Goal: Information Seeking & Learning: Learn about a topic

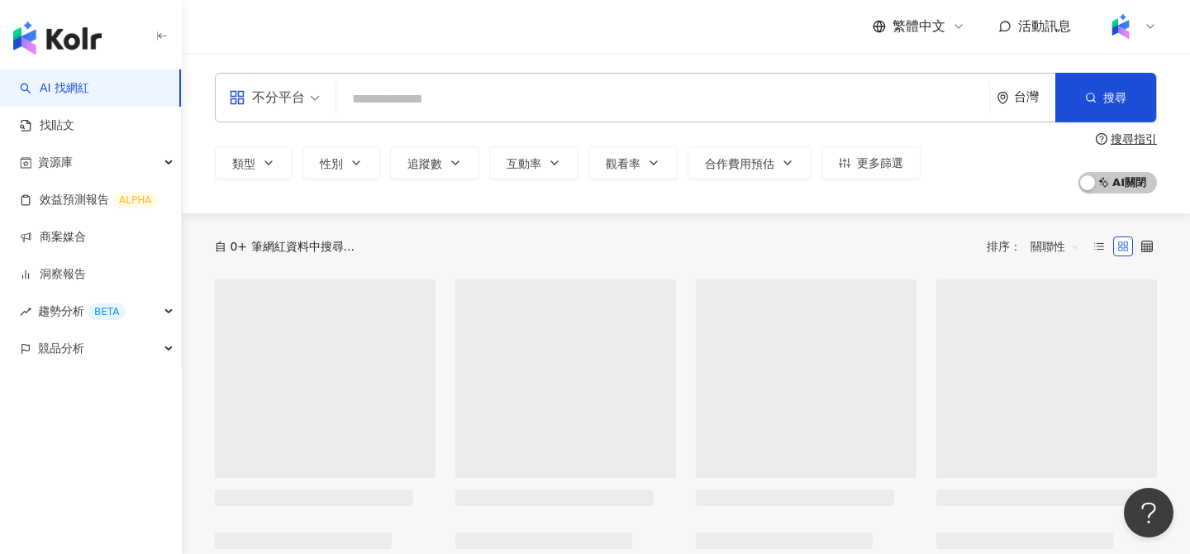
click at [419, 96] on input "search" at bounding box center [663, 98] width 640 height 31
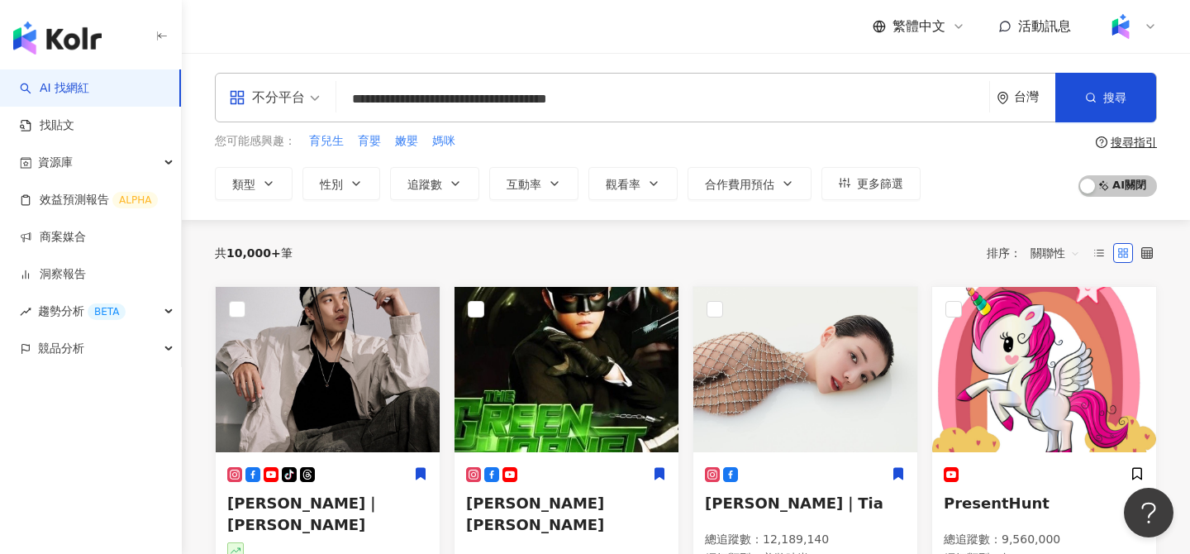
click at [644, 97] on input "**********" at bounding box center [663, 98] width 640 height 31
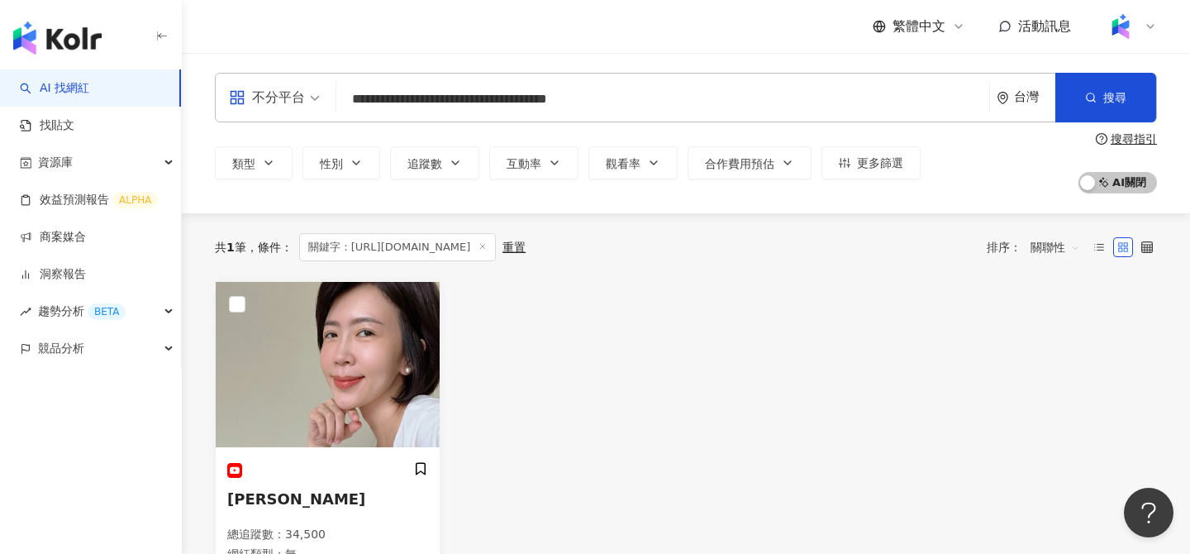
drag, startPoint x: 527, startPoint y: 98, endPoint x: 307, endPoint y: 97, distance: 220.7
click at [307, 97] on div "**********" at bounding box center [686, 98] width 942 height 50
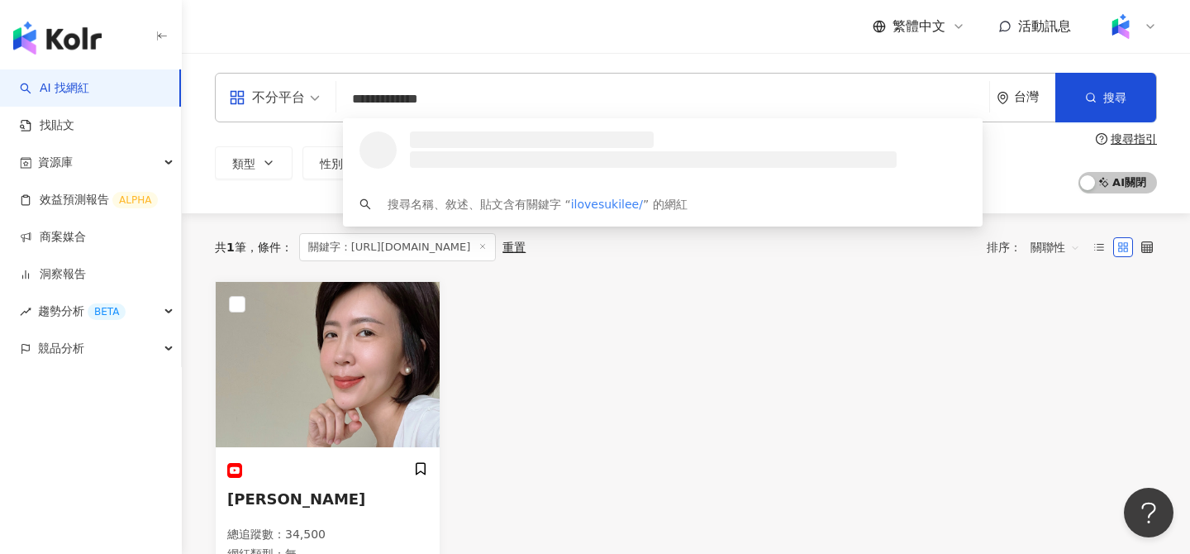
click at [475, 106] on input "**********" at bounding box center [663, 98] width 640 height 31
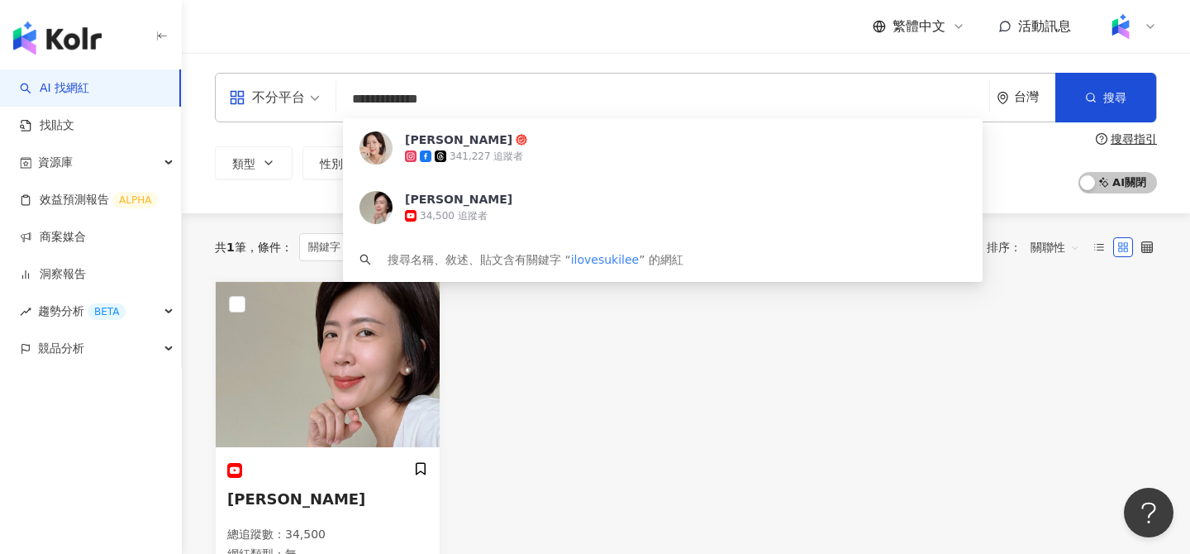
type input "**********"
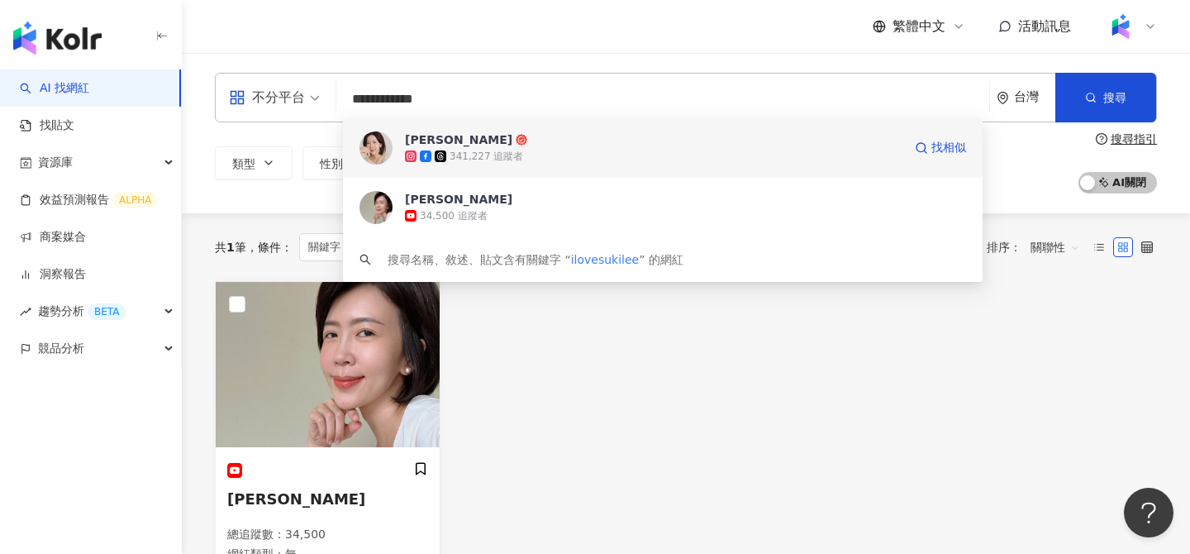
click at [486, 144] on span "蘇斉李" at bounding box center [654, 139] width 498 height 17
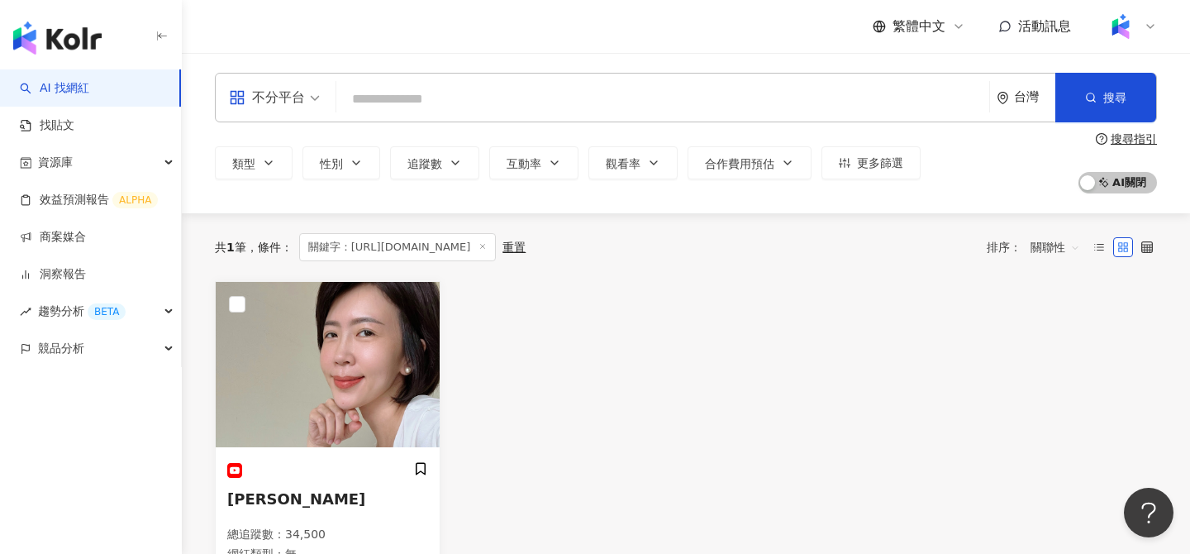
click at [383, 103] on input "search" at bounding box center [663, 98] width 640 height 31
paste input "**"
type input "**"
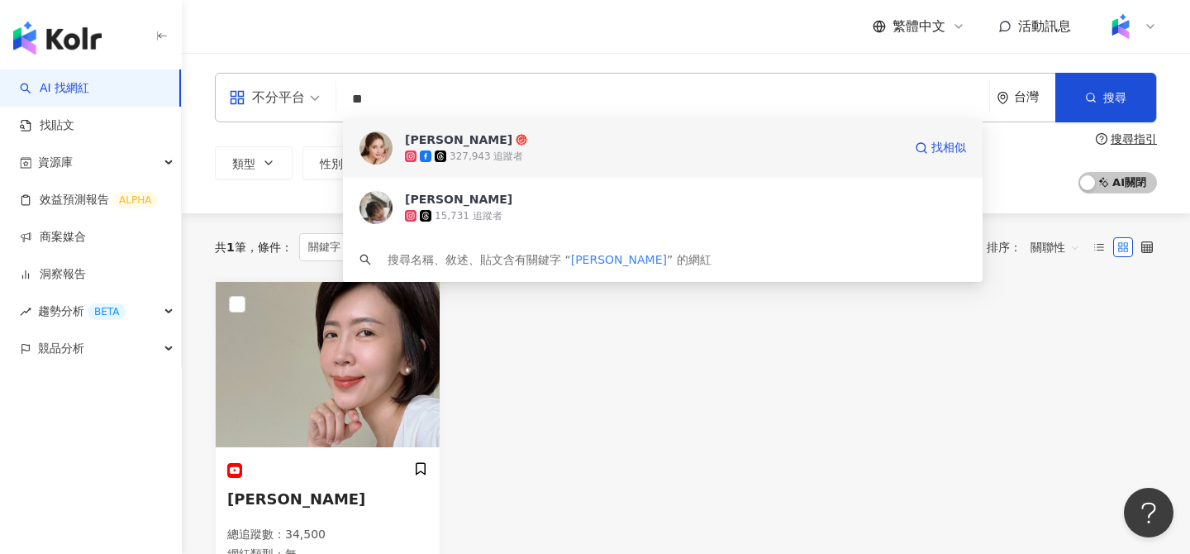
click at [472, 162] on div "327,943 追蹤者" at bounding box center [487, 157] width 74 height 14
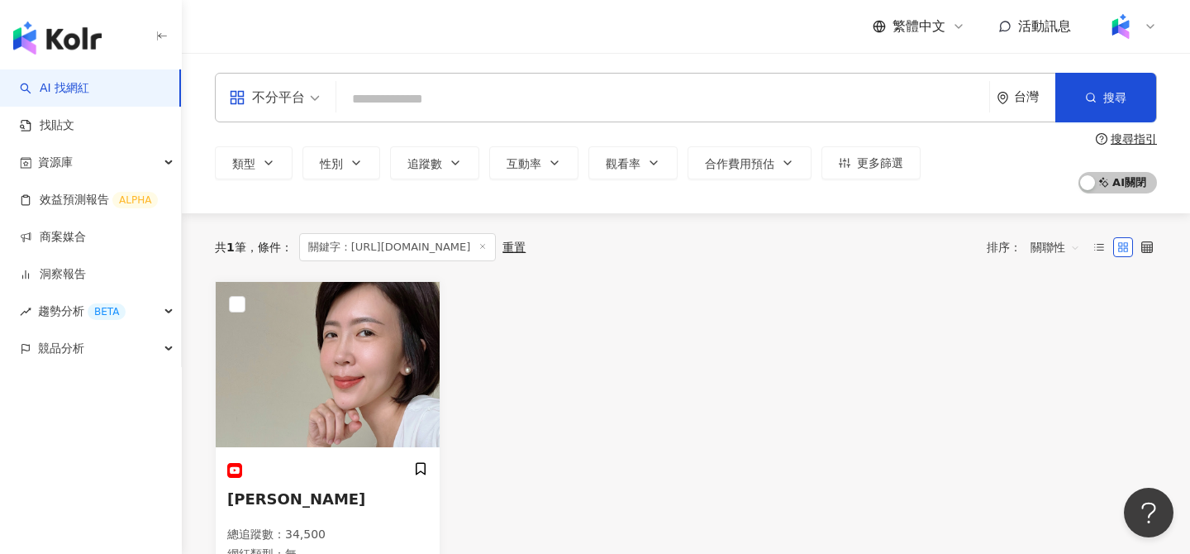
click at [428, 89] on input "search" at bounding box center [663, 98] width 640 height 31
paste input "*******"
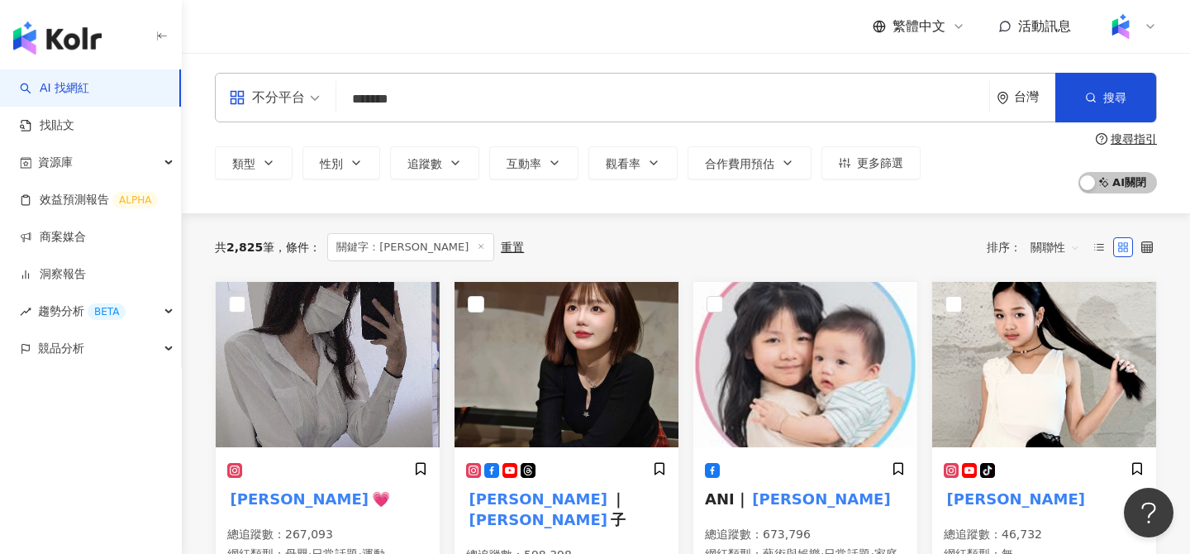
click at [429, 102] on input "*******" at bounding box center [663, 98] width 640 height 31
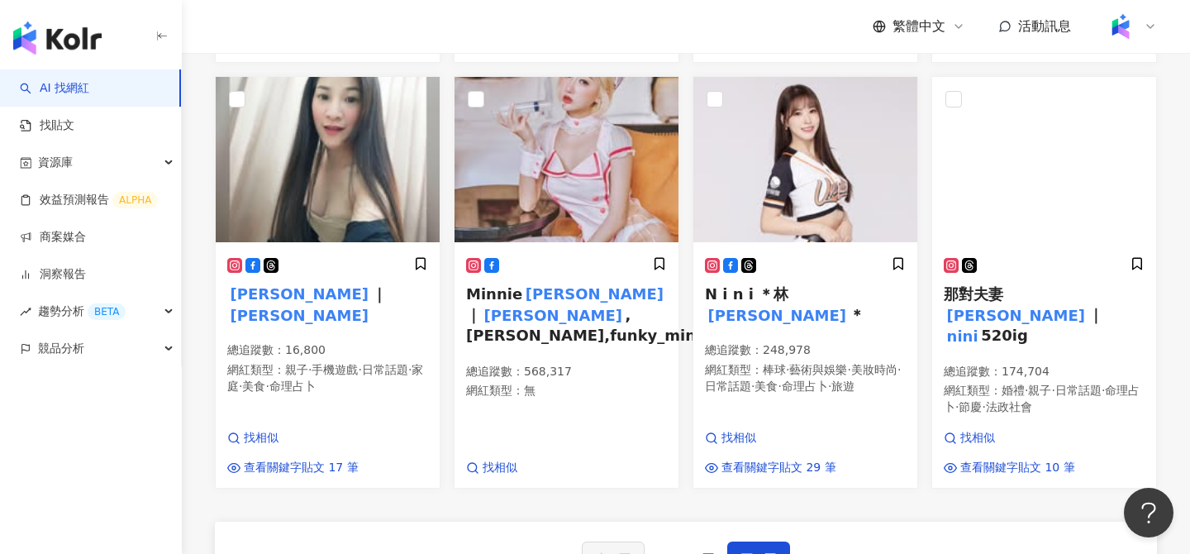
scroll to position [576, 0]
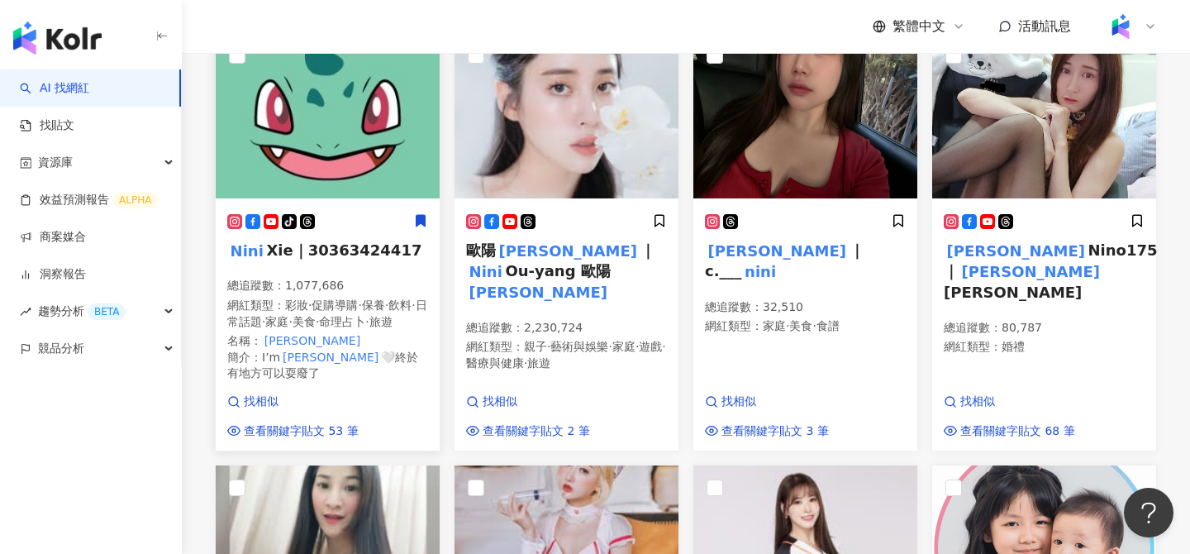
click at [389, 148] on img at bounding box center [328, 115] width 224 height 165
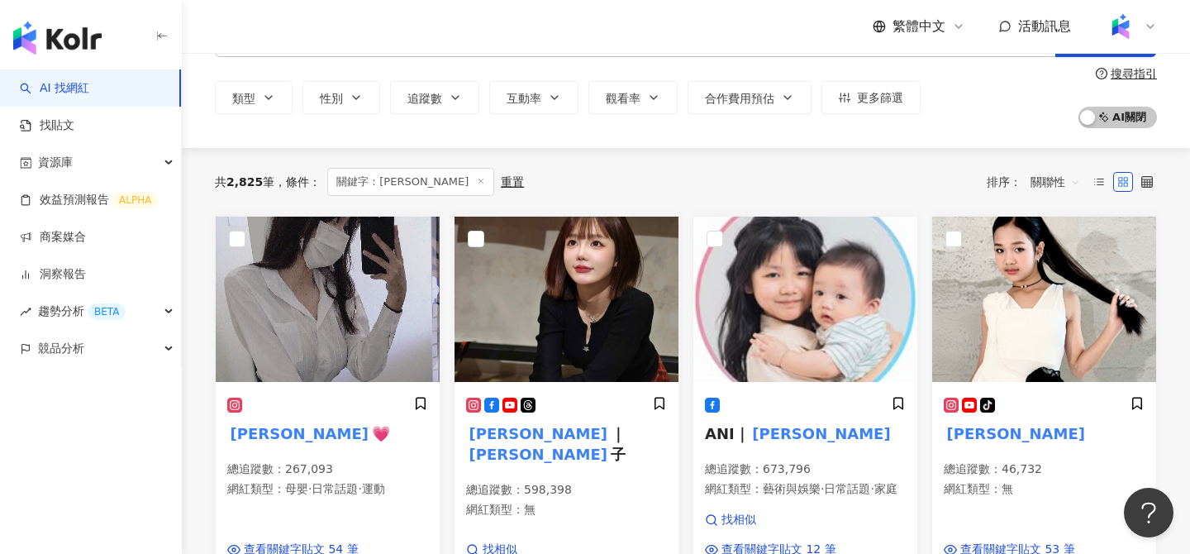
scroll to position [0, 0]
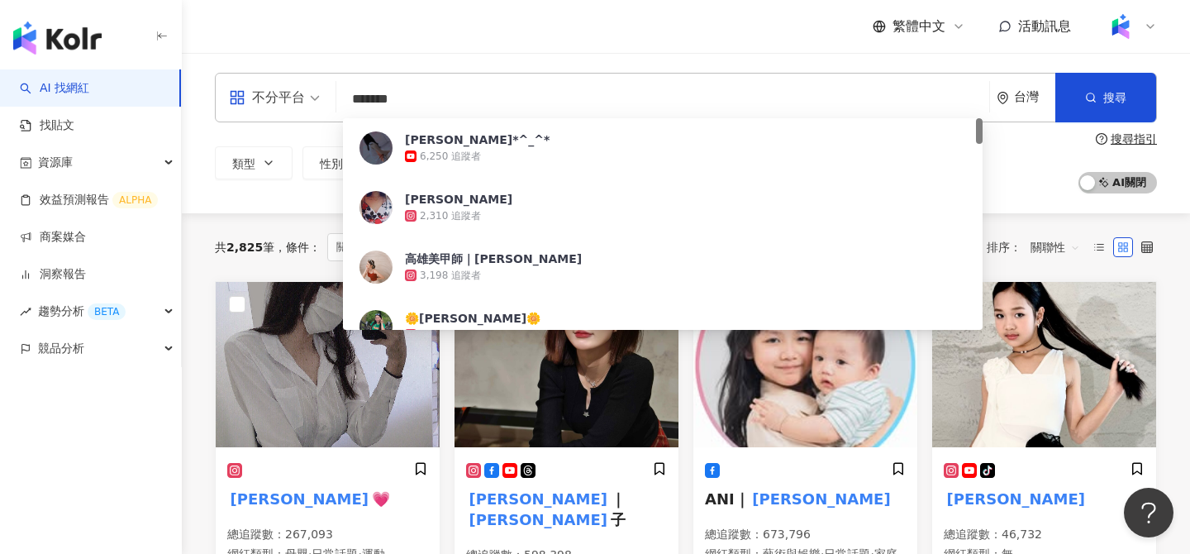
click at [458, 100] on input "*******" at bounding box center [663, 98] width 640 height 31
paste input "*"
type input "********"
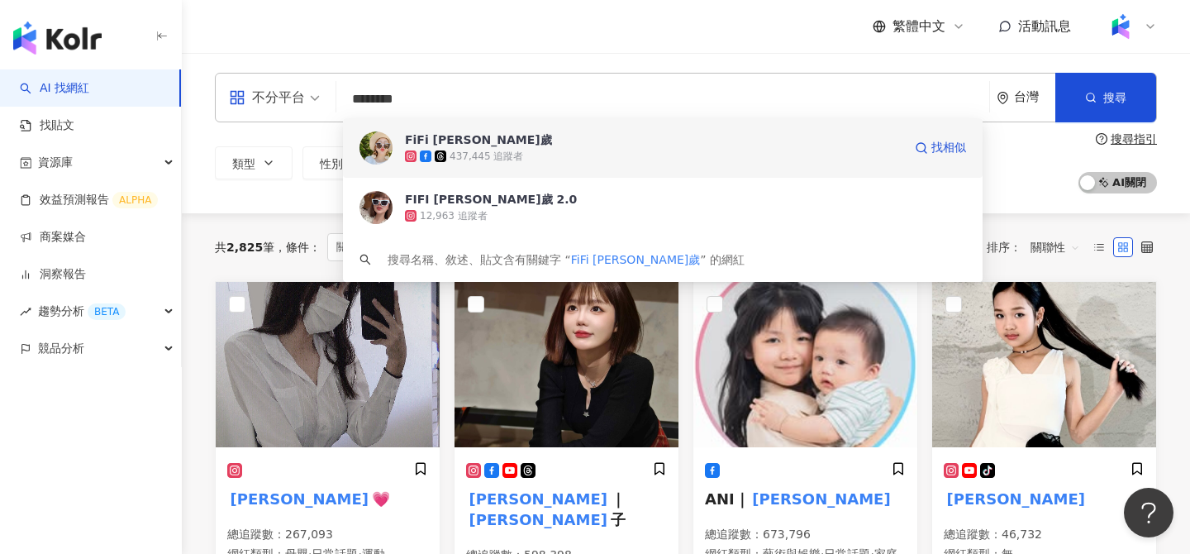
click at [571, 155] on div "437,445 追蹤者" at bounding box center [654, 156] width 498 height 17
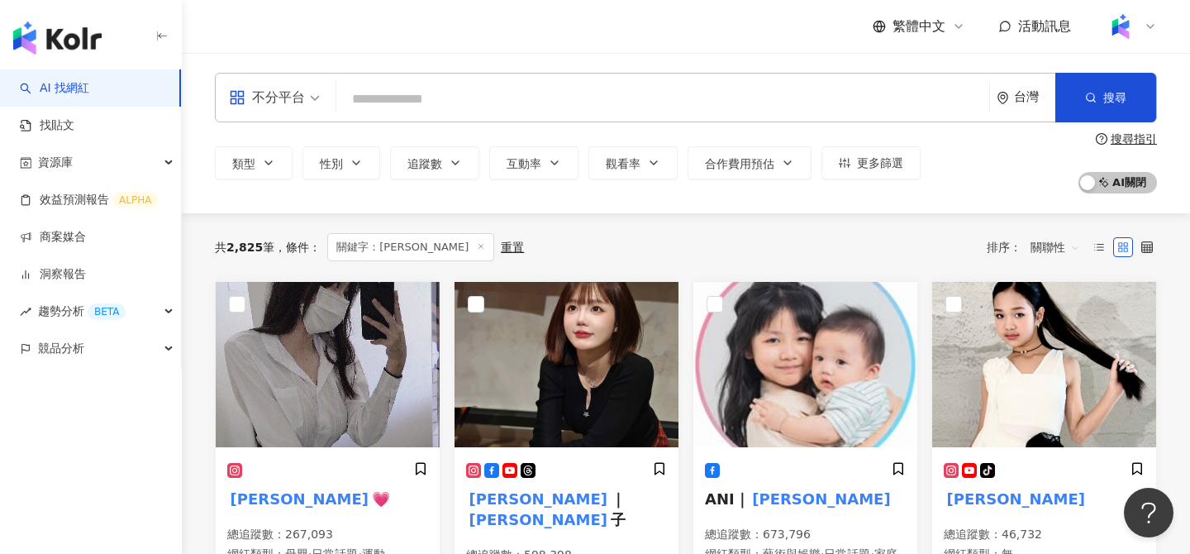
click at [444, 95] on input "search" at bounding box center [663, 98] width 640 height 31
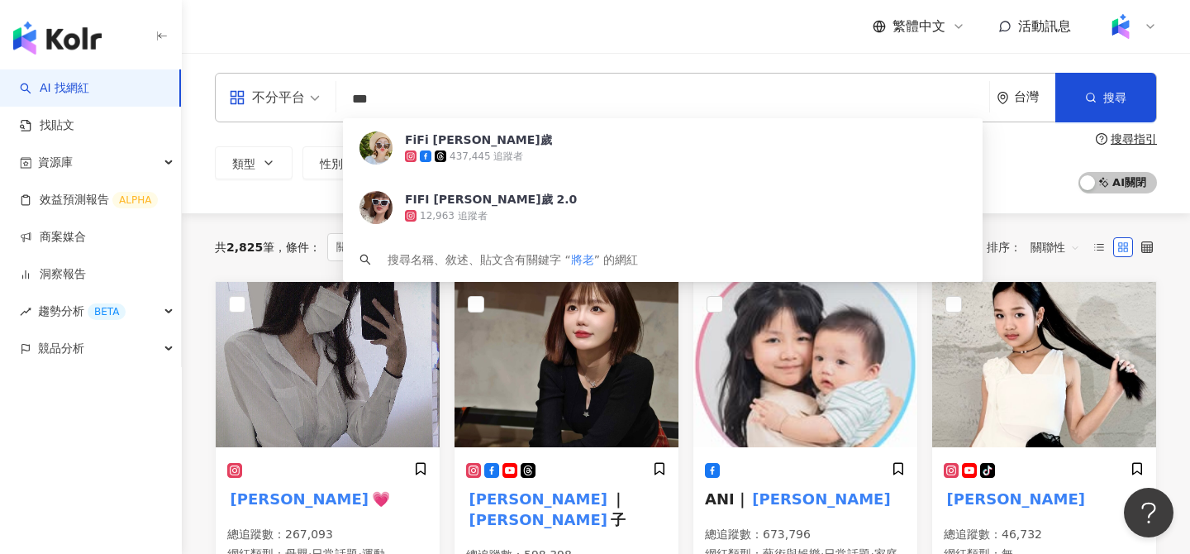
type input "***"
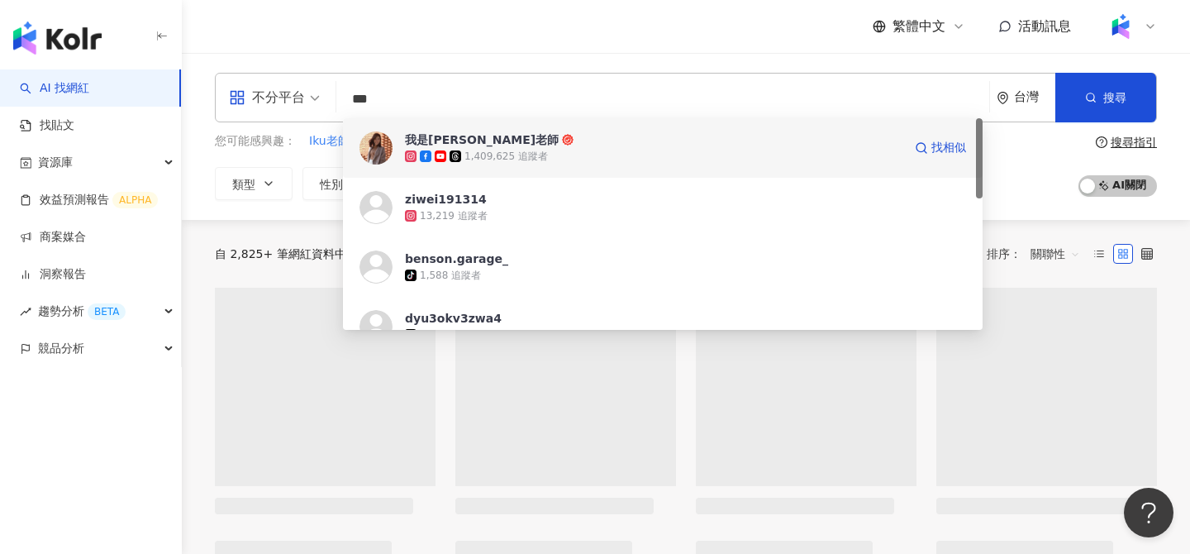
click at [480, 145] on span "我是江老師" at bounding box center [654, 139] width 498 height 17
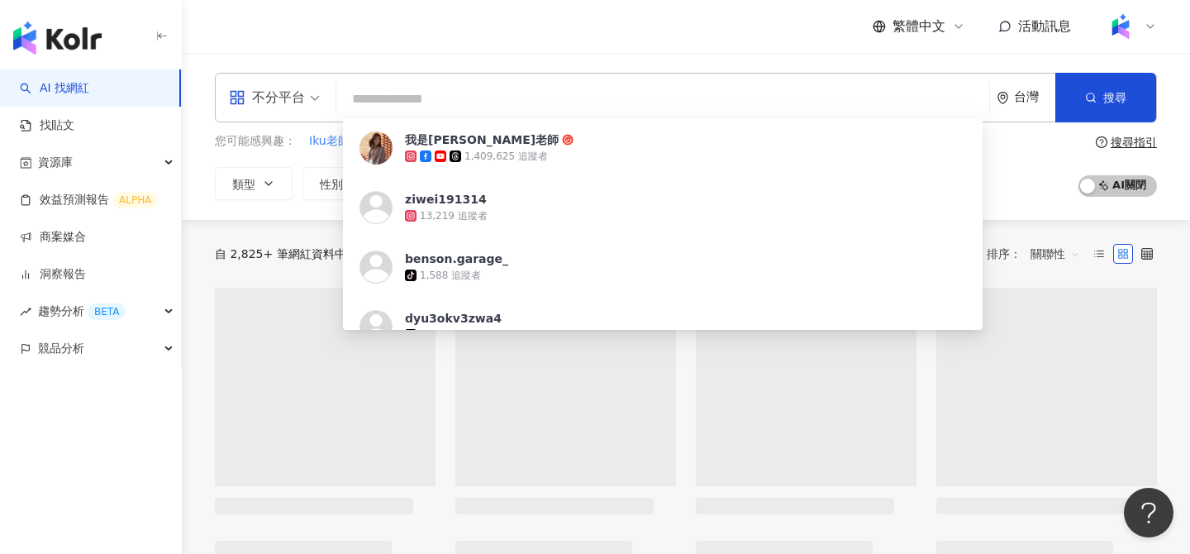
click at [520, 96] on input "search" at bounding box center [663, 98] width 640 height 31
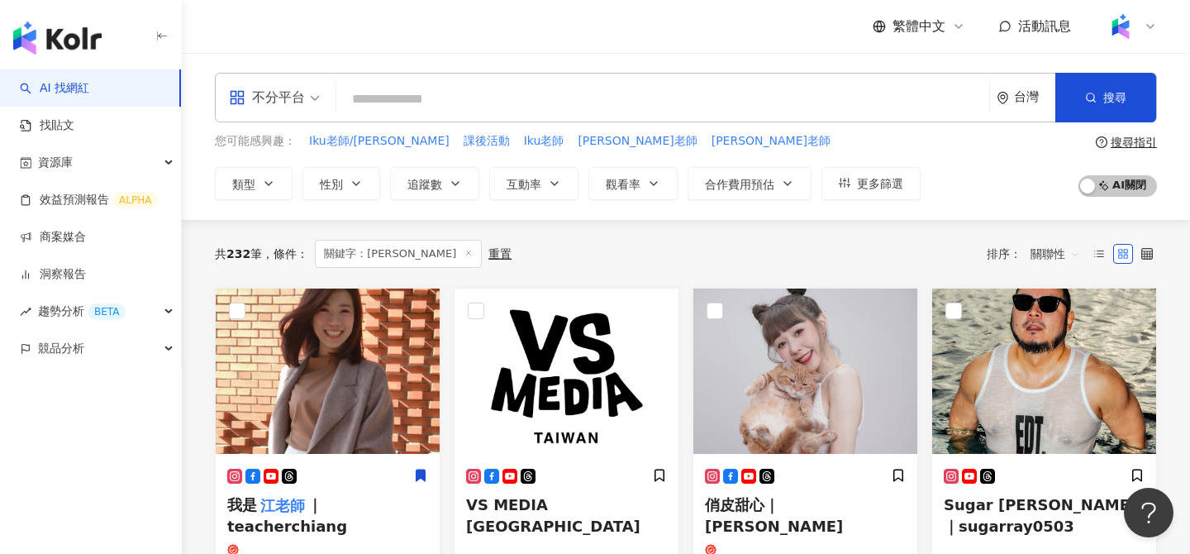
click at [513, 91] on input "search" at bounding box center [663, 98] width 640 height 31
click at [649, 107] on input "search" at bounding box center [663, 98] width 640 height 31
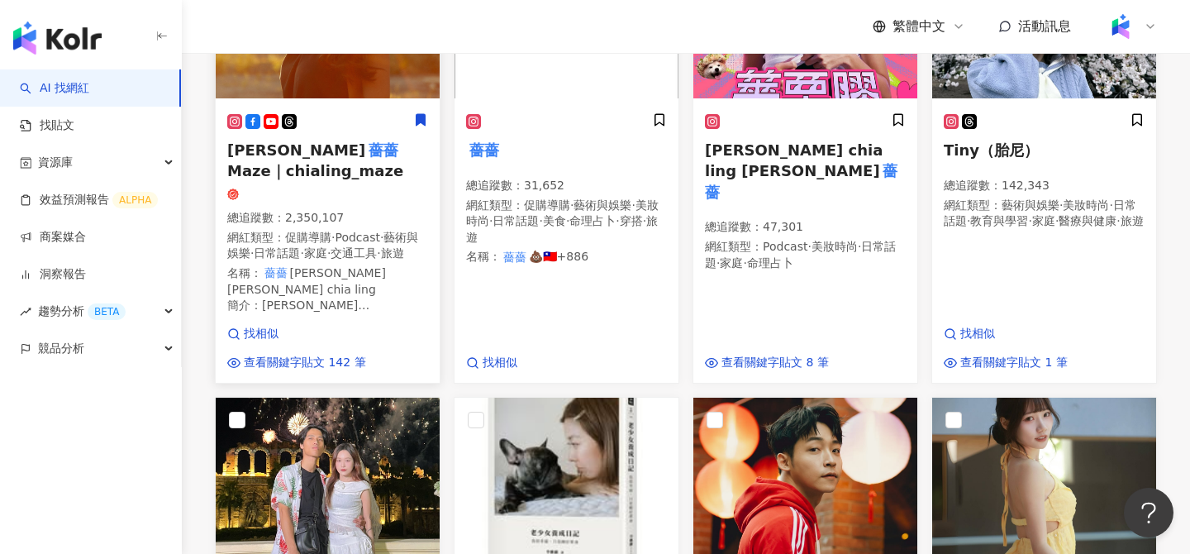
scroll to position [204, 0]
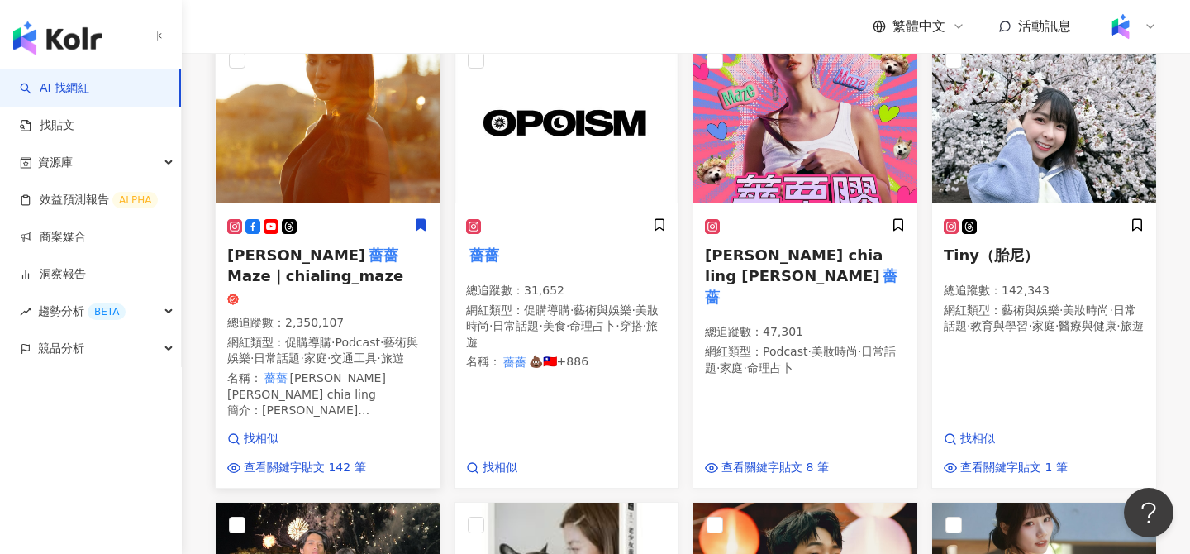
click at [340, 182] on img at bounding box center [328, 120] width 224 height 165
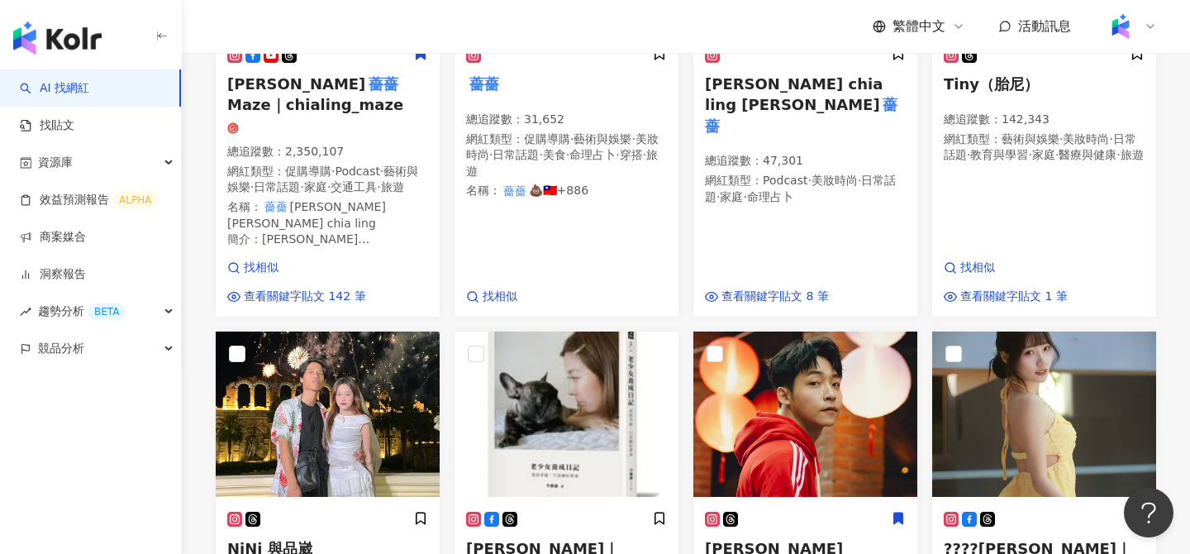
scroll to position [0, 0]
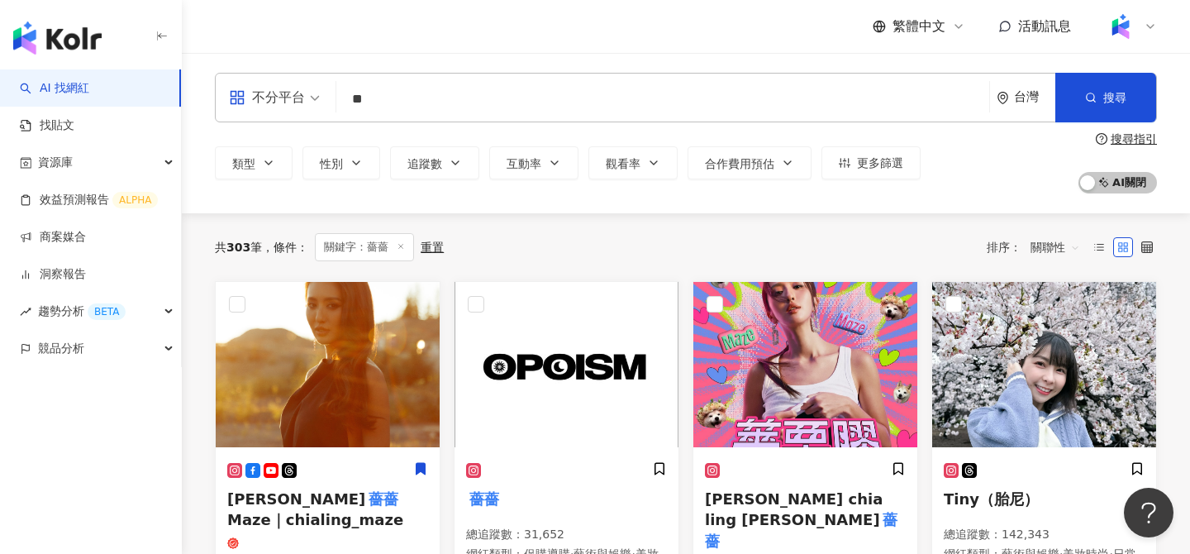
click at [439, 97] on input "**" at bounding box center [663, 98] width 640 height 31
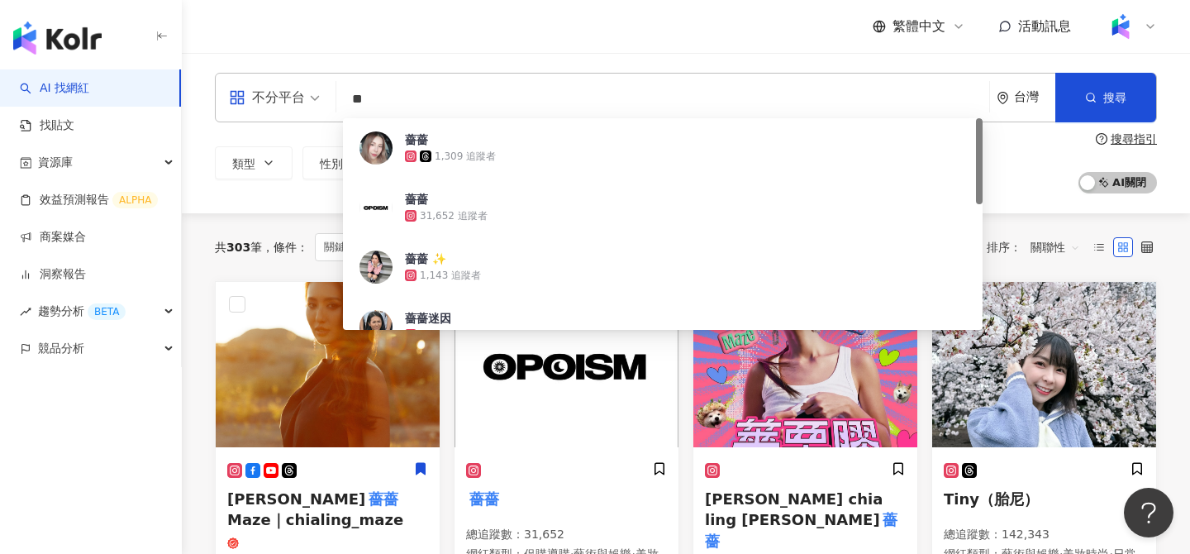
click at [439, 97] on input "**" at bounding box center [663, 98] width 640 height 31
click at [484, 98] on input "**" at bounding box center [663, 98] width 640 height 31
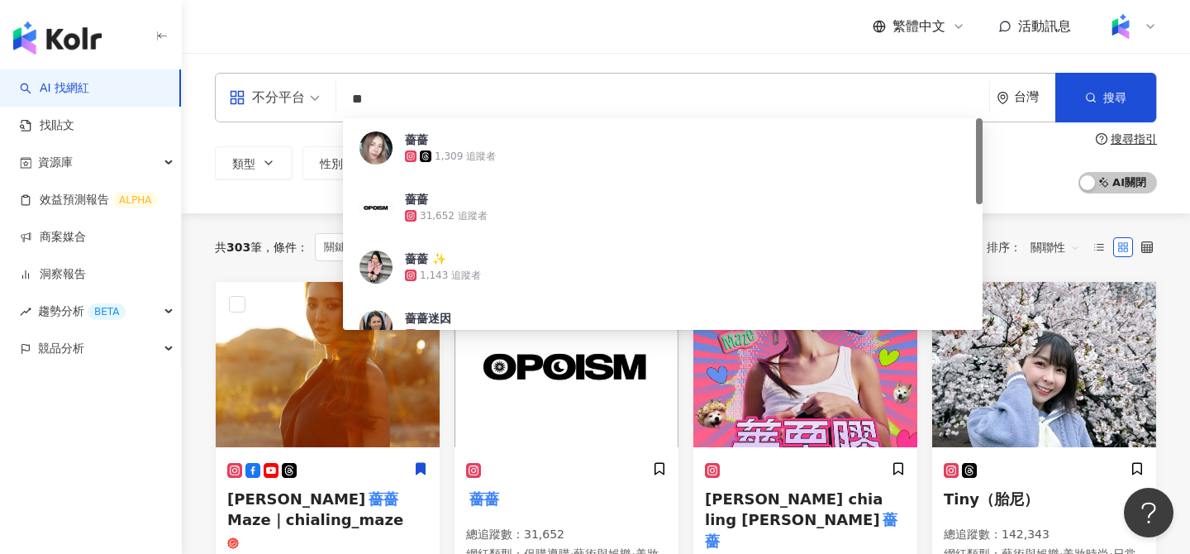
paste input "**********"
type input "**********"
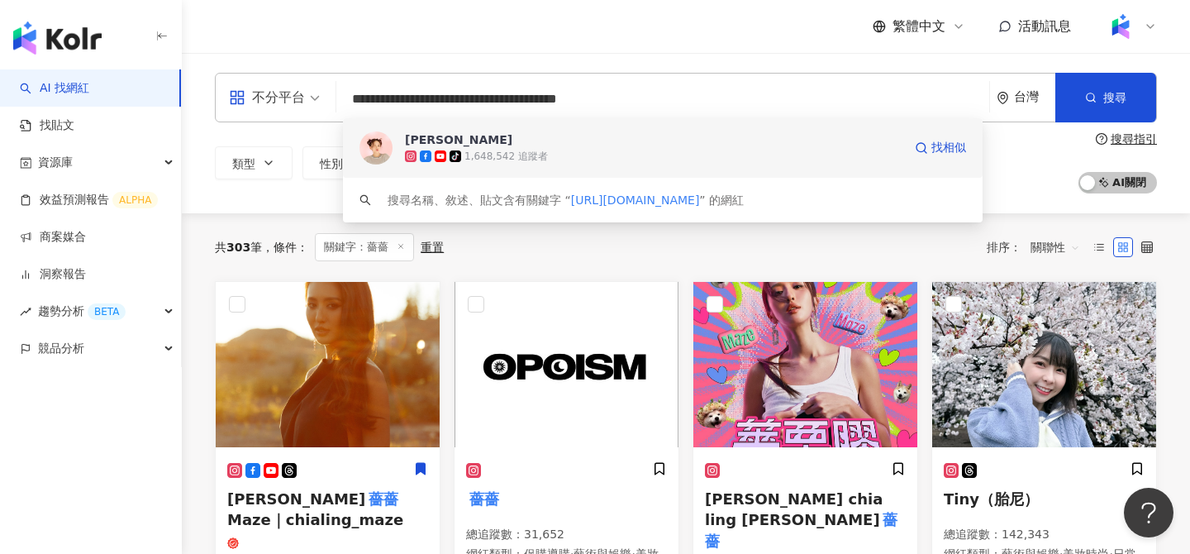
click at [570, 155] on div "tiktok-icon 1,648,542 追蹤者" at bounding box center [654, 156] width 498 height 17
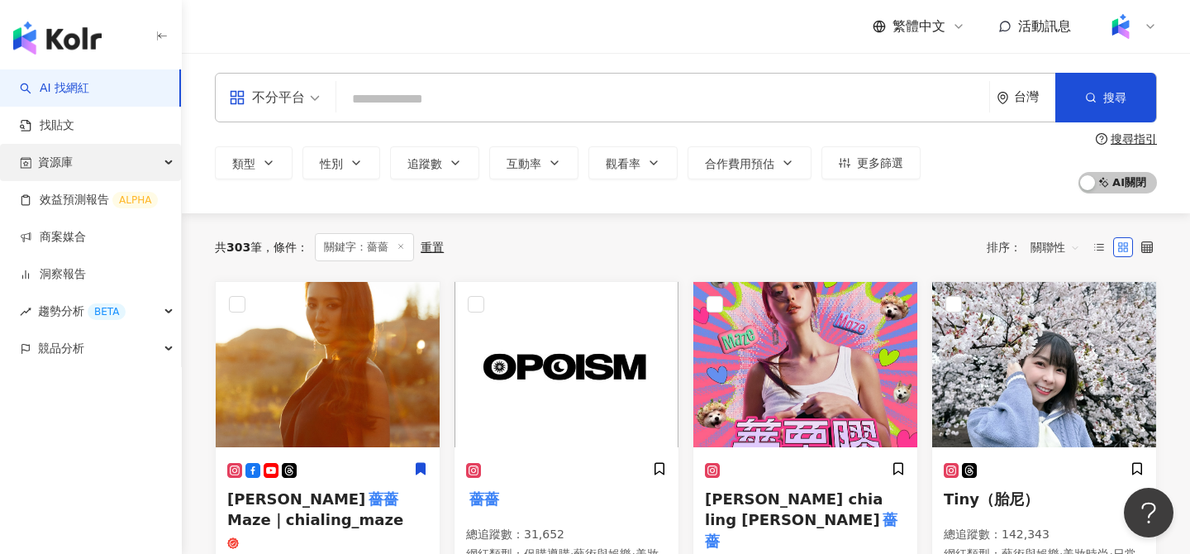
click at [106, 167] on div "資源庫" at bounding box center [90, 162] width 181 height 37
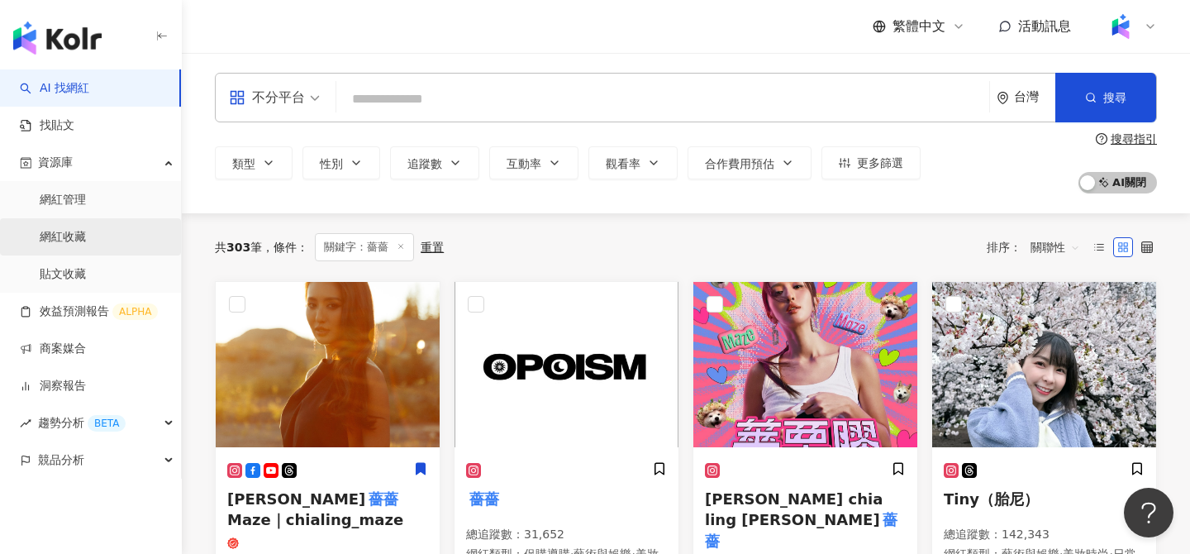
click at [78, 241] on link "網紅收藏" at bounding box center [63, 237] width 46 height 17
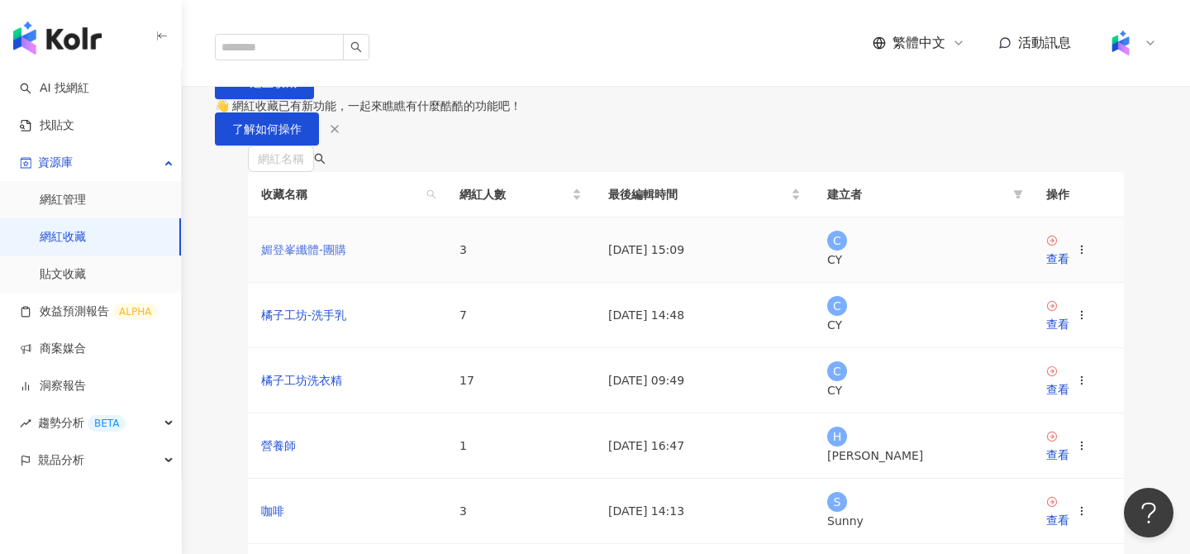
click at [301, 256] on link "媚登峯纖體-團購" at bounding box center [303, 249] width 85 height 13
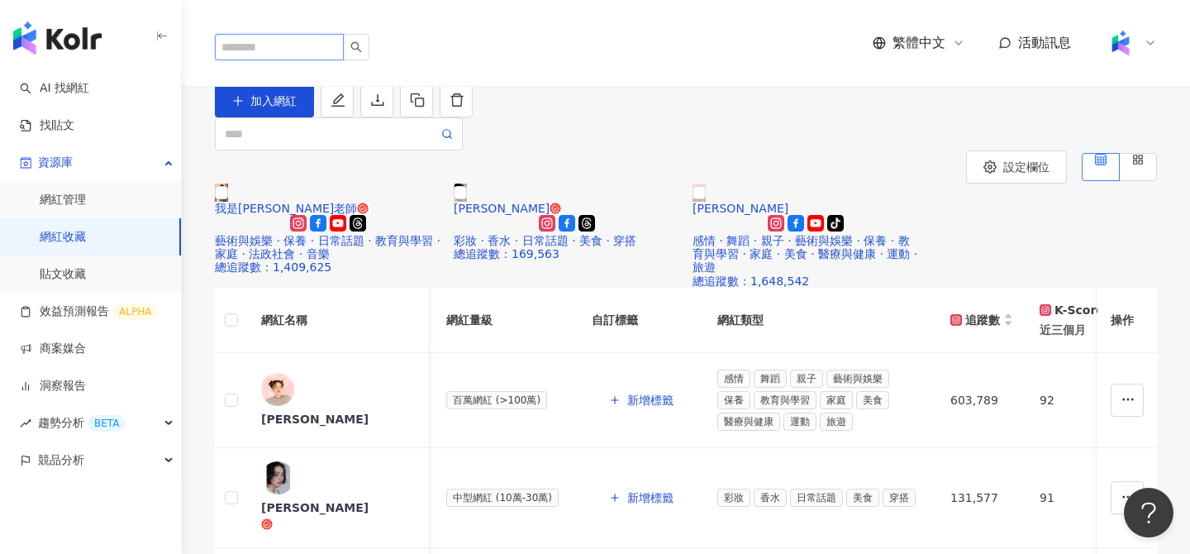
click at [257, 34] on input "search" at bounding box center [279, 47] width 129 height 26
type input "*"
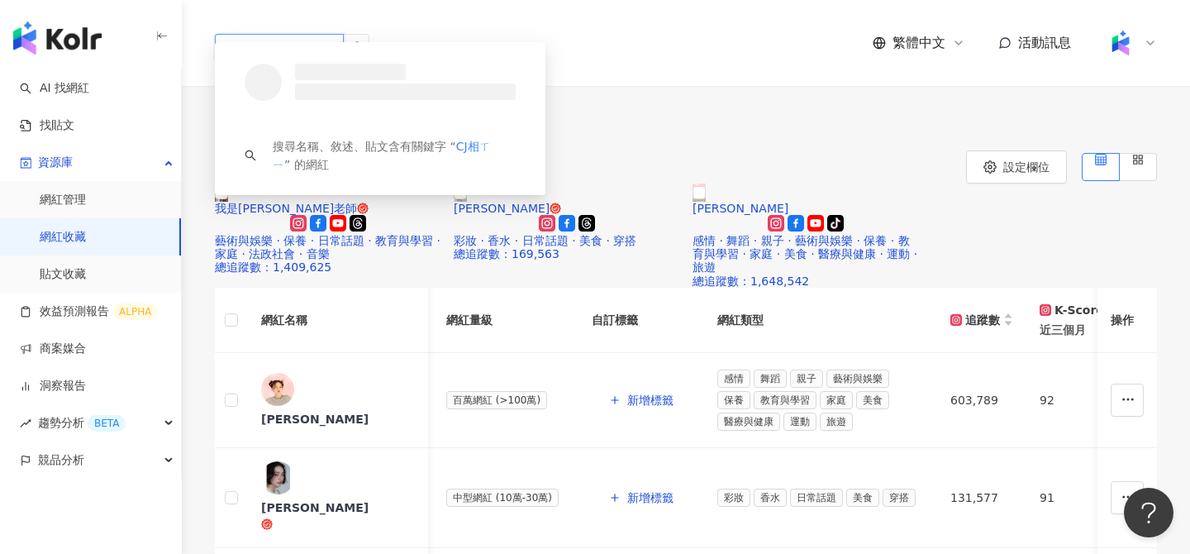
type input "****"
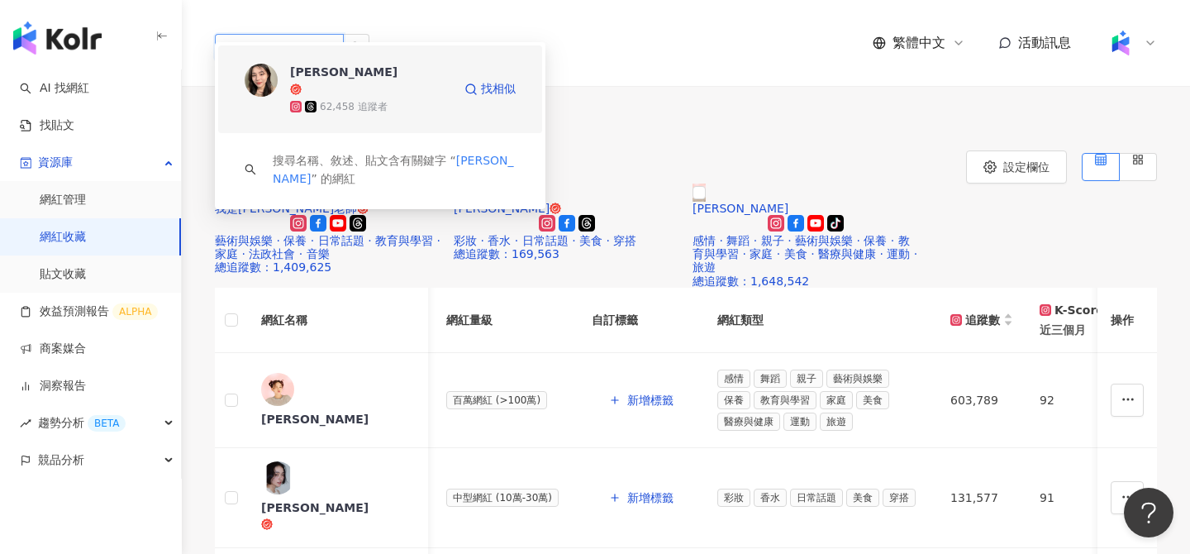
click at [412, 98] on div "62,458 追蹤者" at bounding box center [371, 106] width 162 height 17
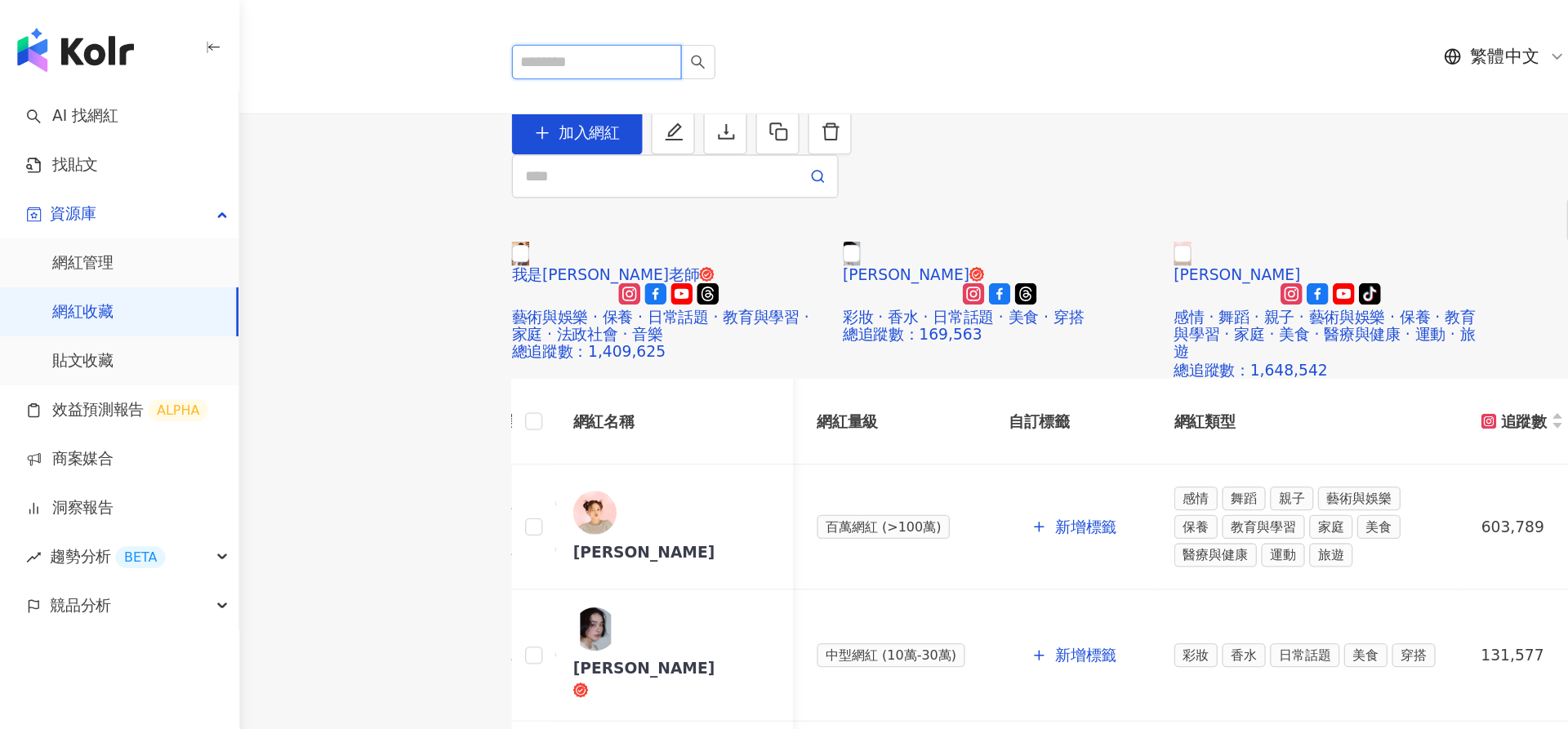
scroll to position [0, 356]
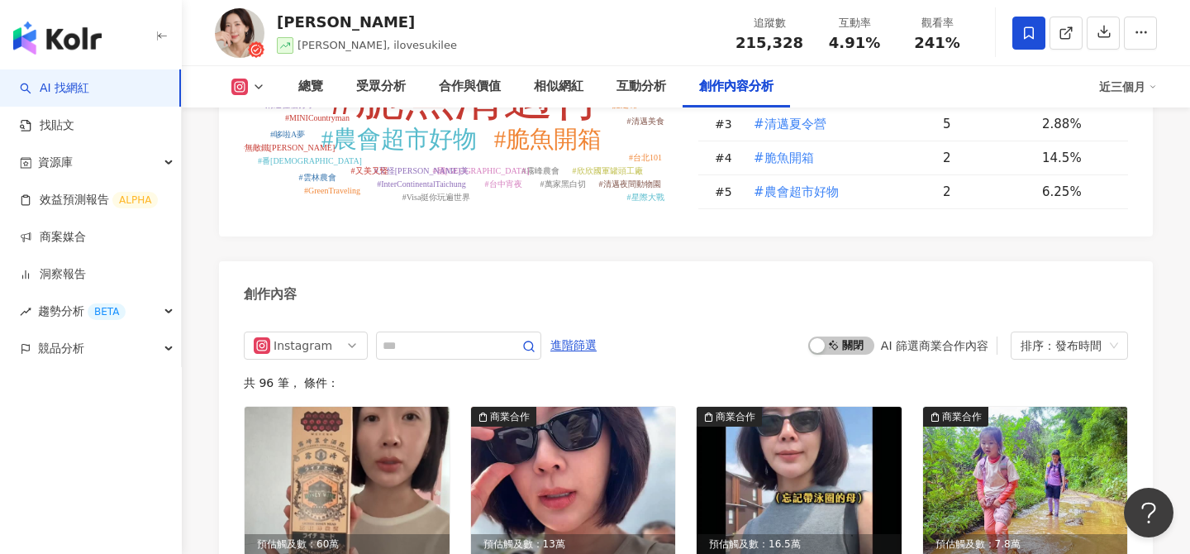
scroll to position [4929, 0]
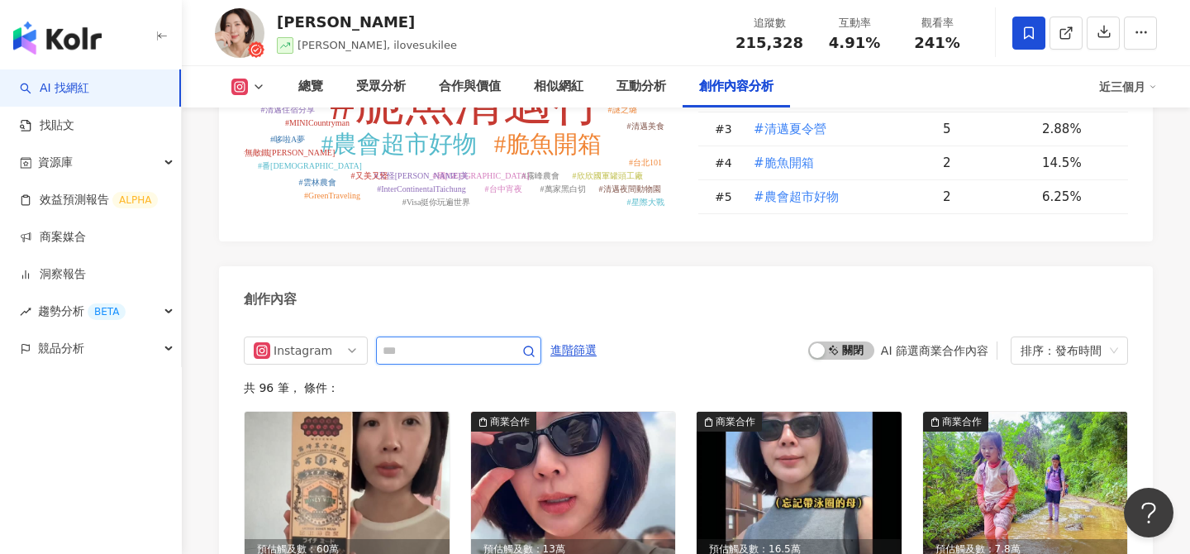
click at [420, 341] on input "text" at bounding box center [441, 351] width 116 height 20
type input "**"
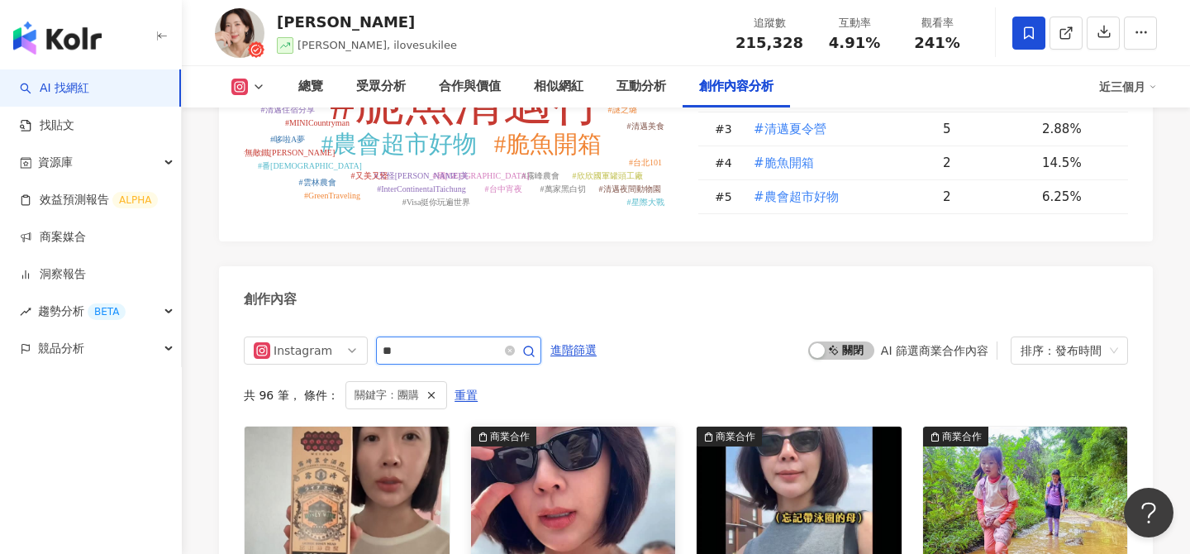
scroll to position [5031, 0]
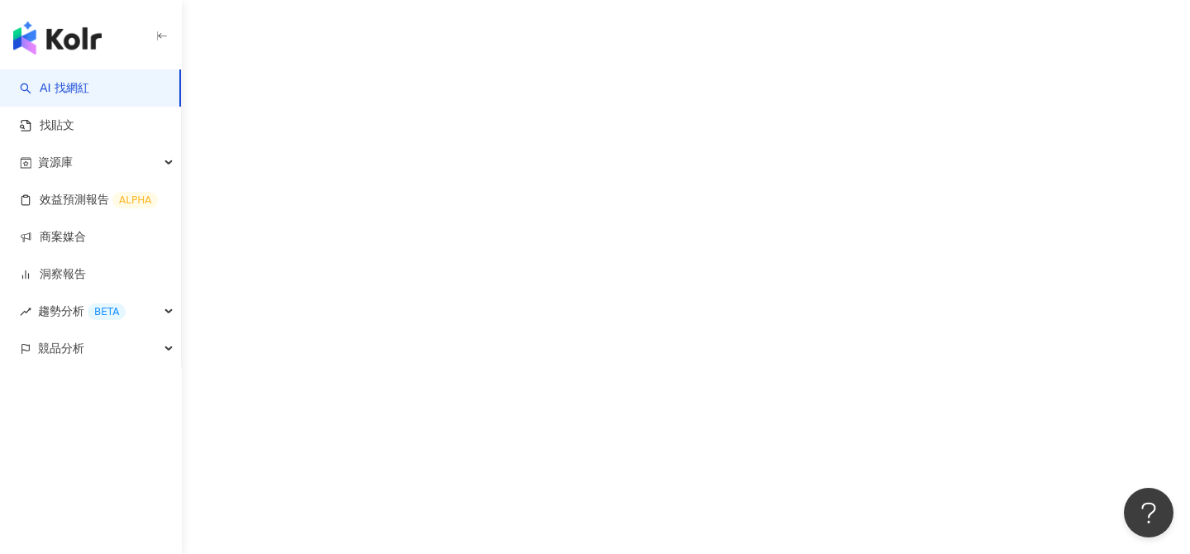
scroll to position [76, 0]
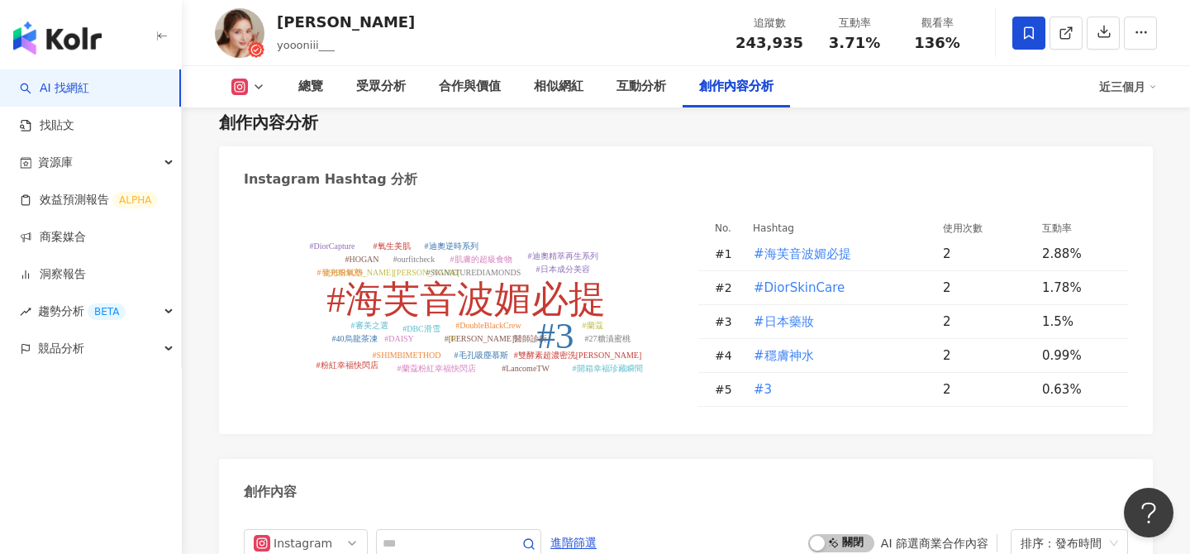
scroll to position [4872, 0]
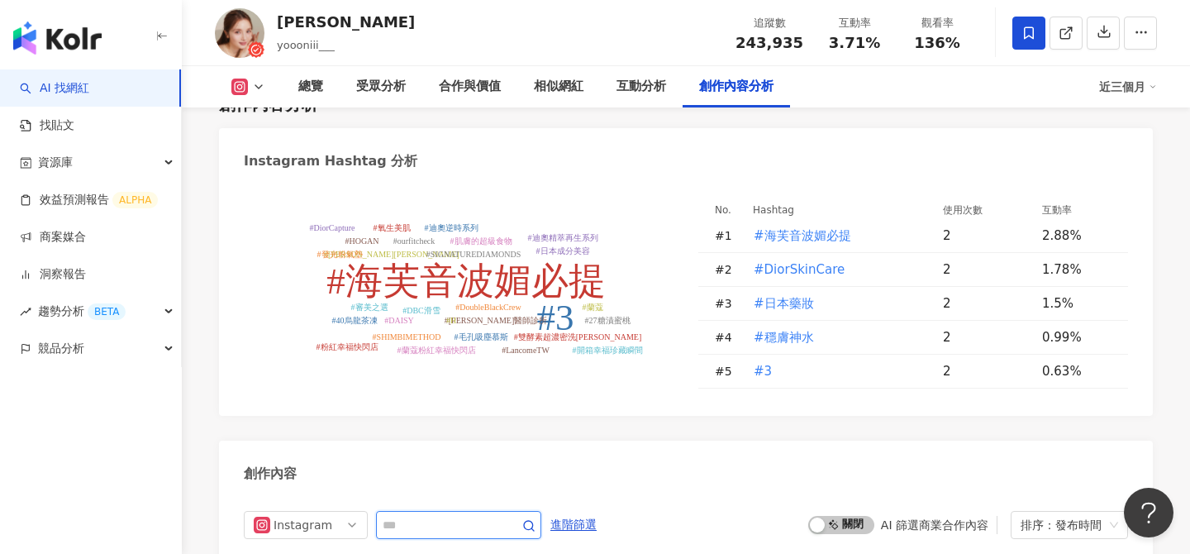
click at [451, 515] on input "text" at bounding box center [441, 525] width 116 height 20
type input "**"
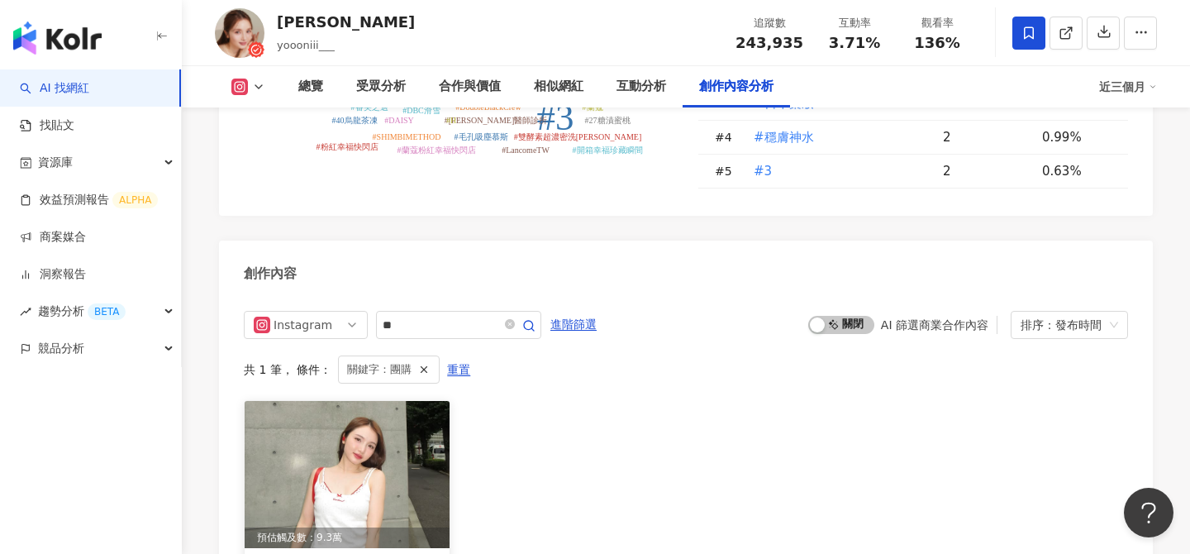
click at [356, 401] on img at bounding box center [347, 474] width 205 height 147
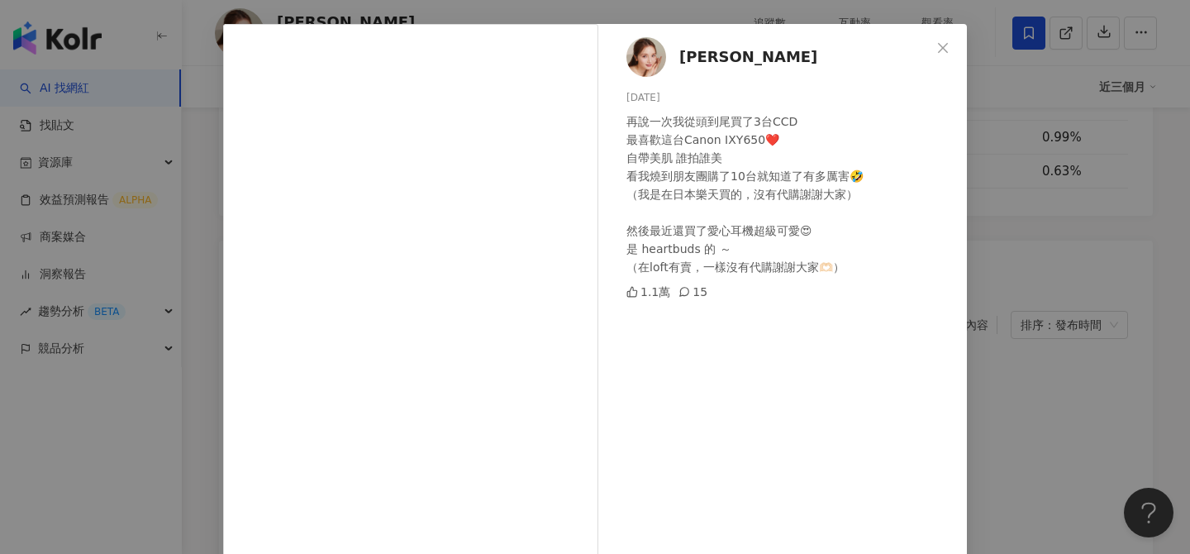
scroll to position [60, 0]
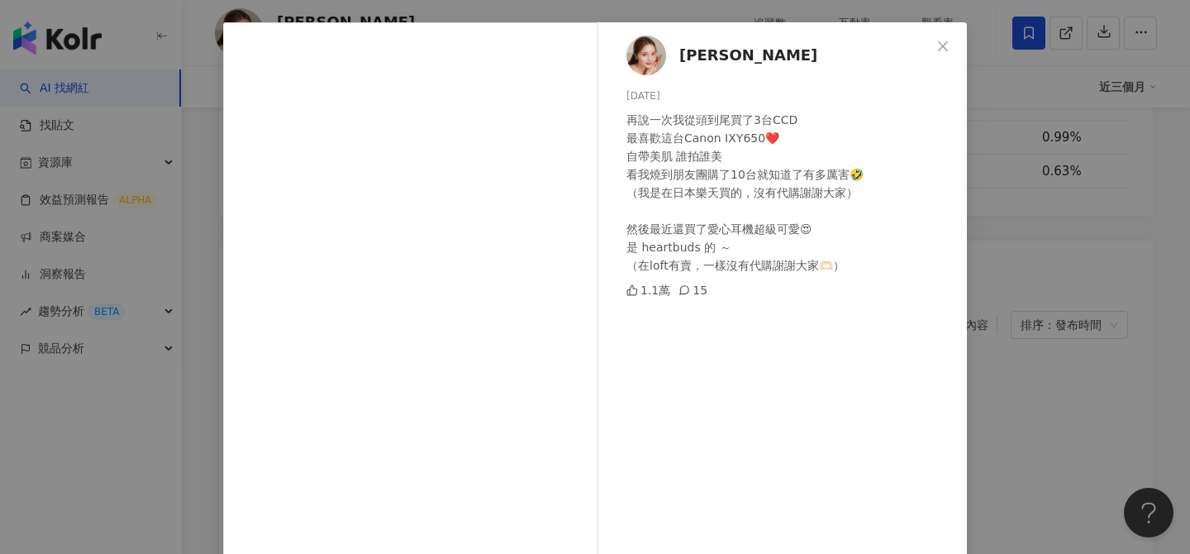
click at [993, 358] on div "佑妮 2025/8/20 再說一次我從頭到尾買了3台CCD 最喜歡這台Canon IXY650❤️ 自帶美肌 誰拍誰美 看我燒到朋友團購了10台就知道了有多厲…" at bounding box center [595, 277] width 1190 height 554
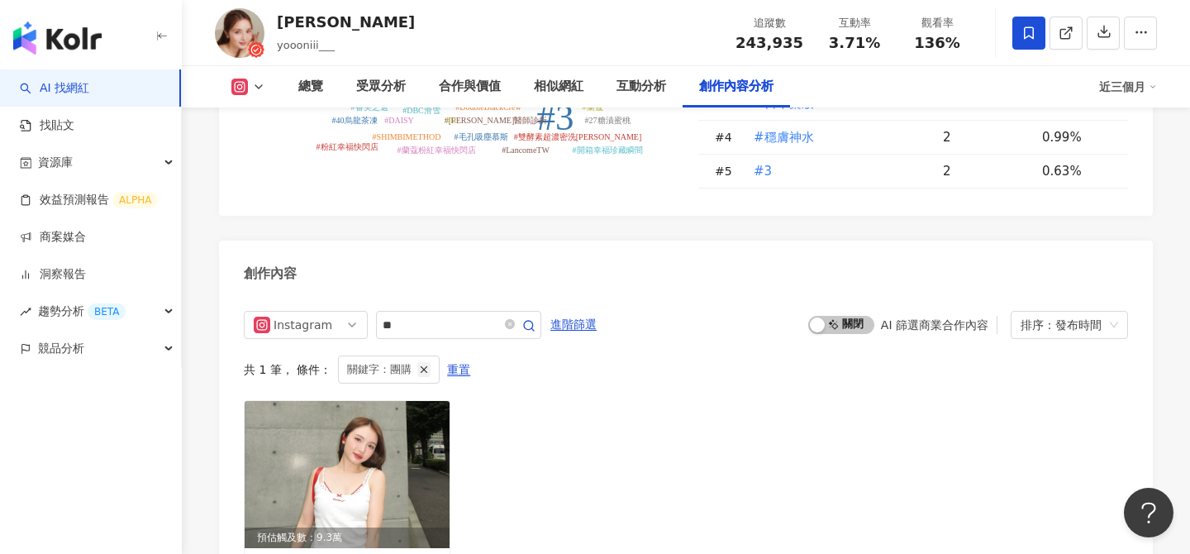
click at [422, 364] on icon "button" at bounding box center [424, 370] width 12 height 12
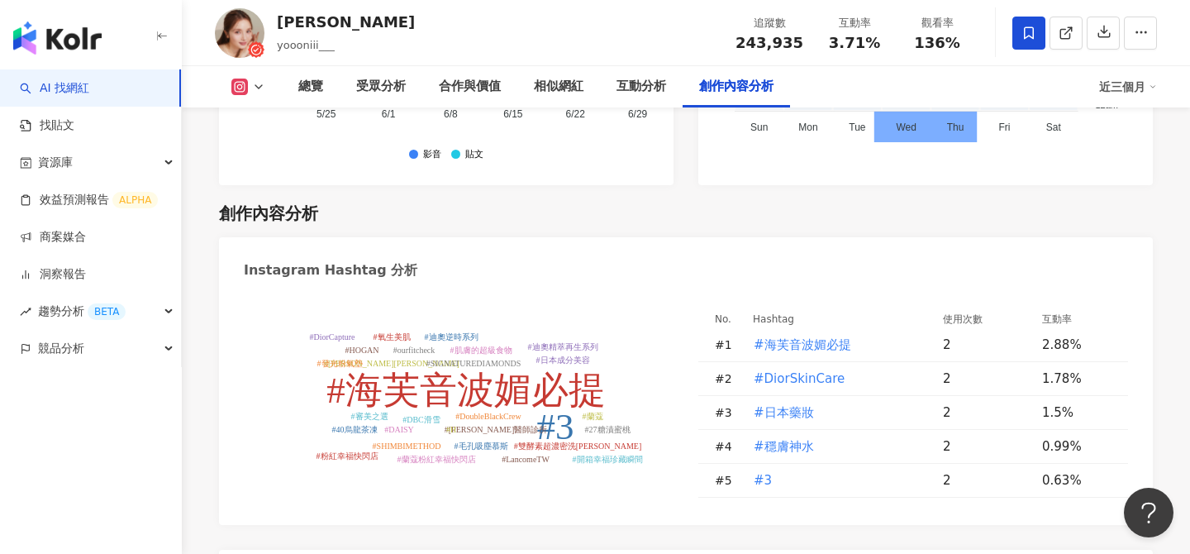
scroll to position [4758, 0]
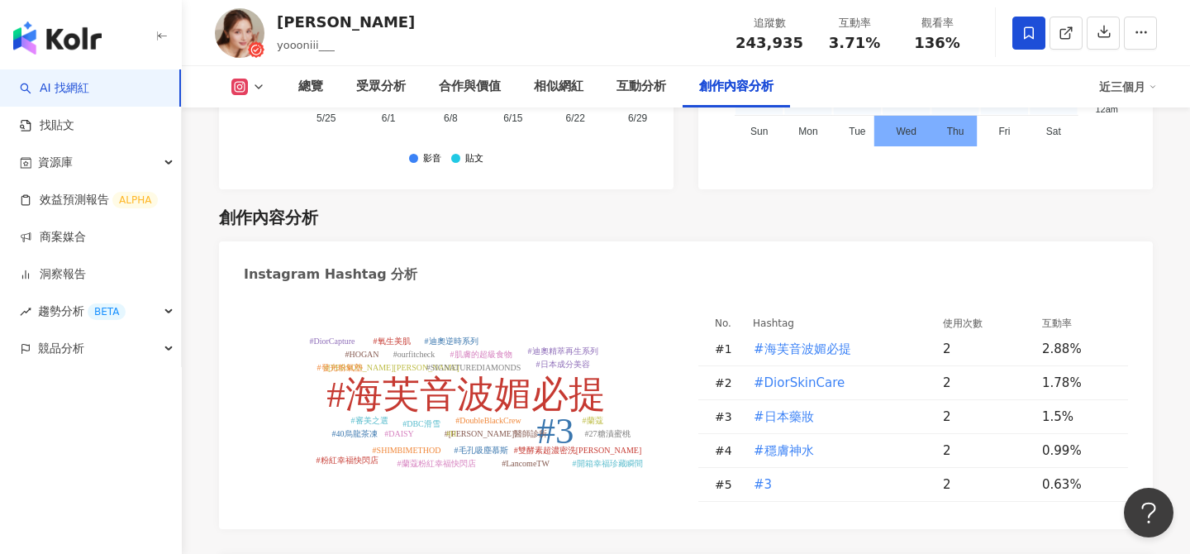
click at [431, 374] on tspan "#海芙音波媚必提" at bounding box center [466, 394] width 279 height 41
type input "********"
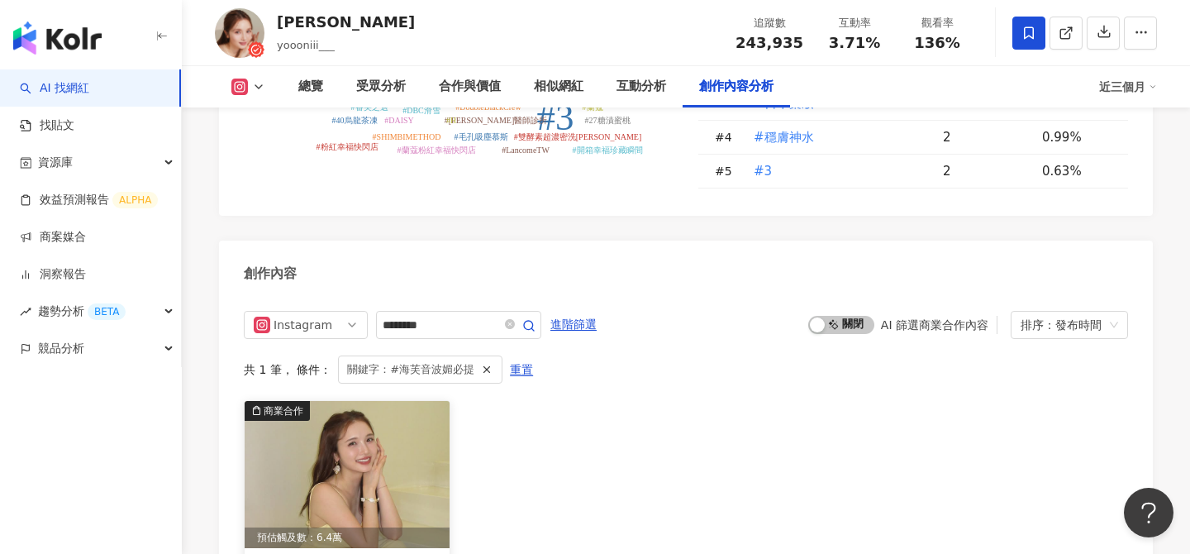
click at [359, 401] on img at bounding box center [347, 474] width 205 height 147
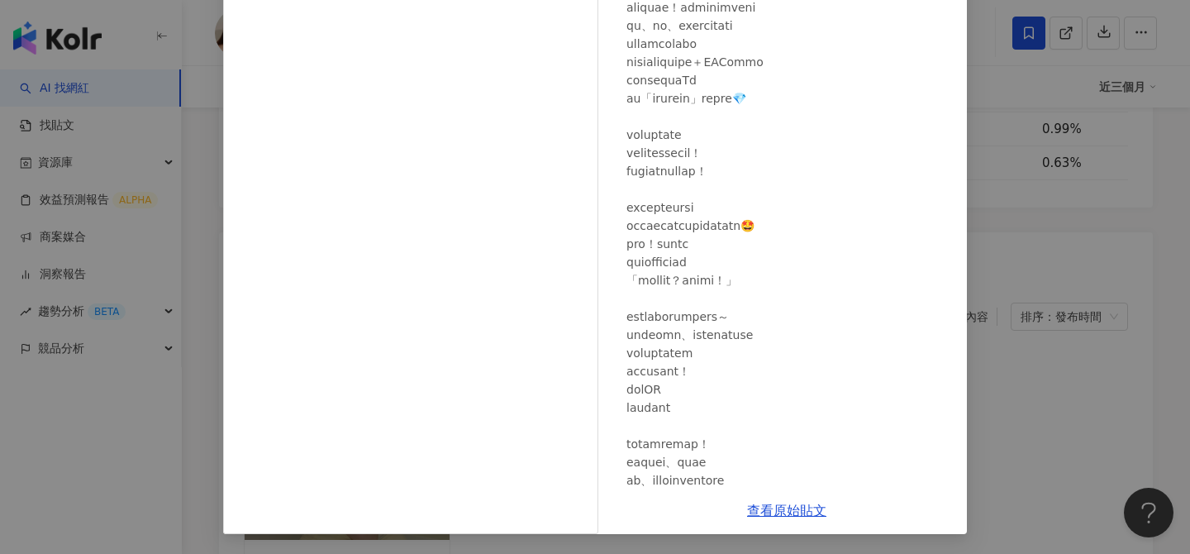
scroll to position [0, 0]
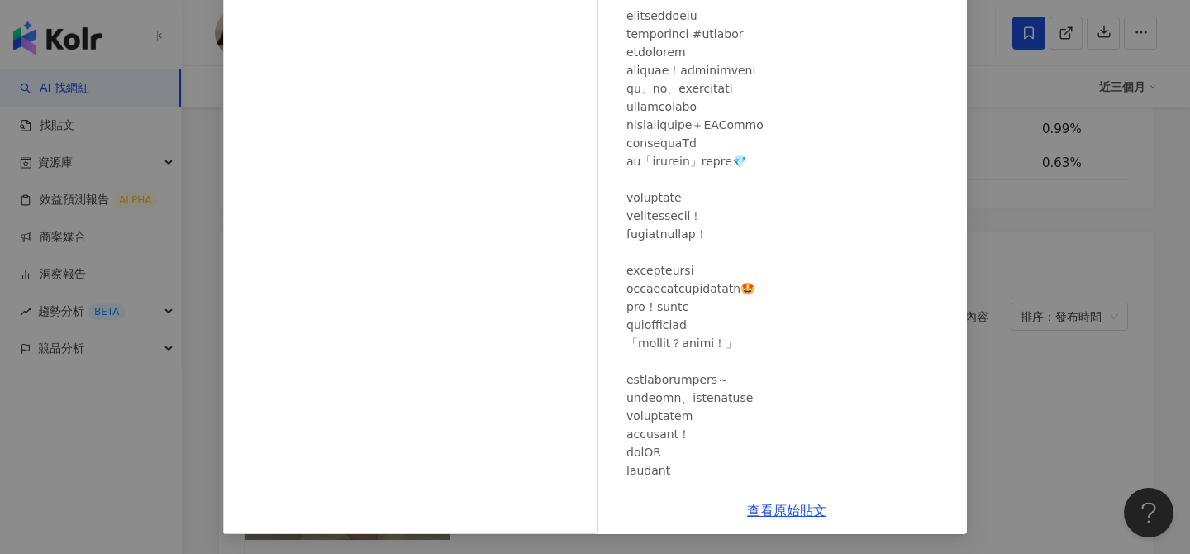
click at [1071, 331] on div "佑妮 2025/8/7 7,023 8 查看原始貼文" at bounding box center [595, 277] width 1190 height 554
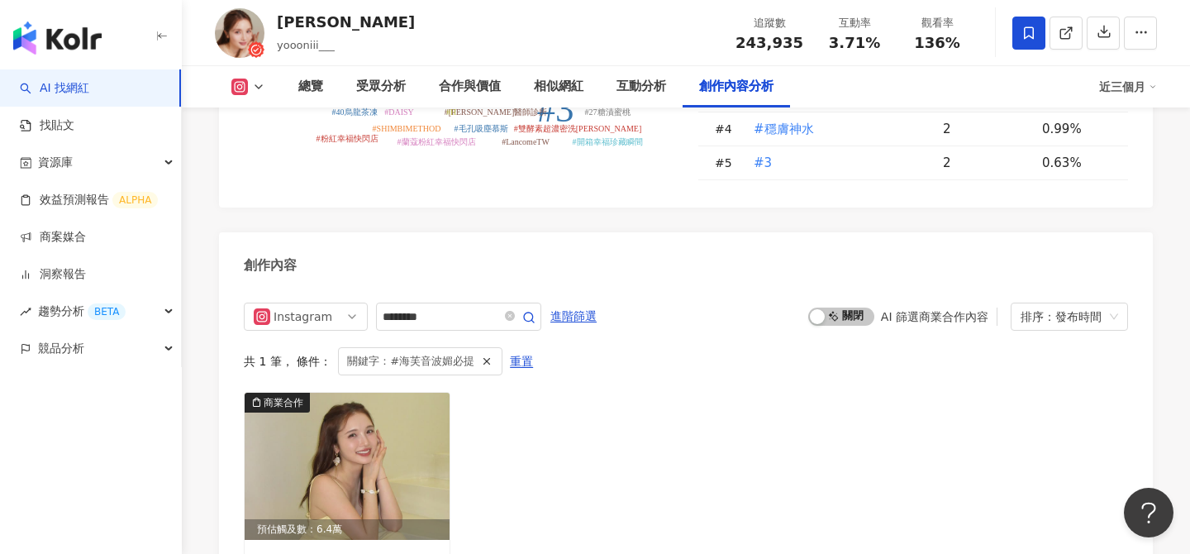
click at [50, 83] on link "AI 找網紅" at bounding box center [54, 88] width 69 height 17
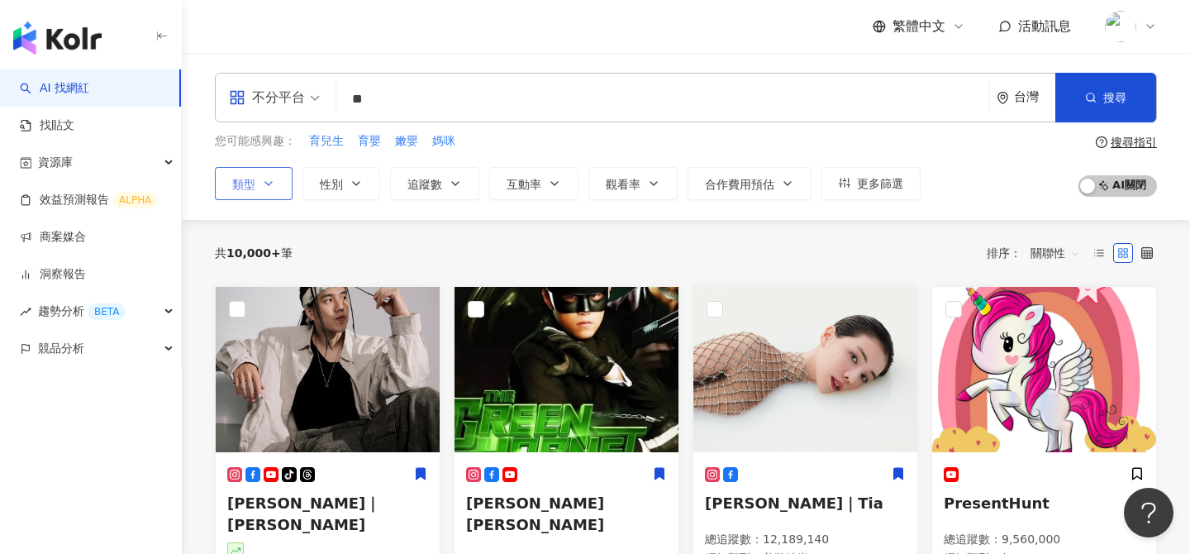
click at [266, 185] on icon "button" at bounding box center [268, 183] width 13 height 13
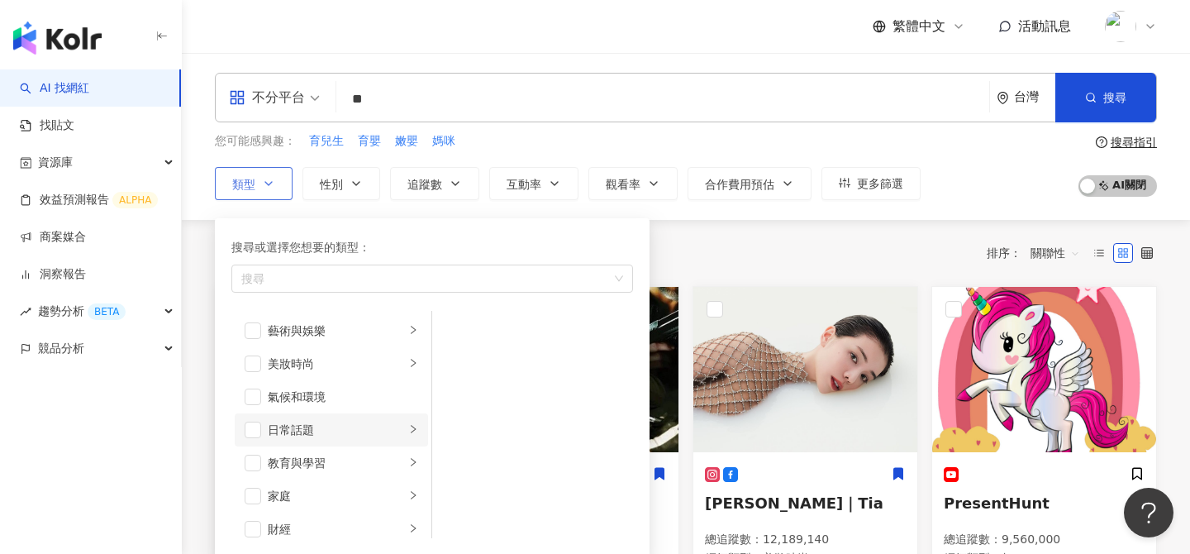
scroll to position [36, 0]
click at [341, 327] on div "美妝時尚" at bounding box center [336, 328] width 137 height 18
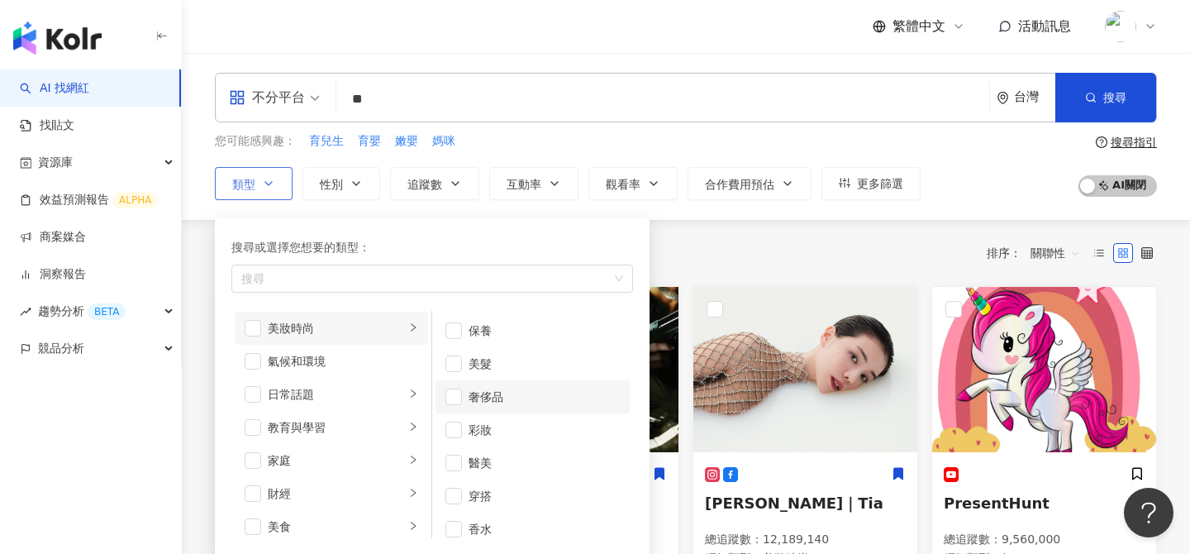
scroll to position [11, 0]
click at [457, 445] on span "button" at bounding box center [454, 452] width 17 height 17
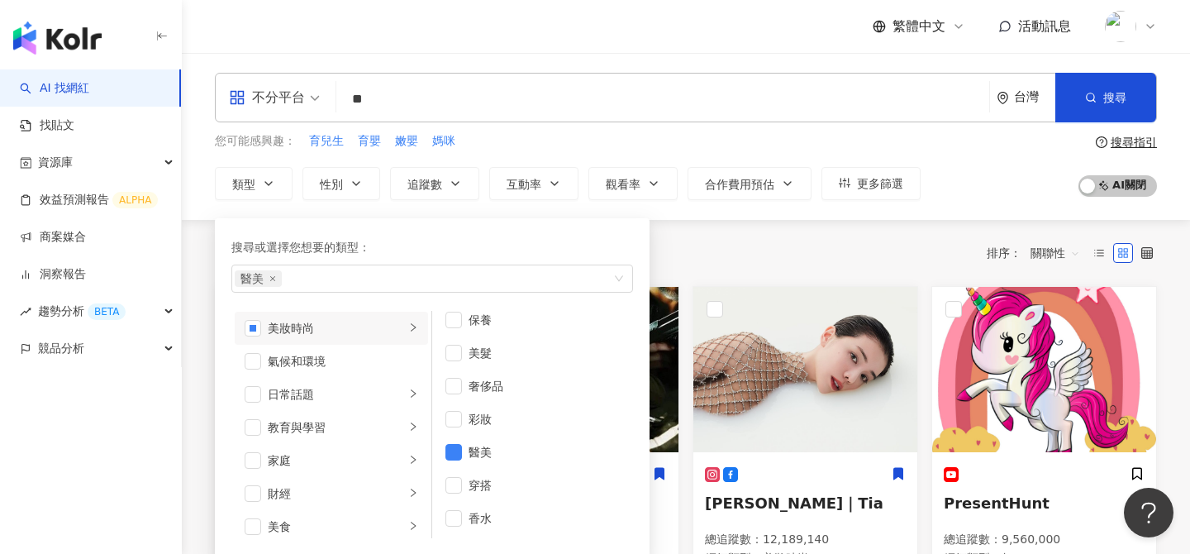
click at [770, 245] on div "共 10,000+ 筆 排序： 關聯性" at bounding box center [686, 253] width 942 height 26
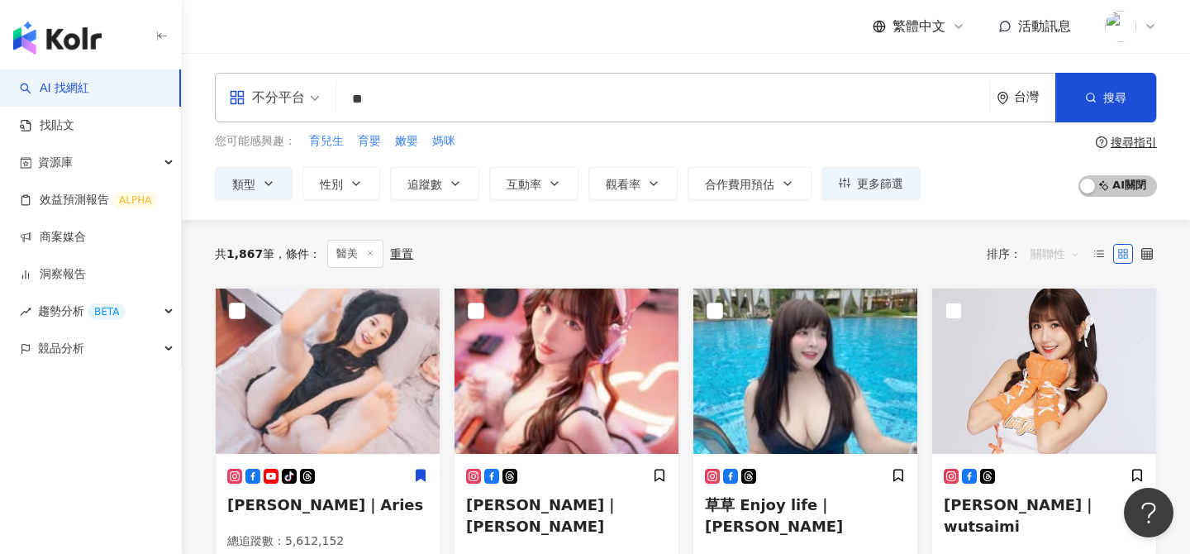
click at [1067, 251] on span "關聯性" at bounding box center [1056, 254] width 50 height 26
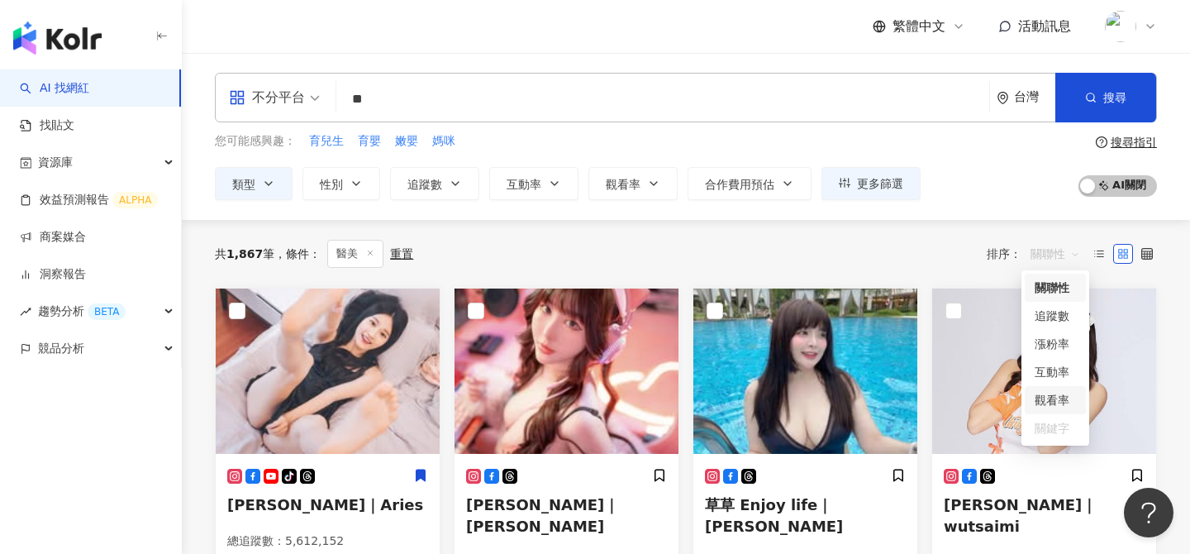
click at [907, 241] on div "共 1,867 筆 條件 ： 醫美 重置 排序： 關聯性" at bounding box center [686, 254] width 942 height 28
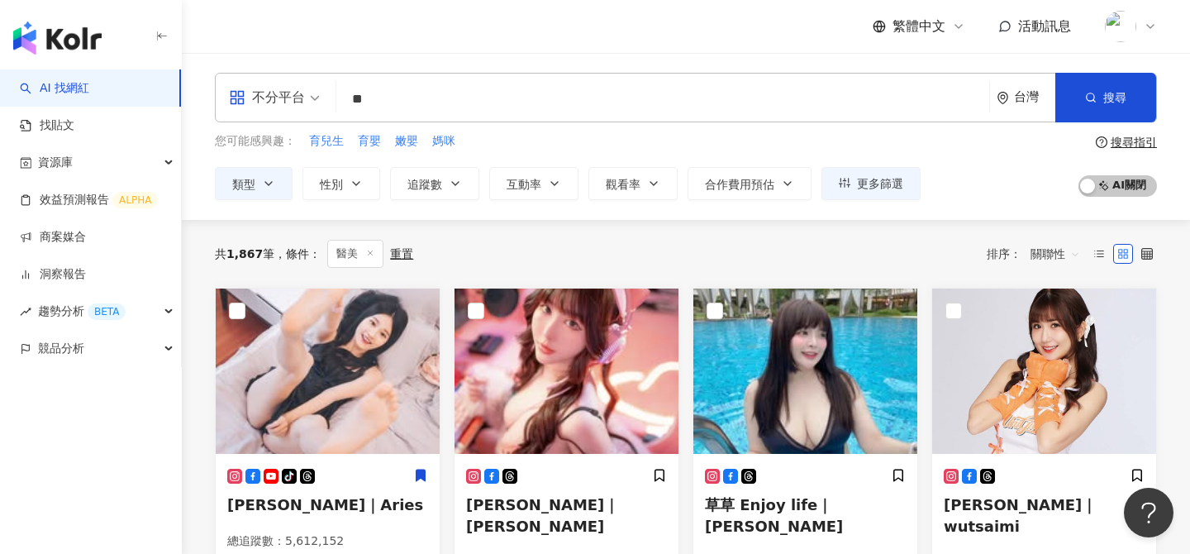
click at [703, 97] on input "**" at bounding box center [663, 98] width 640 height 31
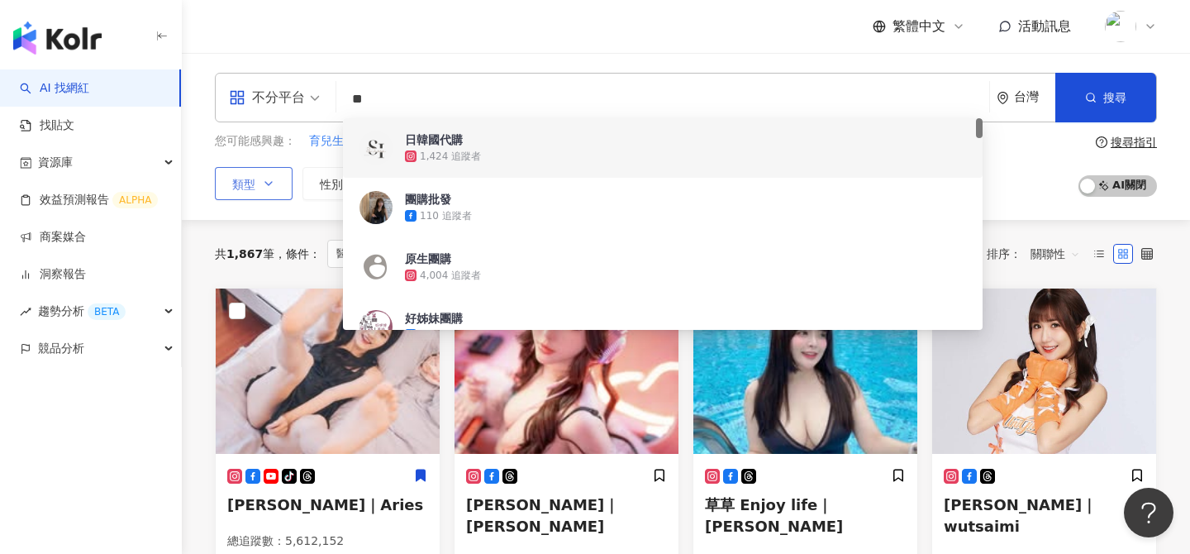
click at [271, 191] on button "類型" at bounding box center [254, 183] width 78 height 33
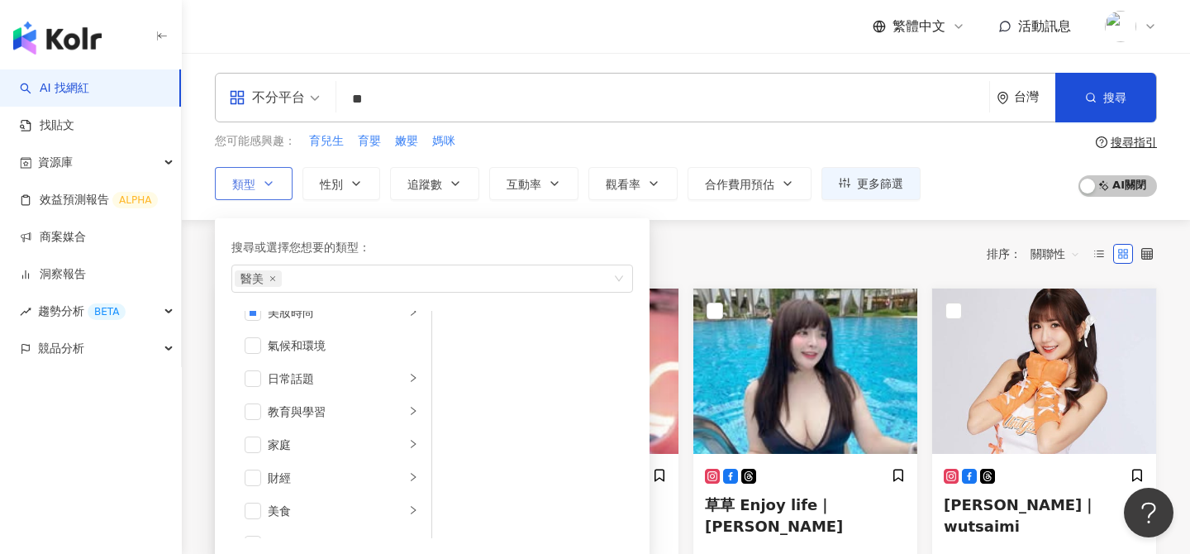
scroll to position [54, 0]
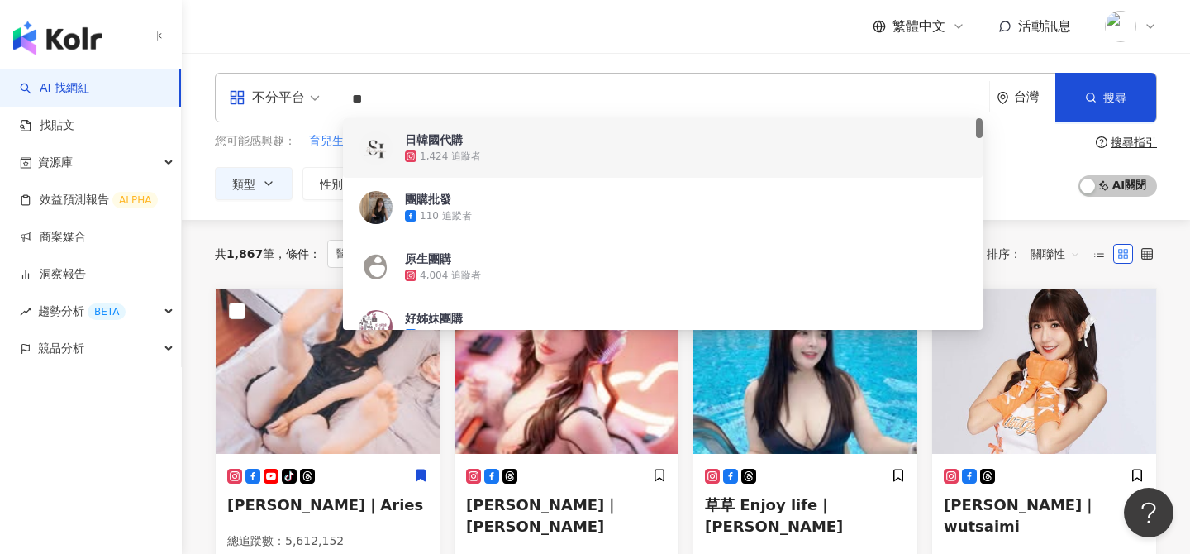
click at [399, 92] on input "**" at bounding box center [663, 98] width 640 height 31
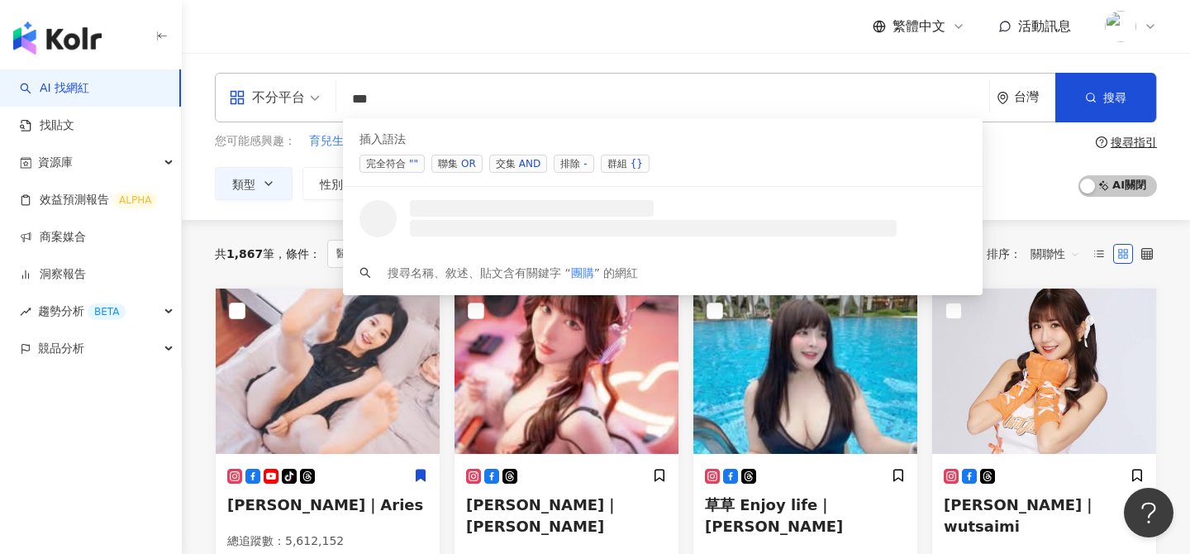
click at [513, 162] on span "交集 AND" at bounding box center [518, 164] width 58 height 18
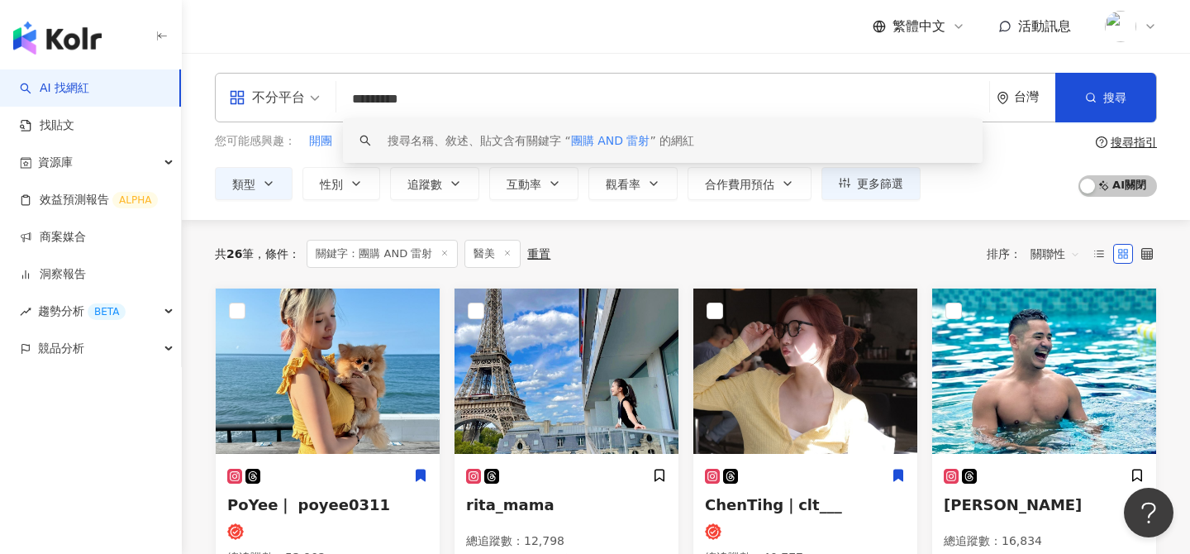
drag, startPoint x: 418, startPoint y: 99, endPoint x: 529, endPoint y: 99, distance: 110.8
click at [529, 99] on input "*********" at bounding box center [663, 98] width 640 height 31
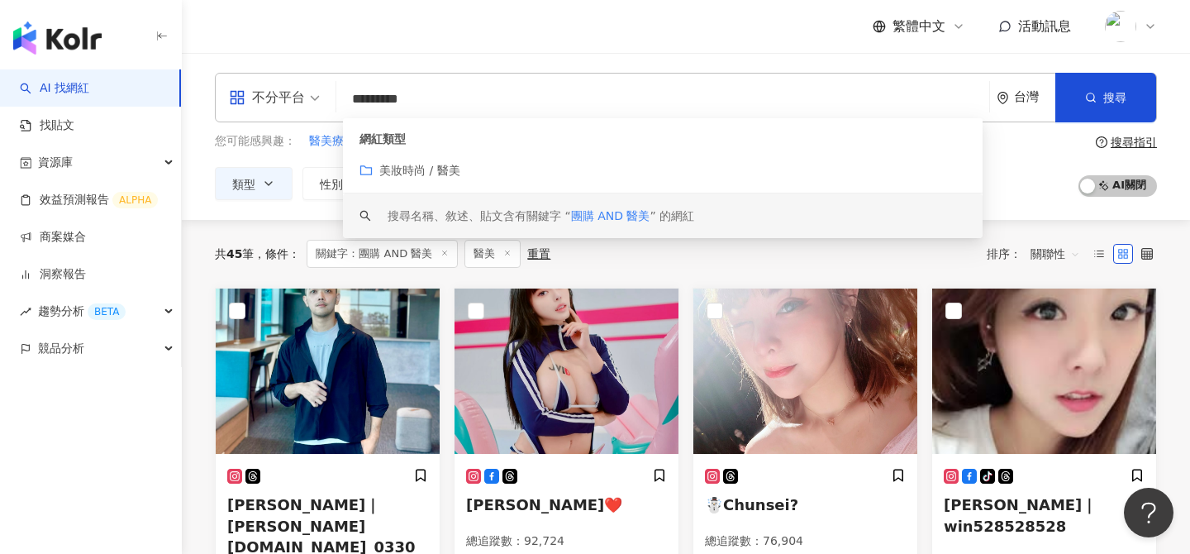
type input "*********"
click at [279, 218] on div "不分平台 ********* 台灣 搜尋 customizedTag keyword 網紅類型 美妝時尚 / 醫美 搜尋名稱、敘述、貼文含有關鍵字 “ 團購 …" at bounding box center [686, 136] width 1009 height 167
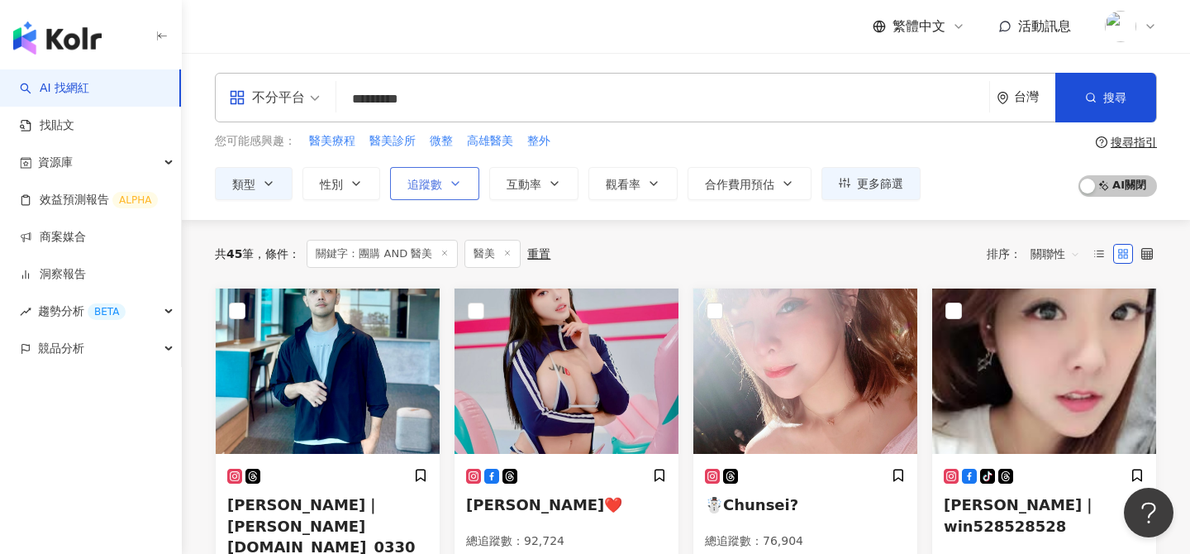
click at [446, 180] on button "追蹤數" at bounding box center [434, 183] width 89 height 33
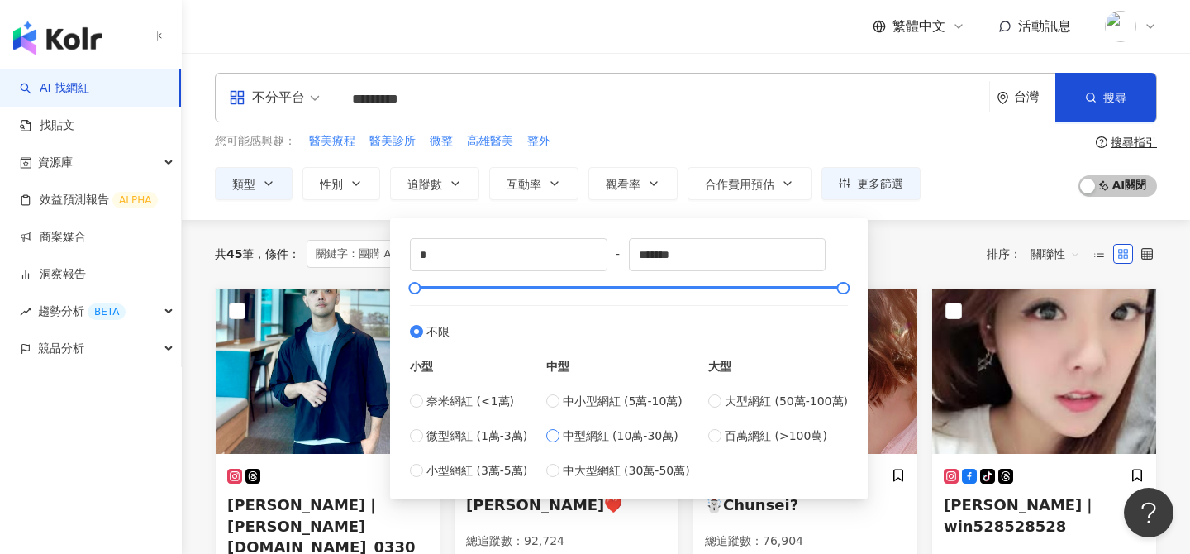
click at [620, 440] on span "中型網紅 (10萬-30萬)" at bounding box center [621, 436] width 116 height 18
type input "******"
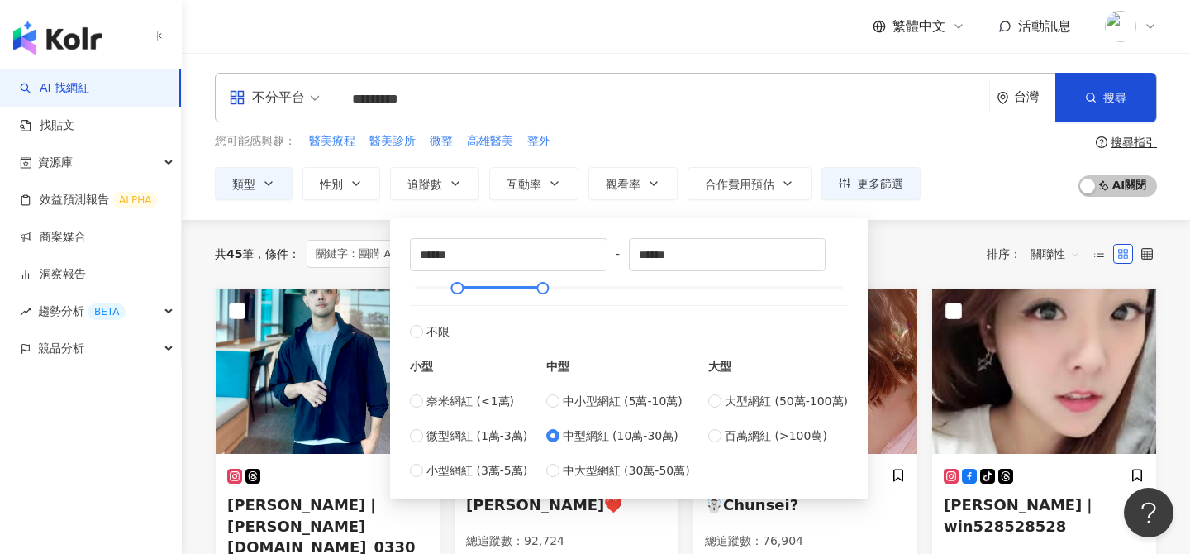
click at [953, 234] on div "共 45 筆 條件 ： 關鍵字：團購 AND 醫美 醫美 重置 排序： 關聯性" at bounding box center [686, 254] width 942 height 68
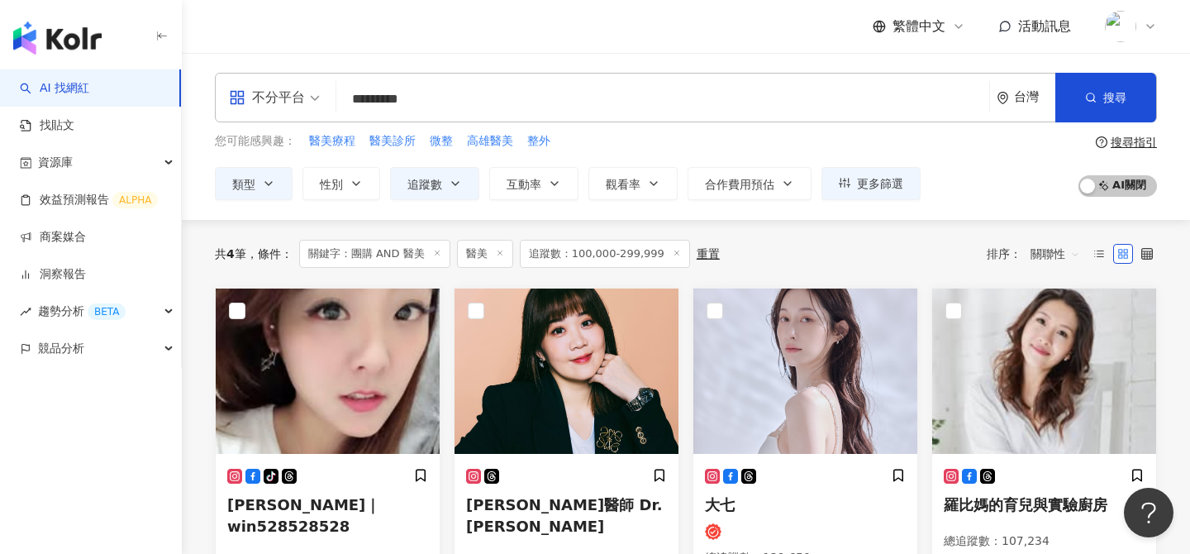
click at [498, 94] on input "*********" at bounding box center [663, 98] width 640 height 31
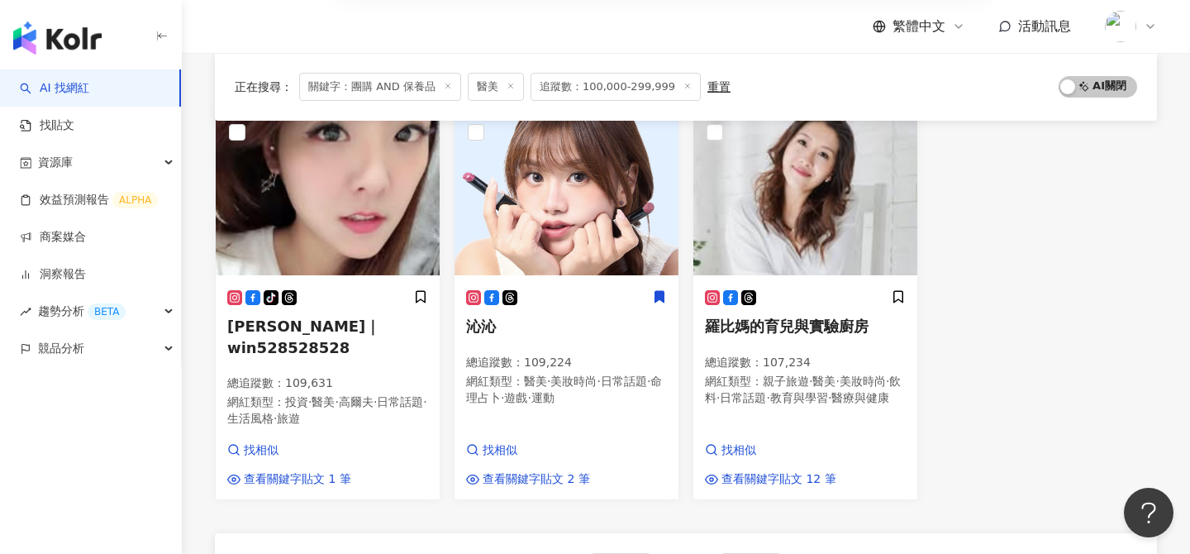
scroll to position [179, 0]
type input "**********"
click at [847, 202] on img at bounding box center [806, 191] width 224 height 165
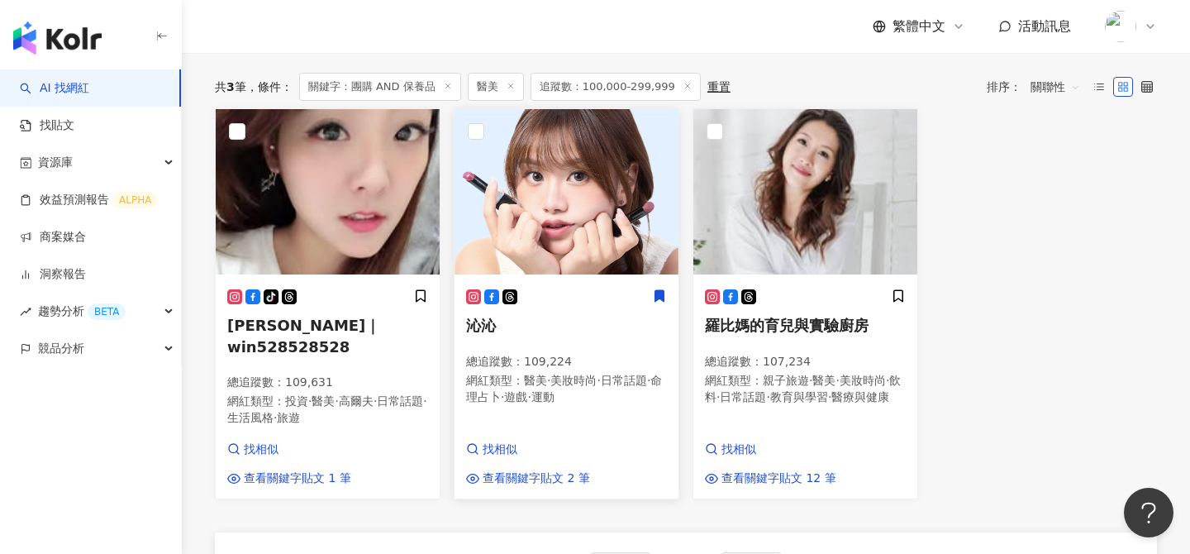
scroll to position [152, 0]
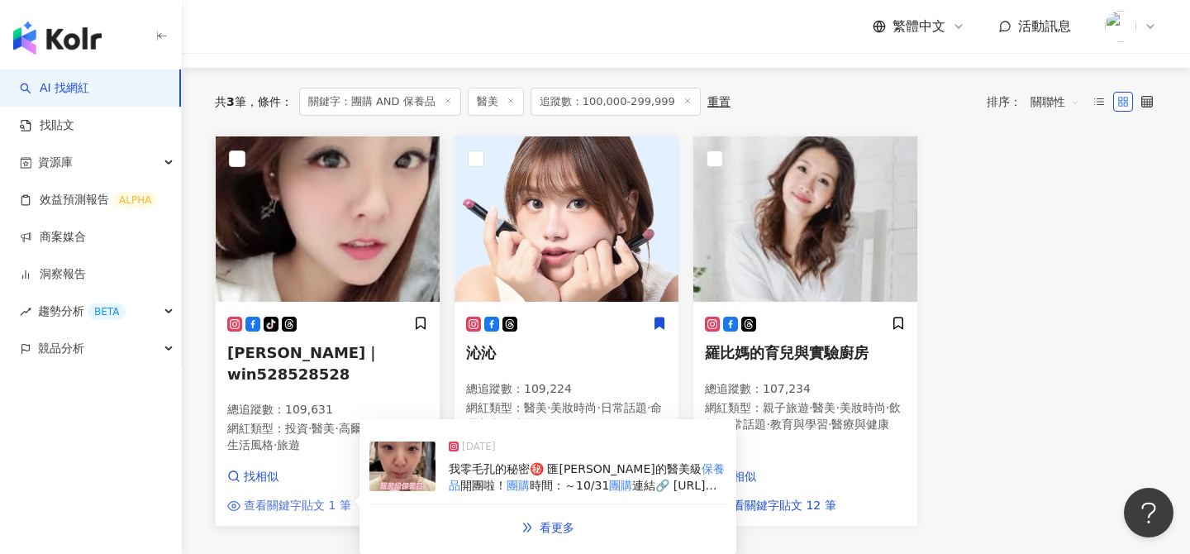
click at [321, 503] on span "查看關鍵字貼文 1 筆" at bounding box center [297, 506] width 107 height 17
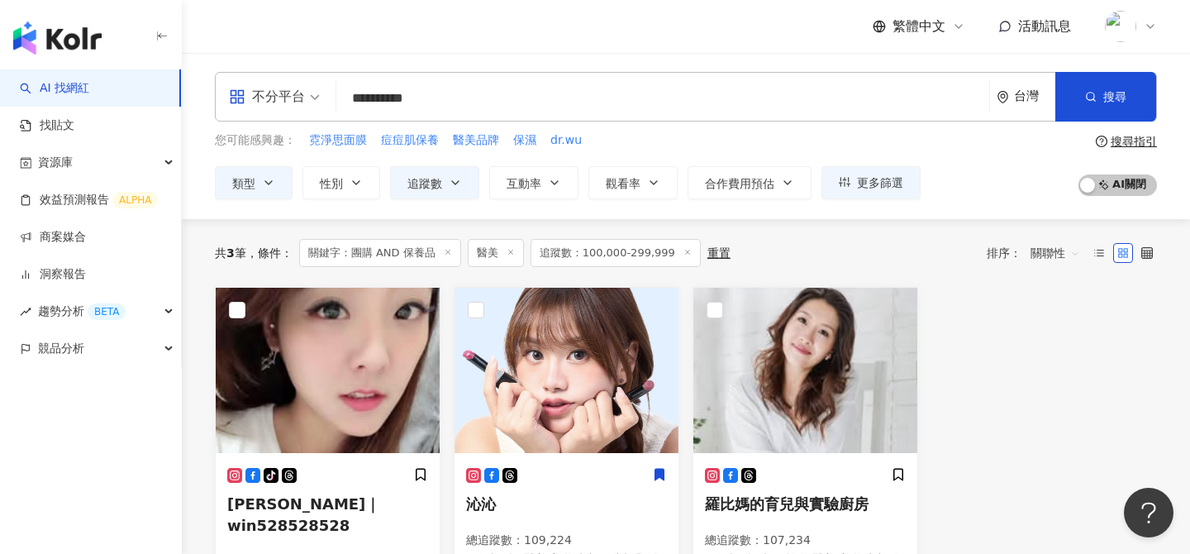
scroll to position [0, 0]
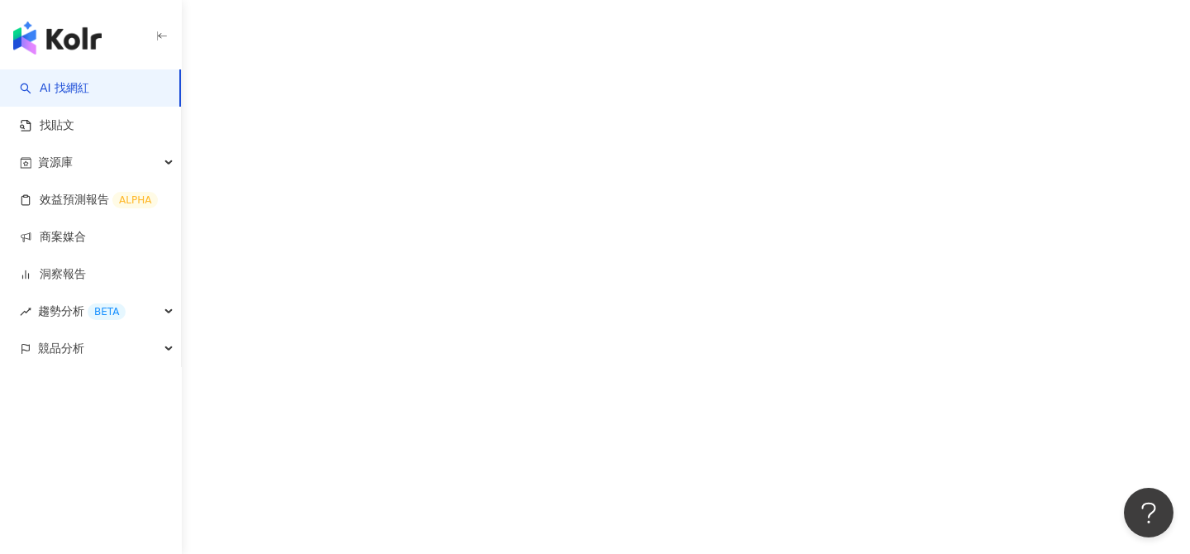
scroll to position [76, 0]
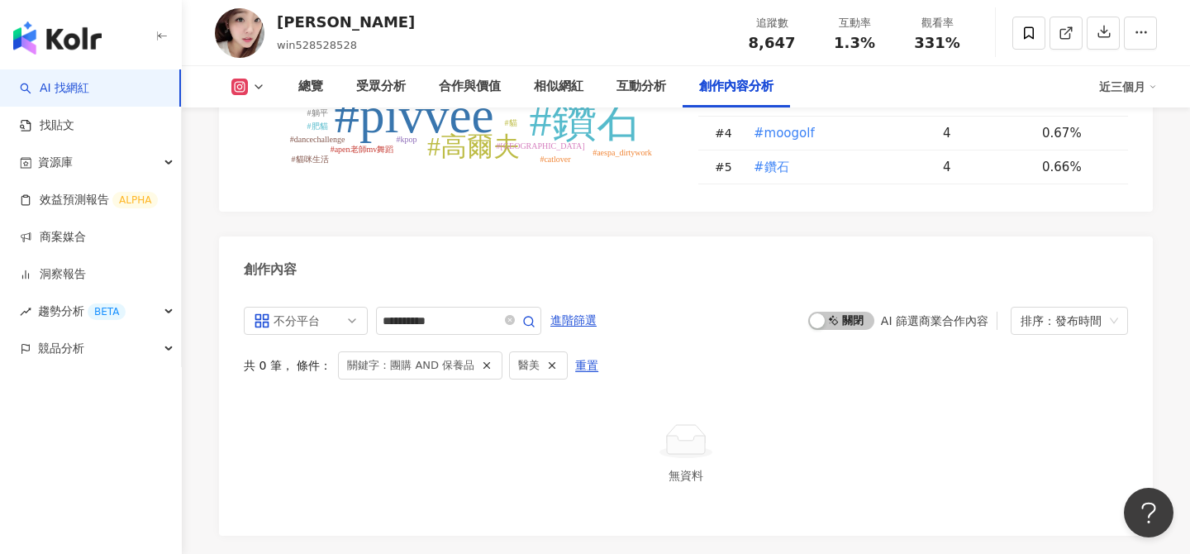
scroll to position [4870, 0]
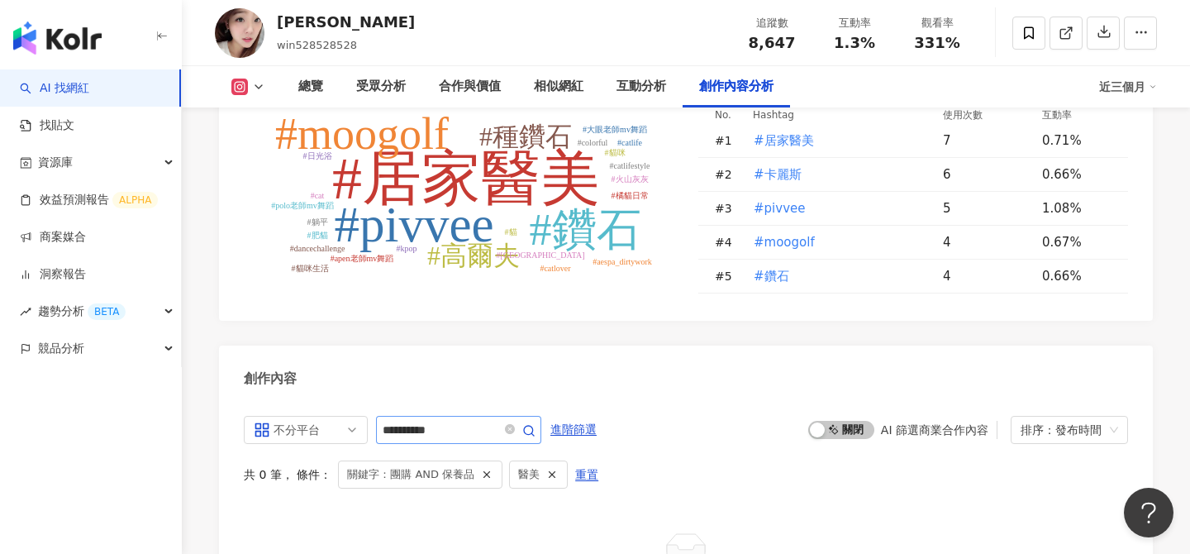
click at [520, 420] on span at bounding box center [518, 430] width 33 height 20
click at [512, 424] on icon "close-circle" at bounding box center [510, 429] width 10 height 10
click at [456, 420] on input "**********" at bounding box center [441, 430] width 116 height 20
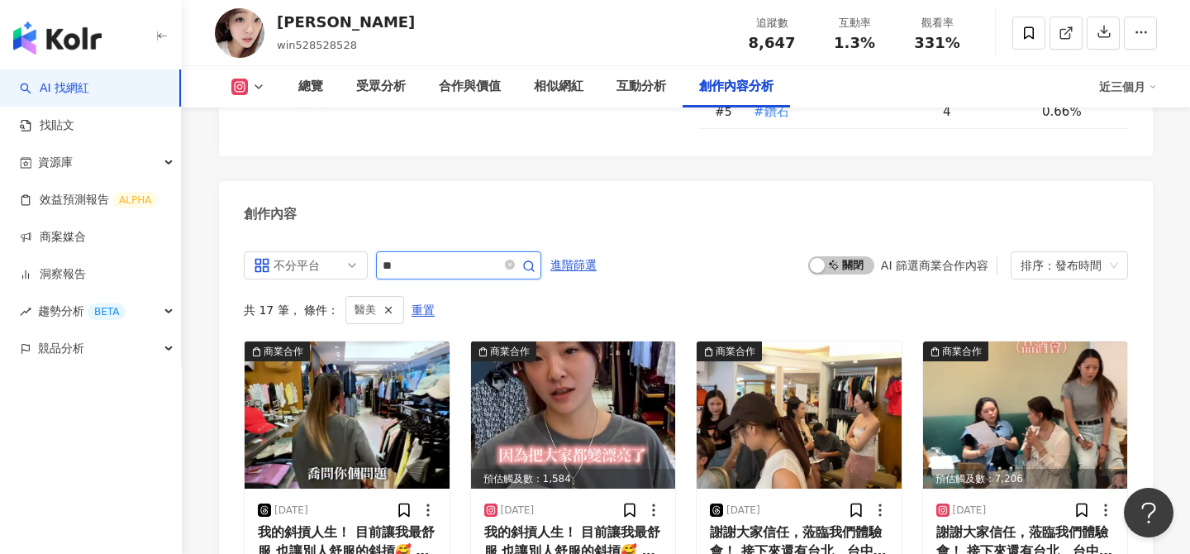
type input "**"
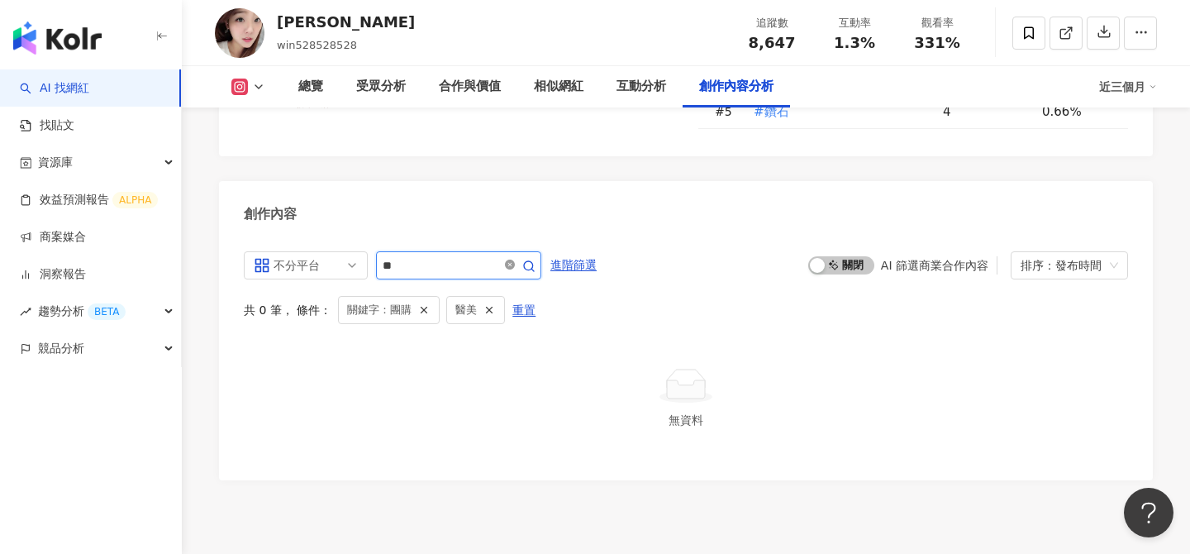
click at [515, 260] on icon "close-circle" at bounding box center [510, 265] width 10 height 10
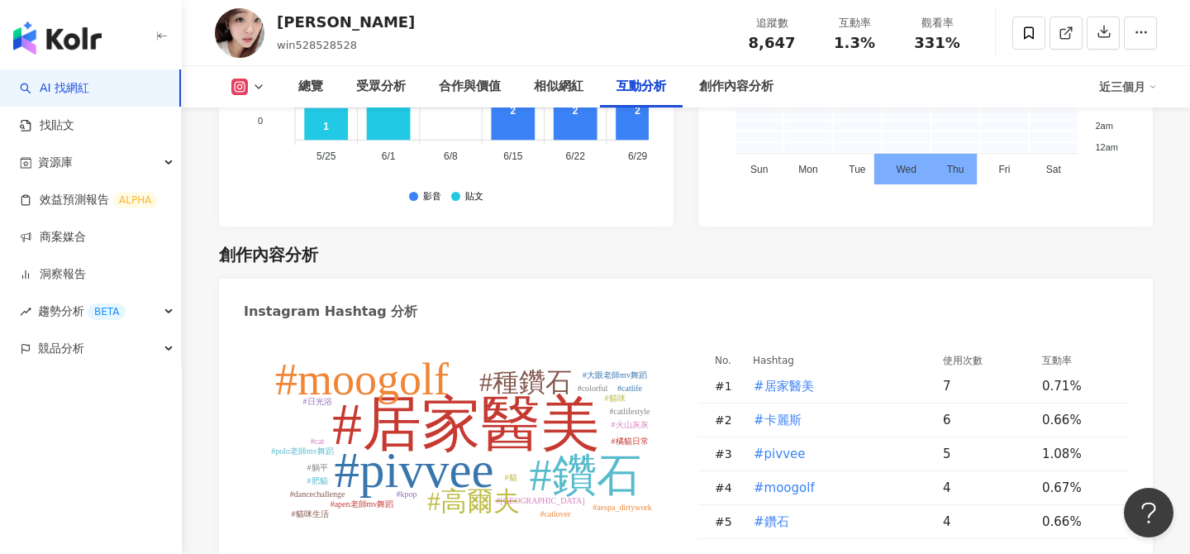
scroll to position [4489, 0]
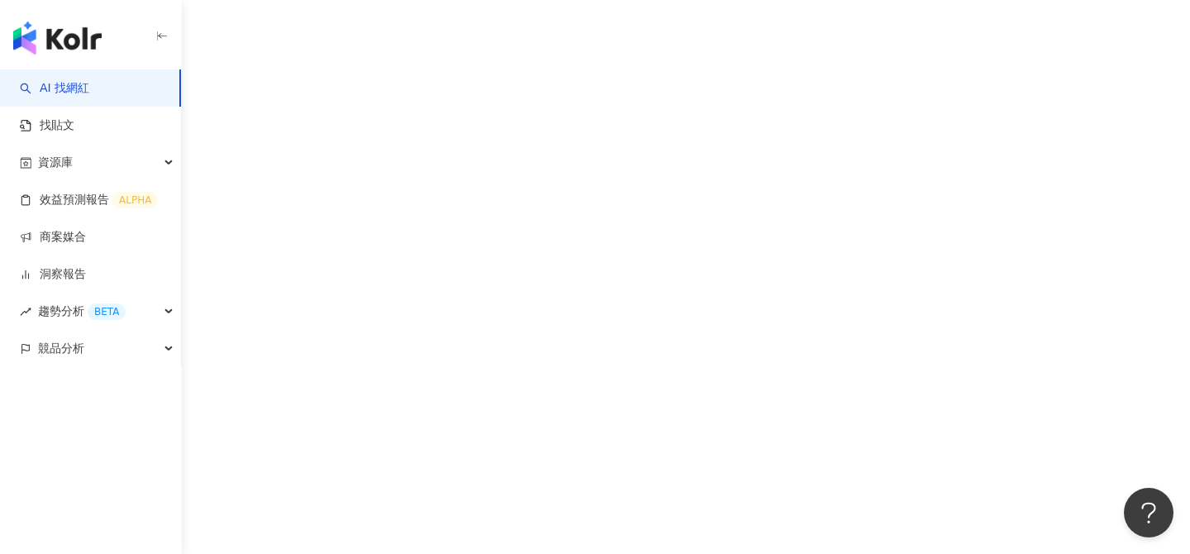
scroll to position [4, 0]
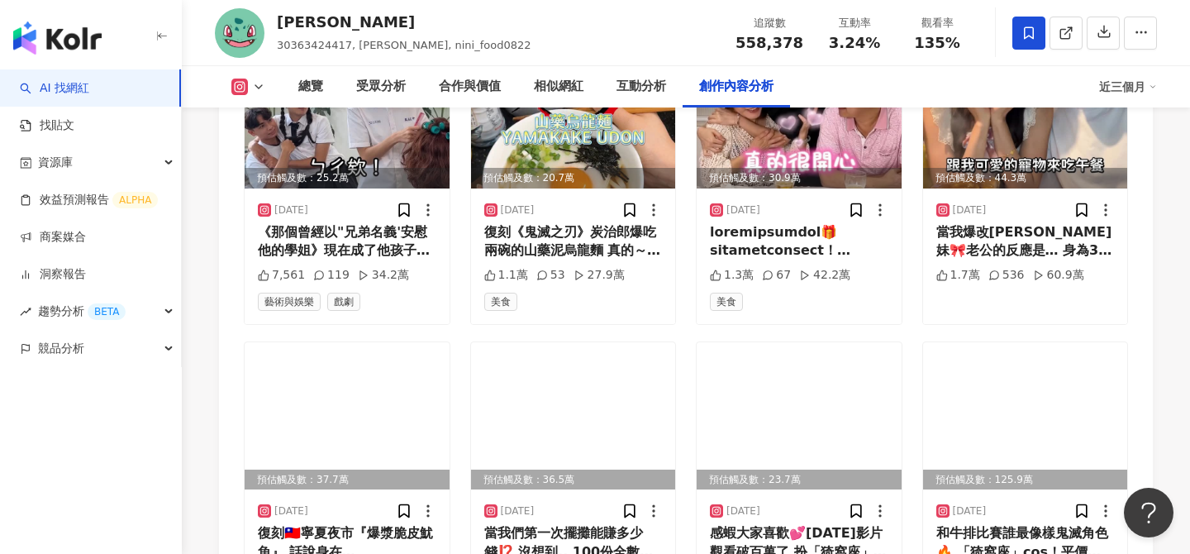
scroll to position [5027, 0]
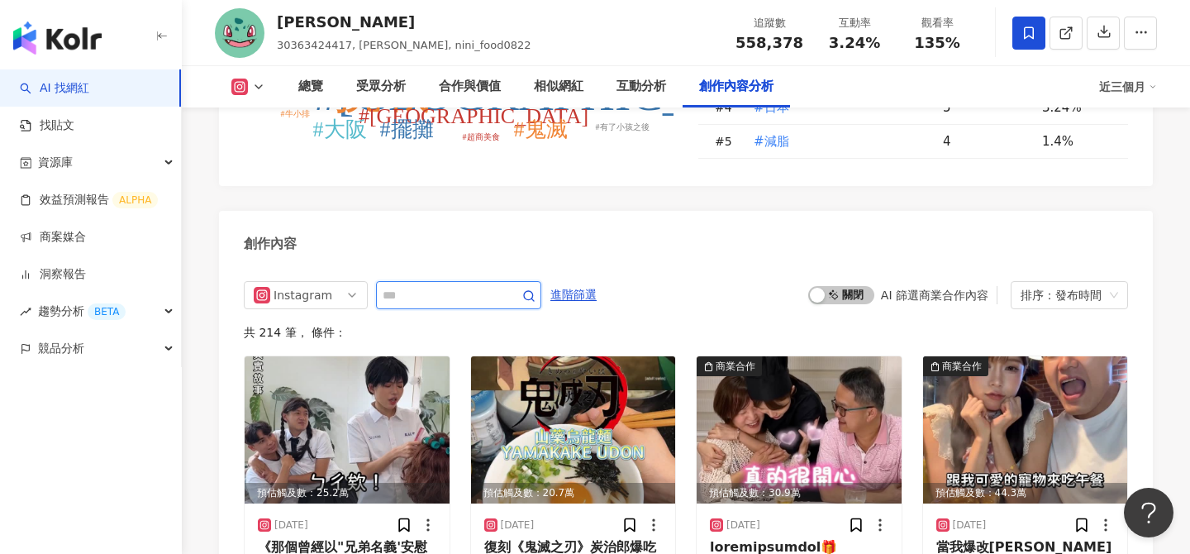
click at [413, 285] on input "text" at bounding box center [441, 295] width 116 height 20
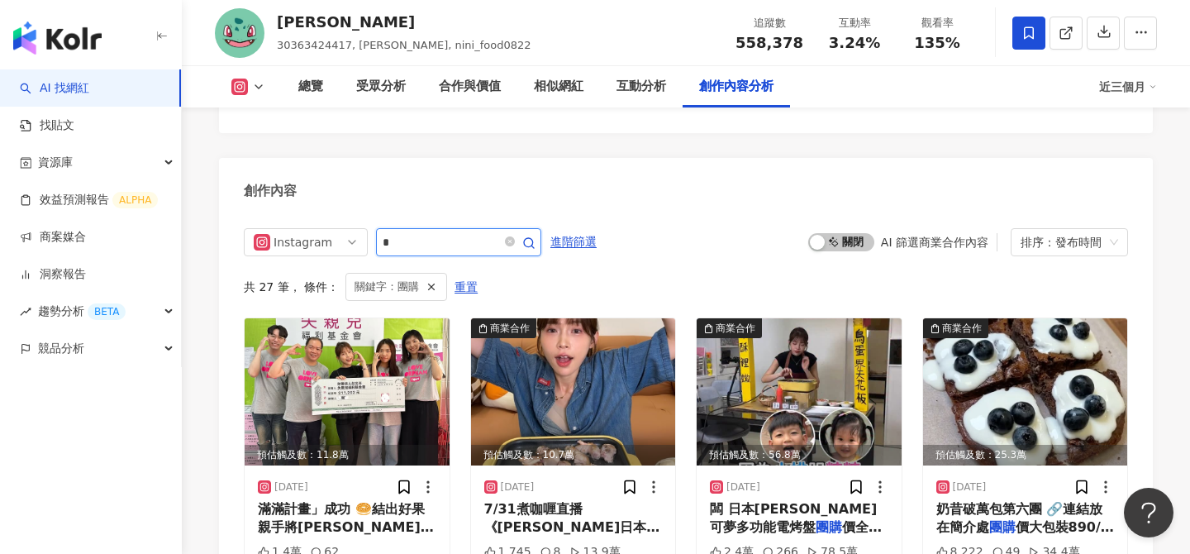
scroll to position [5073, 0]
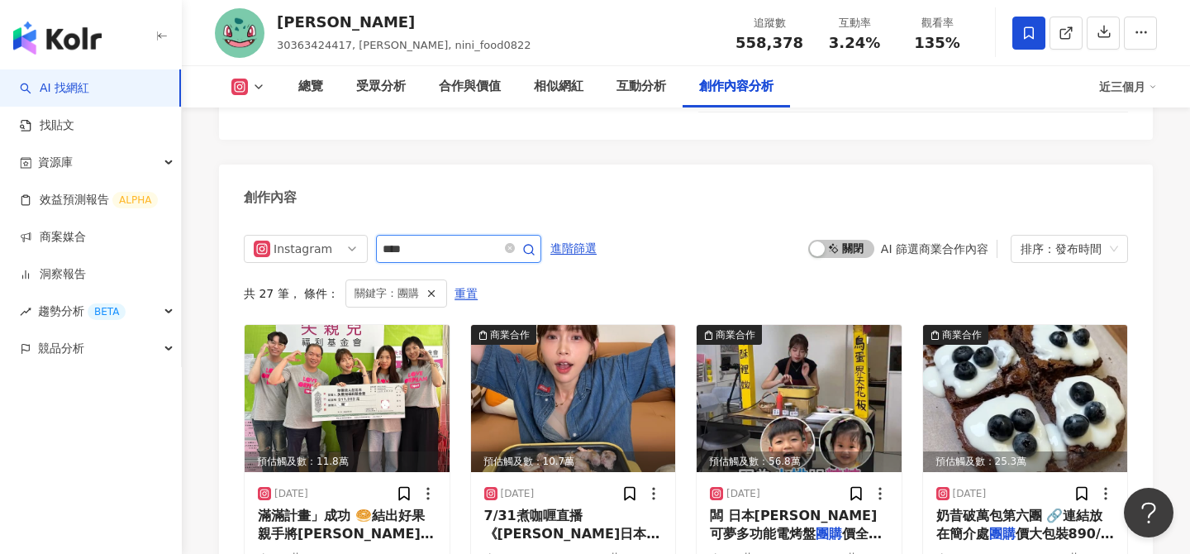
type input "***"
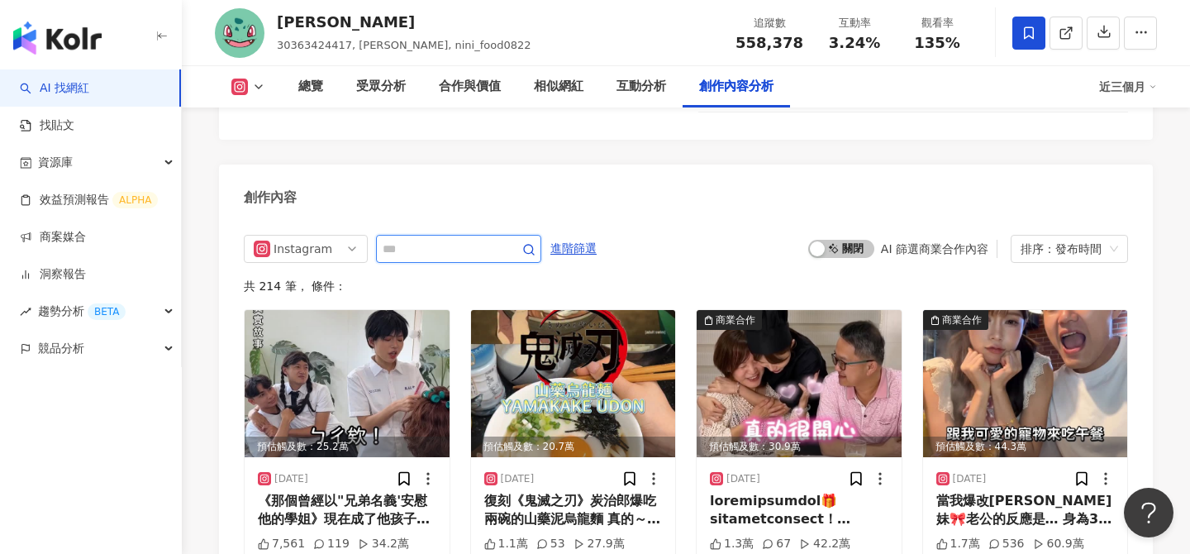
scroll to position [5087, 0]
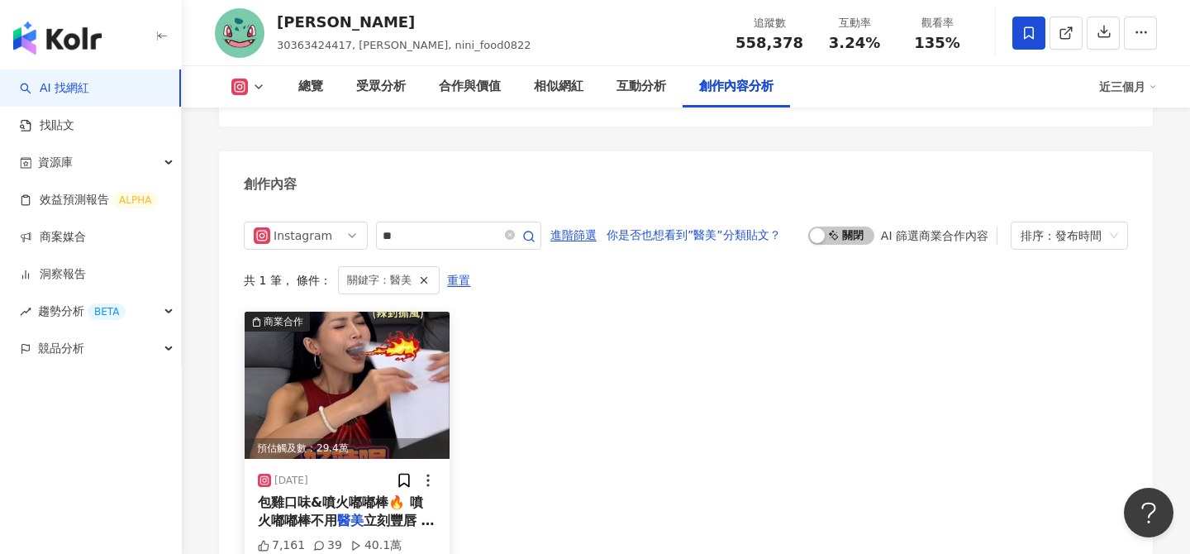
click at [402, 333] on img at bounding box center [347, 385] width 205 height 147
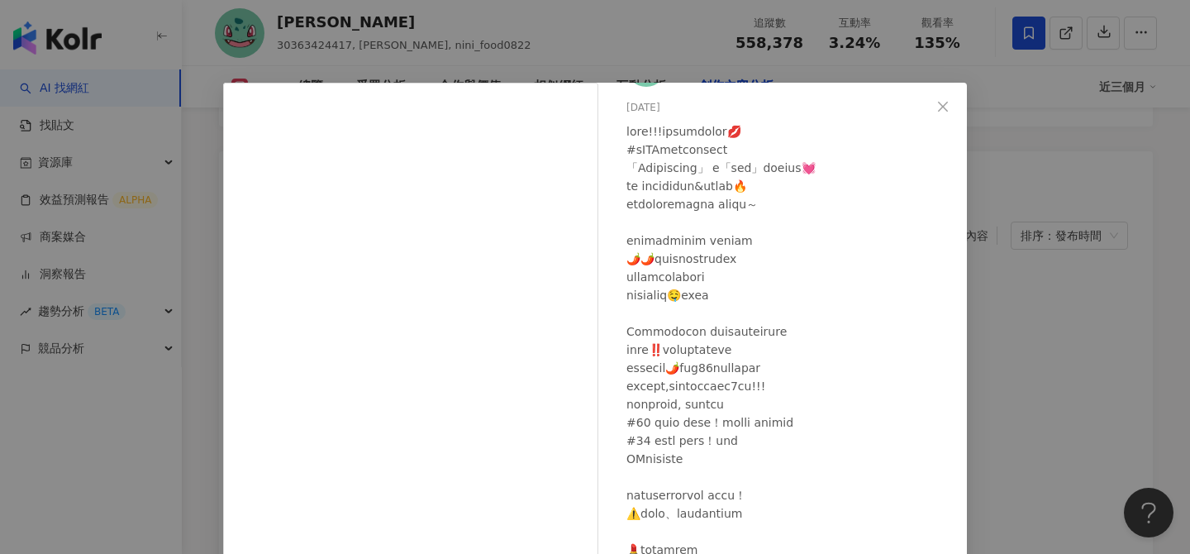
scroll to position [188, 0]
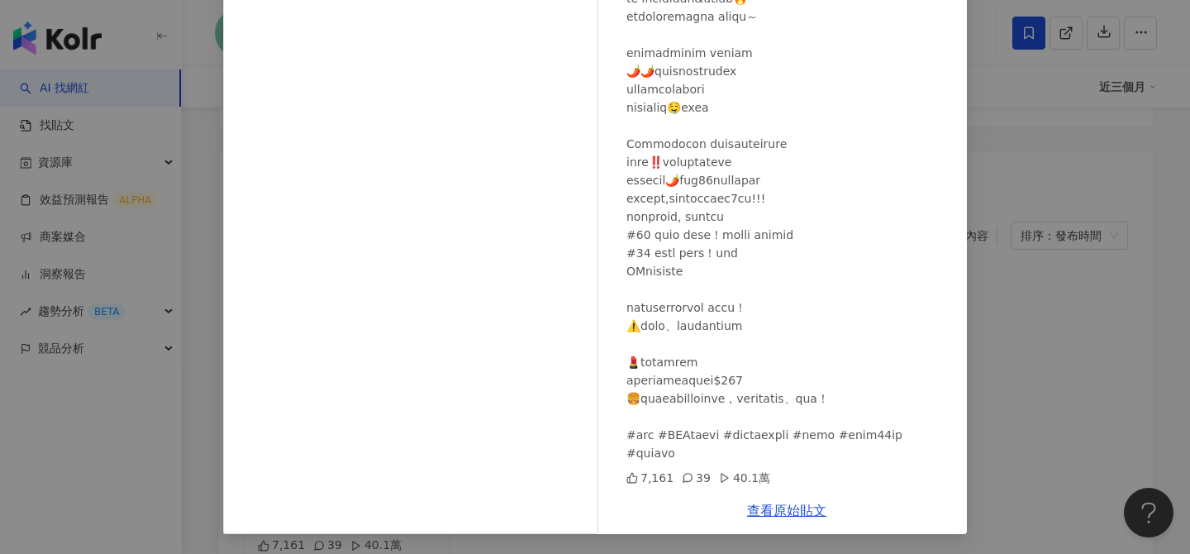
click at [990, 284] on div "[PERSON_NAME] [DATE] 7,161 39 40.1萬 查看原始貼文" at bounding box center [595, 277] width 1190 height 554
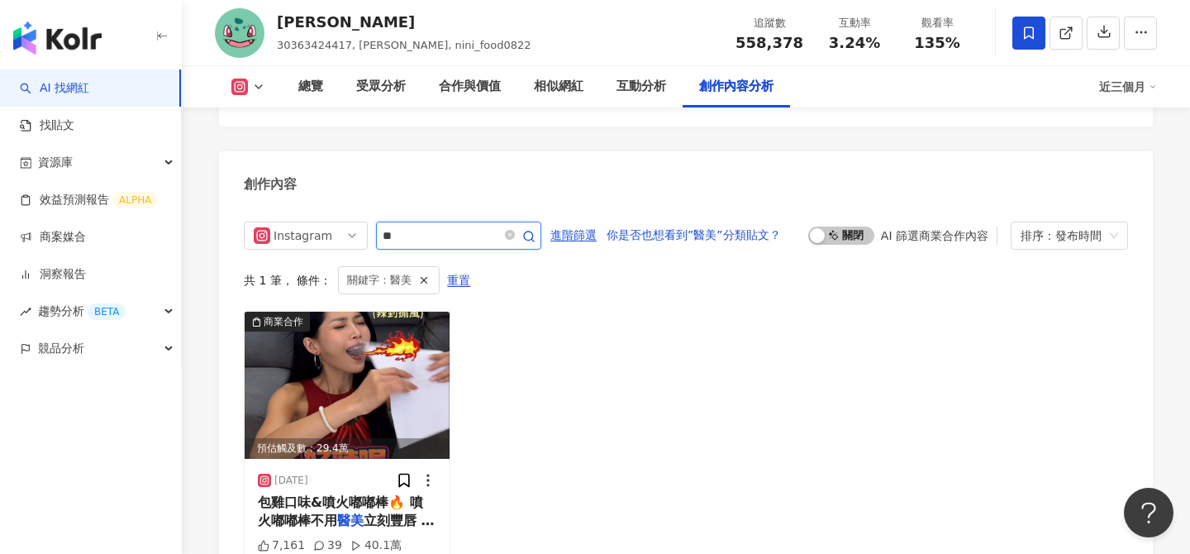
click at [436, 226] on input "**" at bounding box center [441, 236] width 116 height 20
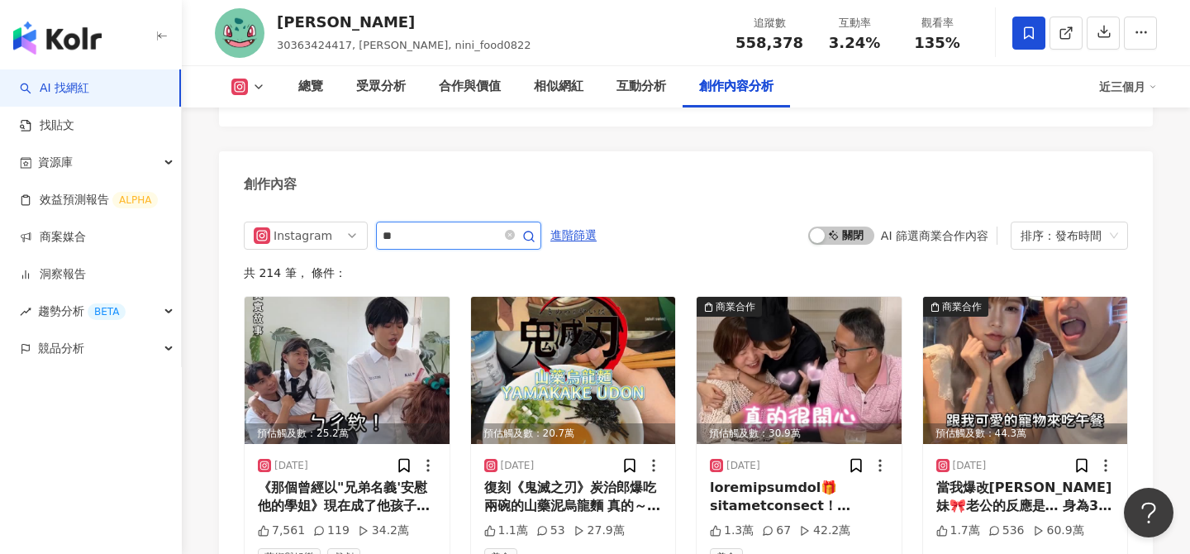
type input "*"
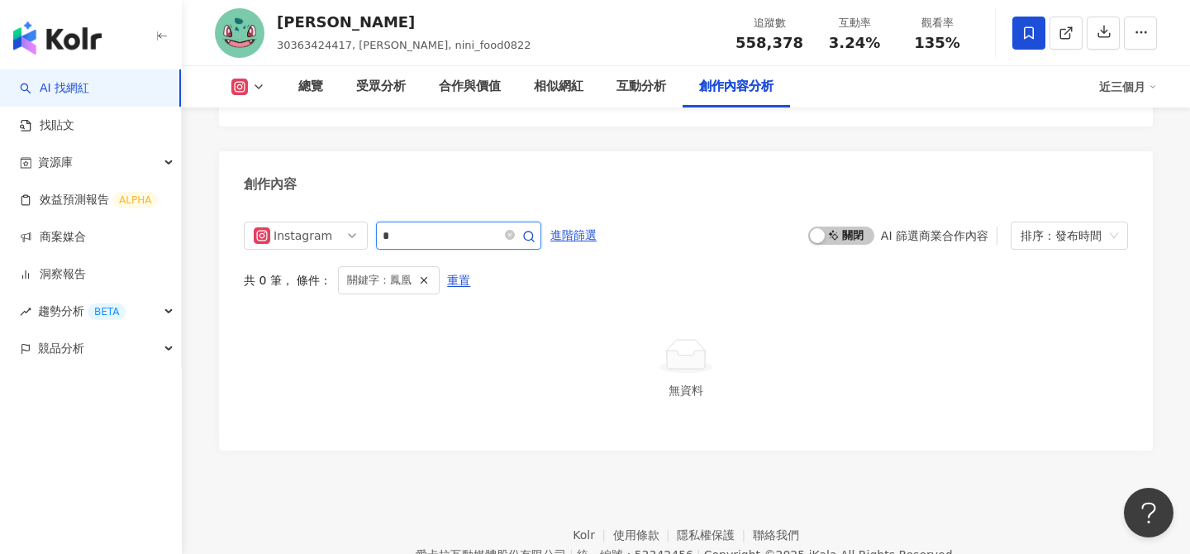
type input "*"
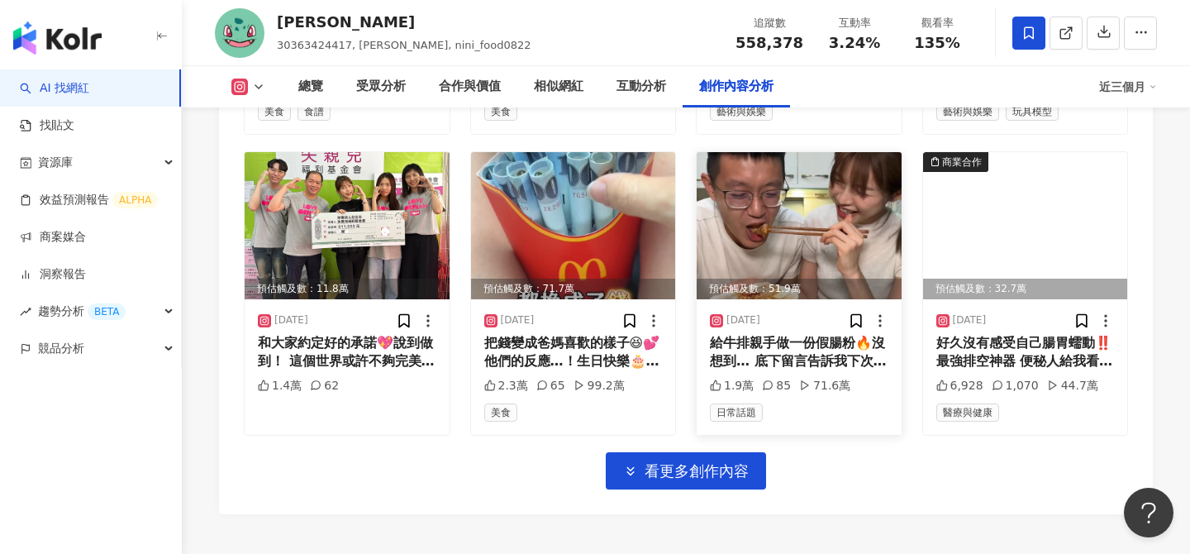
scroll to position [5666, 0]
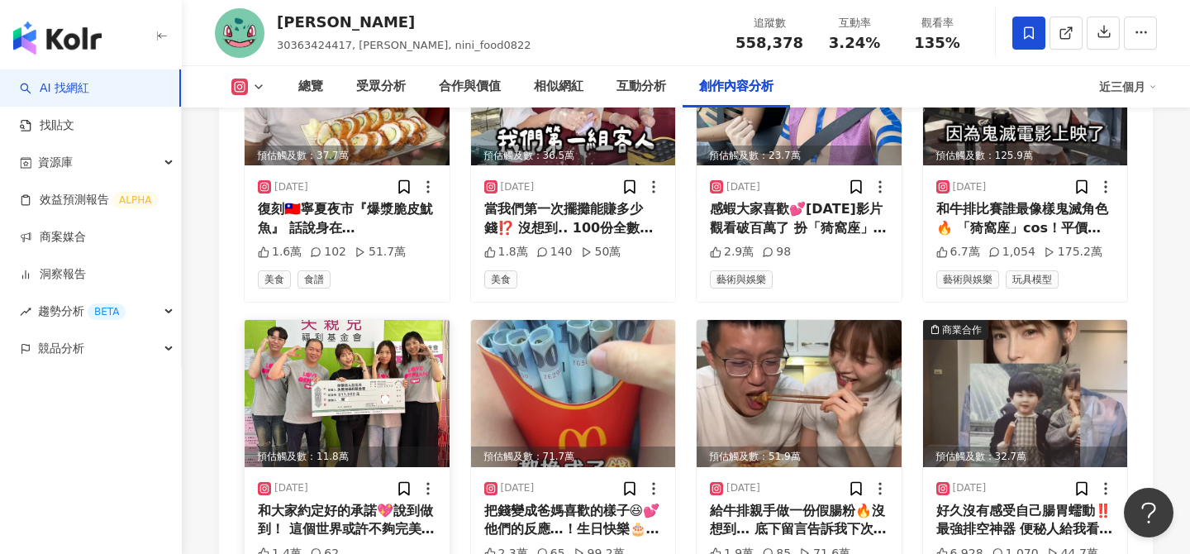
click at [382, 350] on img at bounding box center [347, 393] width 205 height 147
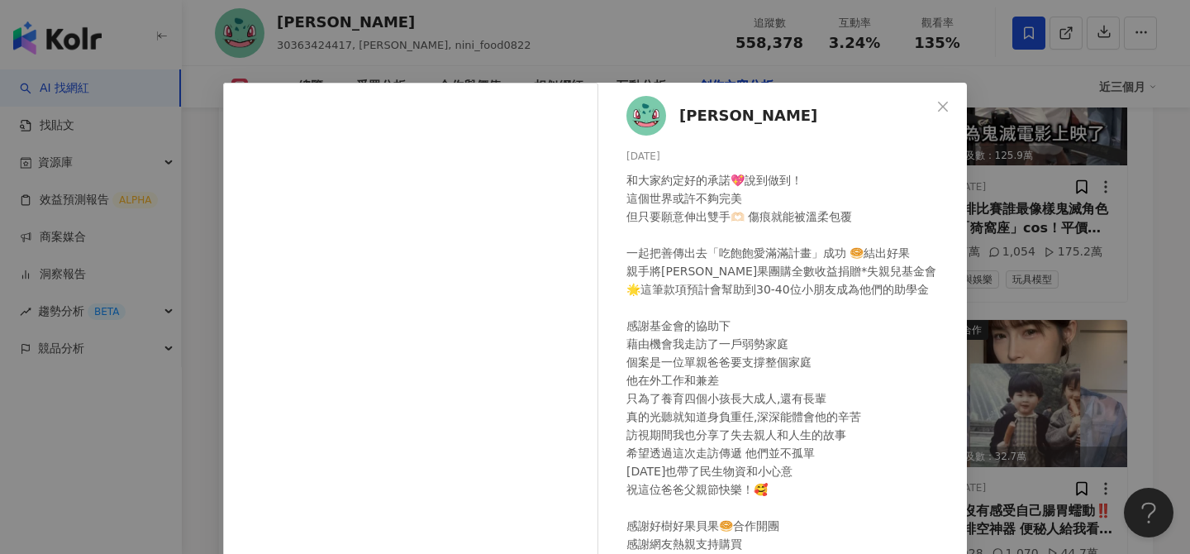
click at [1023, 417] on div "Nini Xie 2025/8/7 和大家約定好的承諾💖說到做到！ 這個世界或許不夠完美 但只要願意伸出雙手🫶🏻 傷痕就能被溫柔包覆 一起把善傳出去「吃飽飽愛…" at bounding box center [595, 277] width 1190 height 554
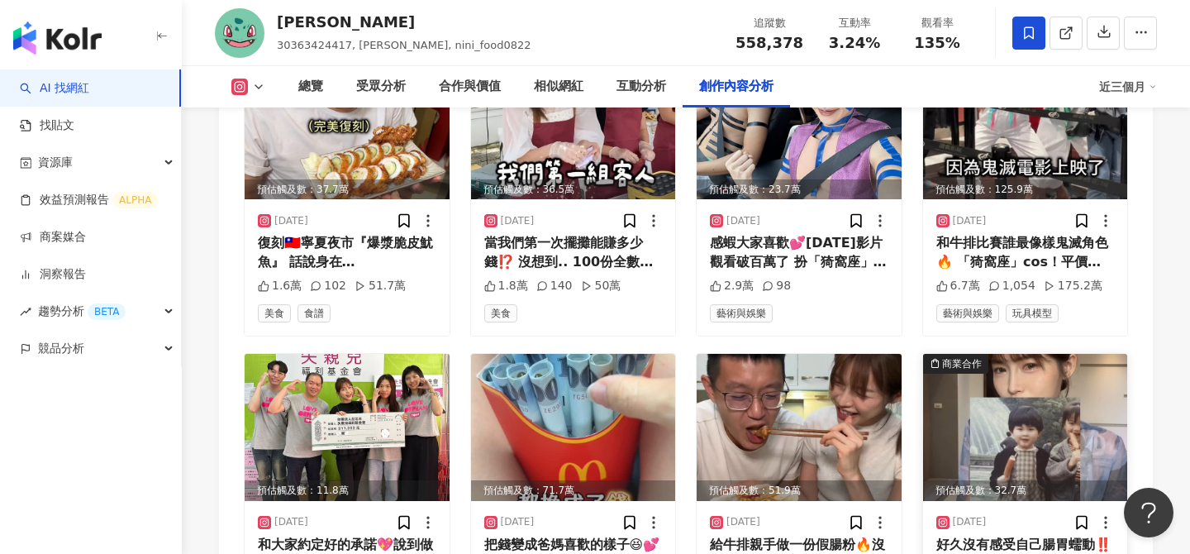
scroll to position [5621, 0]
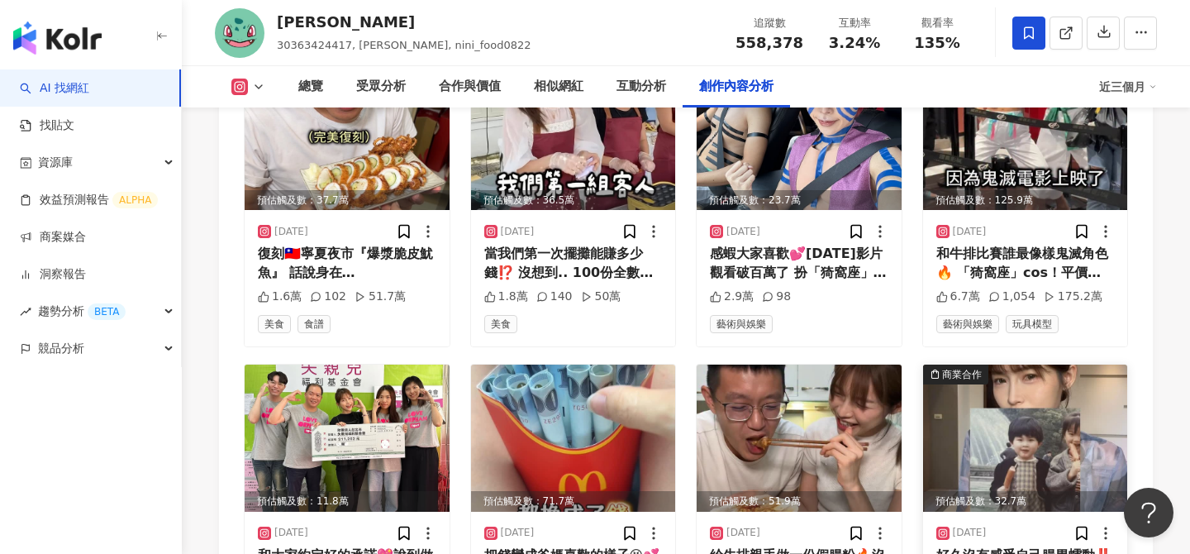
click at [1014, 384] on img at bounding box center [1025, 438] width 205 height 147
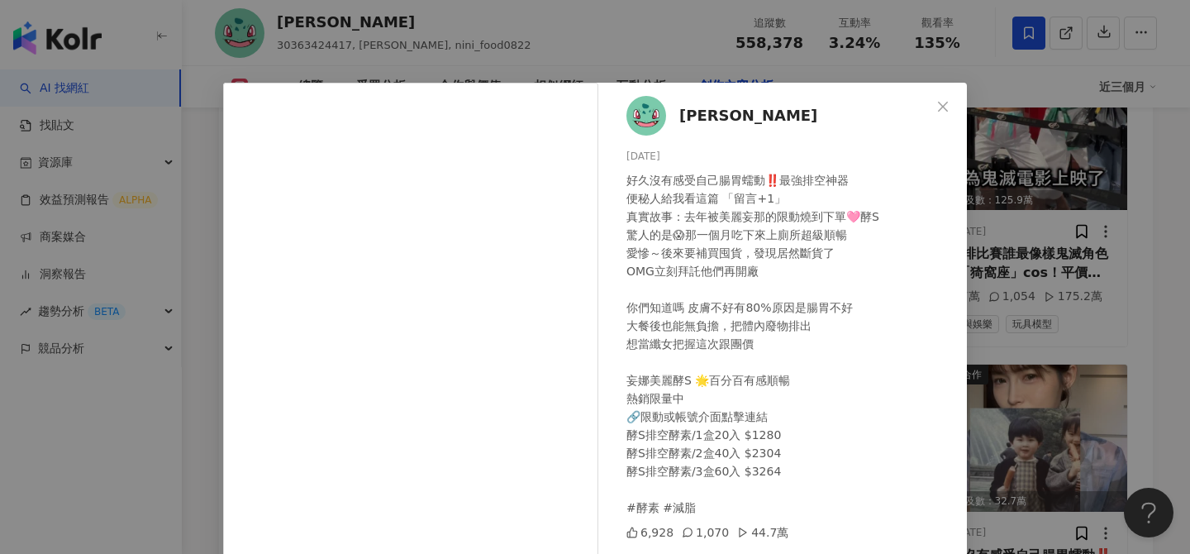
click at [1165, 362] on div "Nini Xie 2025/8/2 好久沒有感受自己腸胃蠕動‼️最強排空神器 便秘人給我看這篇 「留言+1」 真實故事：去年被美麗妄那的限動燒到下單🩷酵S 驚…" at bounding box center [595, 277] width 1190 height 554
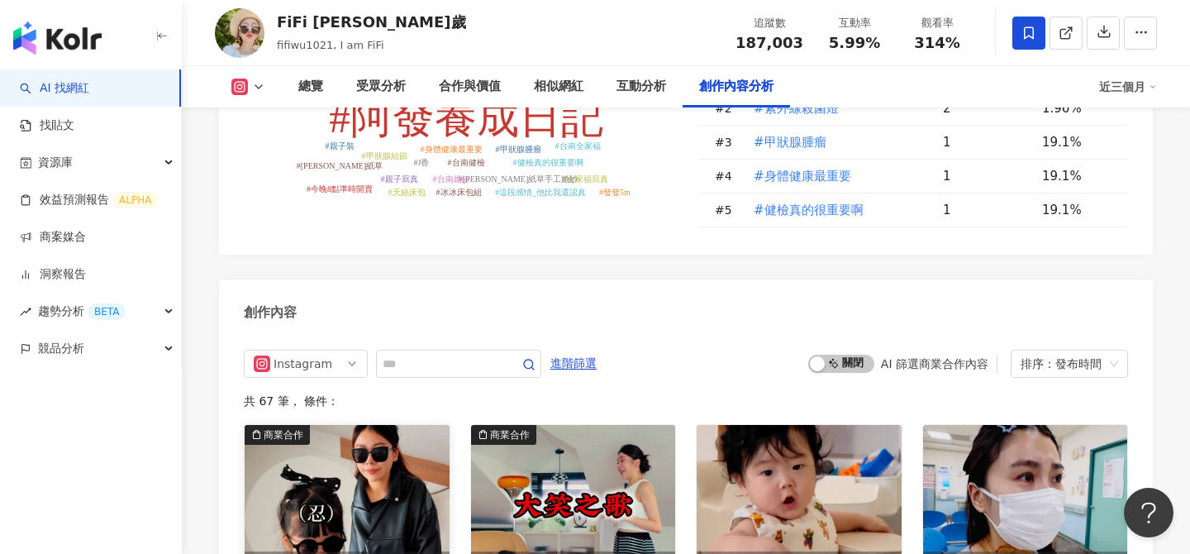
scroll to position [5025, 0]
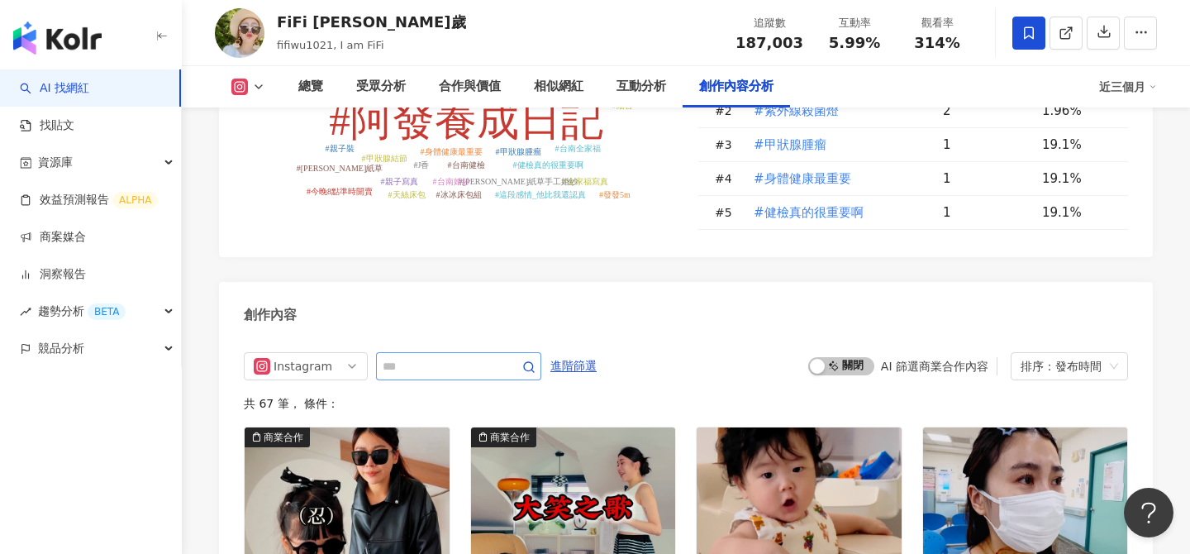
click at [436, 352] on span at bounding box center [458, 366] width 165 height 28
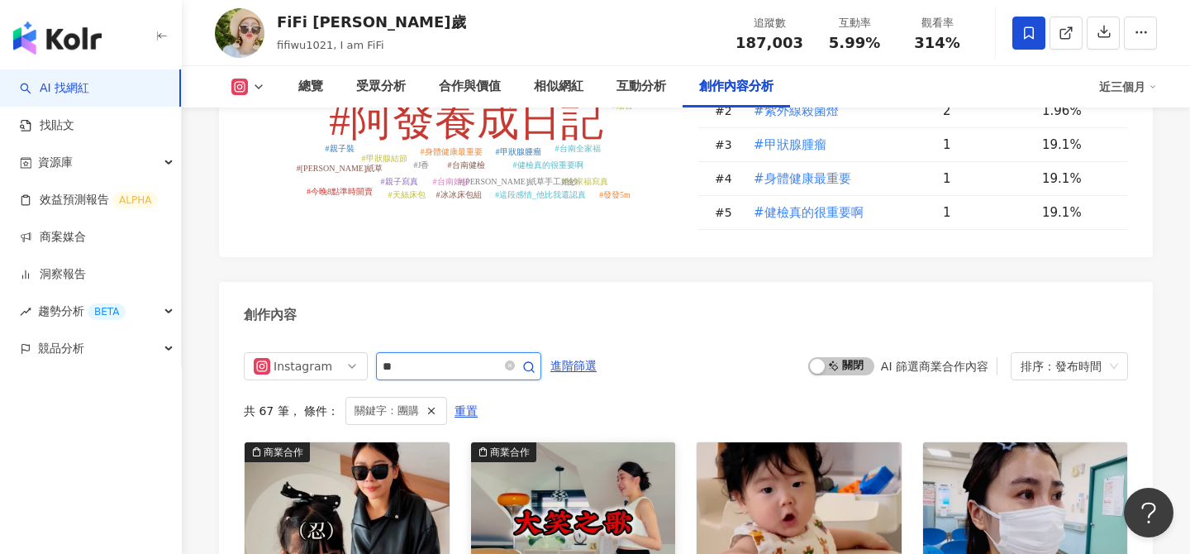
scroll to position [5113, 0]
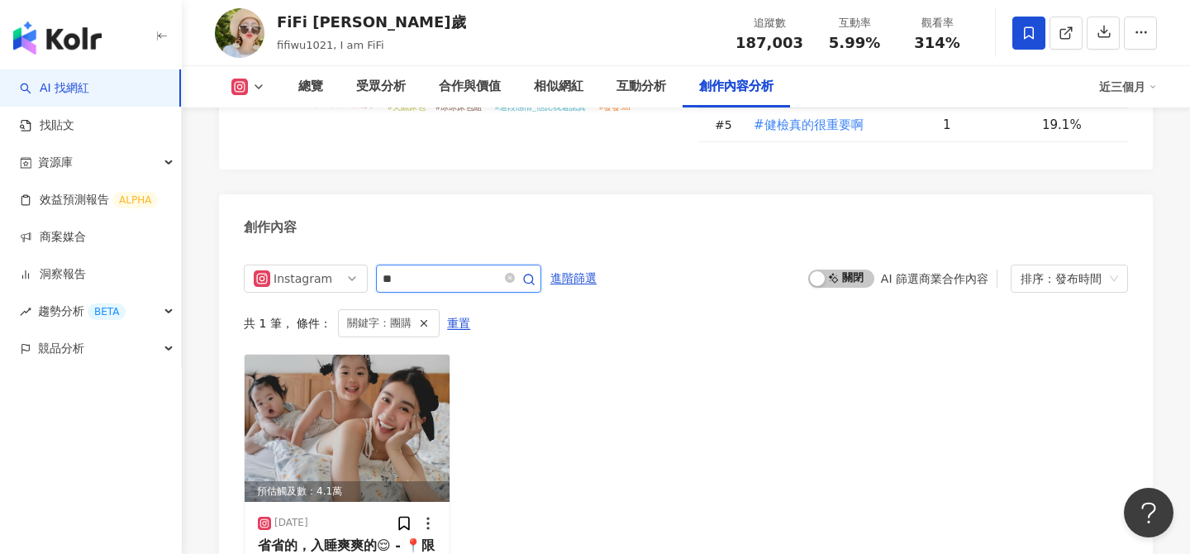
type input "*"
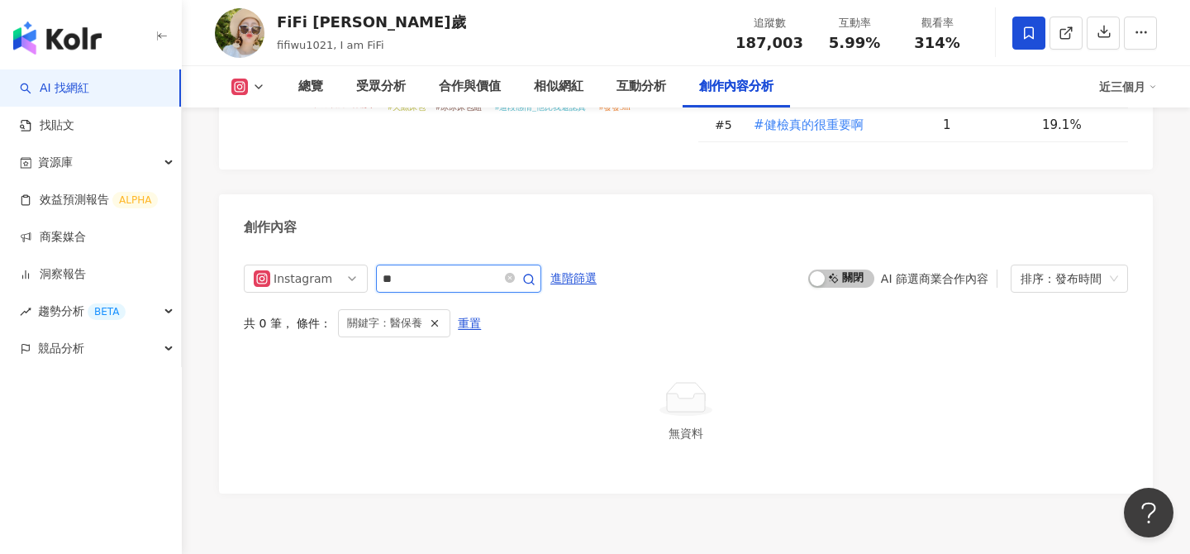
type input "**"
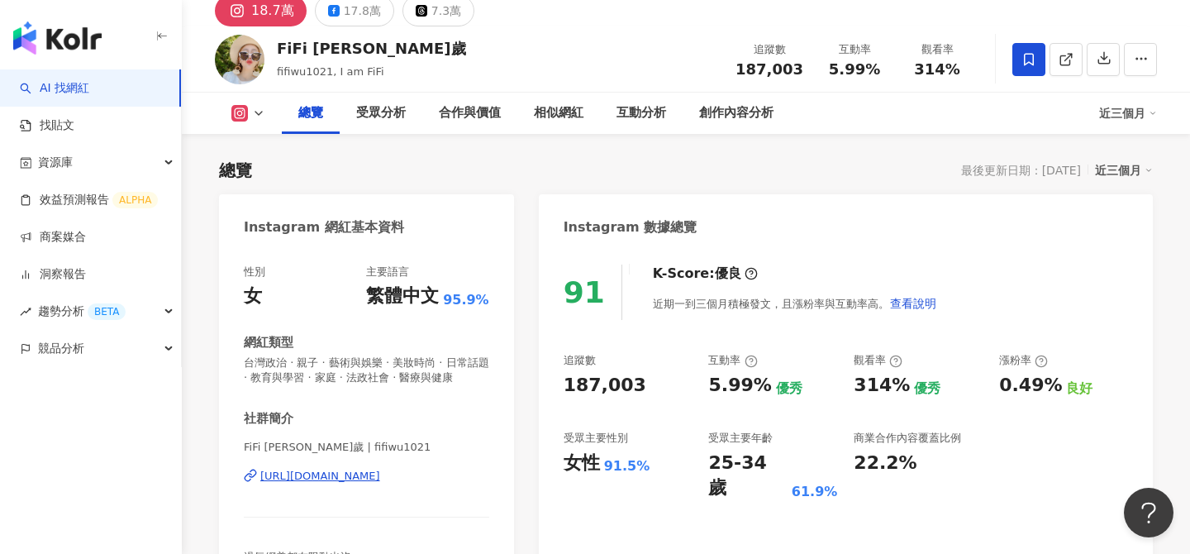
scroll to position [79, 0]
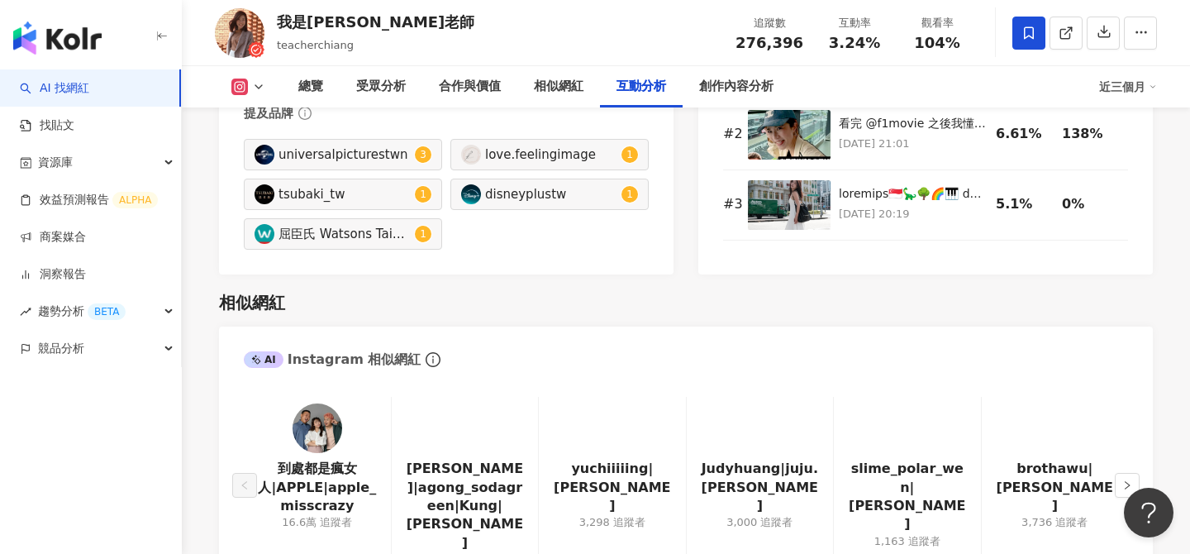
scroll to position [4783, 0]
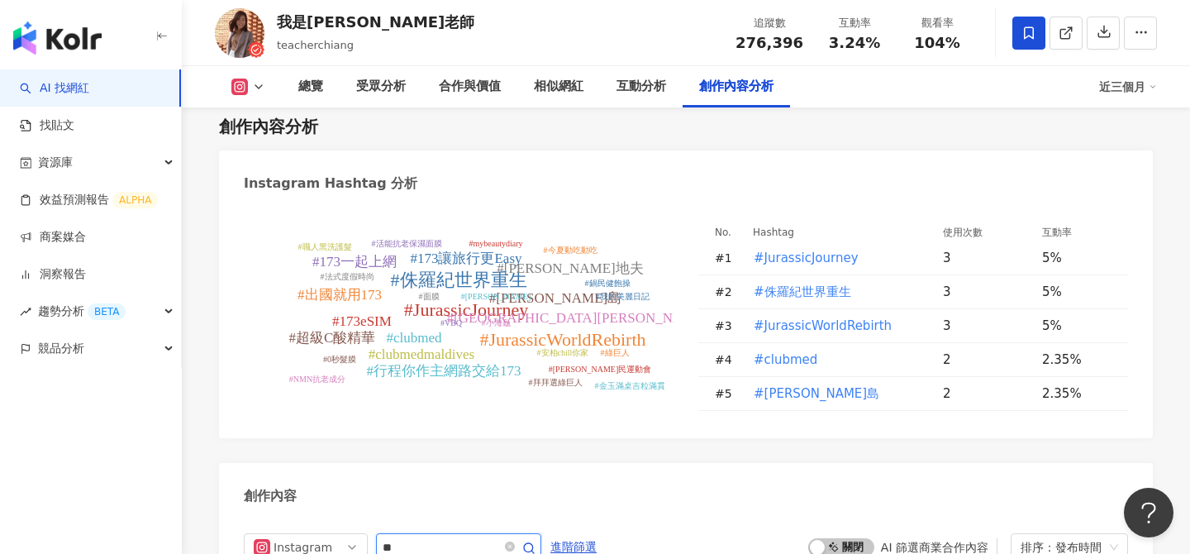
type input "*"
type input "**"
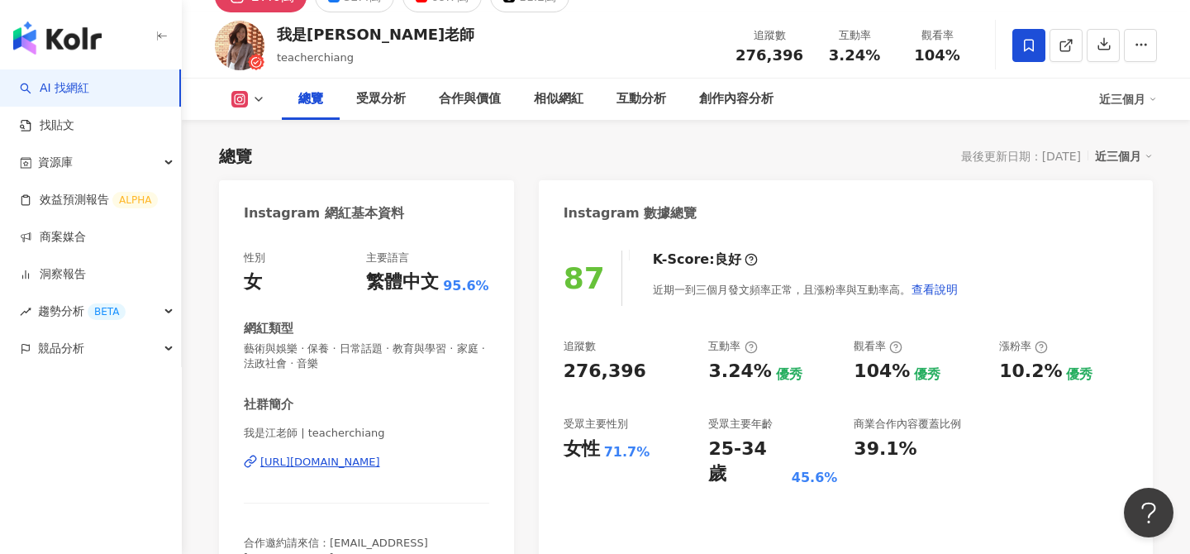
scroll to position [83, 0]
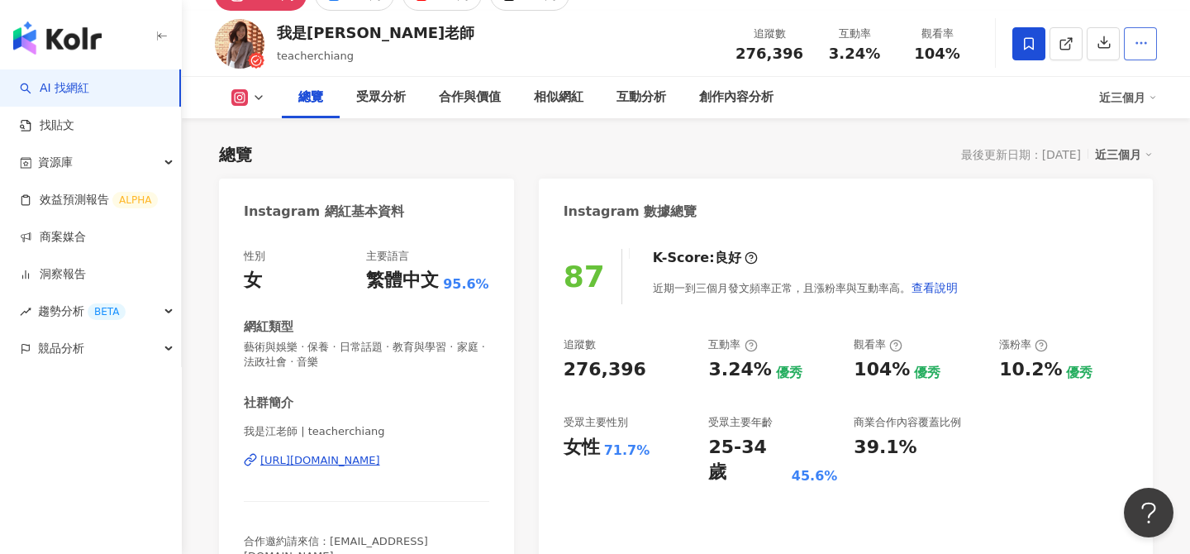
click at [1143, 50] on icon "button" at bounding box center [1141, 43] width 15 height 15
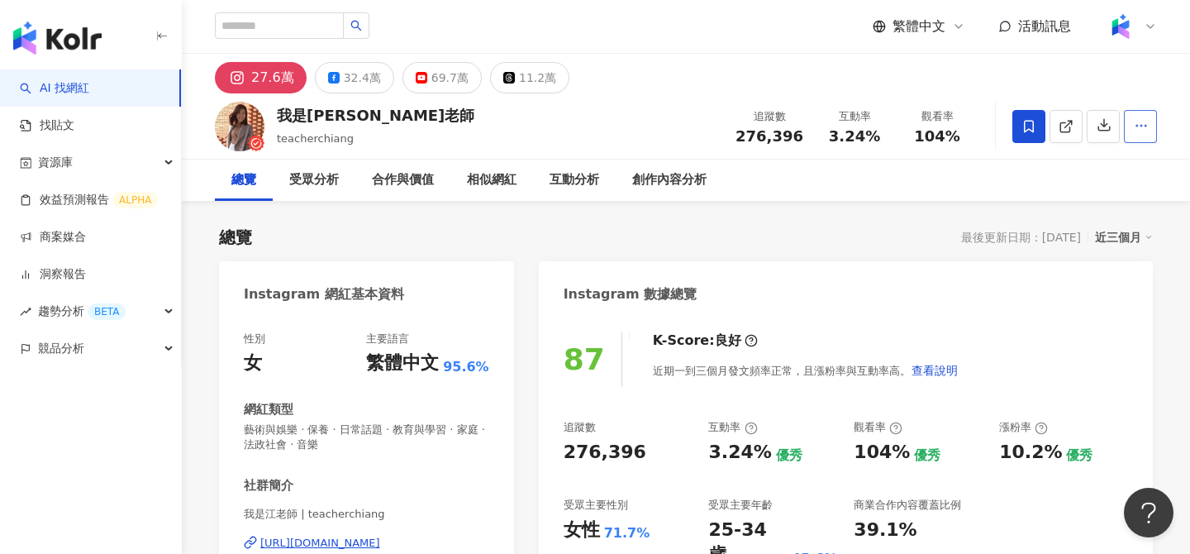
click at [1139, 130] on icon "button" at bounding box center [1141, 125] width 15 height 15
click at [1147, 118] on icon "button" at bounding box center [1141, 125] width 15 height 15
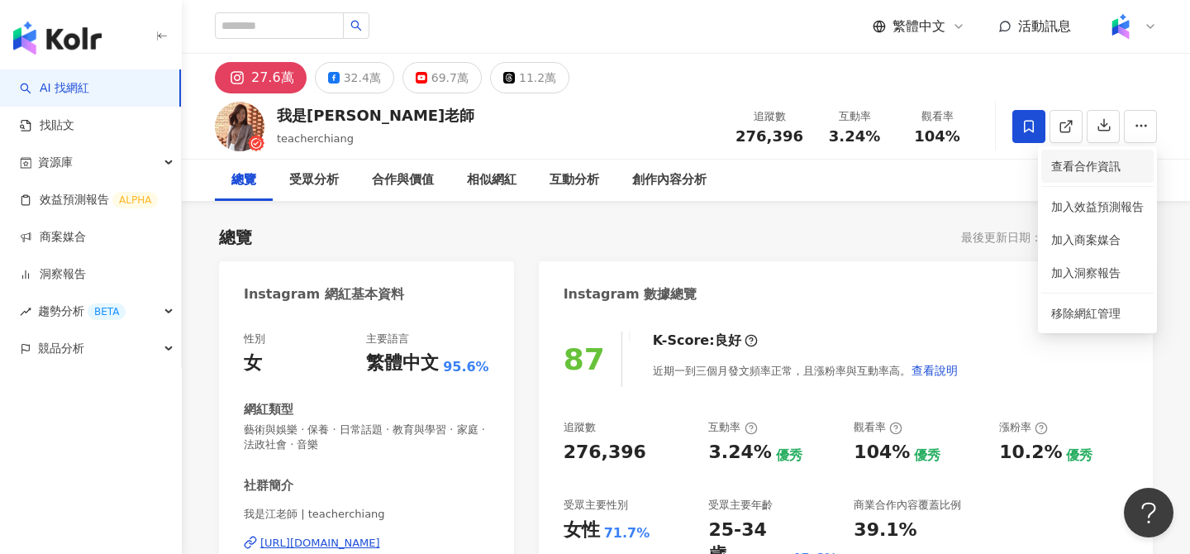
click at [1102, 168] on span "查看合作資訊" at bounding box center [1098, 166] width 93 height 18
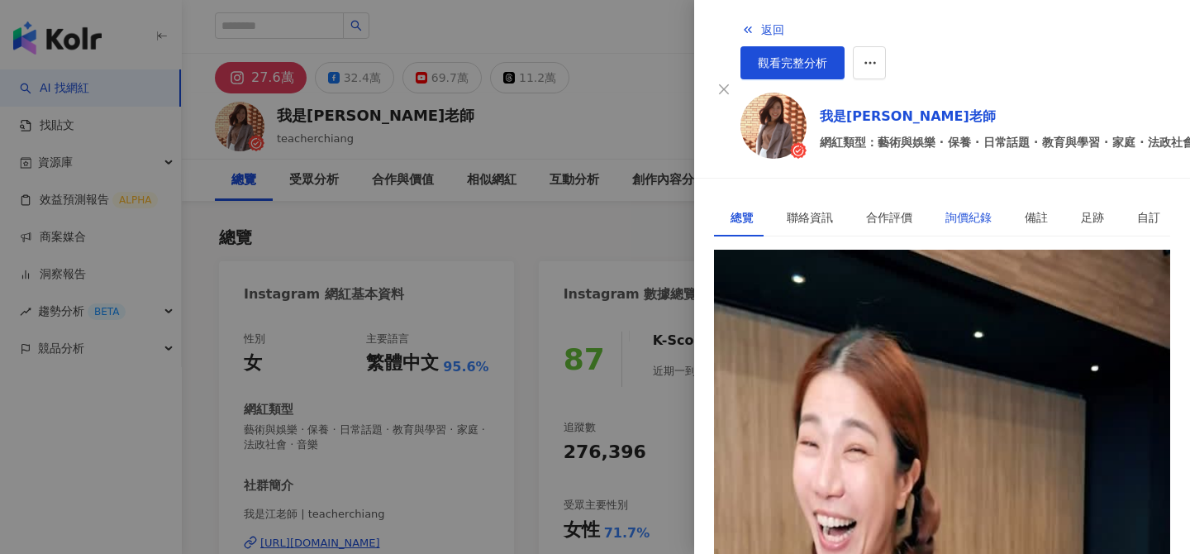
click at [946, 208] on div "詢價紀錄" at bounding box center [969, 217] width 46 height 18
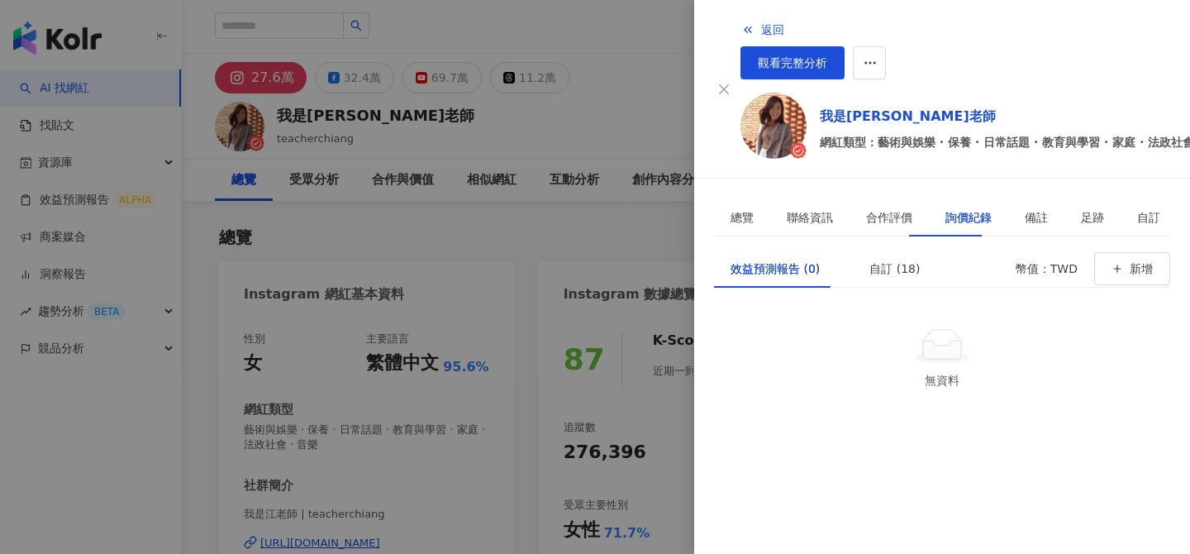
click at [877, 250] on div "效益預測報告 (0) 自訂 (18) 幣值：TWD 新增 無資料" at bounding box center [942, 333] width 456 height 166
click at [877, 260] on div "自訂 (18)" at bounding box center [895, 269] width 50 height 18
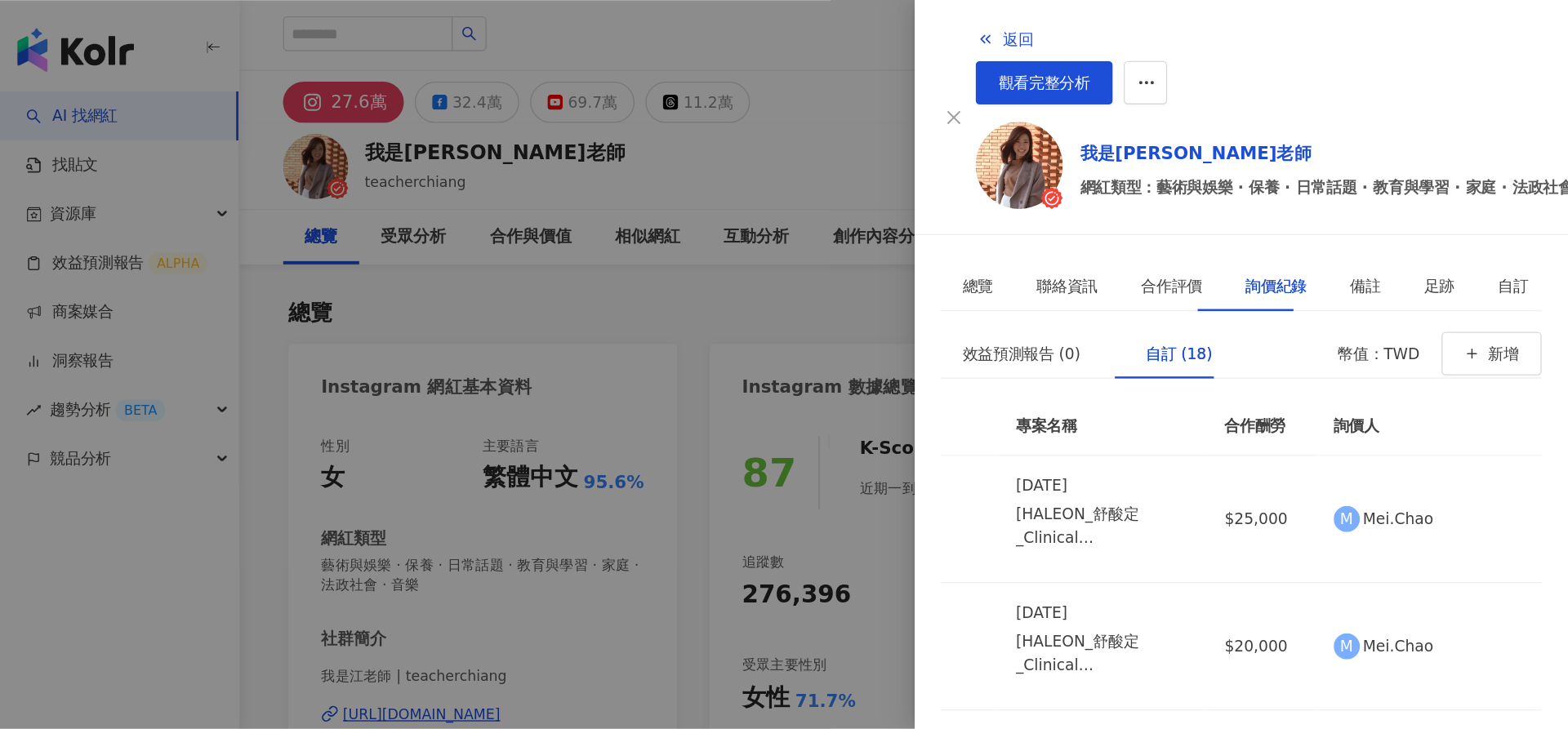
scroll to position [195, 0]
click at [573, 238] on div at bounding box center [588, 274] width 1176 height 547
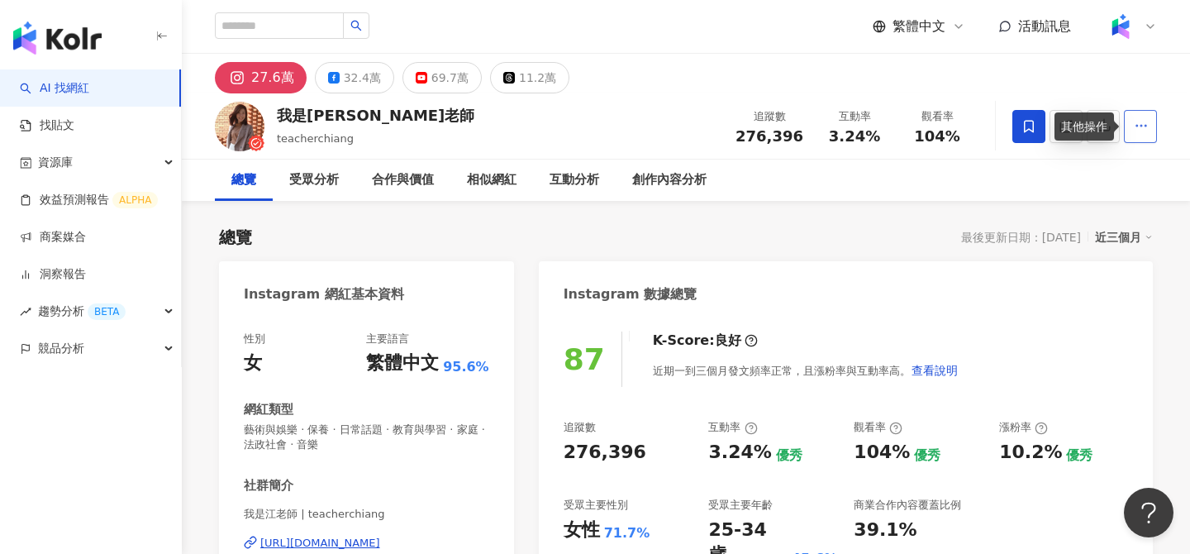
click at [1143, 128] on icon "button" at bounding box center [1141, 125] width 15 height 15
click at [1029, 126] on icon at bounding box center [1029, 126] width 15 height 15
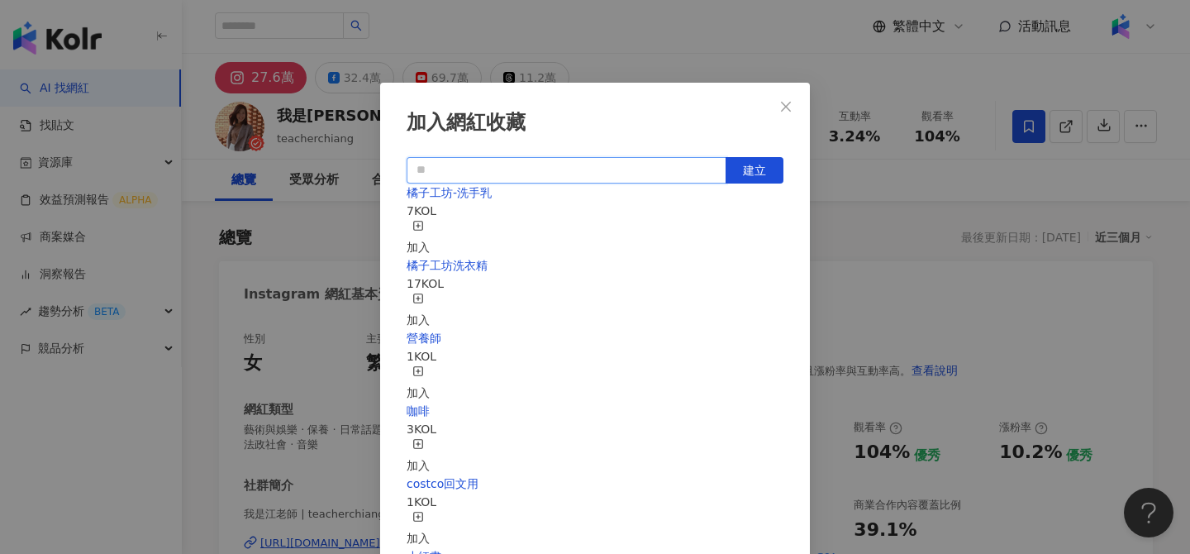
click at [675, 167] on input "text" at bounding box center [567, 170] width 320 height 26
paste input "*****"
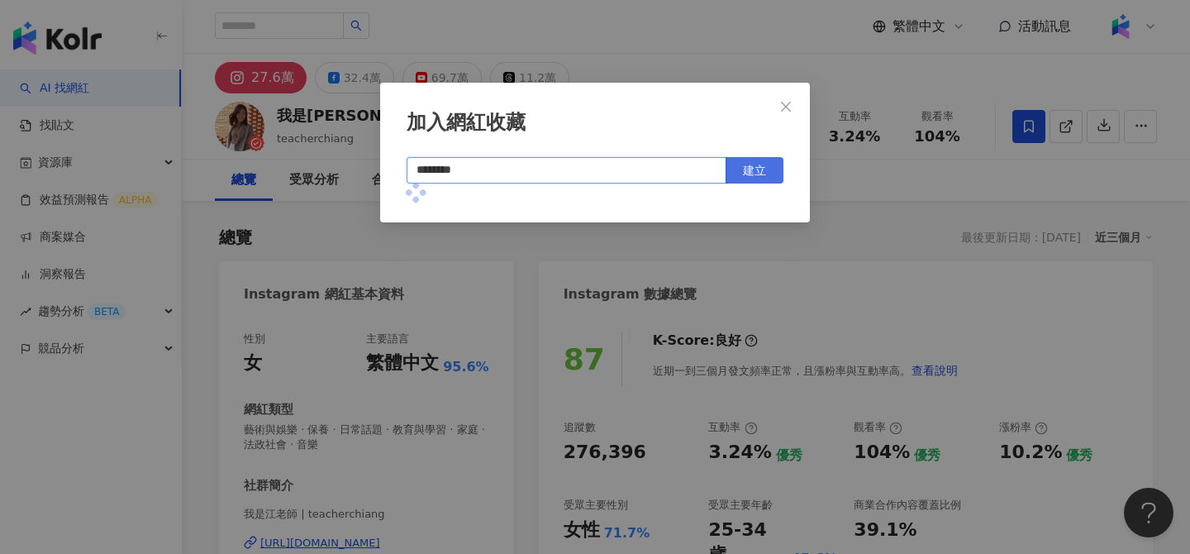
click at [743, 175] on span "建立" at bounding box center [754, 170] width 23 height 13
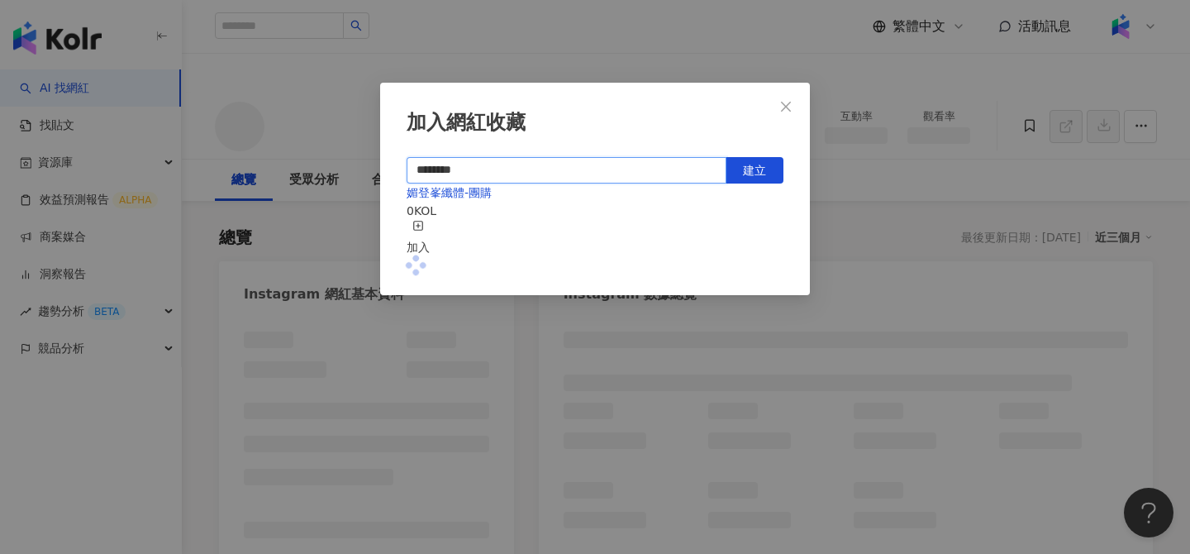
type input "********"
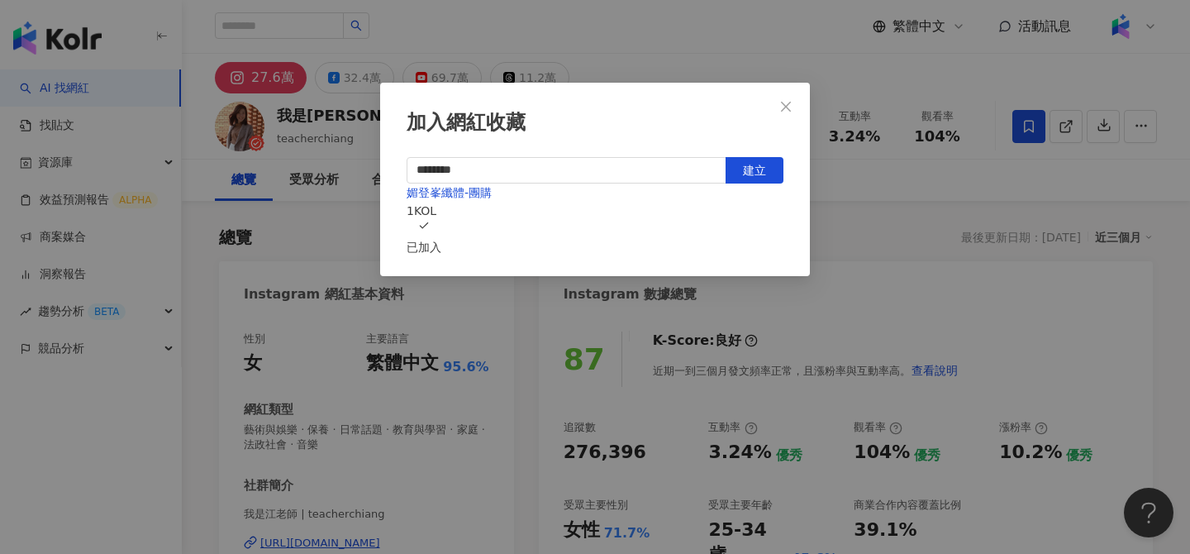
click at [784, 109] on icon "close" at bounding box center [786, 106] width 10 height 10
click at [784, 104] on div "加入網紅收藏 ******** 建立 媚登峯纖體-團購 1 KOL 已加入" at bounding box center [595, 277] width 1190 height 554
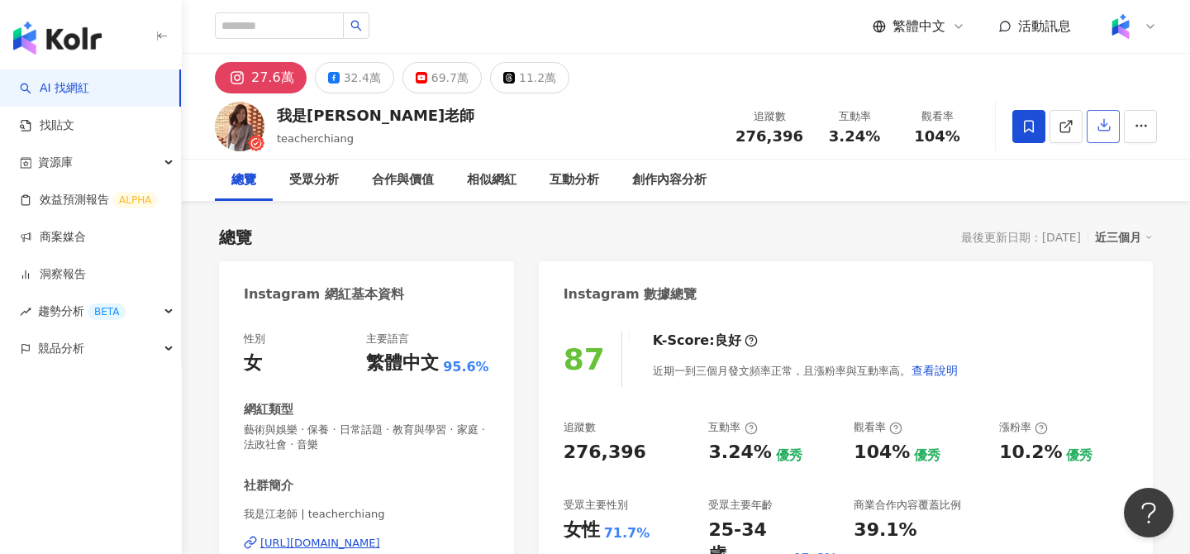
click at [1100, 135] on button "button" at bounding box center [1103, 126] width 33 height 33
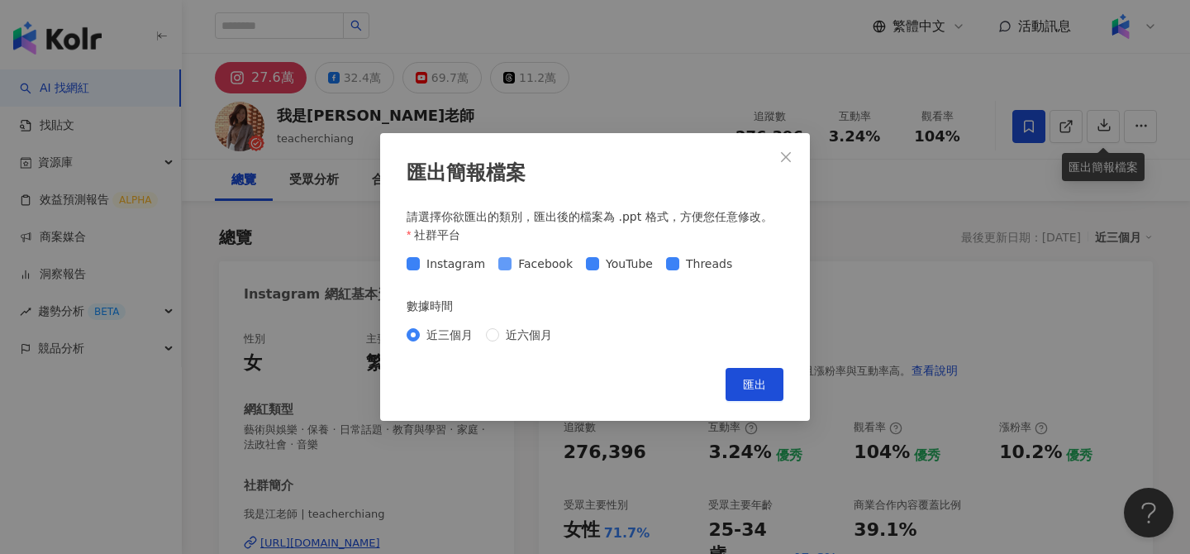
click at [524, 266] on span "Facebook" at bounding box center [546, 264] width 68 height 18
click at [599, 266] on span "YouTube" at bounding box center [629, 264] width 60 height 18
click at [685, 266] on span "Threads" at bounding box center [710, 264] width 60 height 18
click at [756, 403] on div "匯出簡報檔案 請選擇你欲匯出的類別，匯出後的檔案為 .ppt 格式，方便您任意修改。 社群平台 Instagram Facebook YouTube Thre…" at bounding box center [595, 277] width 430 height 288
click at [751, 385] on span "匯出" at bounding box center [754, 384] width 23 height 13
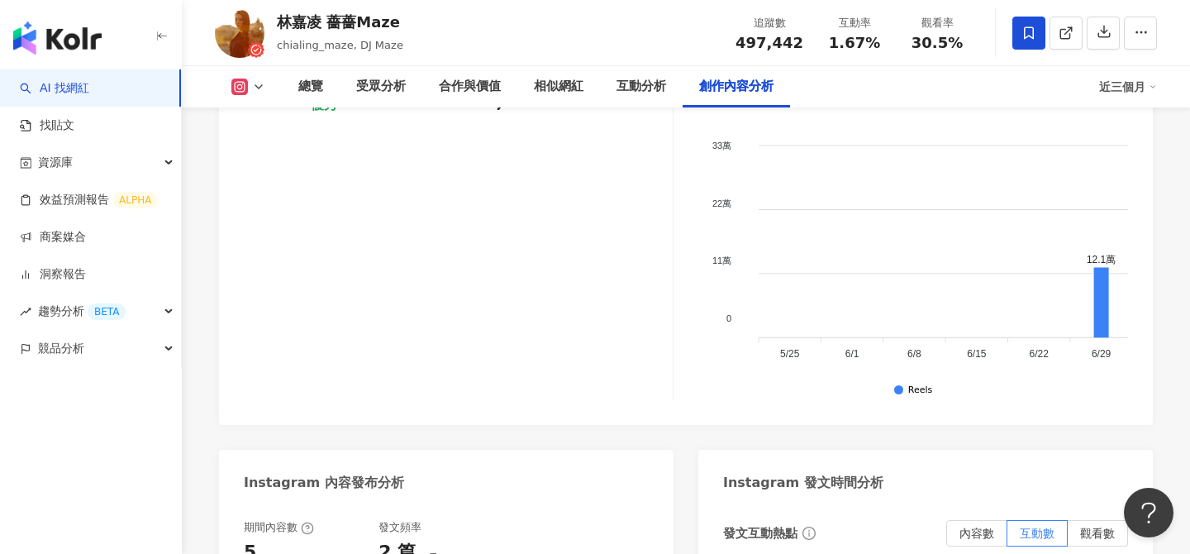
scroll to position [4948, 0]
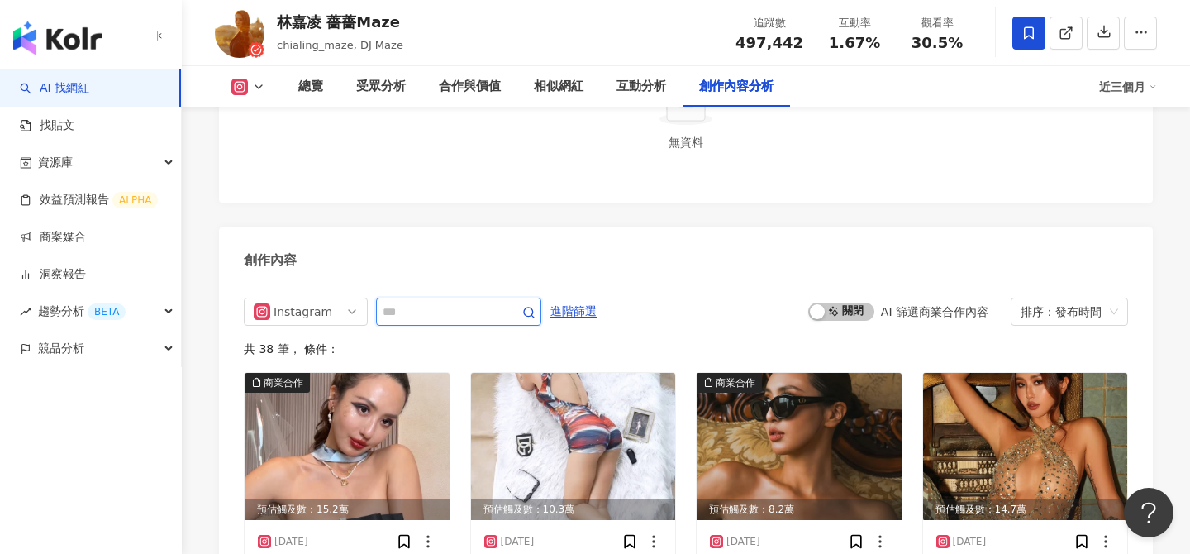
click at [485, 302] on input "text" at bounding box center [441, 312] width 116 height 20
type input "**"
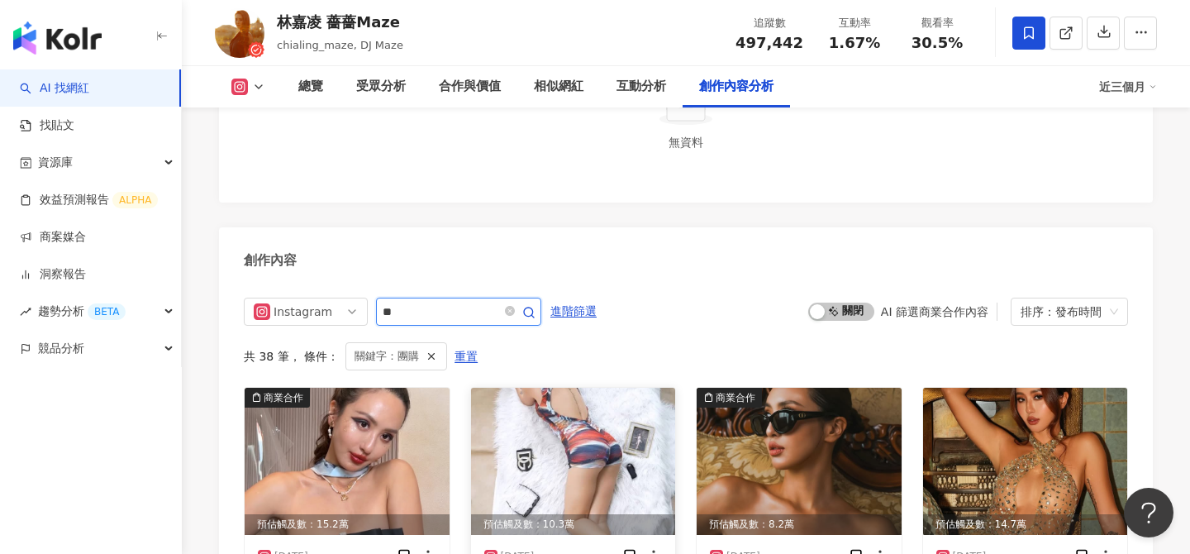
scroll to position [5025, 0]
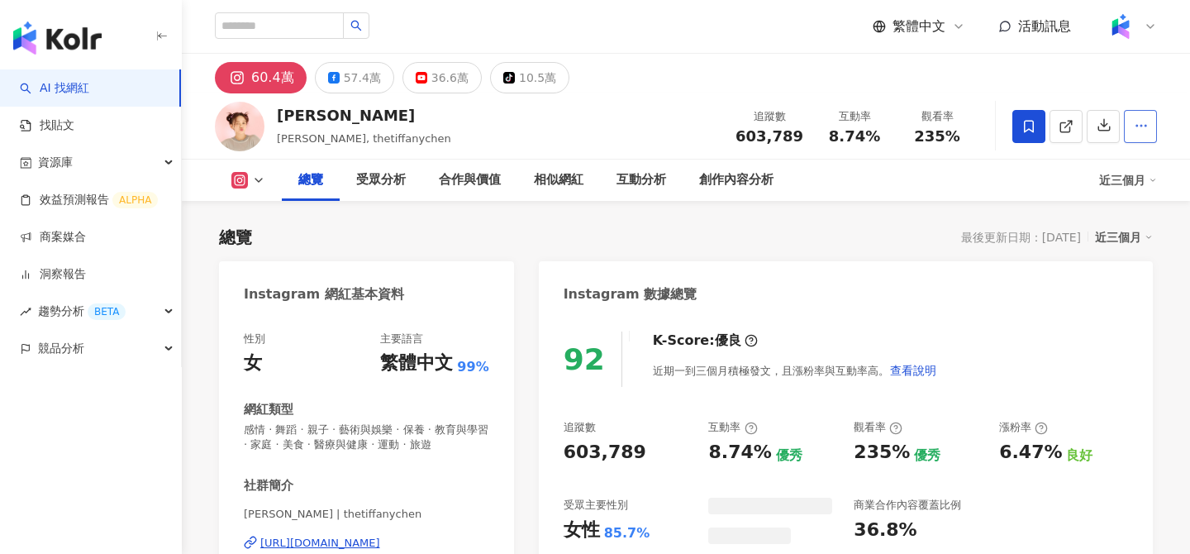
click at [1146, 126] on circle "button" at bounding box center [1147, 126] width 2 height 2
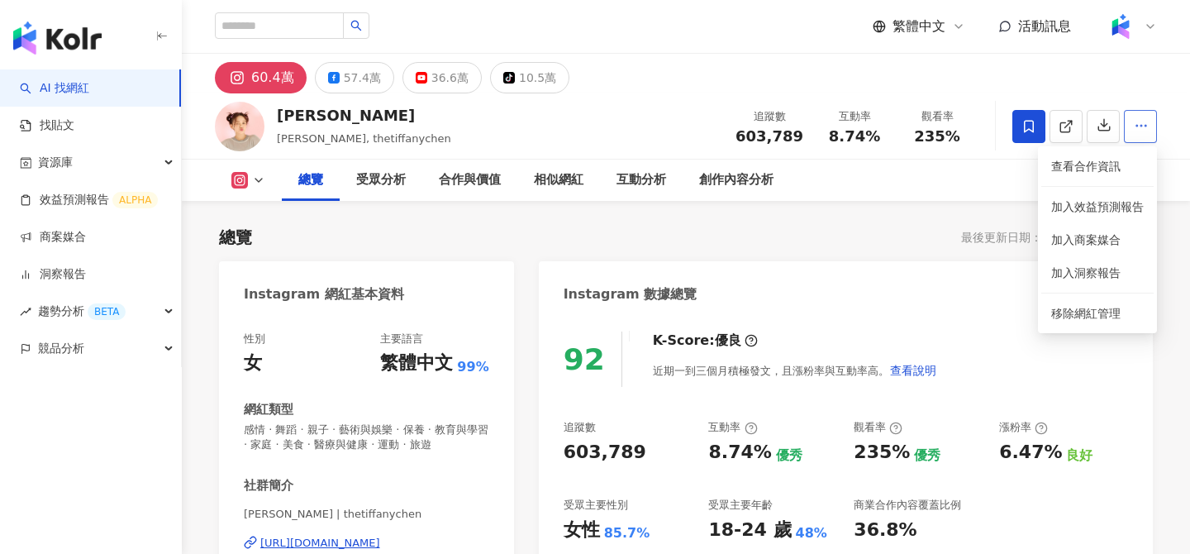
click at [1145, 126] on icon "button" at bounding box center [1141, 125] width 15 height 15
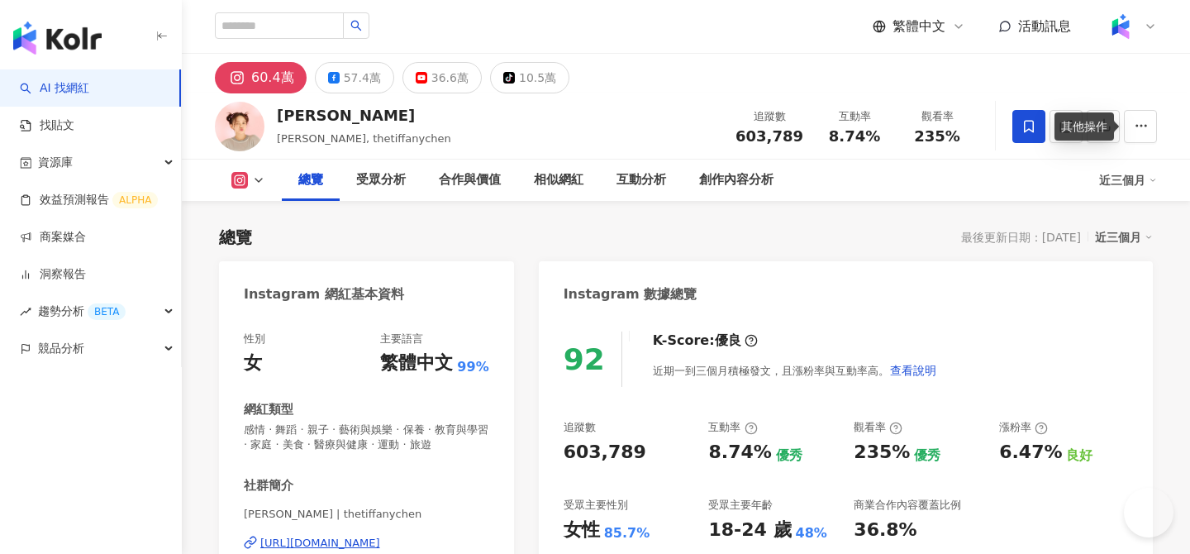
click at [1145, 128] on icon "button" at bounding box center [1141, 125] width 15 height 15
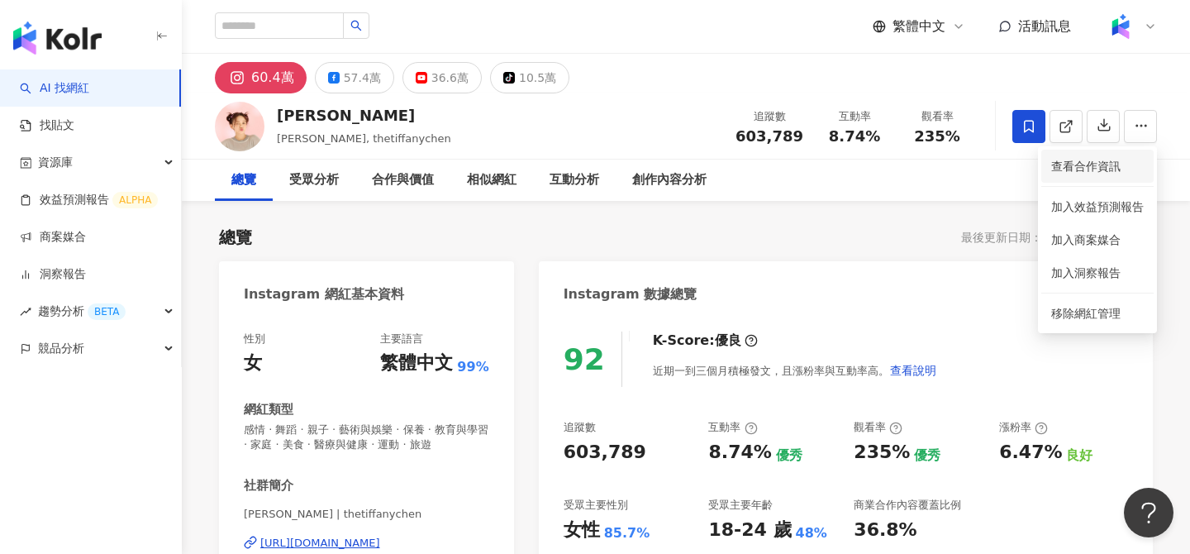
click at [1104, 162] on span "查看合作資訊" at bounding box center [1098, 166] width 93 height 18
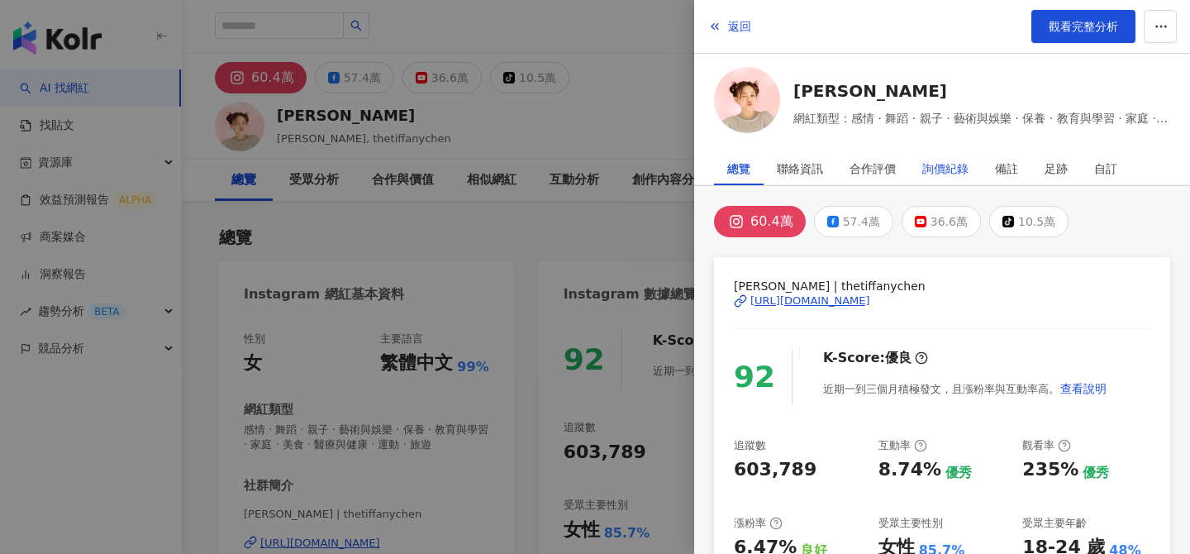
click at [956, 167] on div "詢價紀錄" at bounding box center [946, 168] width 46 height 33
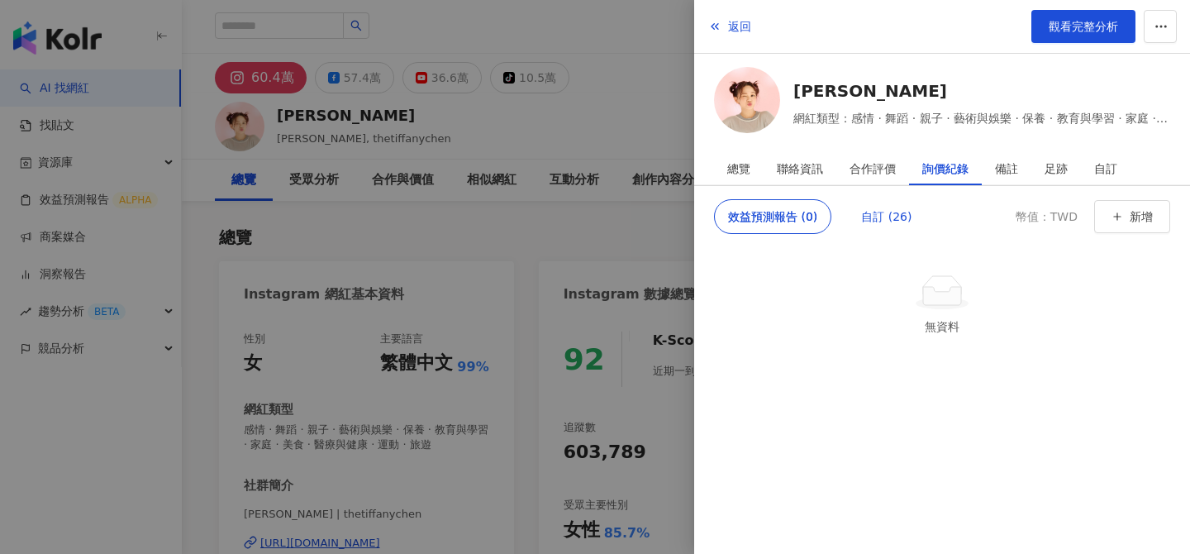
click at [894, 217] on div "自訂 (26)" at bounding box center [886, 216] width 50 height 33
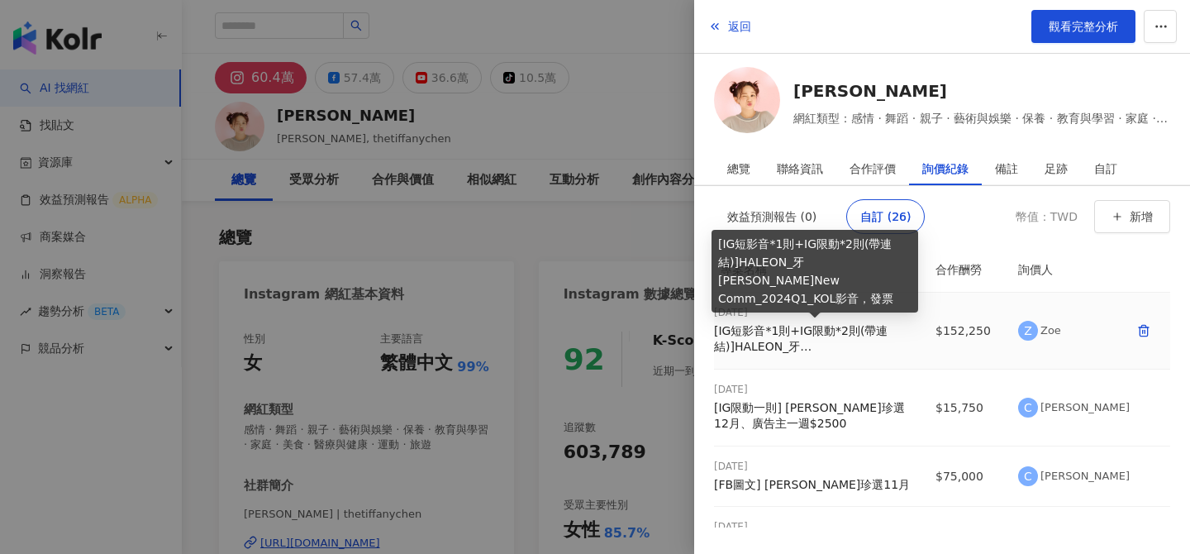
click at [849, 335] on div "[IG短影音*1則+IG限動*2則(帶連結)]HALEON_牙周適New Comm_2024Q1_KOL影音，發票" at bounding box center [815, 339] width 202 height 32
click at [835, 332] on div "[IG短影音*1則+IG限動*2則(帶連結)]HALEON_牙周適New Comm_2024Q1_KOL影音，發票" at bounding box center [815, 339] width 202 height 32
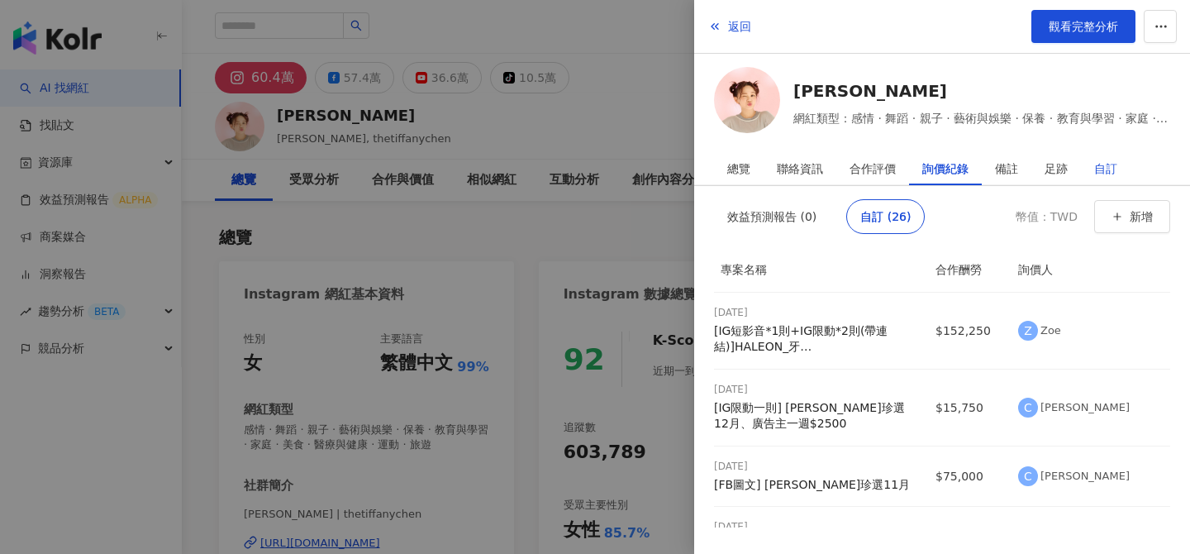
click at [1097, 173] on div "自訂" at bounding box center [1106, 168] width 23 height 33
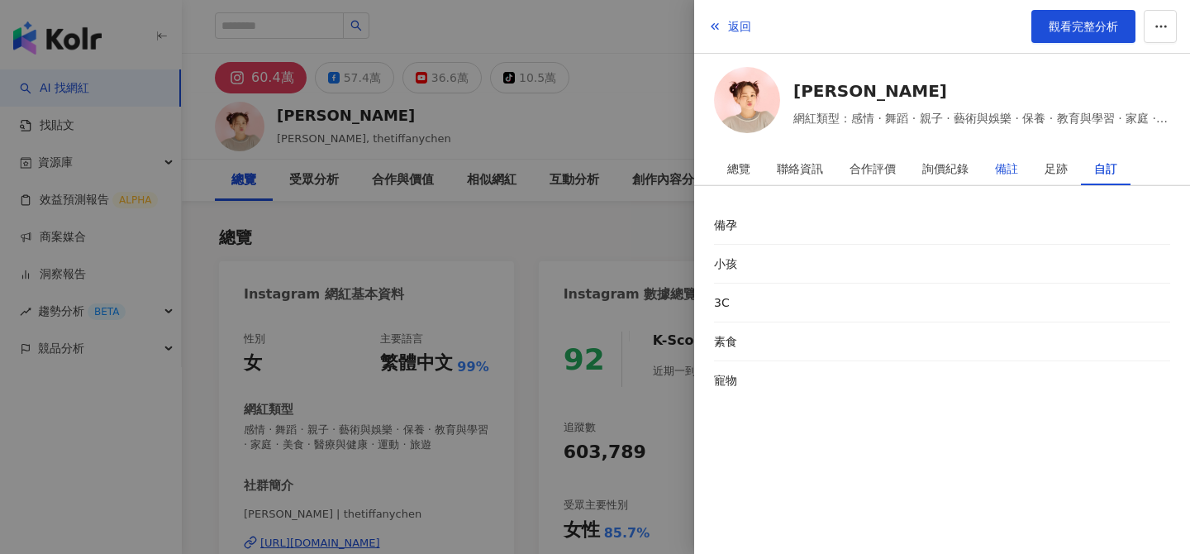
click at [1000, 165] on div "備註" at bounding box center [1006, 168] width 23 height 33
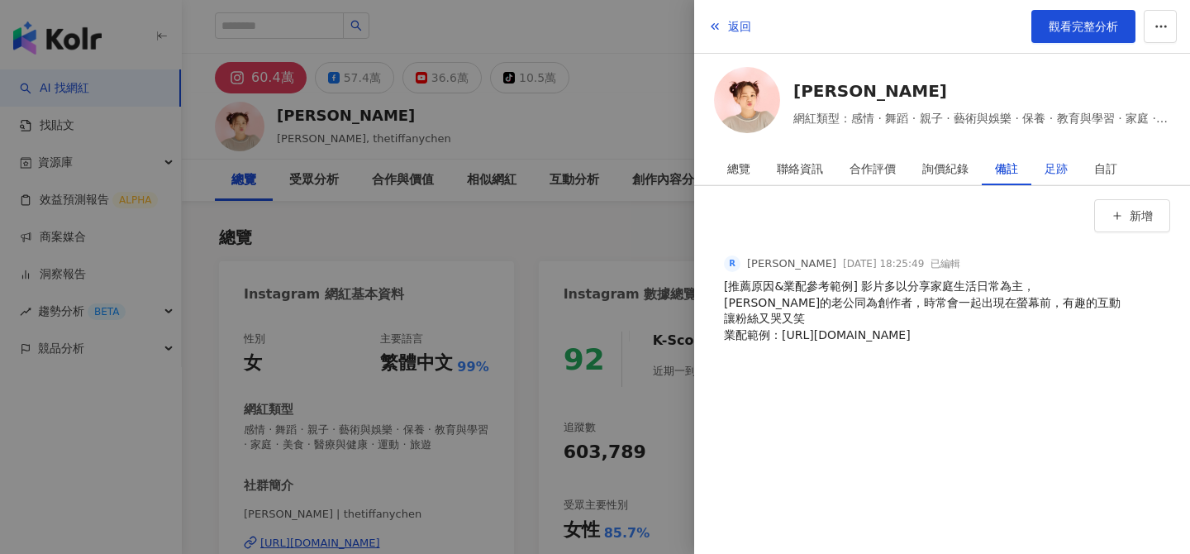
click at [1050, 165] on div "足跡" at bounding box center [1056, 168] width 23 height 33
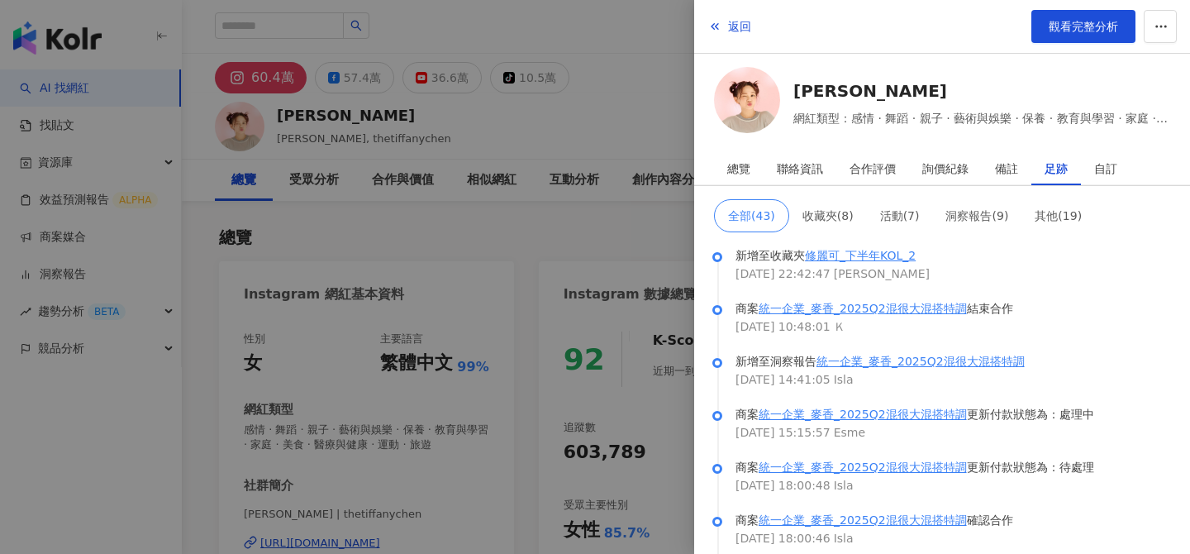
click at [608, 117] on div at bounding box center [595, 277] width 1190 height 554
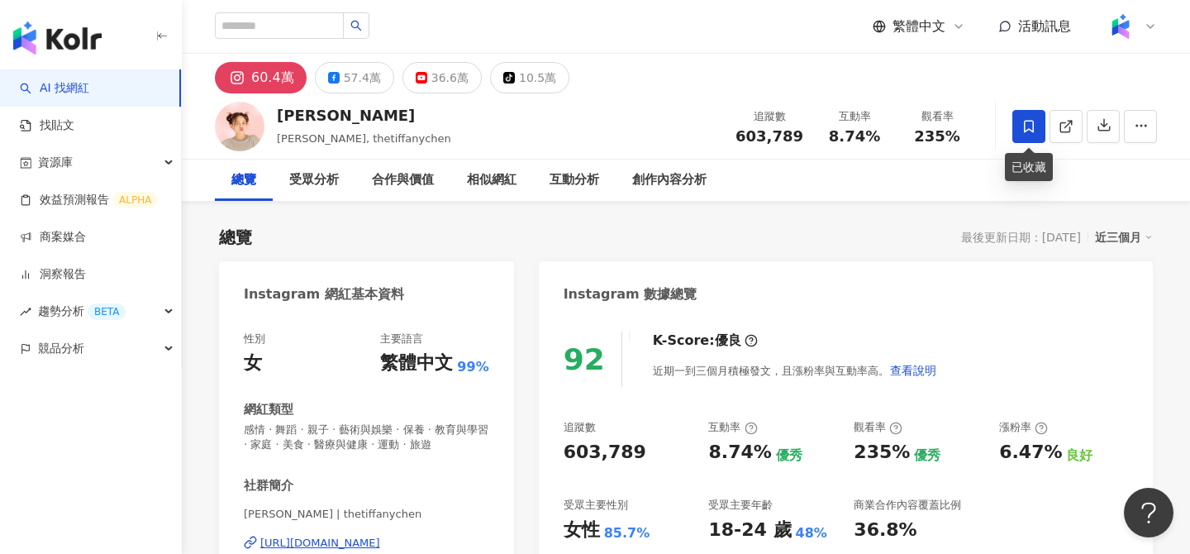
click at [1028, 131] on icon at bounding box center [1029, 126] width 15 height 15
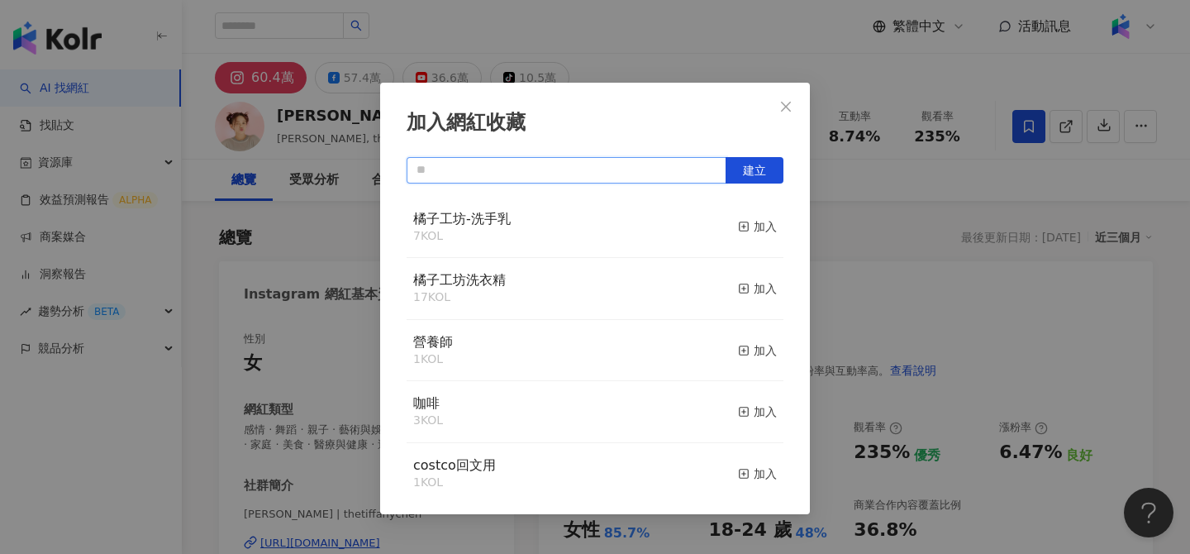
click at [610, 164] on input "text" at bounding box center [567, 170] width 320 height 26
paste input "*****"
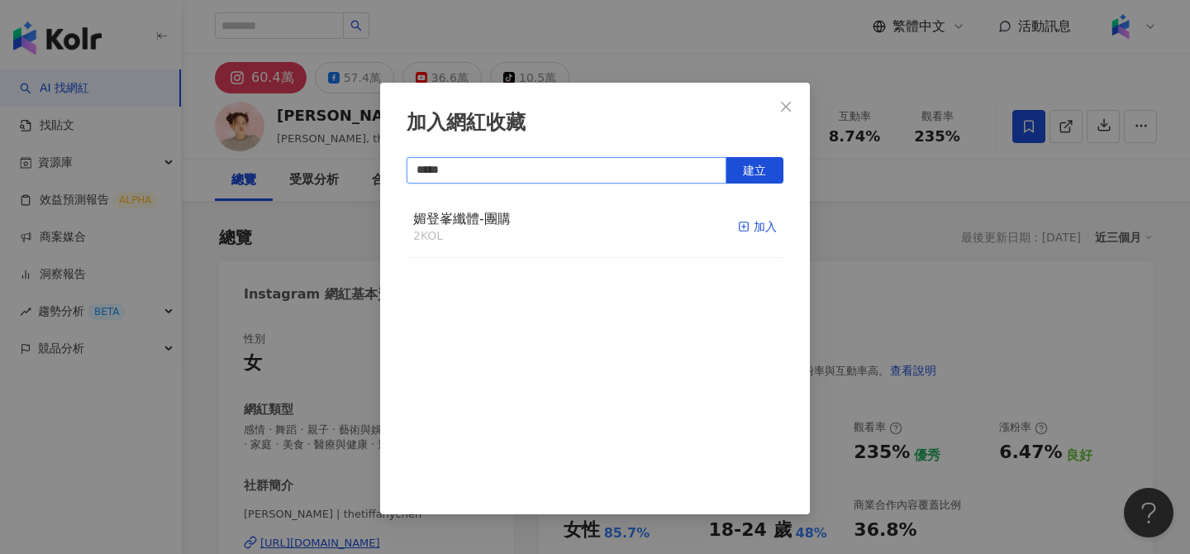
type input "*****"
click at [772, 228] on div "加入" at bounding box center [757, 226] width 39 height 18
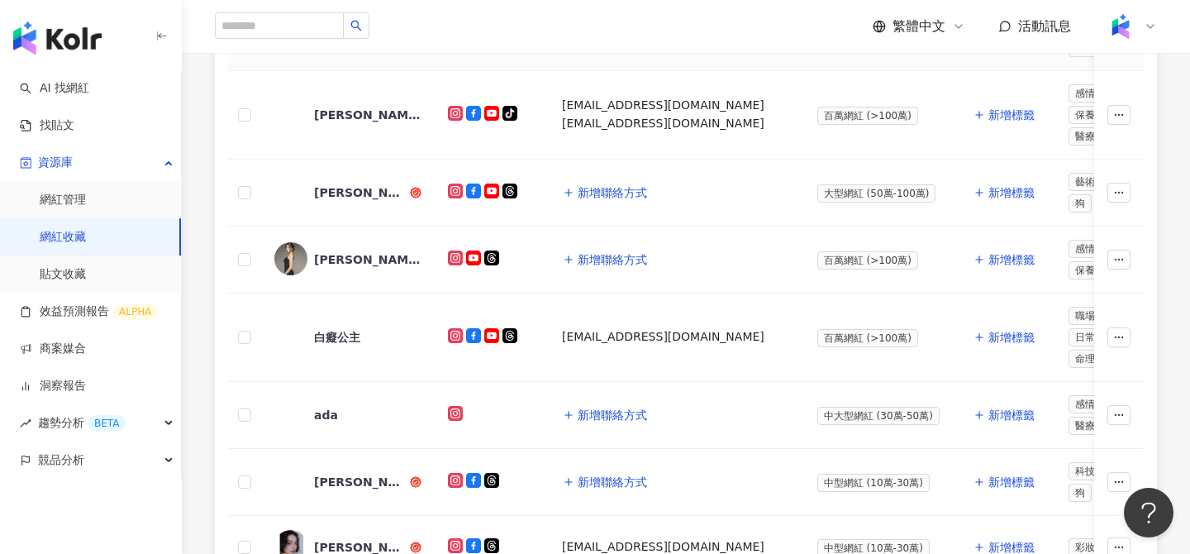
scroll to position [261, 0]
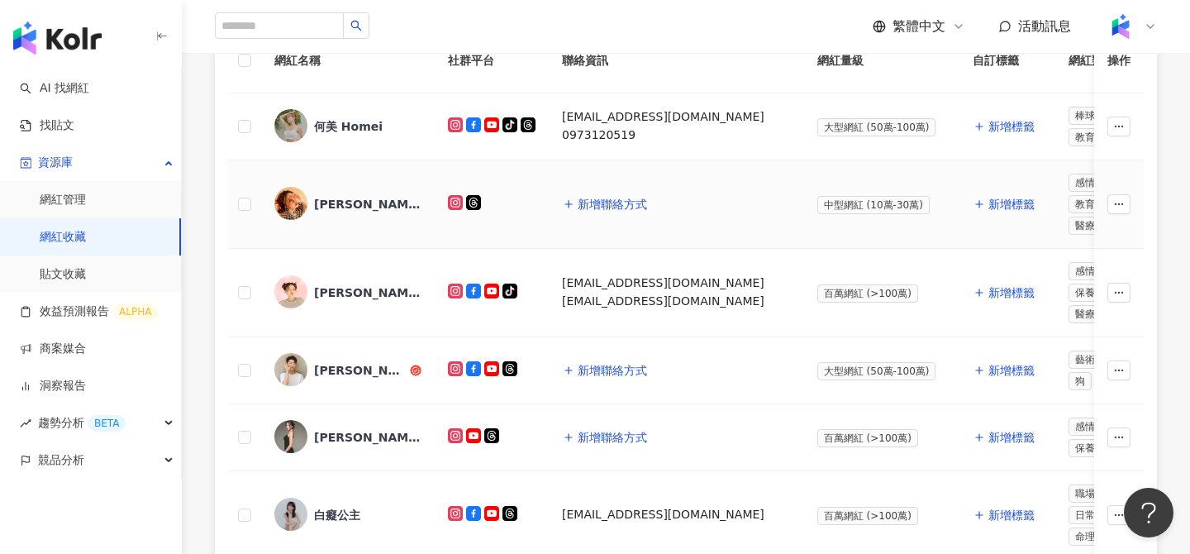
click at [294, 206] on img at bounding box center [290, 203] width 33 height 33
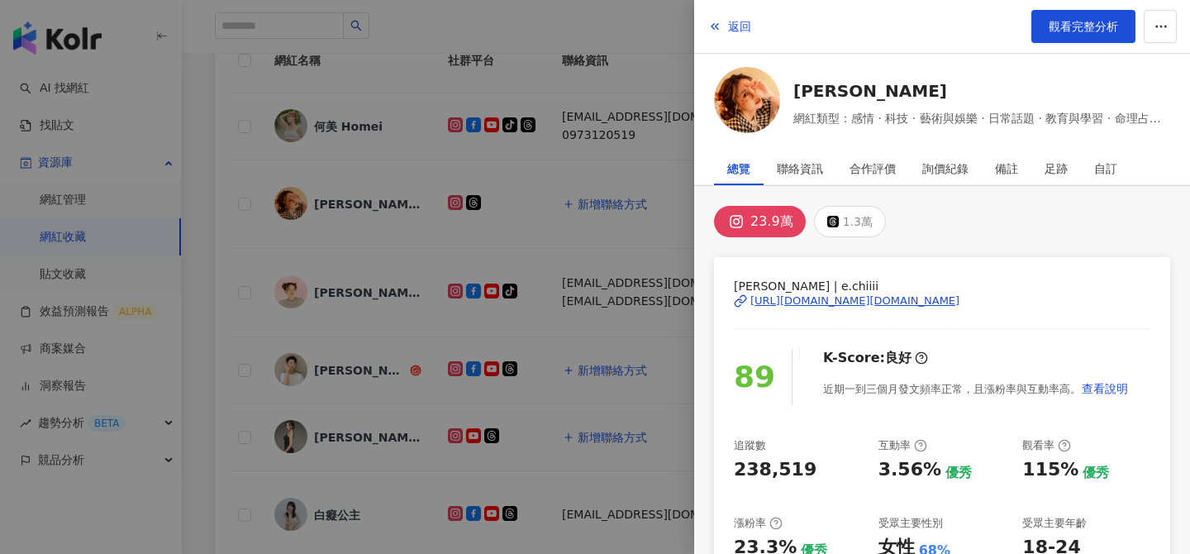
click at [753, 111] on img at bounding box center [747, 100] width 66 height 66
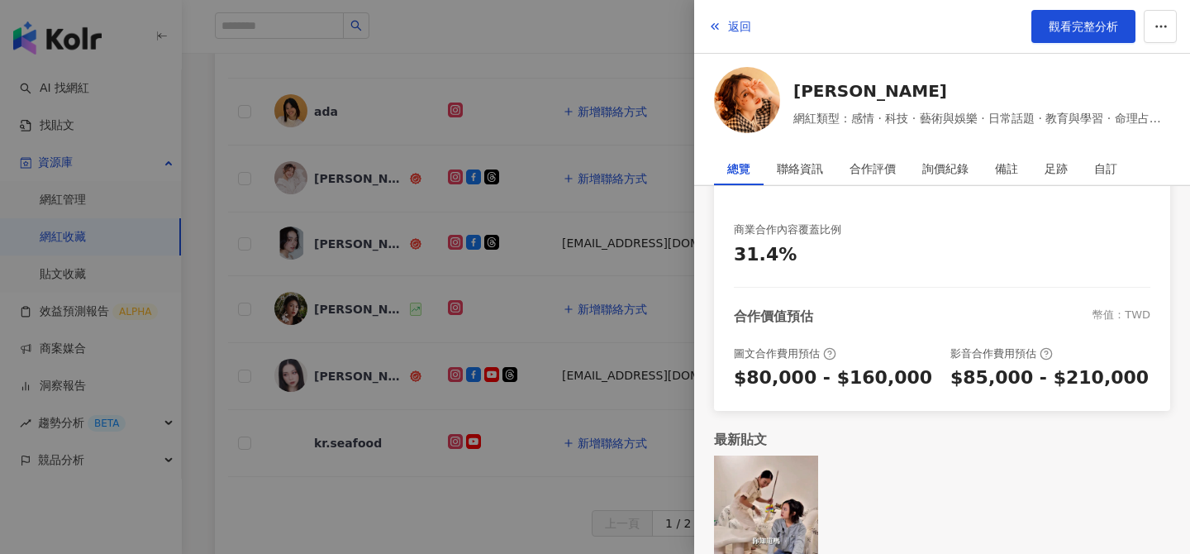
scroll to position [503, 0]
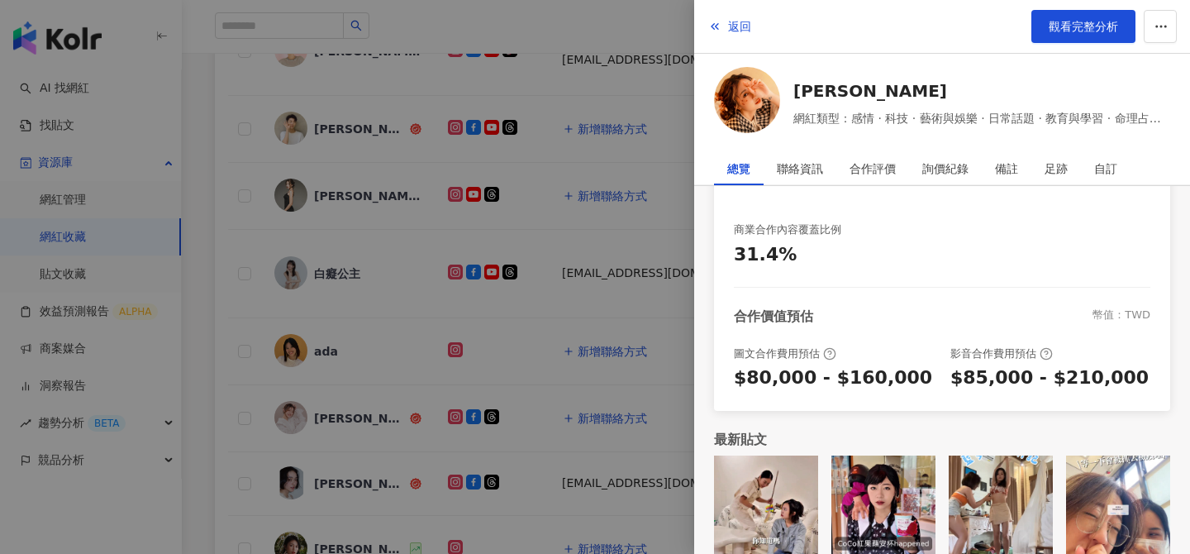
click at [592, 408] on div at bounding box center [595, 277] width 1190 height 554
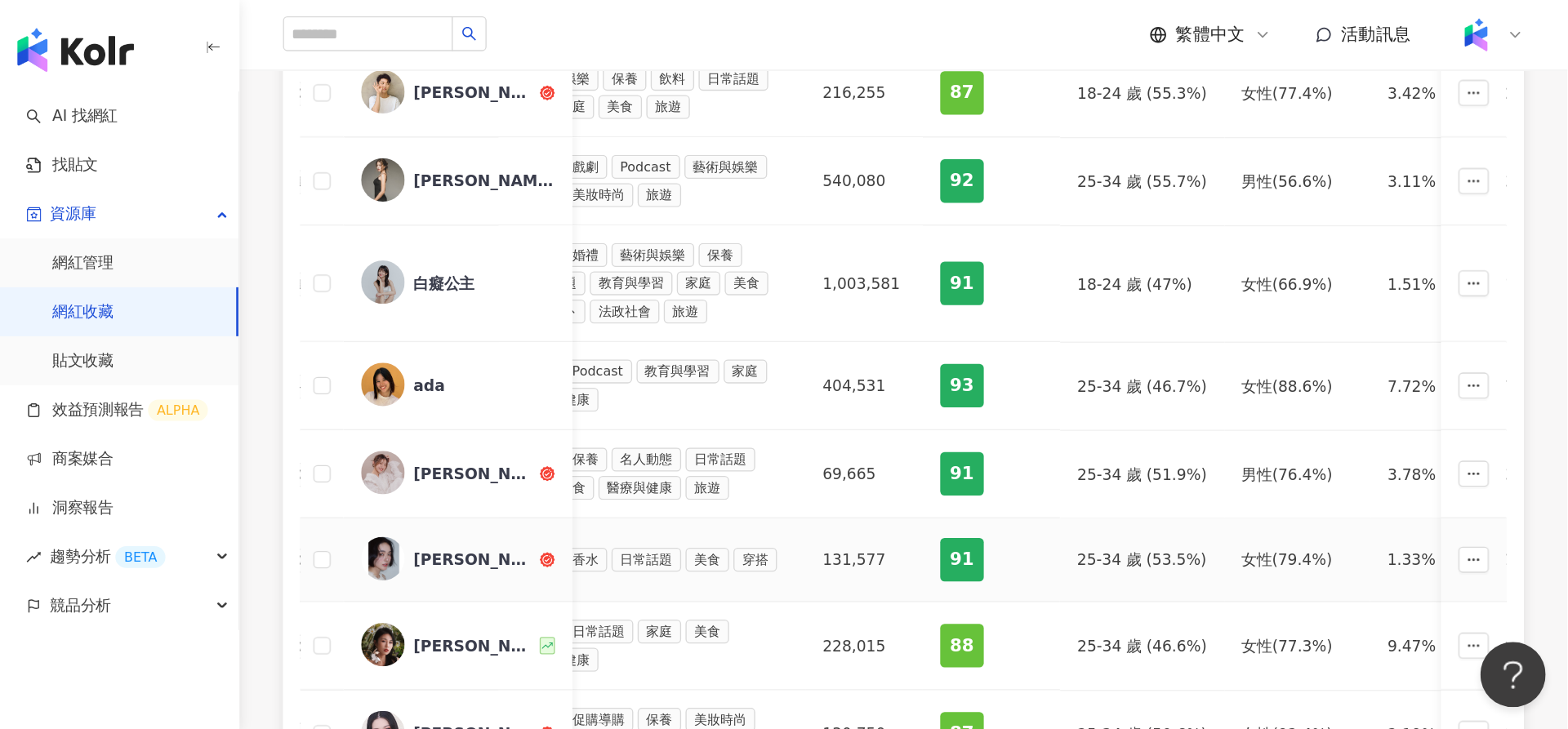
scroll to position [0, 675]
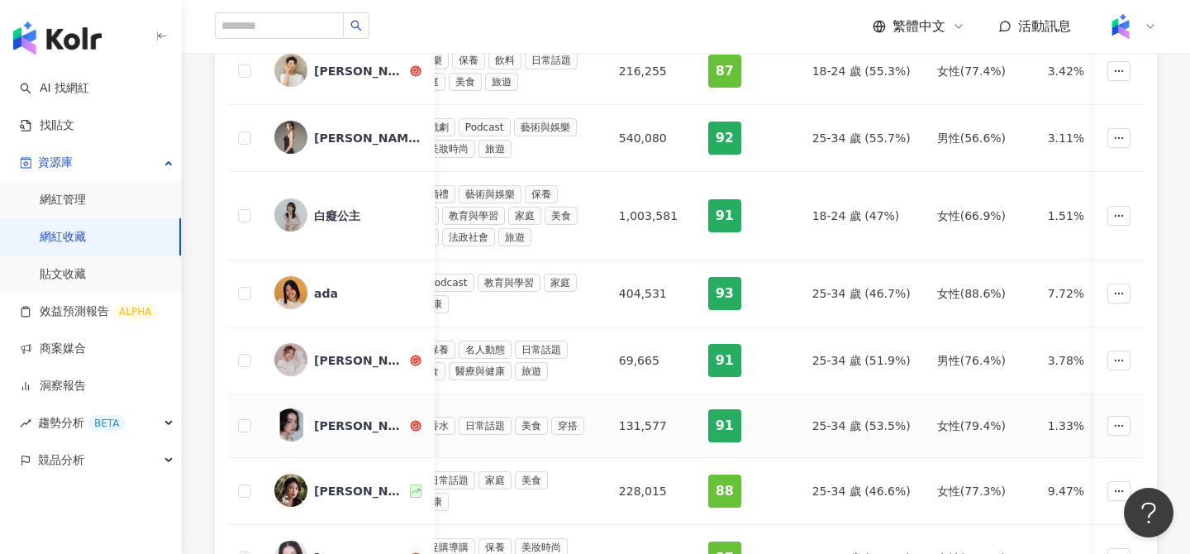
click at [359, 429] on div "[PERSON_NAME]" at bounding box center [360, 425] width 93 height 17
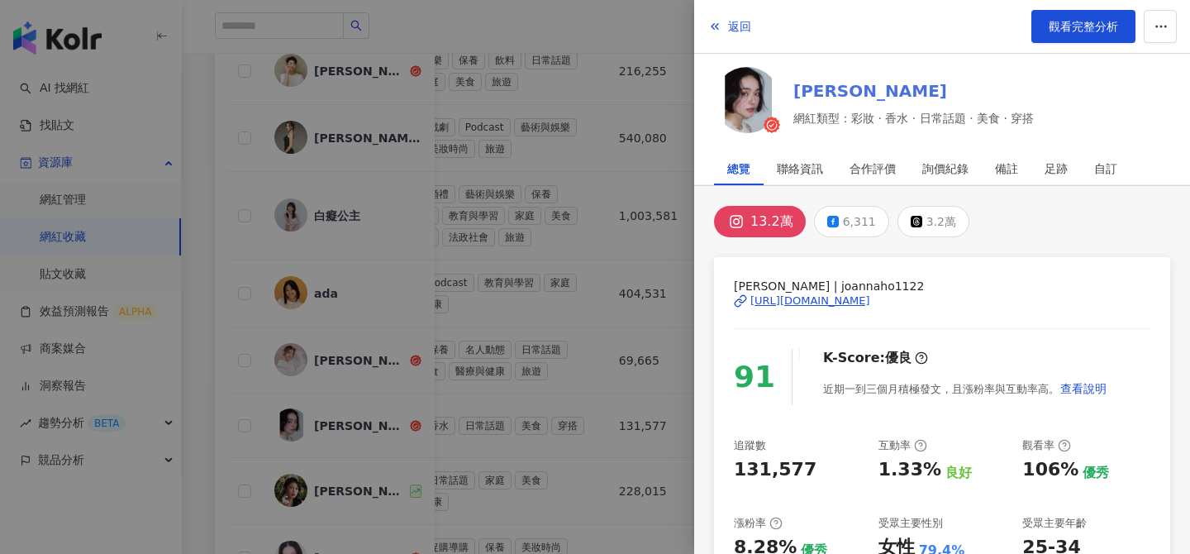
click at [824, 92] on link "[PERSON_NAME]" at bounding box center [914, 90] width 241 height 23
click at [956, 163] on div "詢價紀錄" at bounding box center [946, 168] width 46 height 33
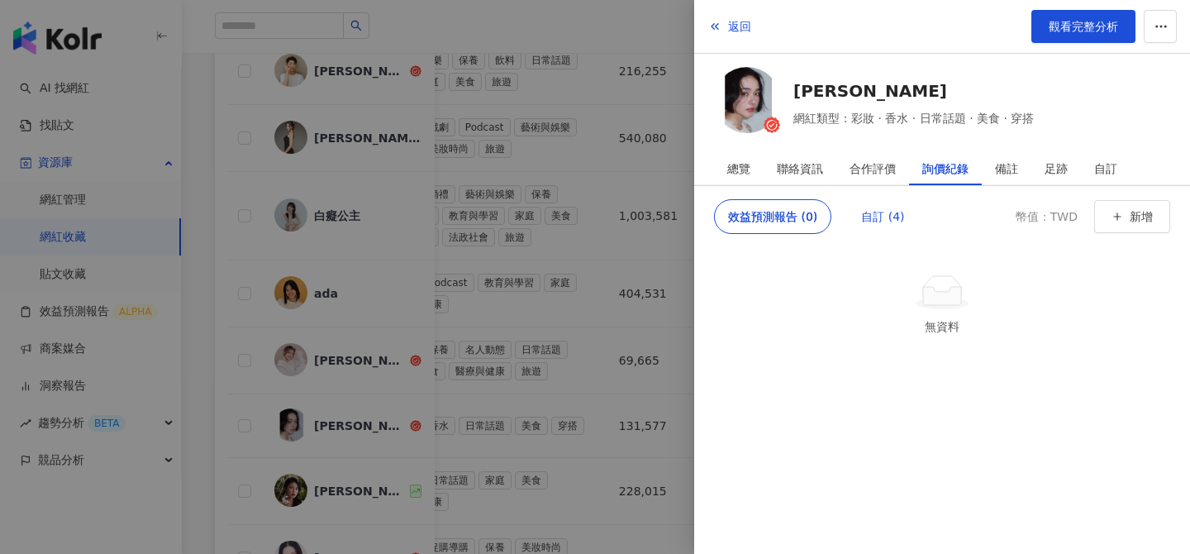
click at [894, 209] on div "自訂 (4)" at bounding box center [882, 216] width 43 height 33
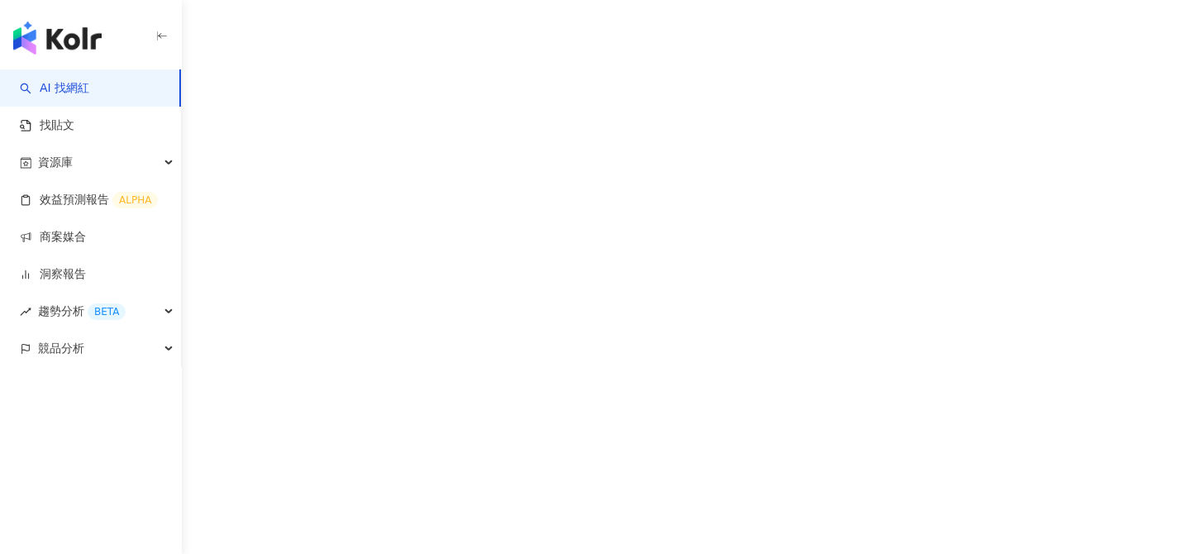
scroll to position [38, 0]
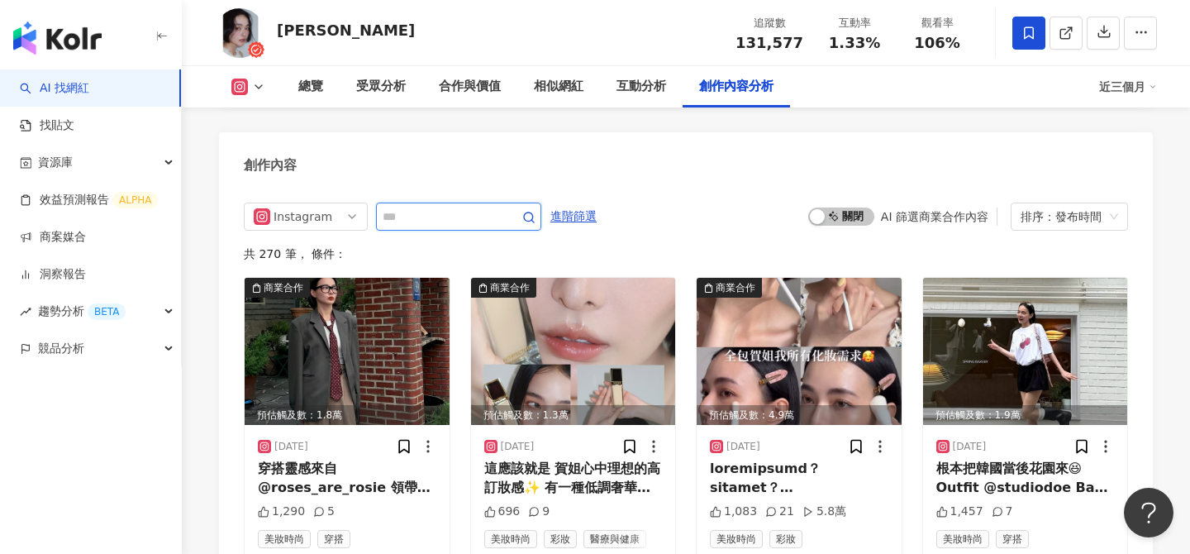
click at [447, 207] on input "text" at bounding box center [441, 217] width 116 height 20
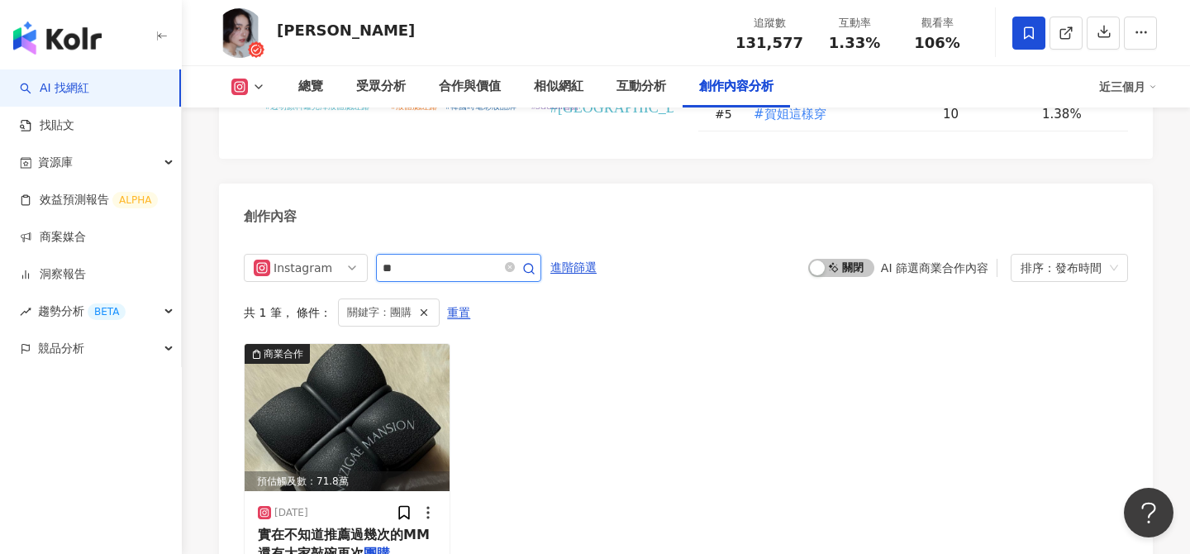
scroll to position [5127, 0]
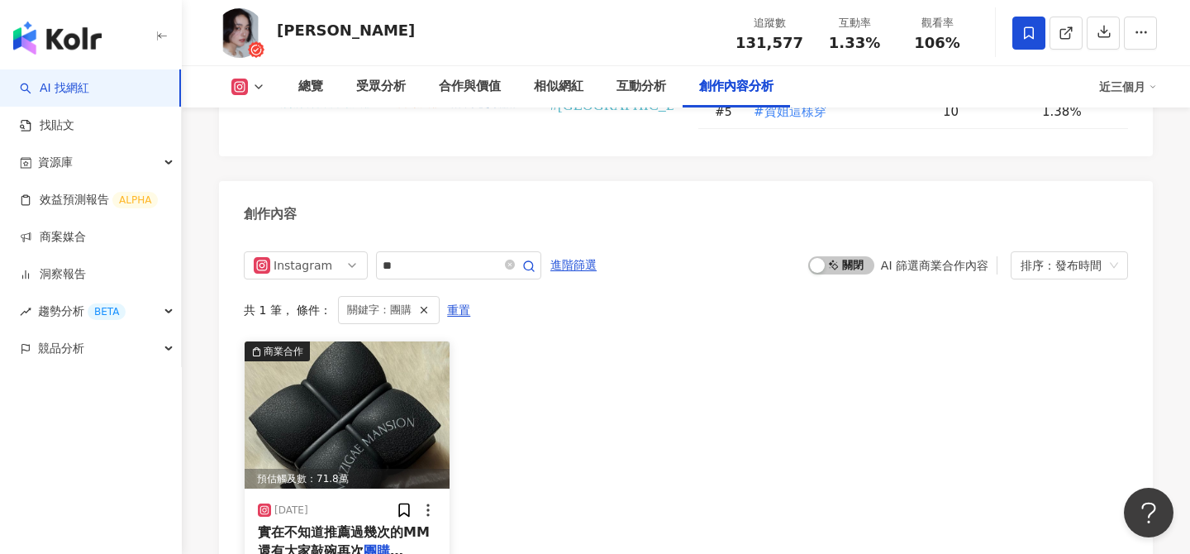
click at [389, 341] on img at bounding box center [347, 414] width 205 height 147
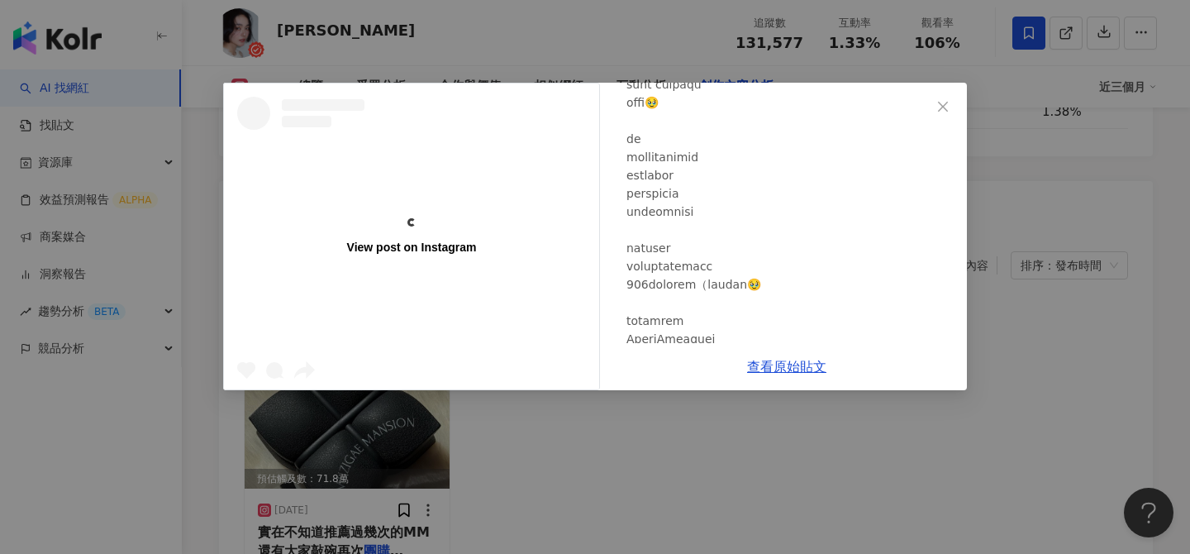
scroll to position [799, 0]
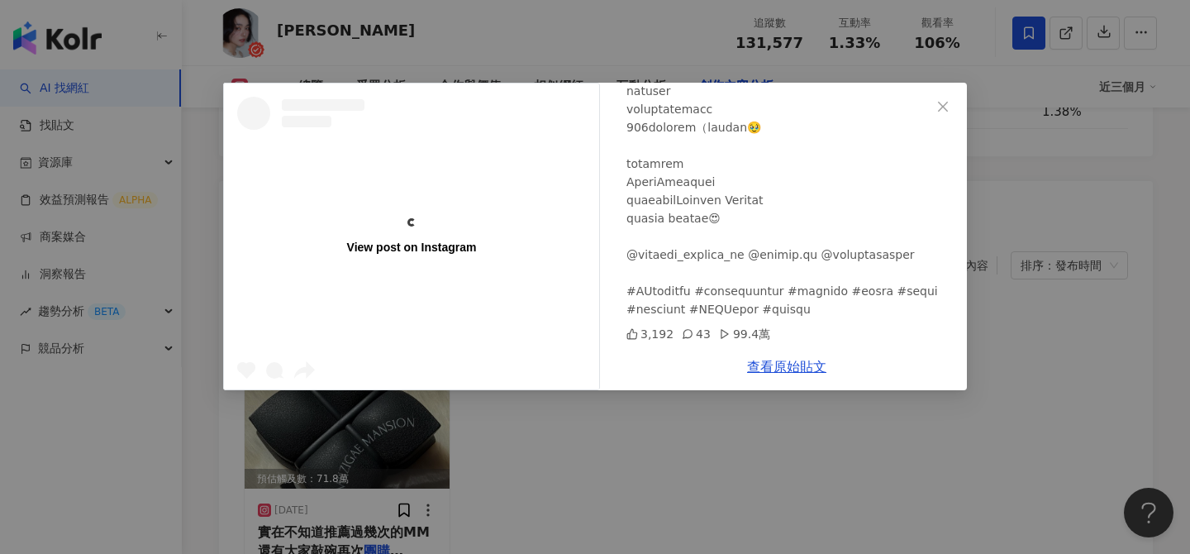
click at [1036, 310] on div "View post on Instagram [PERSON_NAME] [DATE] 3,192 43 99.4萬 查看原始貼文" at bounding box center [595, 277] width 1190 height 554
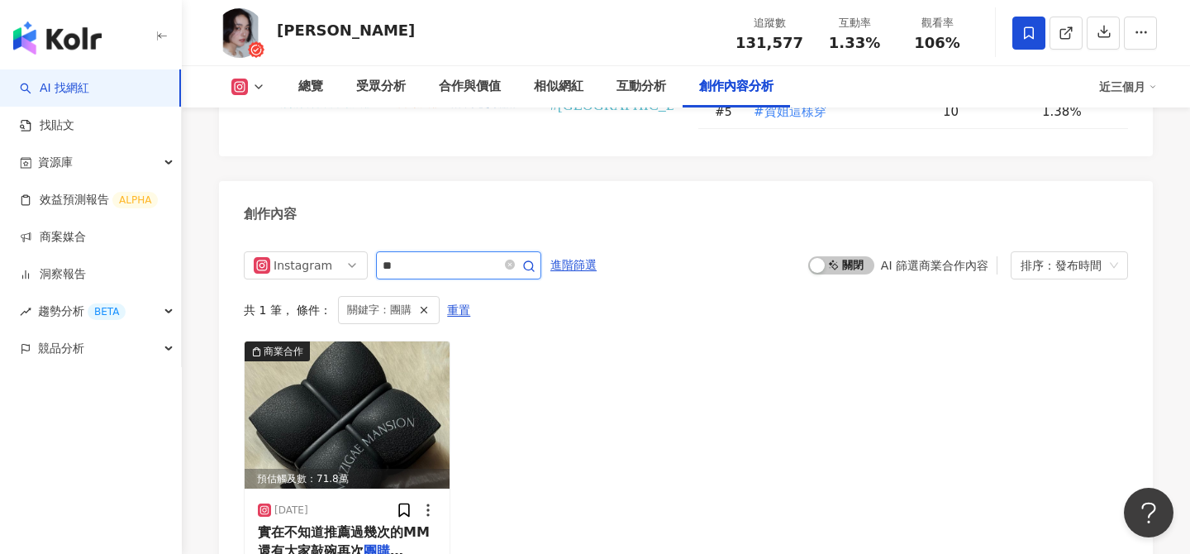
click at [460, 255] on input "**" at bounding box center [441, 265] width 116 height 20
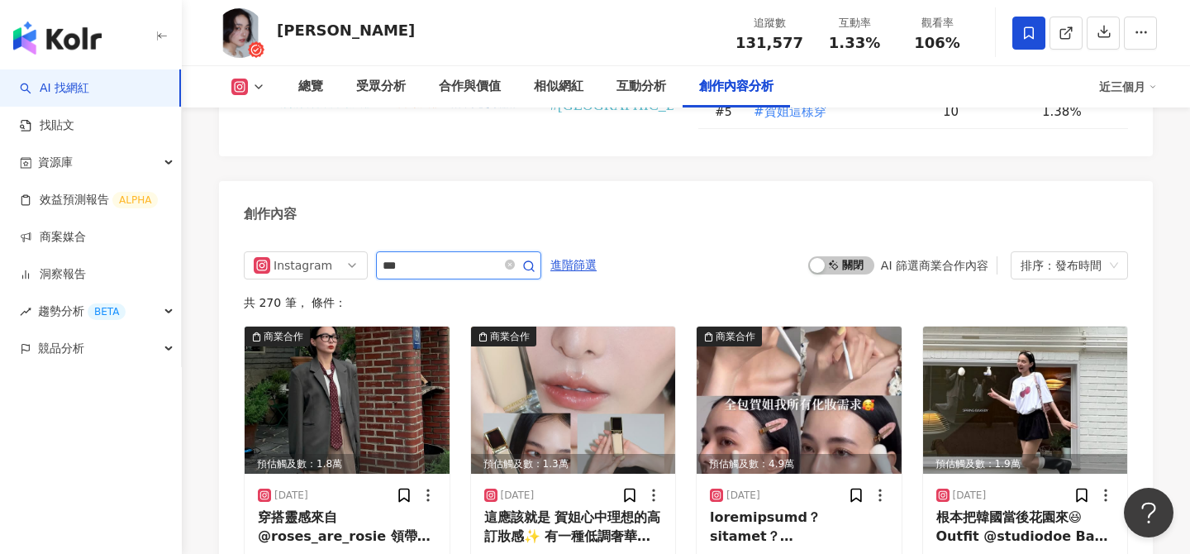
scroll to position [5109, 0]
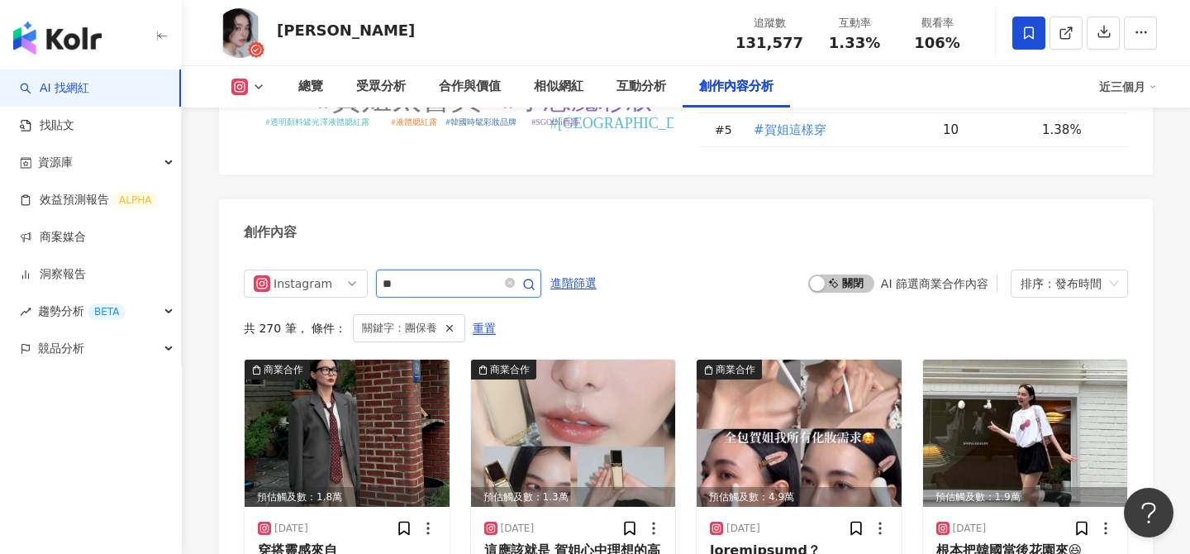
type input "**"
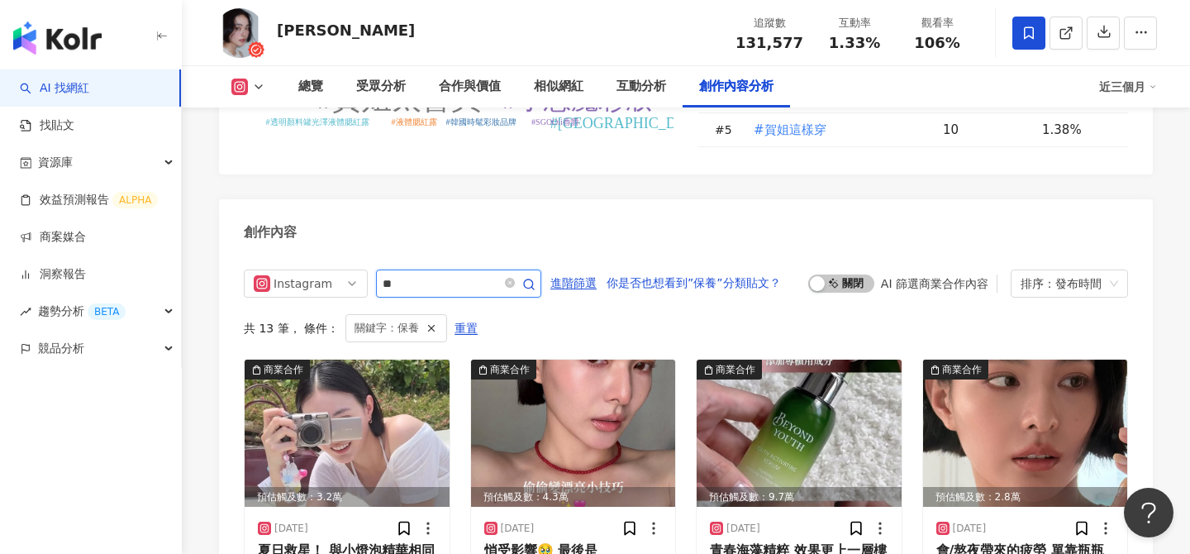
click at [455, 274] on input "**" at bounding box center [441, 284] width 116 height 20
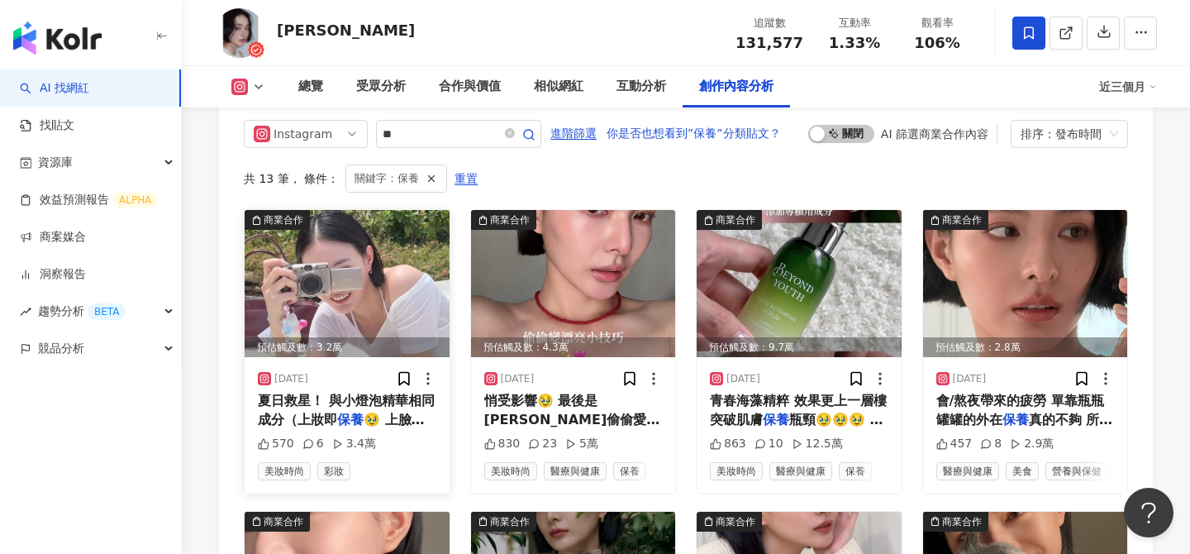
click at [378, 238] on img at bounding box center [347, 283] width 205 height 147
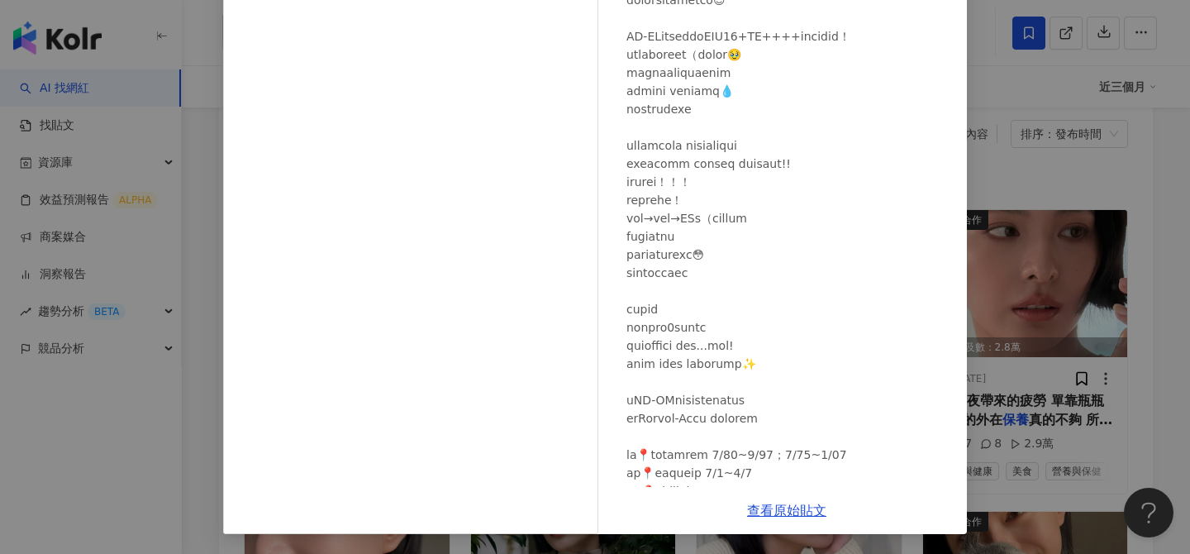
scroll to position [0, 0]
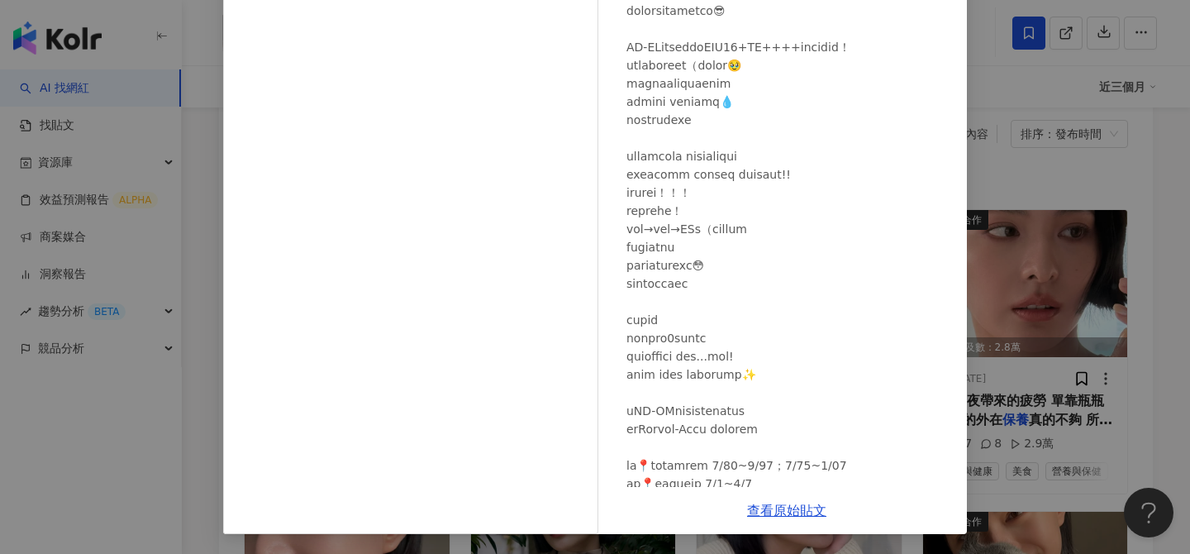
click at [1161, 299] on div "小賀 Joanna 2025/6/27 570 6 3.4萬 查看原始貼文" at bounding box center [595, 277] width 1190 height 554
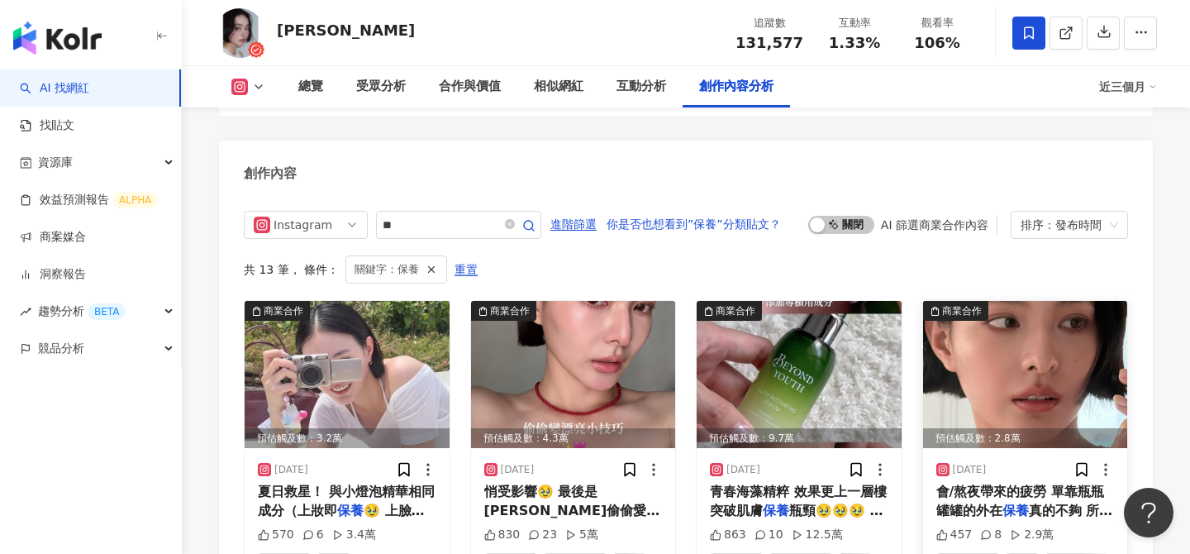
scroll to position [5149, 0]
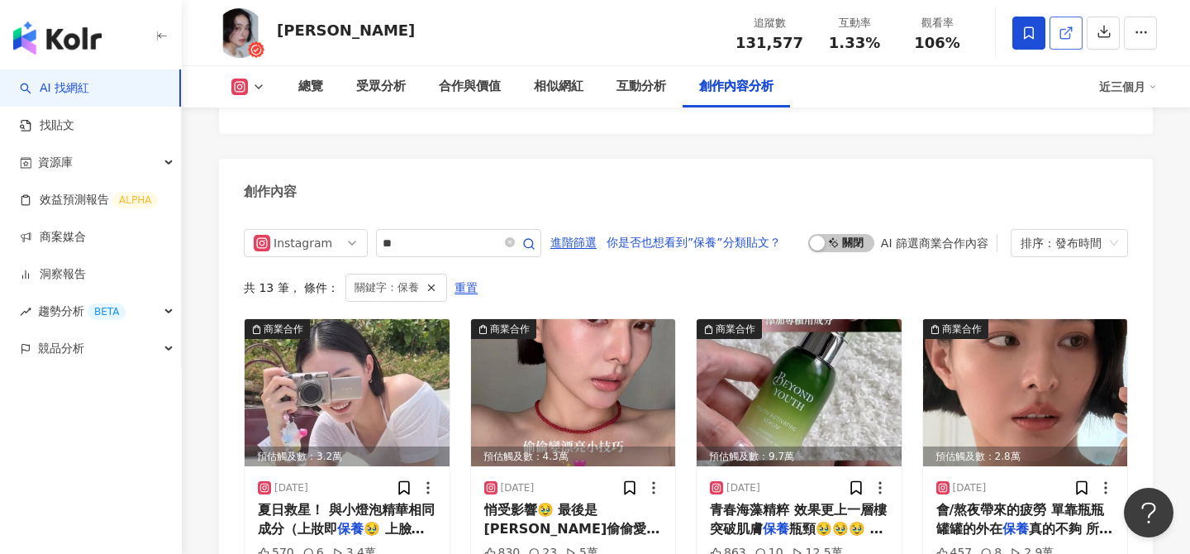
click at [1076, 32] on link at bounding box center [1066, 33] width 33 height 33
click at [1038, 31] on span at bounding box center [1029, 33] width 33 height 33
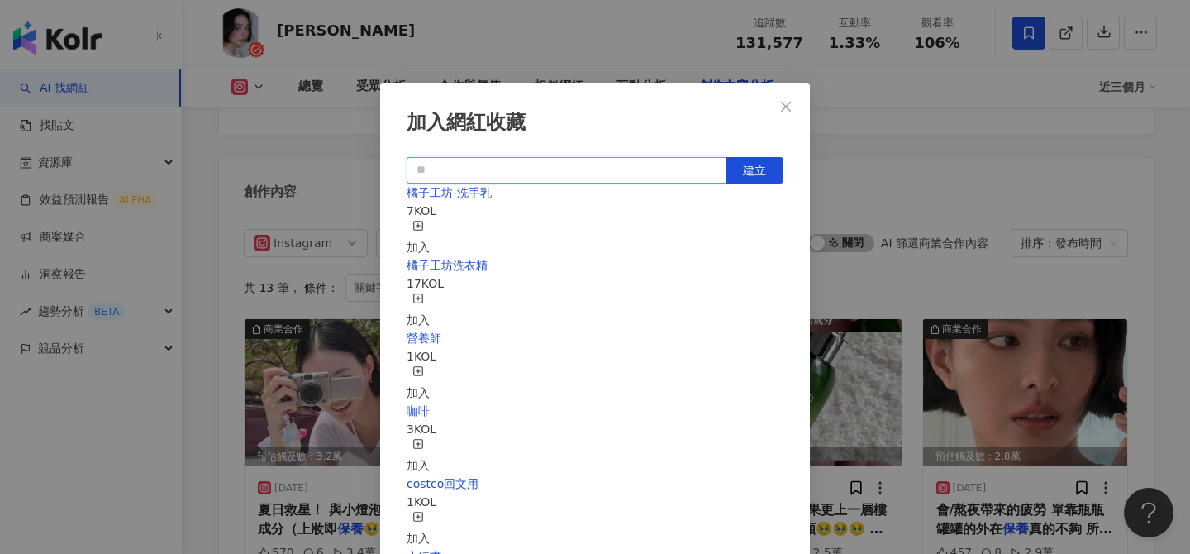
click at [677, 174] on input "text" at bounding box center [567, 170] width 320 height 26
paste input "*****"
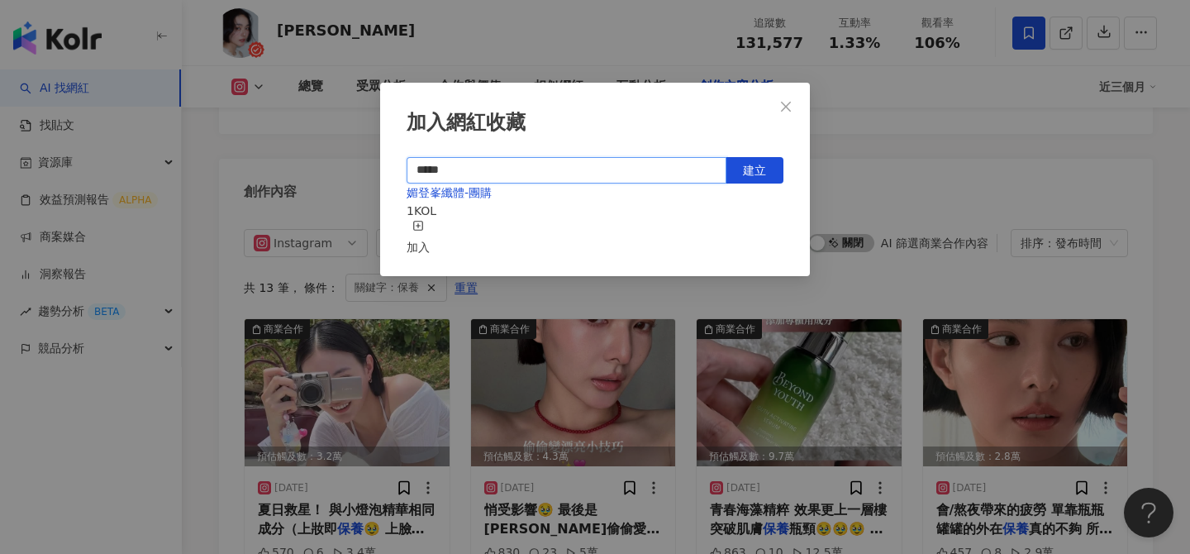
type input "*****"
click at [424, 229] on icon "button" at bounding box center [419, 226] width 12 height 12
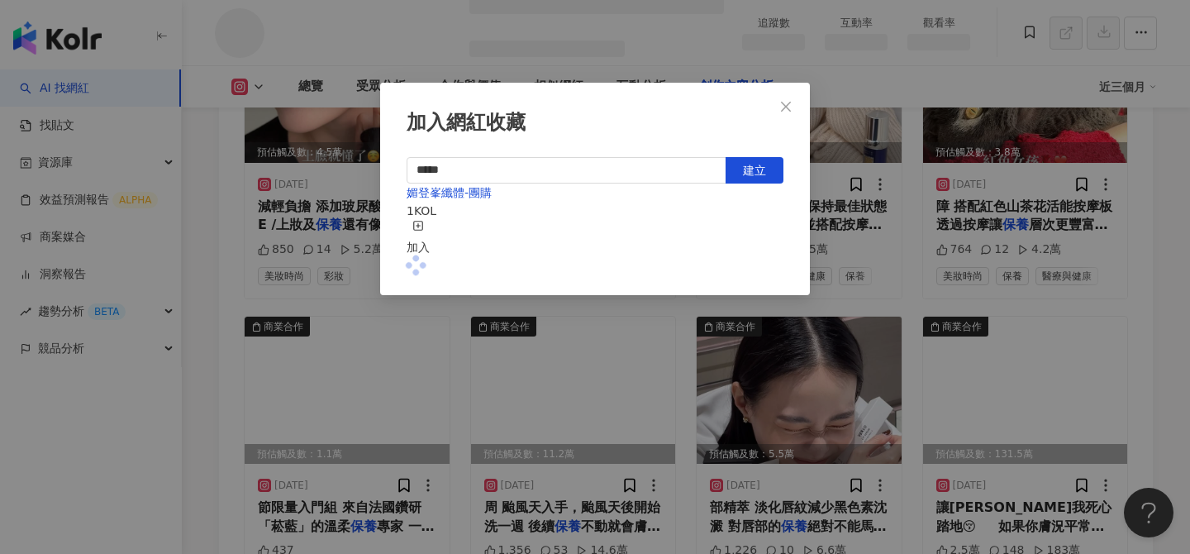
scroll to position [4543, 0]
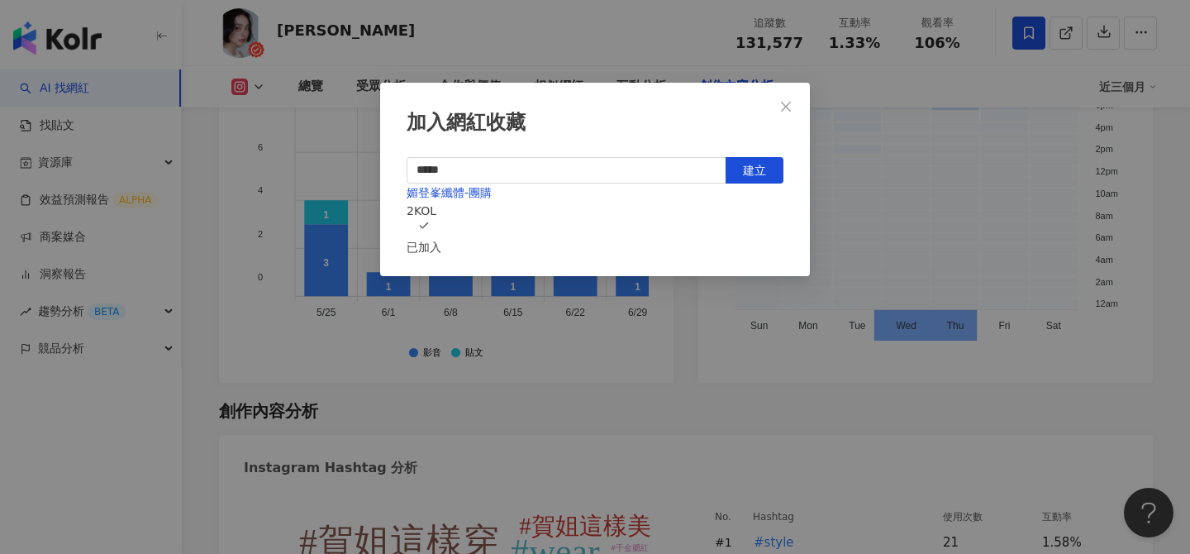
click at [789, 110] on icon "close" at bounding box center [786, 106] width 13 height 13
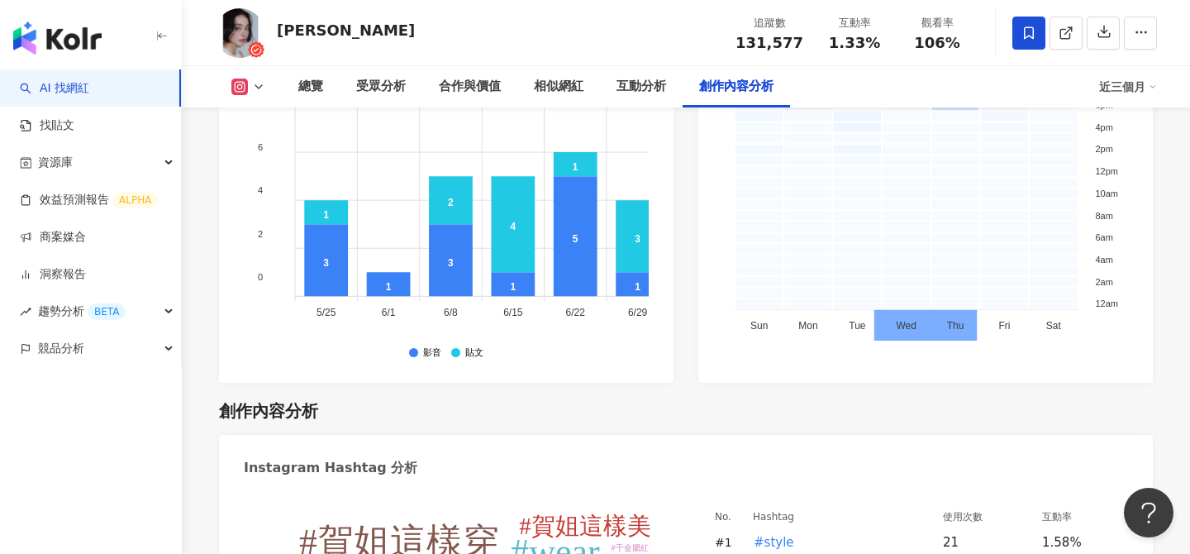
scroll to position [5131, 0]
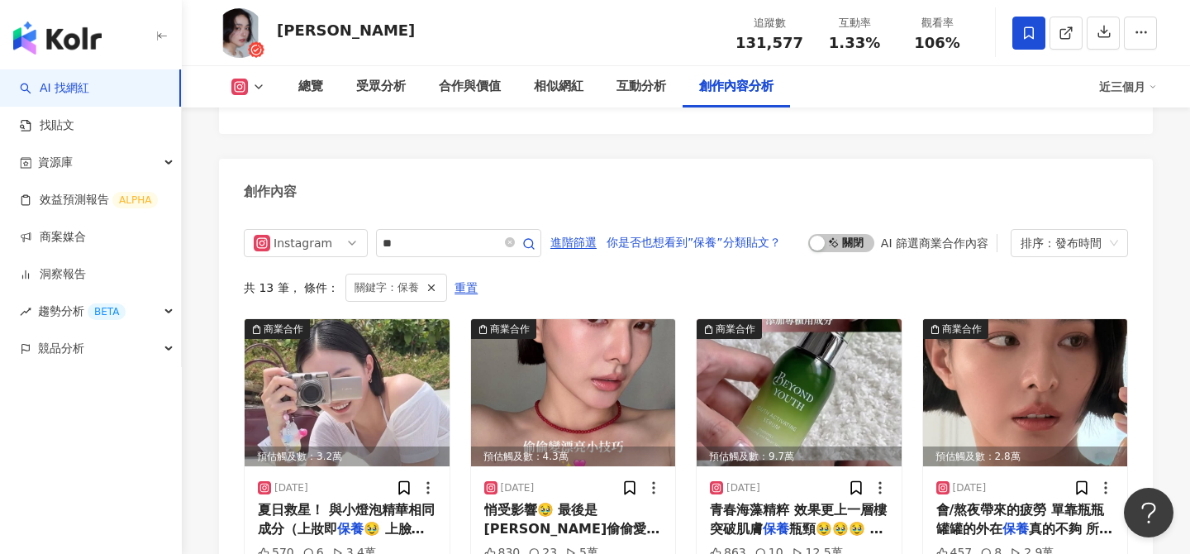
click at [789, 103] on div "加入網紅收藏 ***** 建立 媚登峯纖體-團購 2 KOL 已加入" at bounding box center [595, 277] width 1190 height 554
click at [1101, 32] on icon "button" at bounding box center [1105, 32] width 12 height 12
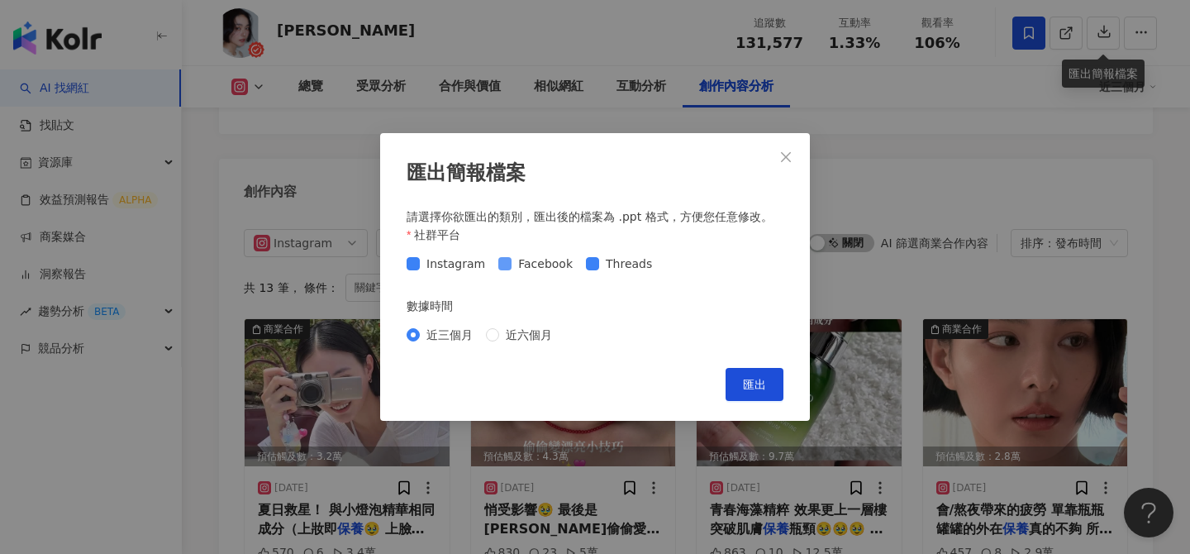
click at [525, 265] on span "Facebook" at bounding box center [546, 264] width 68 height 18
click at [604, 265] on span "Threads" at bounding box center [629, 264] width 60 height 18
click at [746, 388] on span "匯出" at bounding box center [754, 384] width 23 height 13
click at [361, 162] on div "匯出簡報檔案 請選擇你欲匯出的類別，匯出後的檔案為 .ppt 格式，方便您任意修改。 社群平台 Instagram Facebook Threads 數據時間…" at bounding box center [595, 277] width 1190 height 554
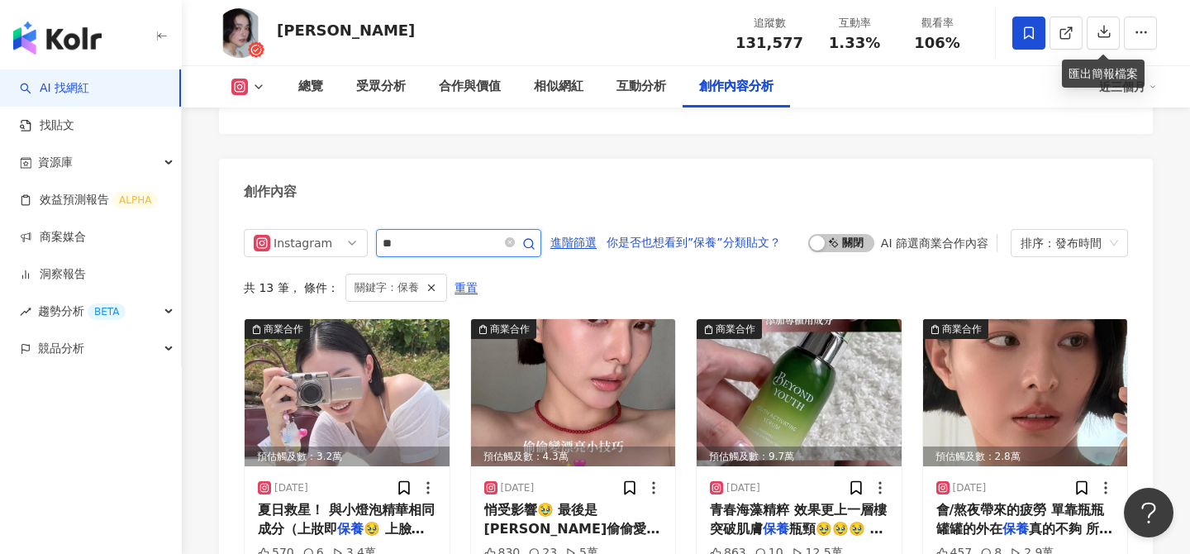
click at [436, 233] on input "**" at bounding box center [441, 243] width 116 height 20
drag, startPoint x: 436, startPoint y: 154, endPoint x: 316, endPoint y: 154, distance: 120.7
click at [316, 229] on div "Instagram **" at bounding box center [393, 243] width 298 height 28
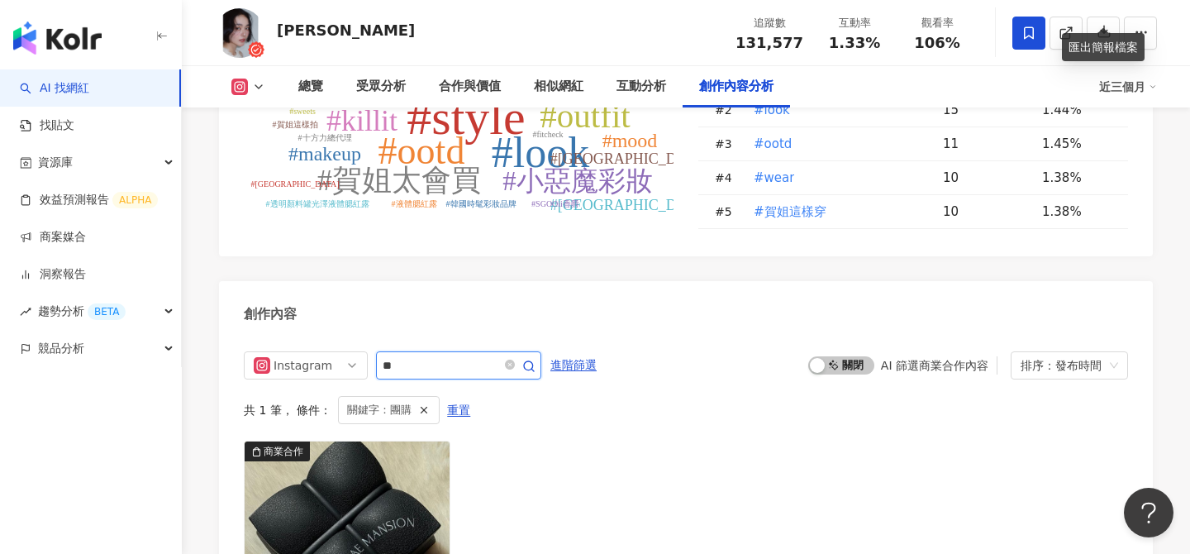
scroll to position [4960, 0]
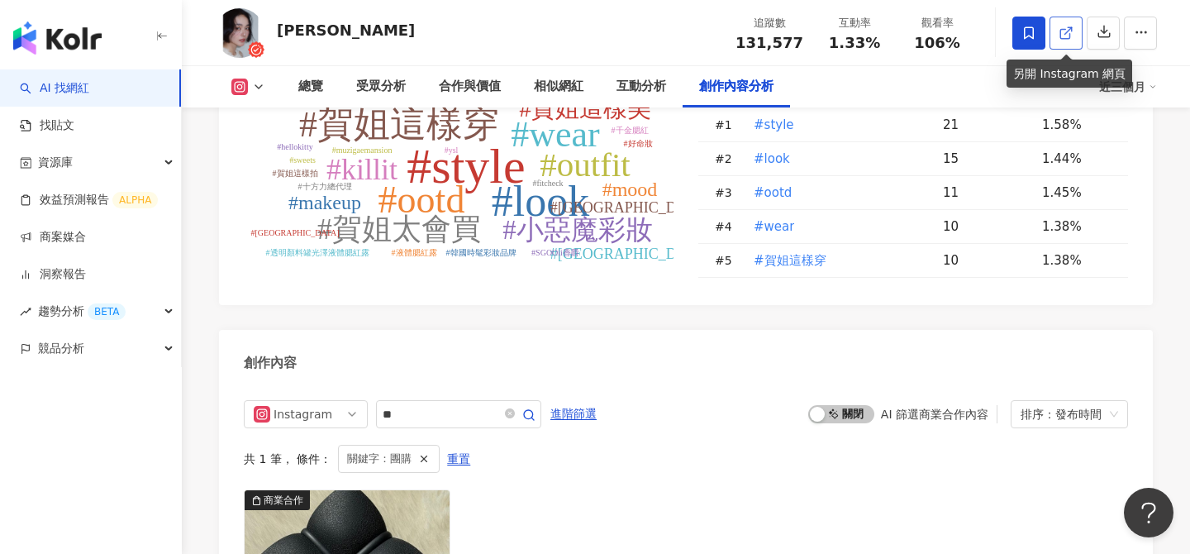
click at [1056, 39] on link at bounding box center [1066, 33] width 33 height 33
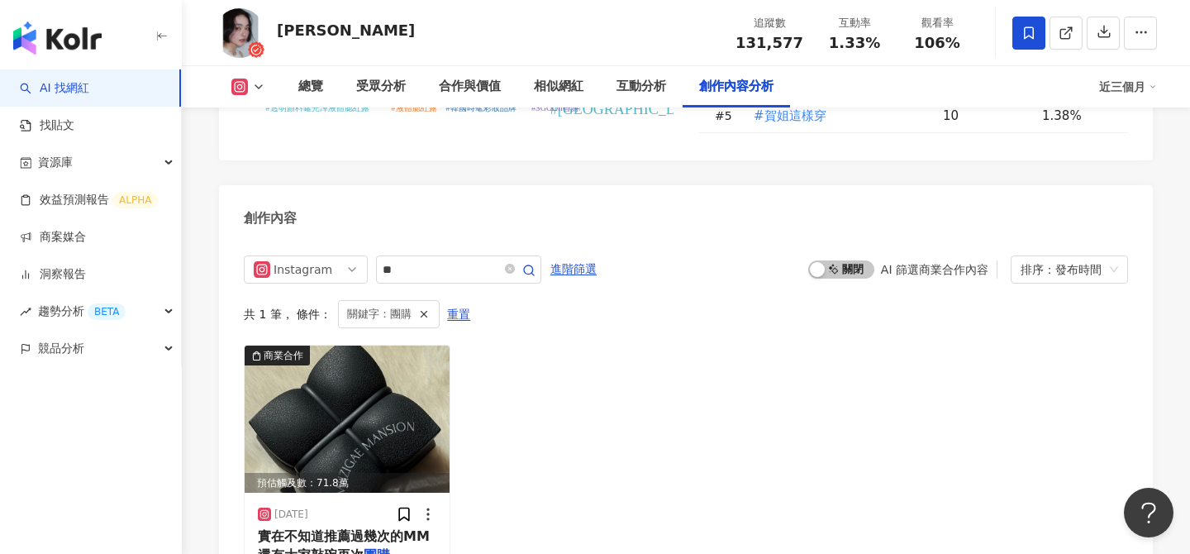
scroll to position [5119, 0]
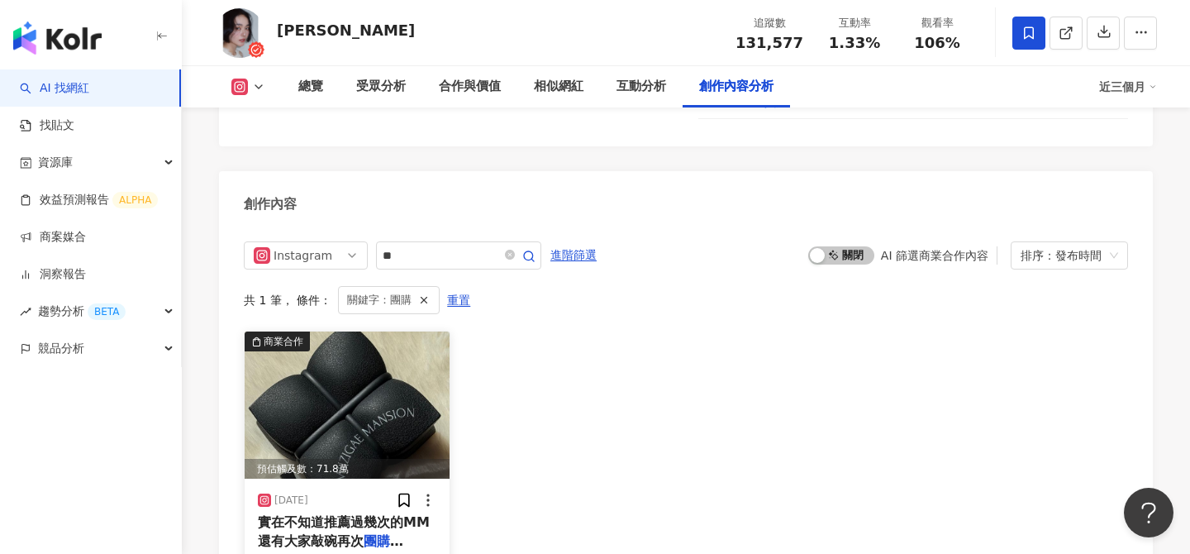
click at [415, 334] on img at bounding box center [347, 404] width 205 height 147
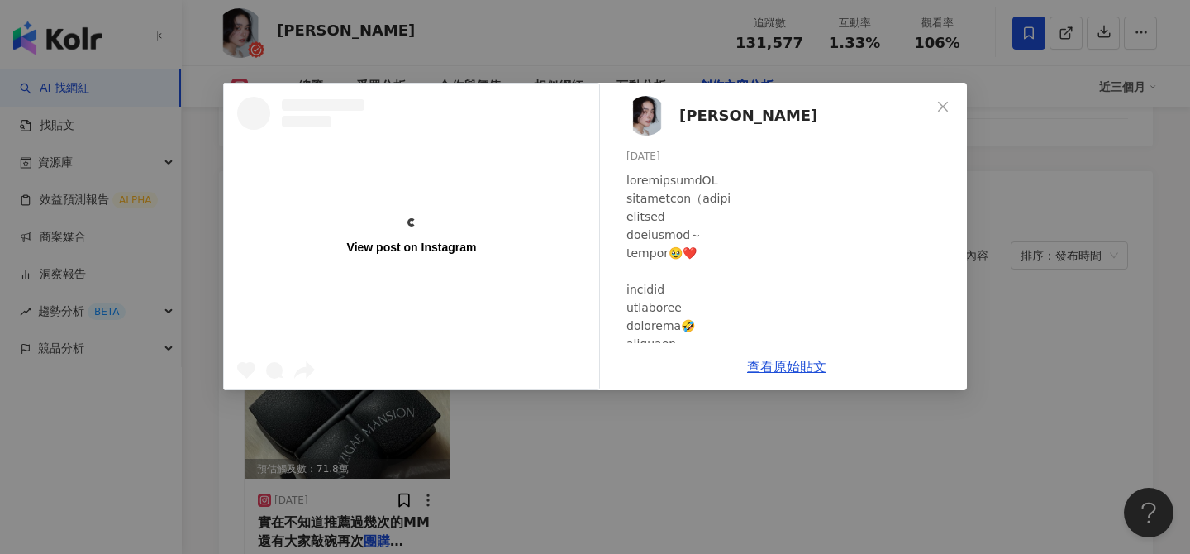
click at [715, 447] on div "View post on Instagram 小賀 Joanna 2024/12/5 3,192 43 99.4萬 查看原始貼文" at bounding box center [595, 277] width 1190 height 554
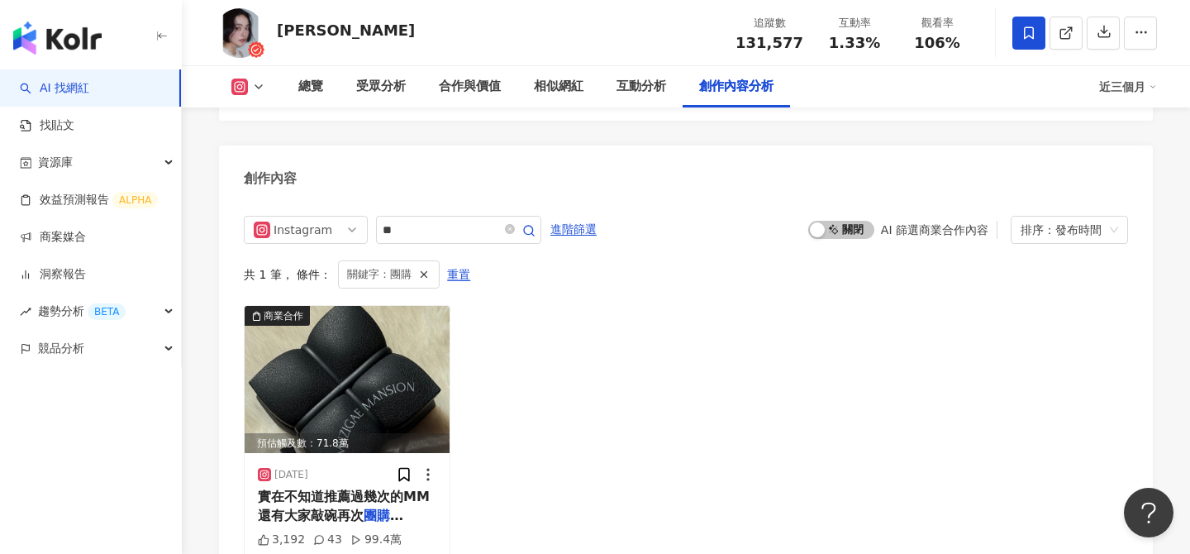
scroll to position [5144, 0]
drag, startPoint x: 436, startPoint y: 135, endPoint x: 289, endPoint y: 134, distance: 146.3
click at [289, 217] on div "Instagram **" at bounding box center [393, 231] width 298 height 28
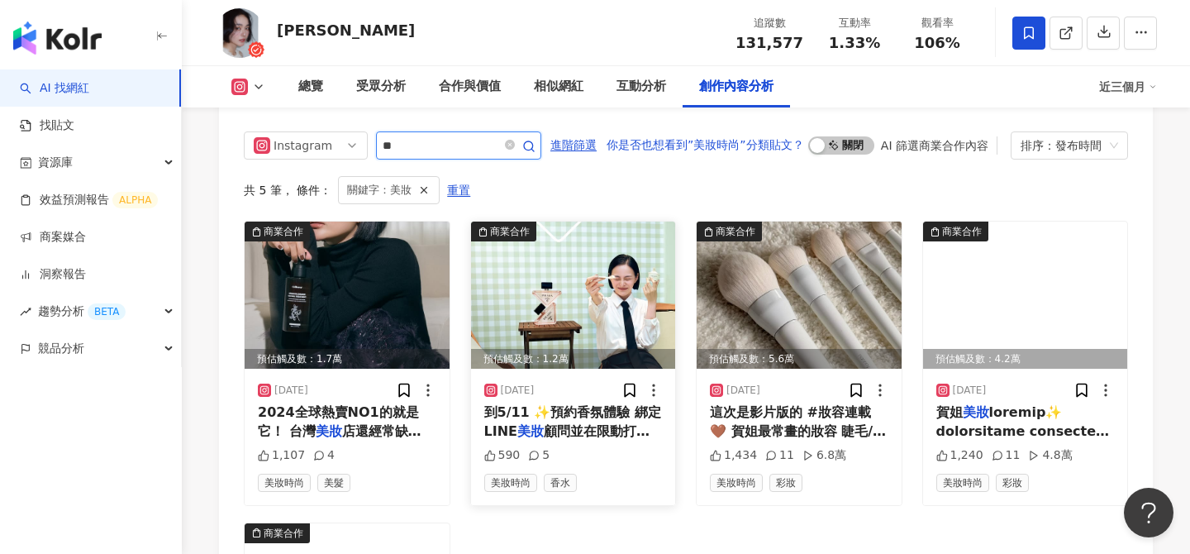
scroll to position [5240, 0]
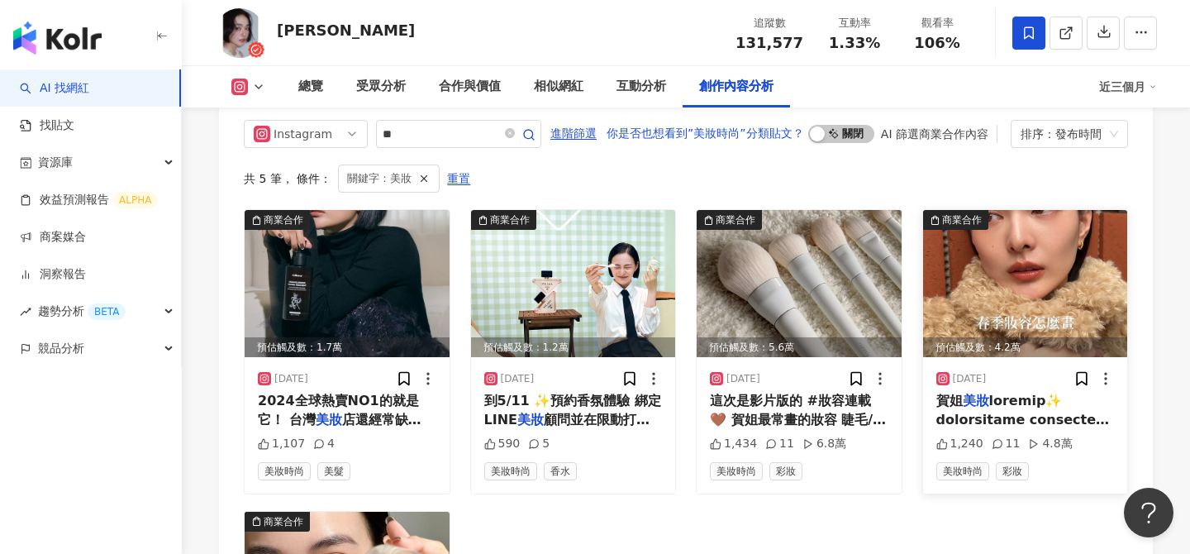
click at [1033, 220] on img at bounding box center [1025, 283] width 205 height 147
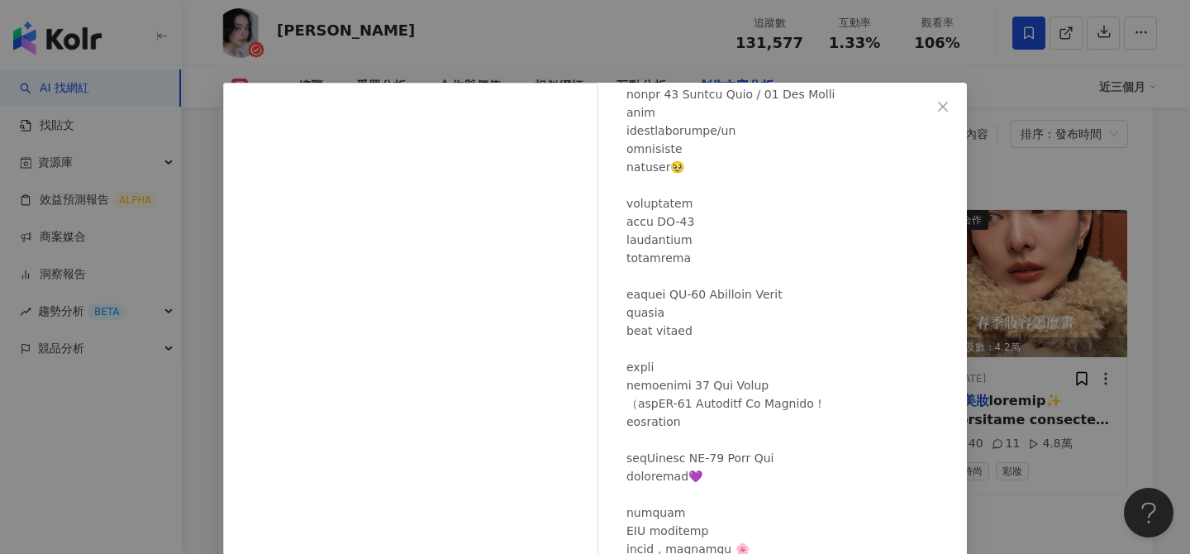
scroll to position [522, 0]
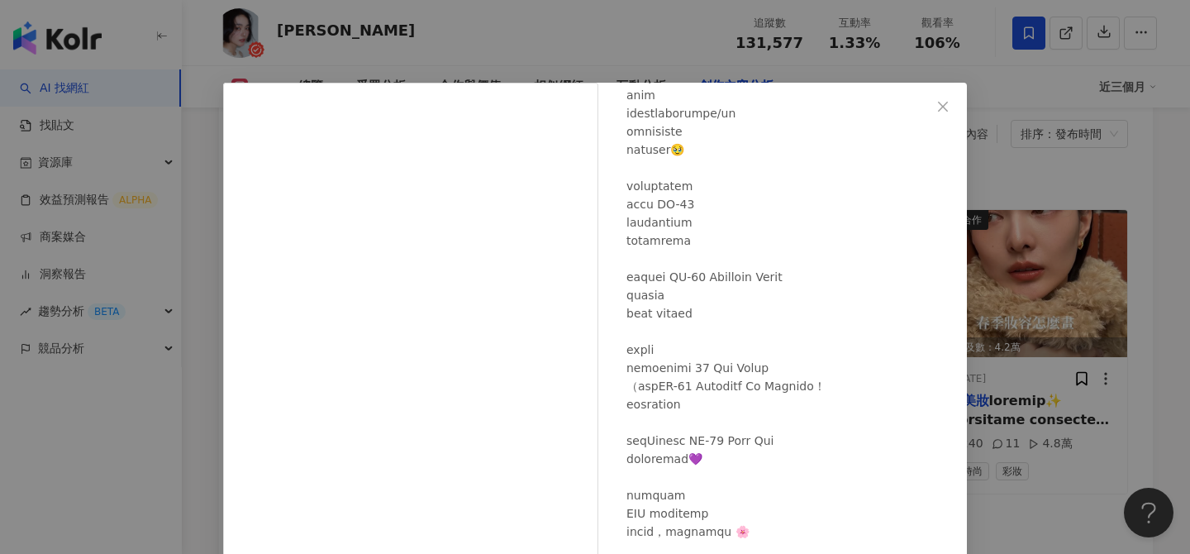
click at [1027, 455] on div "小賀 Joanna 2025/1/16 1,240 11 4.8萬 查看原始貼文" at bounding box center [595, 277] width 1190 height 554
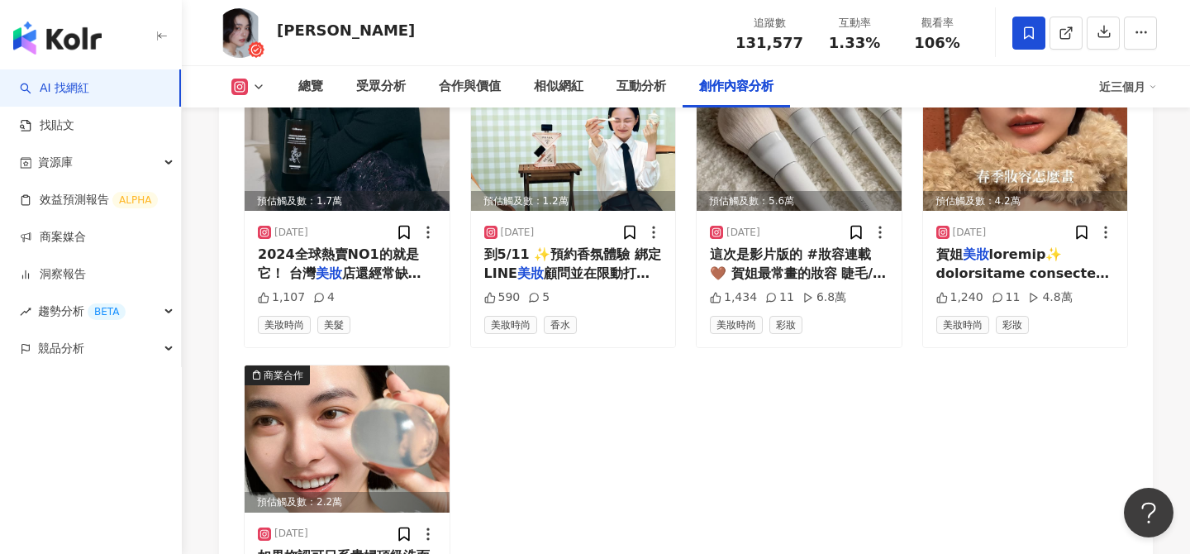
scroll to position [5391, 0]
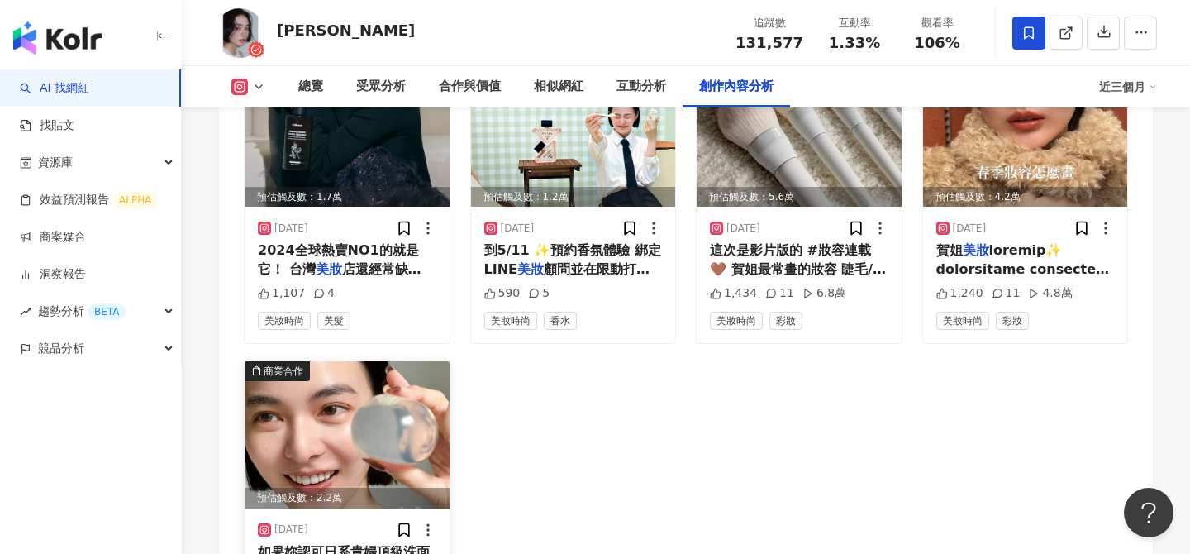
click at [423, 361] on img at bounding box center [347, 434] width 205 height 147
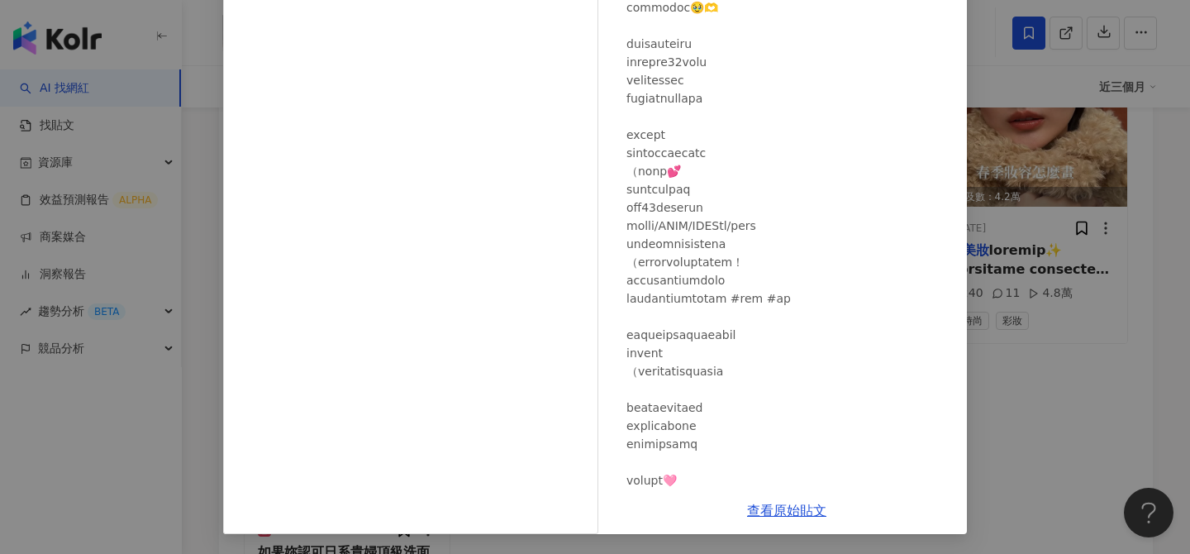
scroll to position [166, 0]
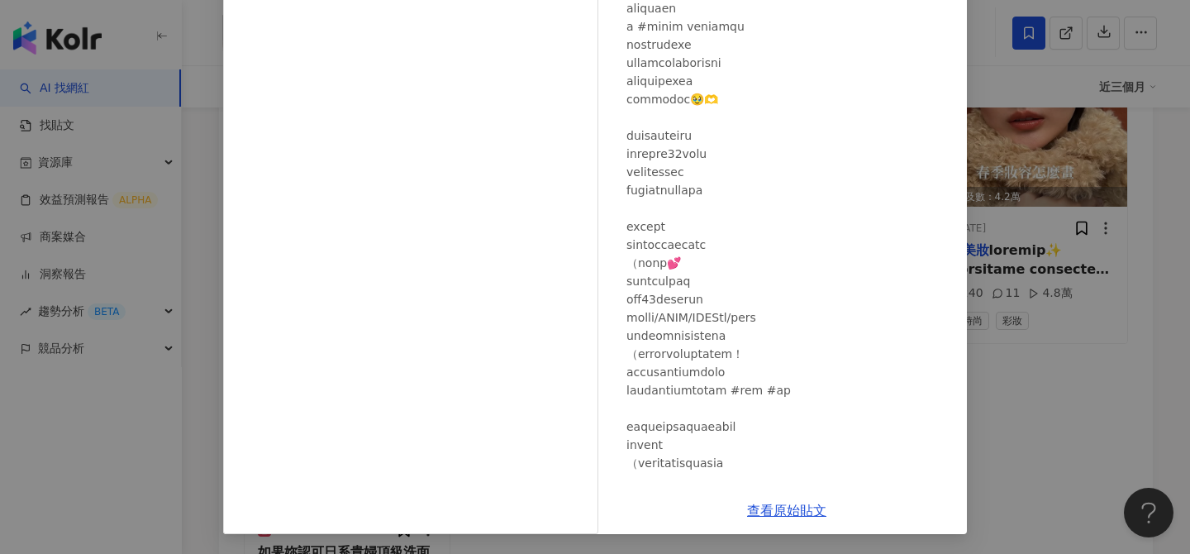
click at [1043, 356] on div "小賀 Joanna 2024/10/17 1,799 122 查看原始貼文" at bounding box center [595, 277] width 1190 height 554
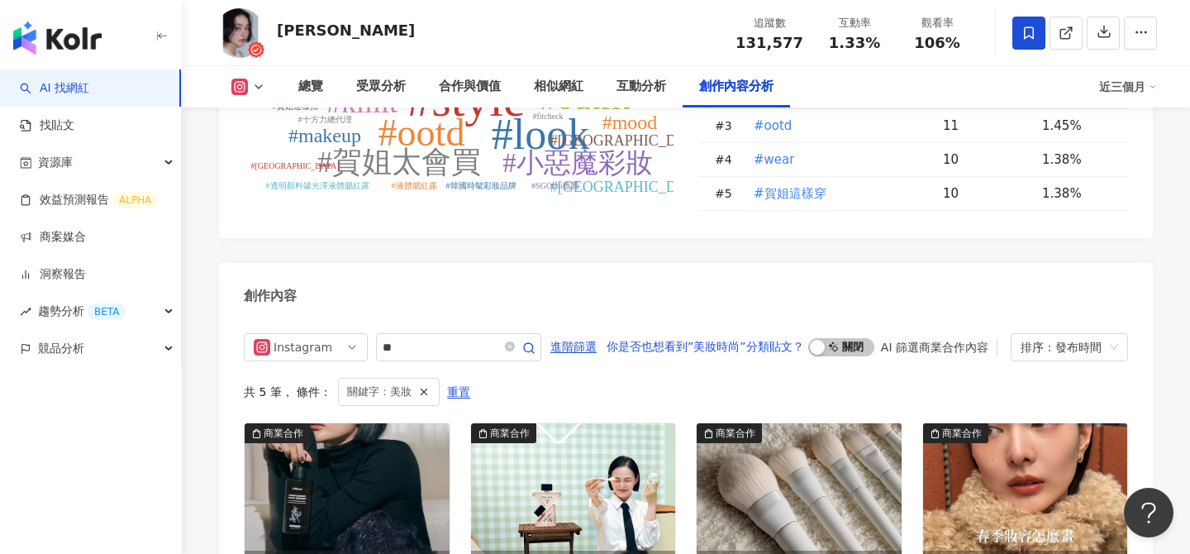
scroll to position [4999, 0]
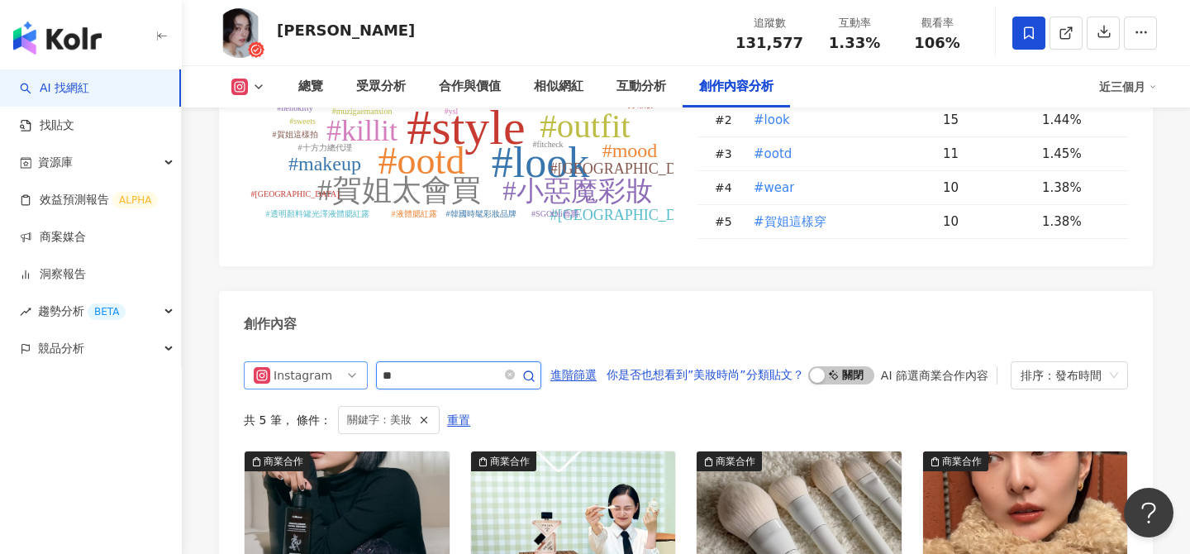
drag, startPoint x: 440, startPoint y: 288, endPoint x: 347, endPoint y: 283, distance: 92.7
click at [347, 361] on div "Instagram **" at bounding box center [393, 375] width 298 height 28
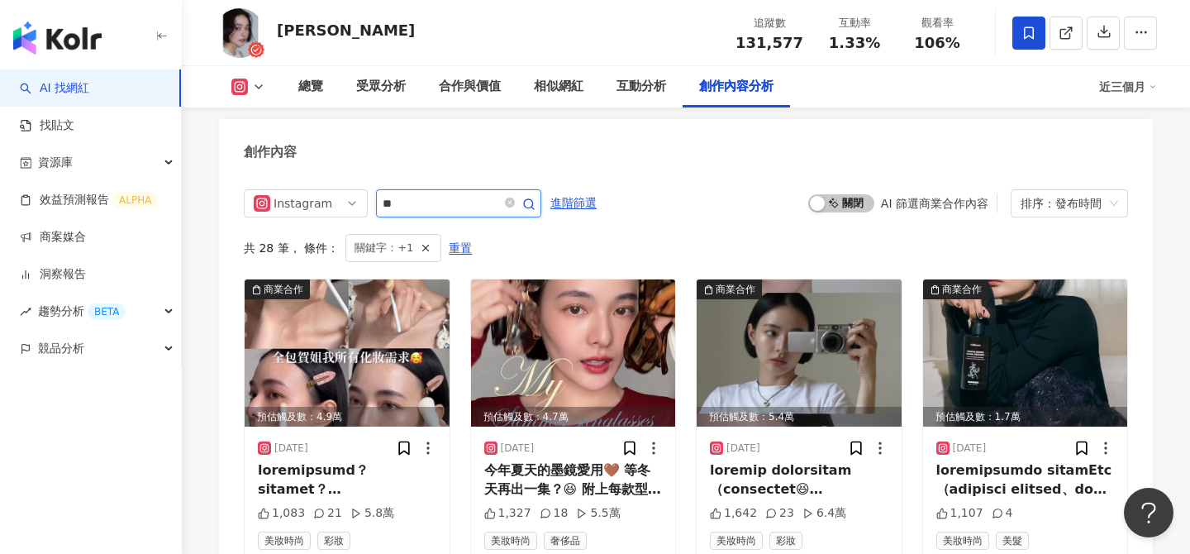
scroll to position [5168, 0]
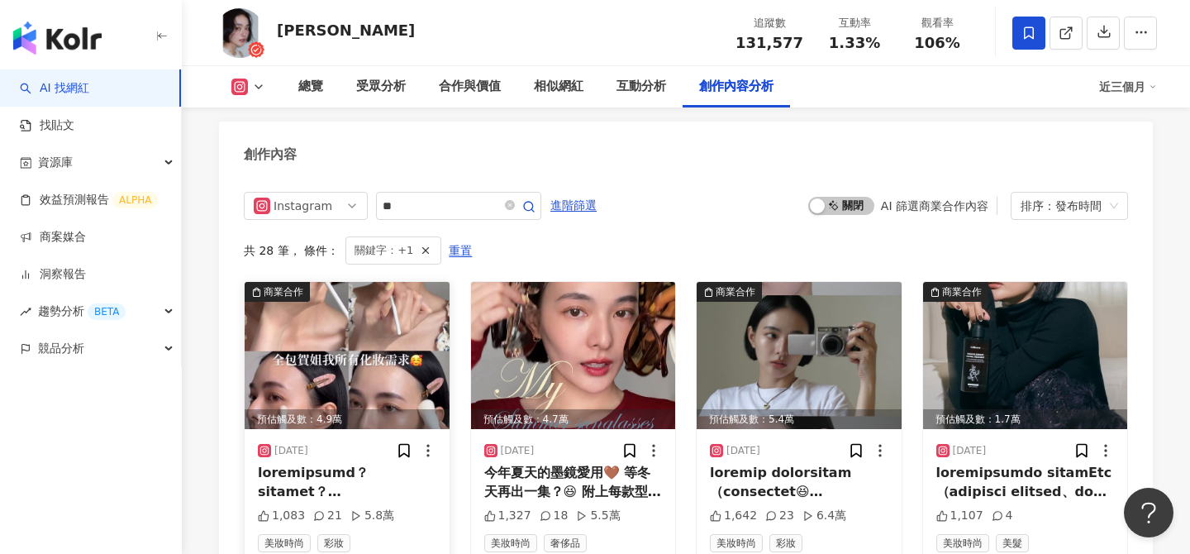
click at [380, 292] on img at bounding box center [347, 355] width 205 height 147
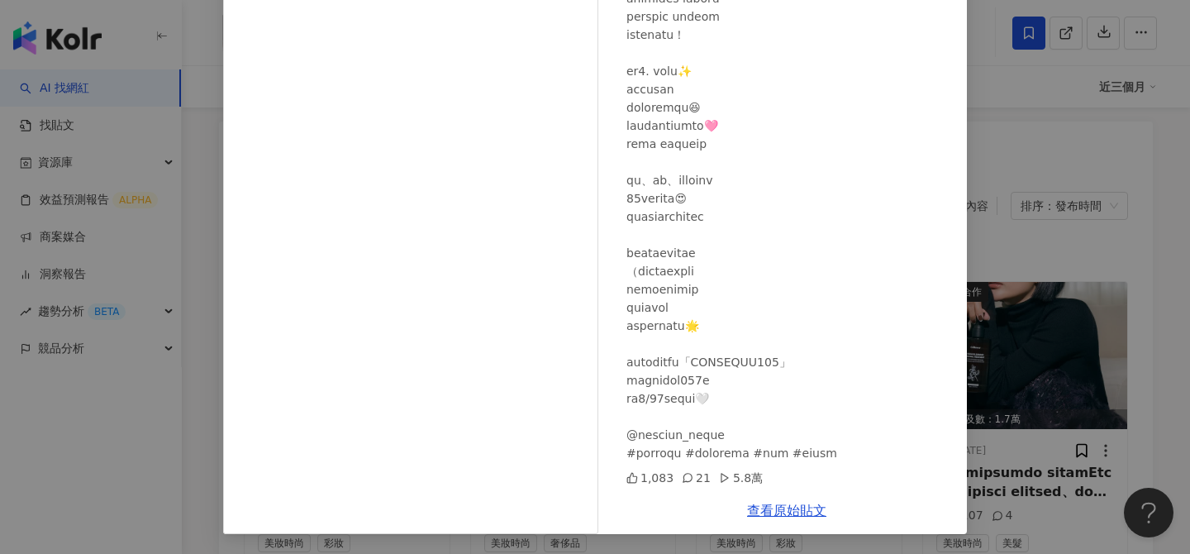
scroll to position [5182, 0]
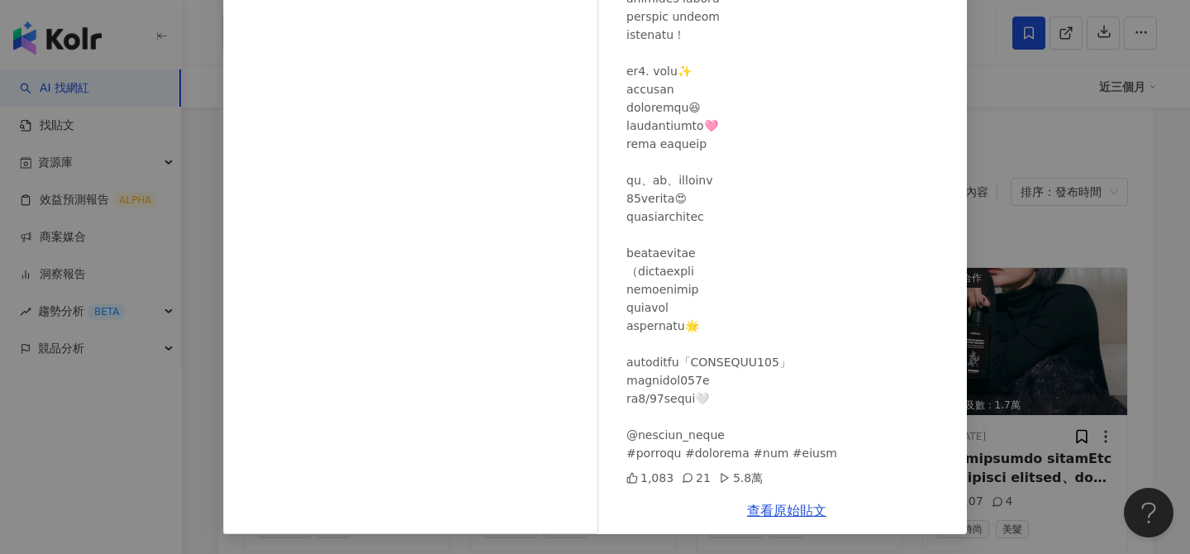
click at [1046, 306] on div "小賀 Joanna 2025/8/15 1,083 21 5.8萬 查看原始貼文" at bounding box center [595, 277] width 1190 height 554
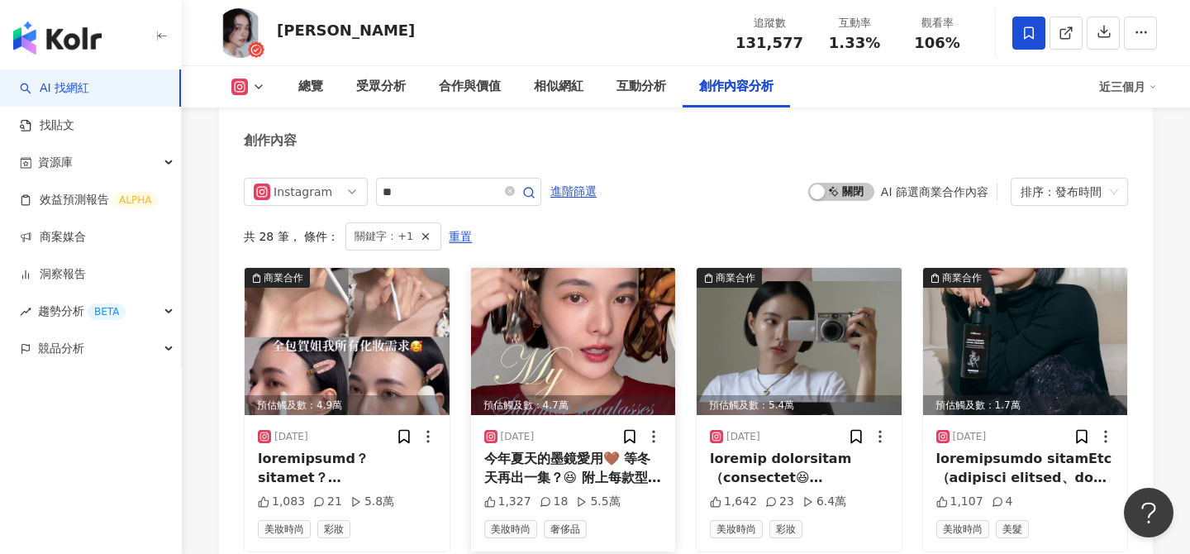
click at [579, 268] on img at bounding box center [573, 341] width 205 height 147
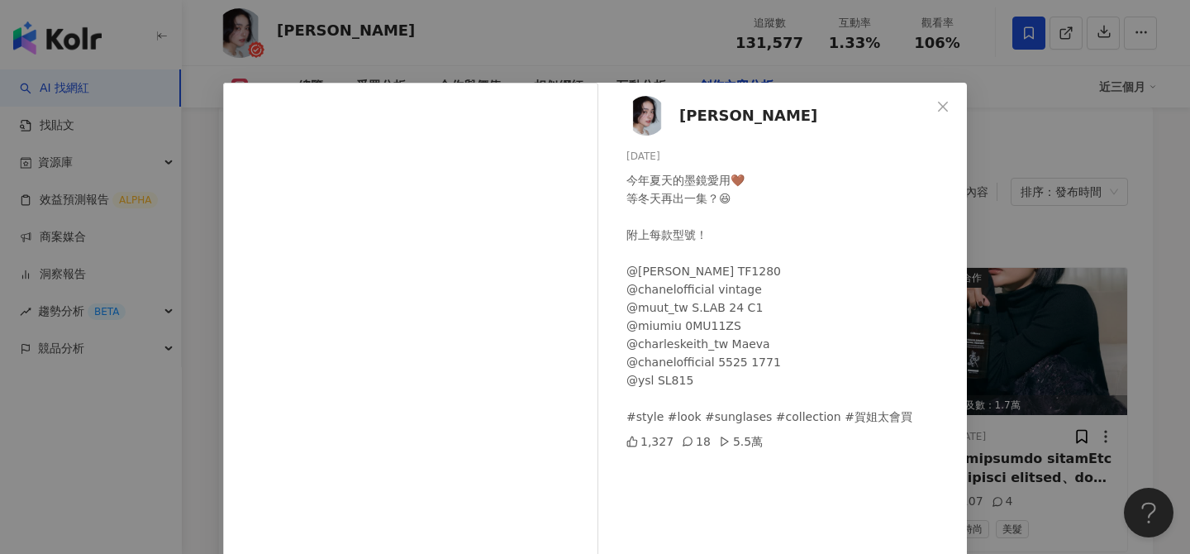
scroll to position [0, 0]
click at [1011, 293] on div "小賀 Joanna 2025/7/27 今年夏天的墨鏡愛用🤎 等冬天再出一集？😆 附上每款型號！ @tomford Guillaume TF1280 @cha…" at bounding box center [595, 277] width 1190 height 554
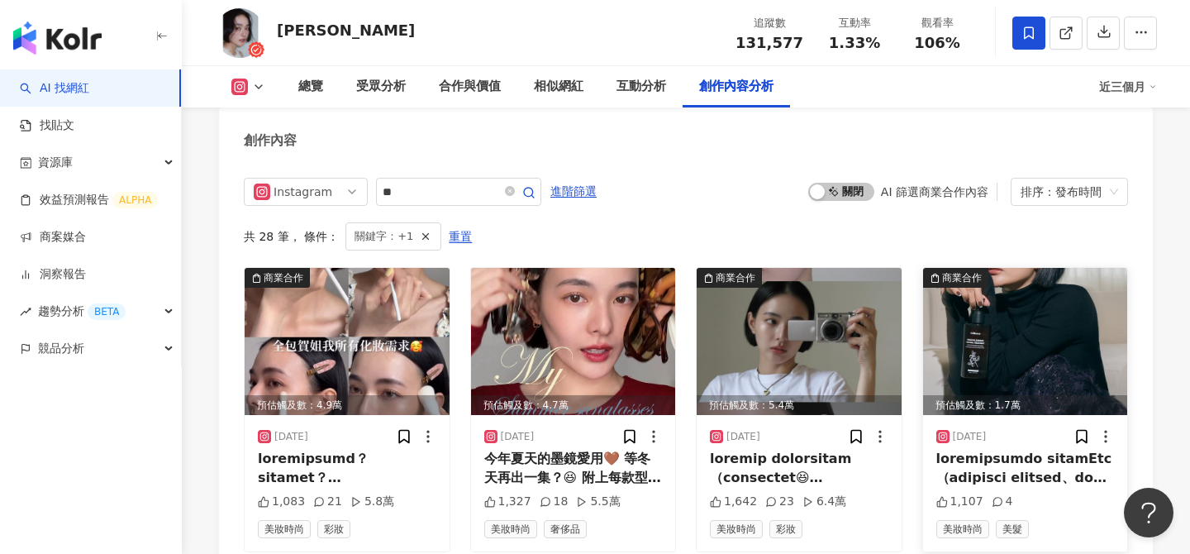
scroll to position [5192, 0]
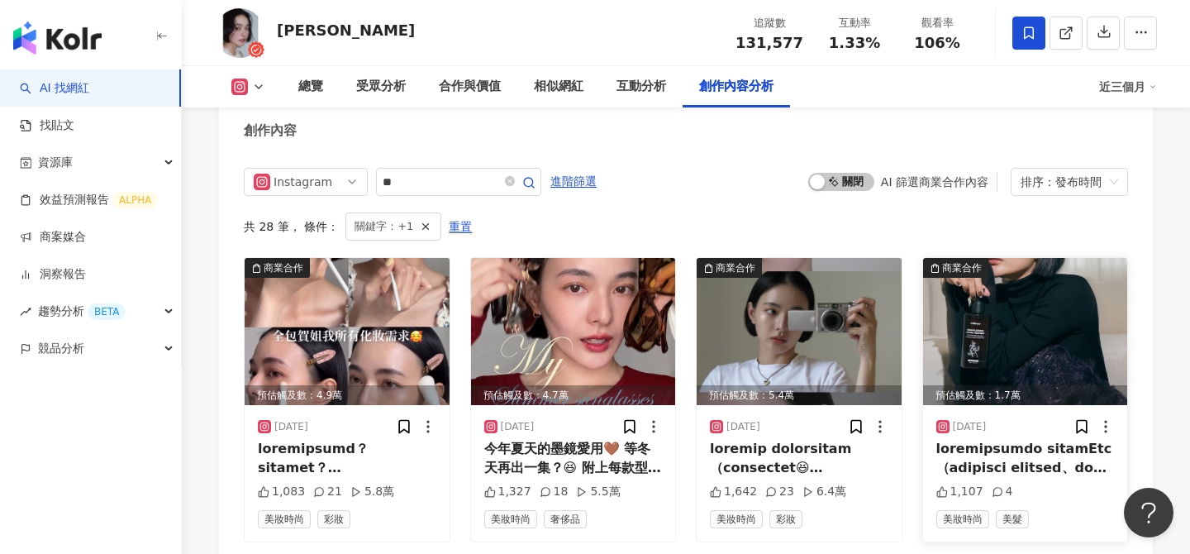
click at [1001, 273] on img at bounding box center [1025, 331] width 205 height 147
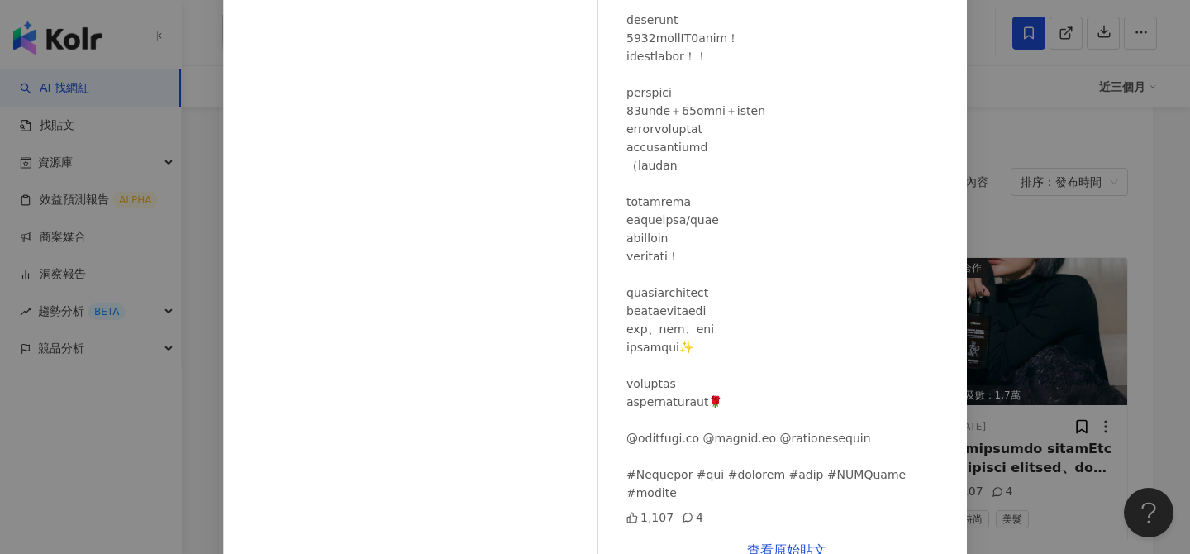
scroll to position [188, 0]
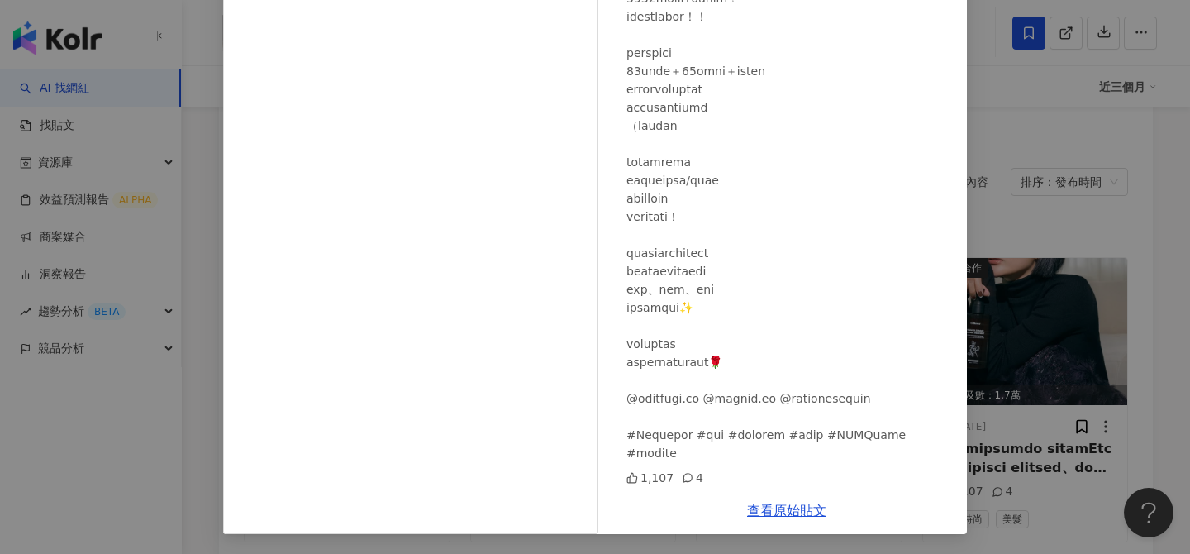
click at [1039, 323] on div "小賀 Joanna 2025/5/8 1,107 4 查看原始貼文" at bounding box center [595, 277] width 1190 height 554
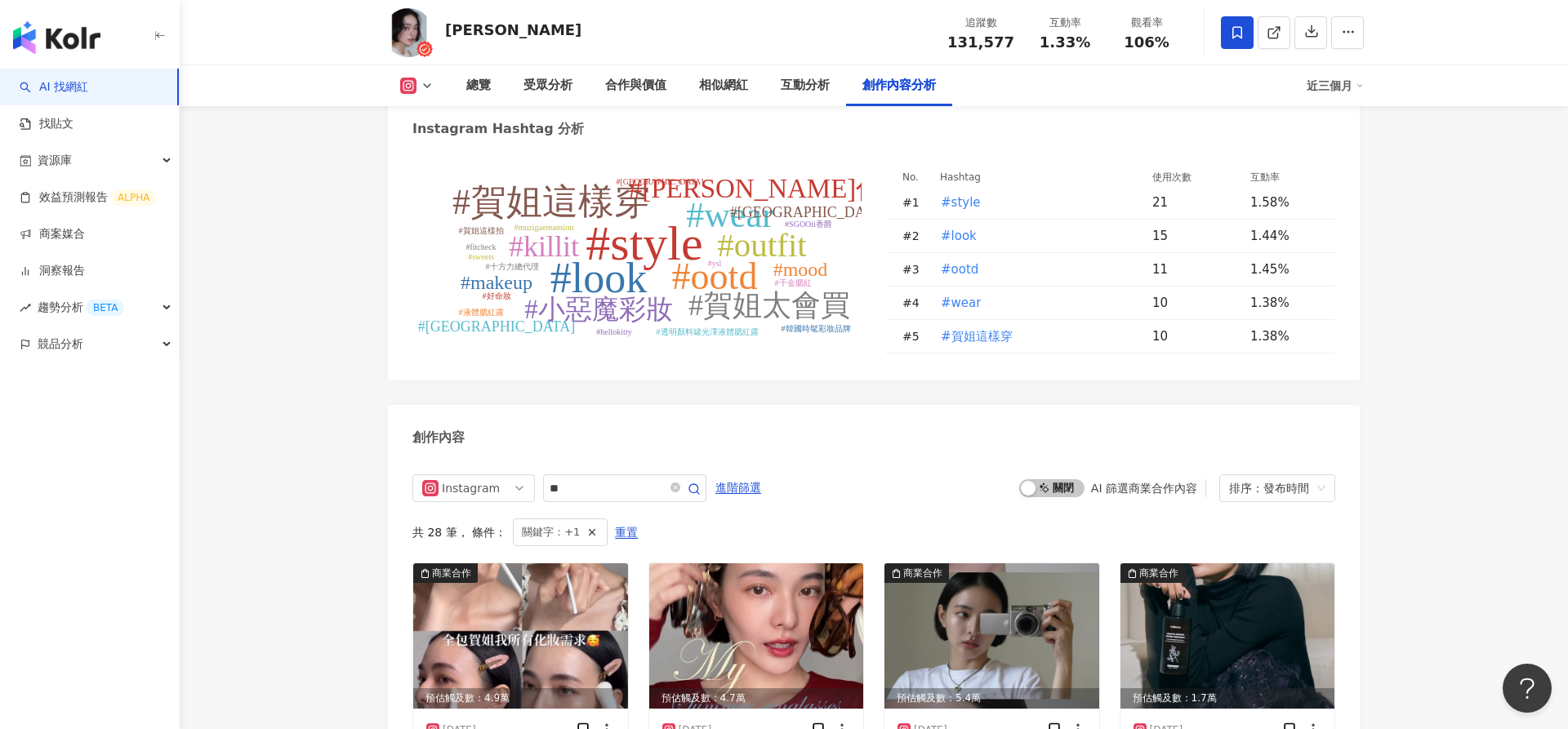
scroll to position [4746, 0]
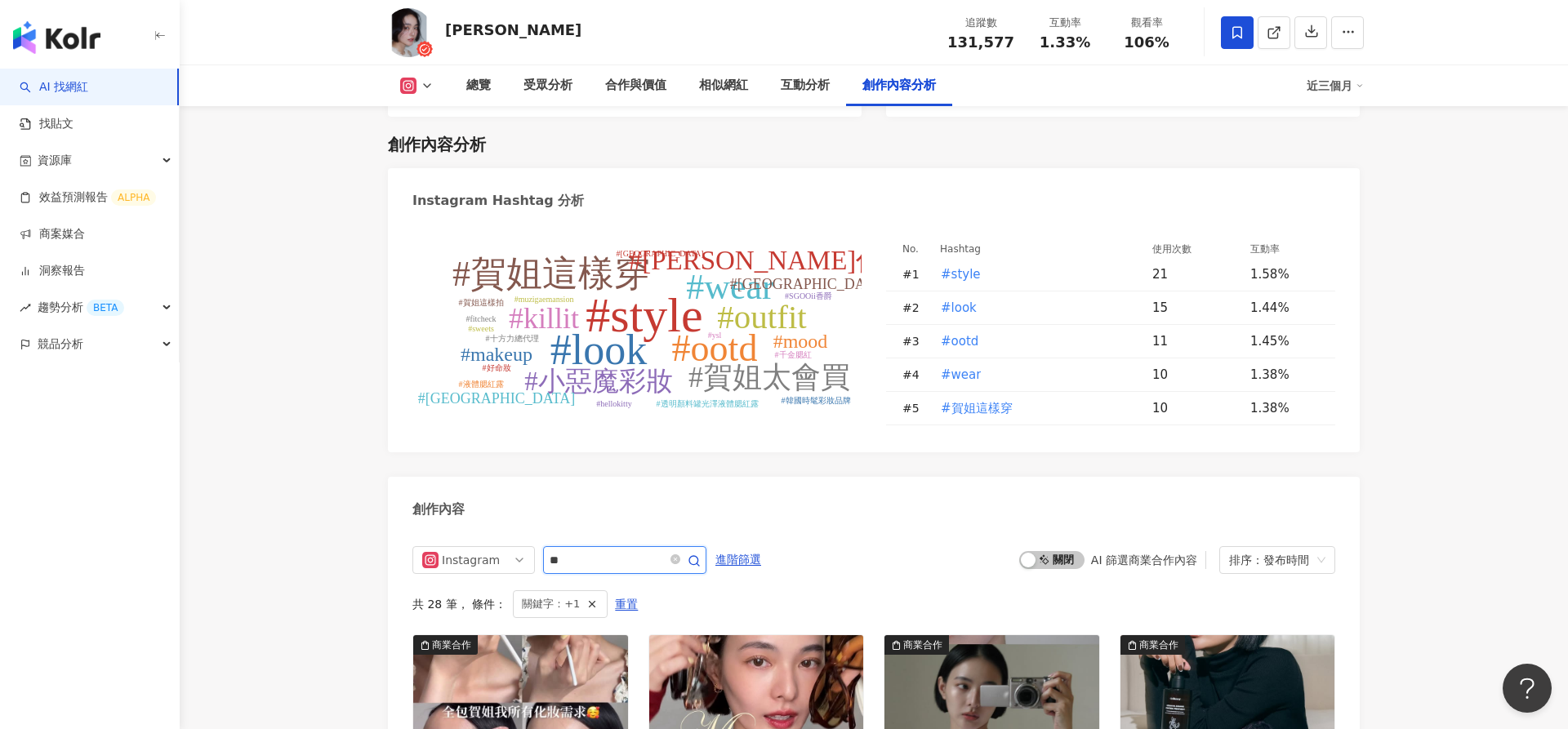
click at [615, 546] on input "**" at bounding box center [607, 560] width 115 height 20
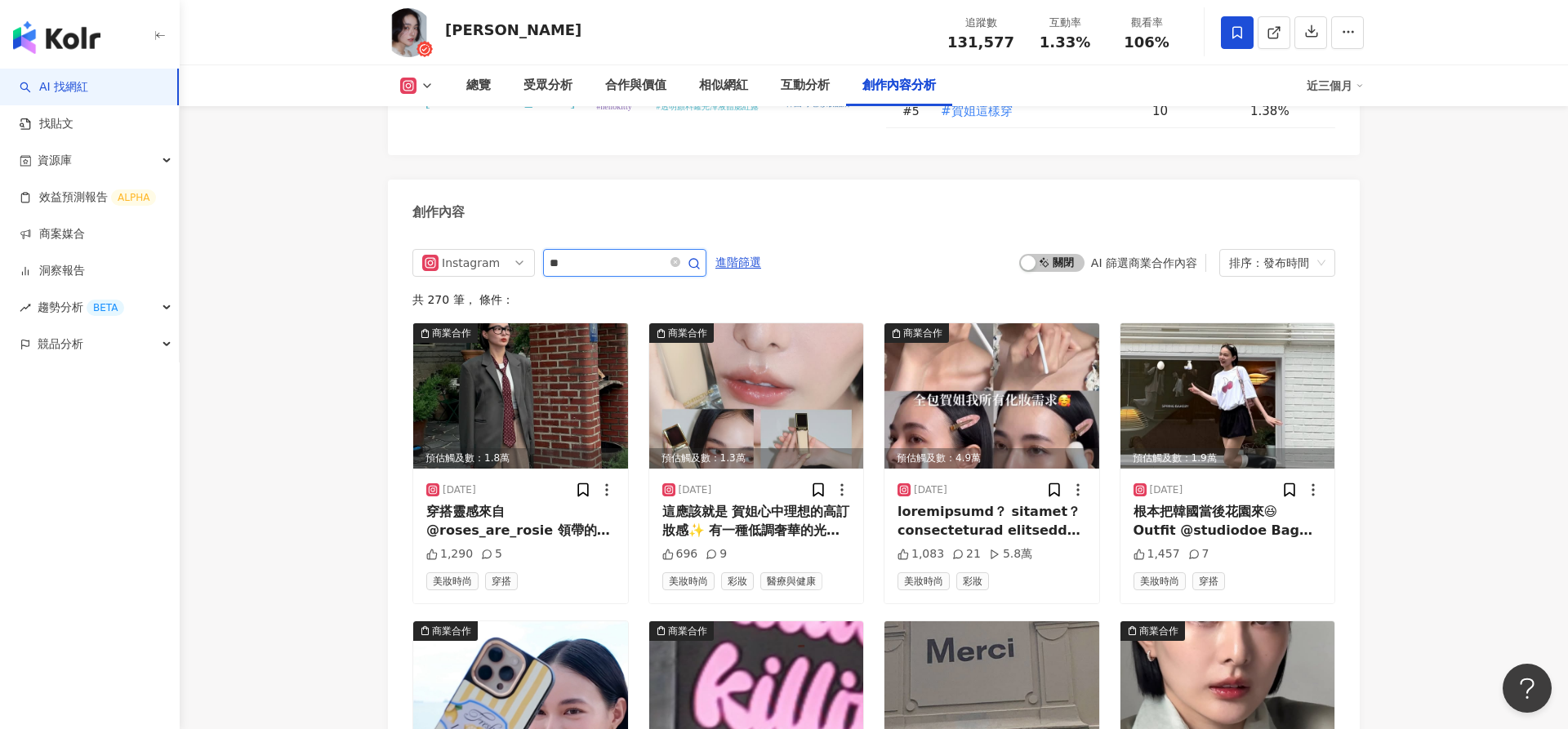
type input "**"
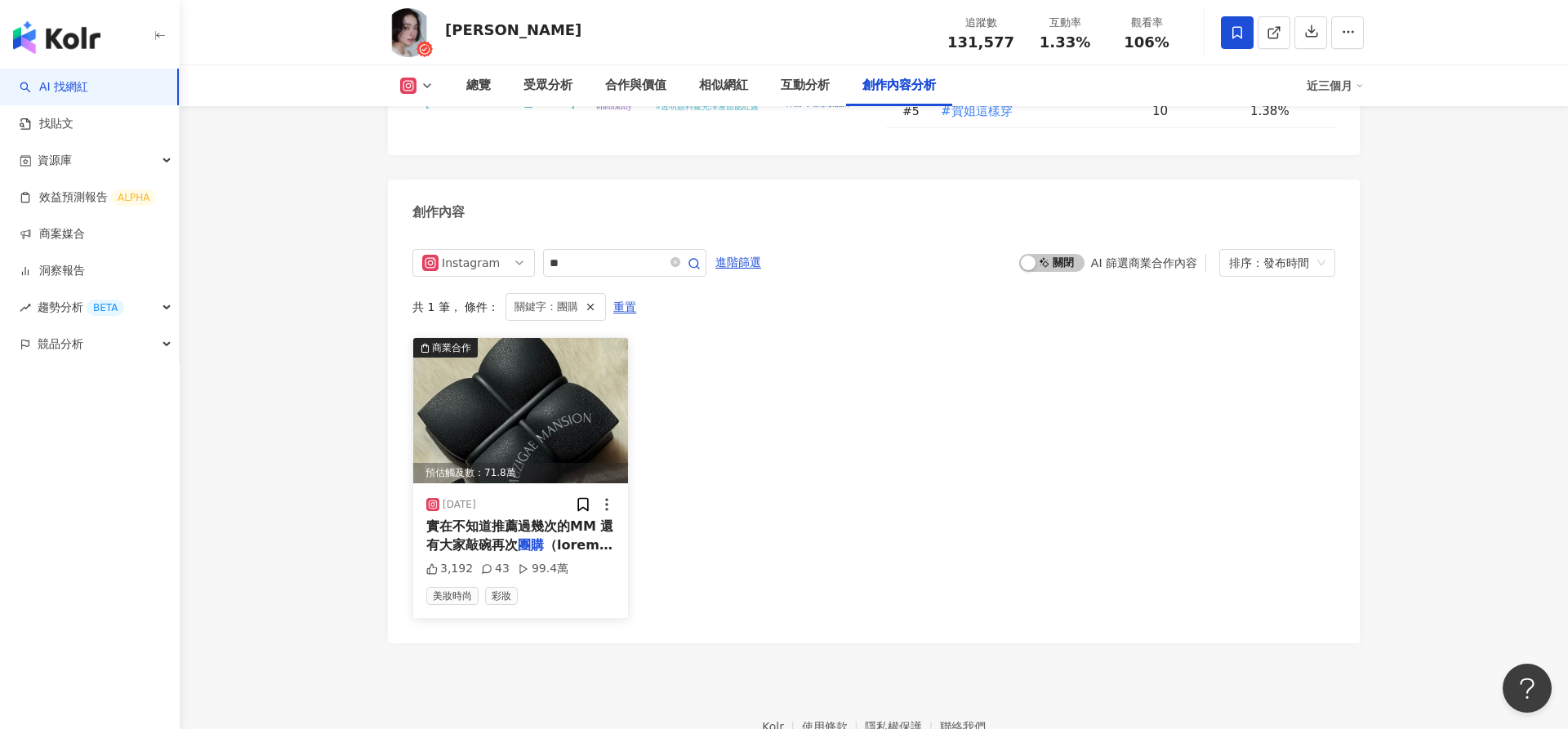
click at [526, 368] on img at bounding box center [520, 410] width 214 height 145
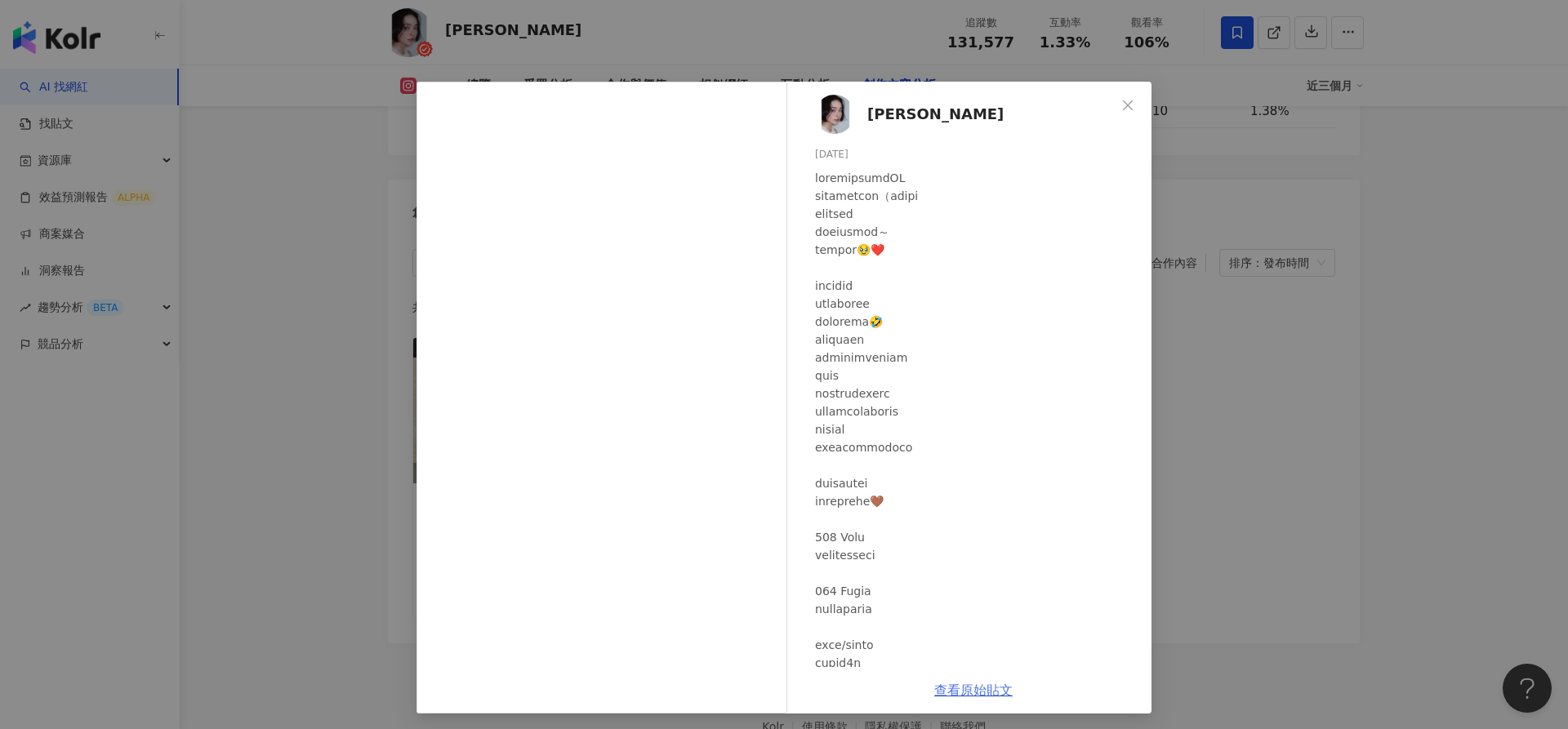
click at [973, 546] on link "查看原始貼文" at bounding box center [973, 690] width 78 height 16
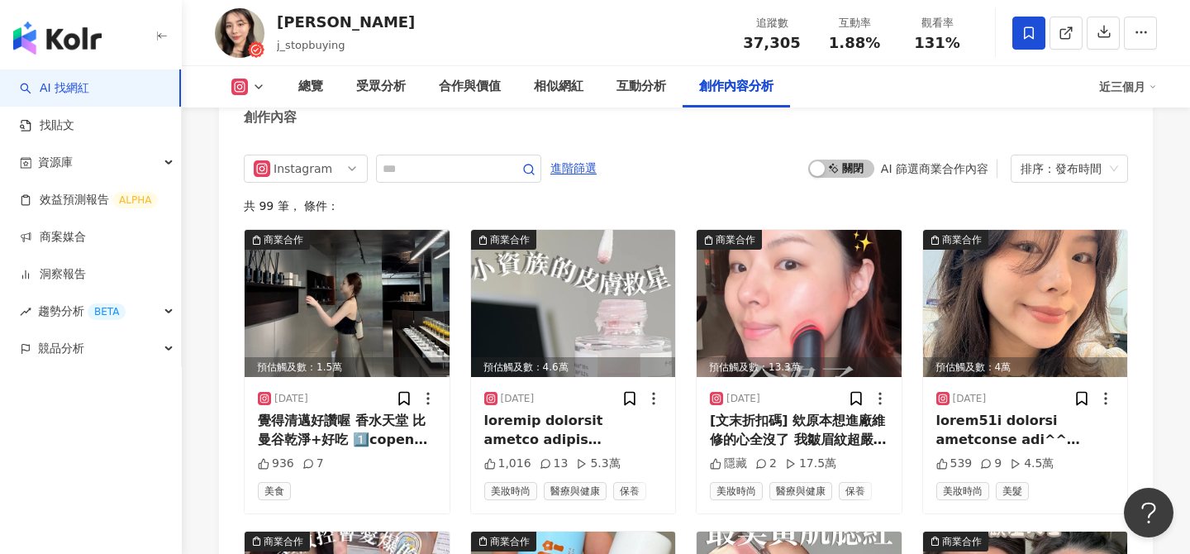
scroll to position [5267, 0]
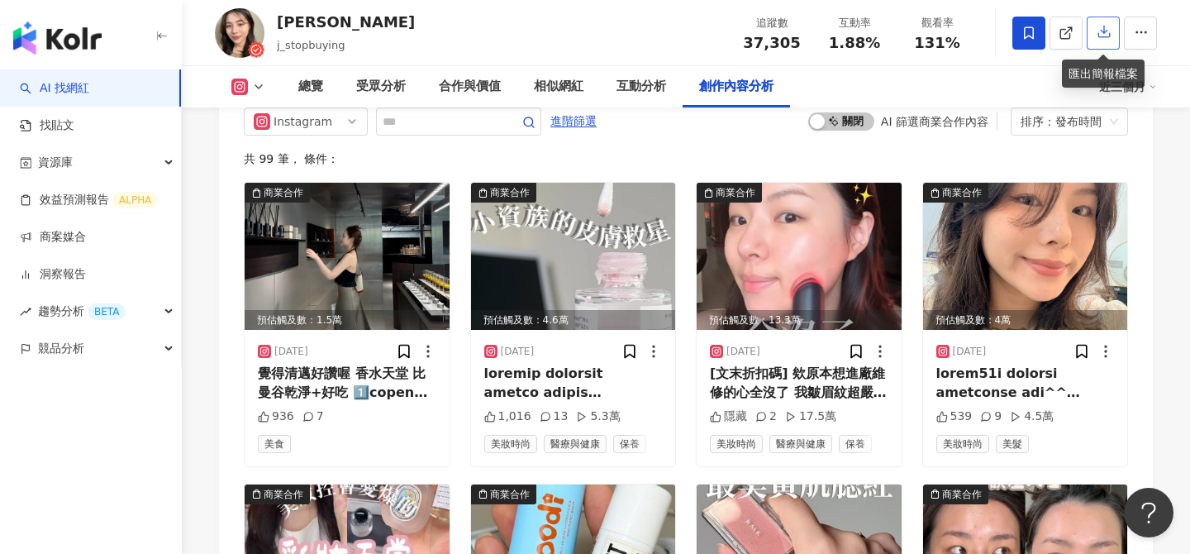
click at [1105, 25] on icon "button" at bounding box center [1104, 31] width 15 height 15
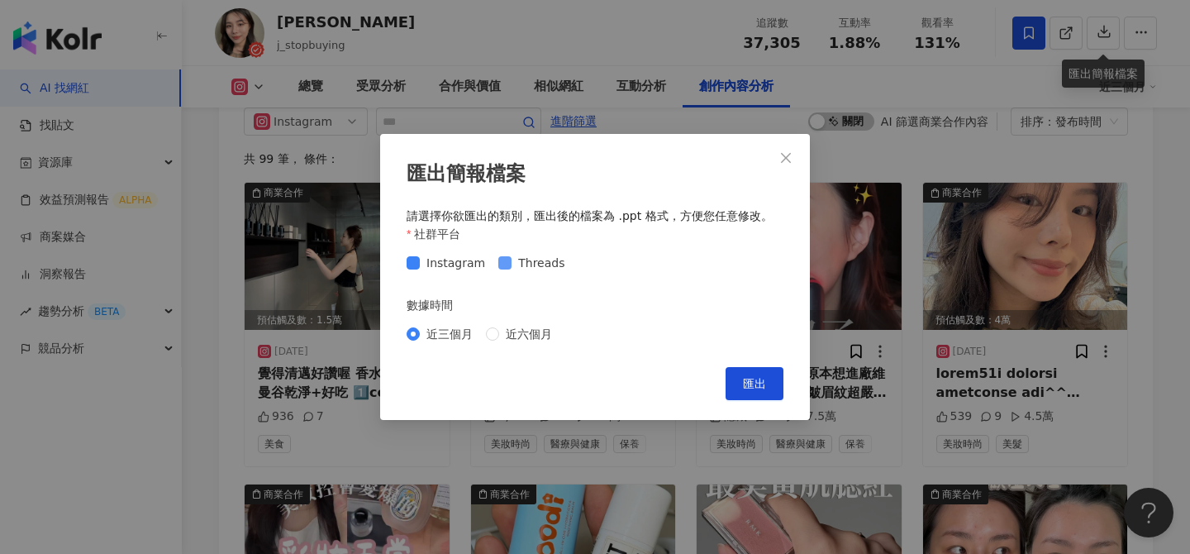
click at [529, 258] on span "Threads" at bounding box center [542, 263] width 60 height 18
click at [756, 393] on button "匯出" at bounding box center [755, 383] width 58 height 33
click at [699, 45] on div "匯出簡報檔案 請選擇你欲匯出的類別，匯出後的檔案為 .ppt 格式，方便您任意修改。 社群平台 Instagram Threads 數據時間 近三個月 近六個…" at bounding box center [595, 277] width 1190 height 554
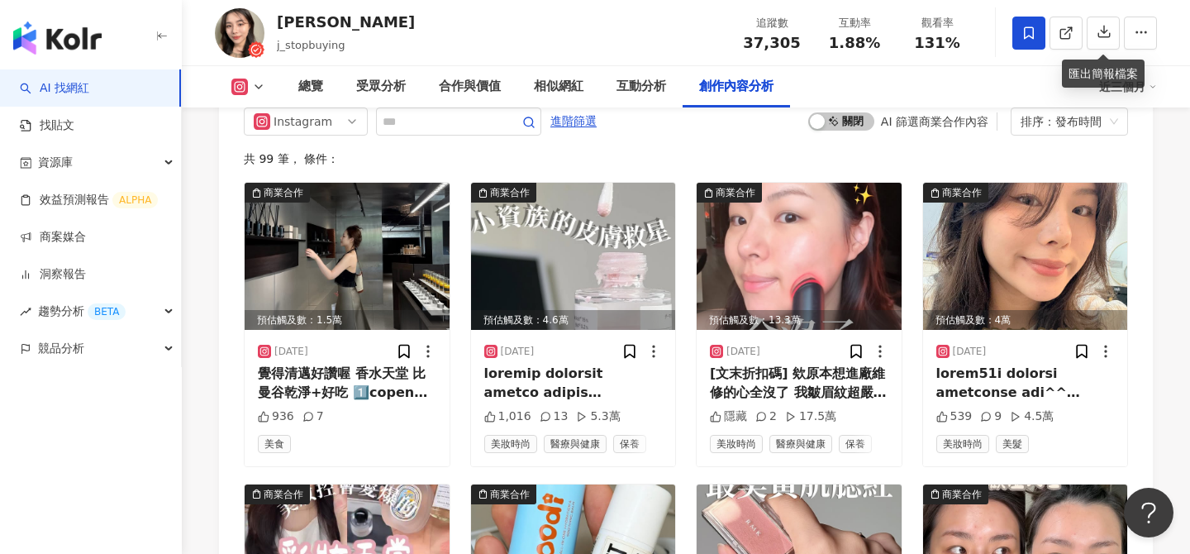
click at [1009, 36] on div at bounding box center [1068, 33] width 179 height 50
click at [1017, 36] on span at bounding box center [1029, 33] width 33 height 33
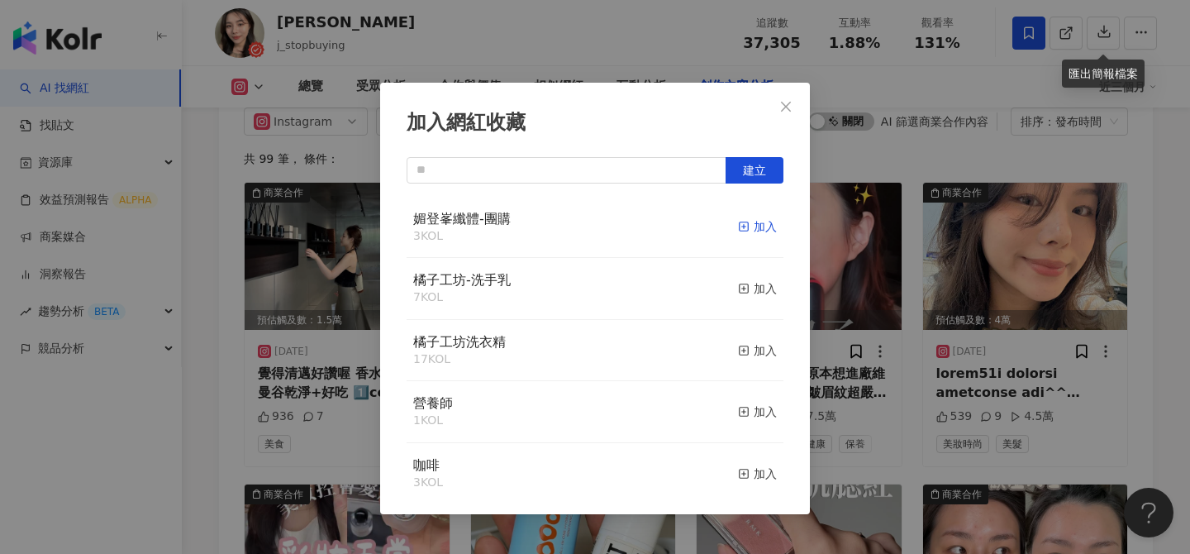
click at [761, 223] on div "加入" at bounding box center [757, 226] width 39 height 18
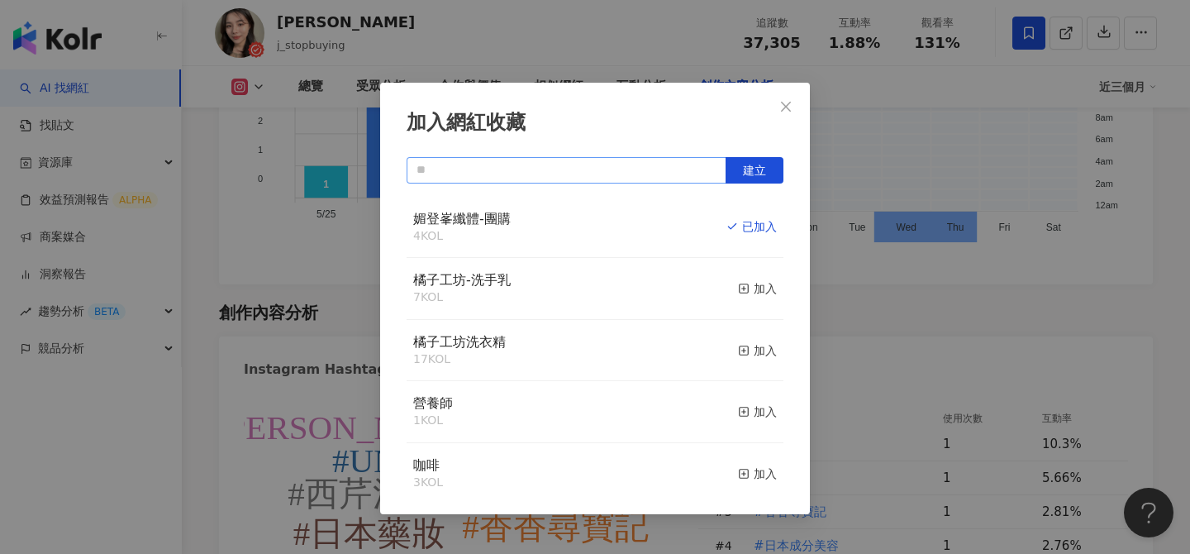
scroll to position [5249, 0]
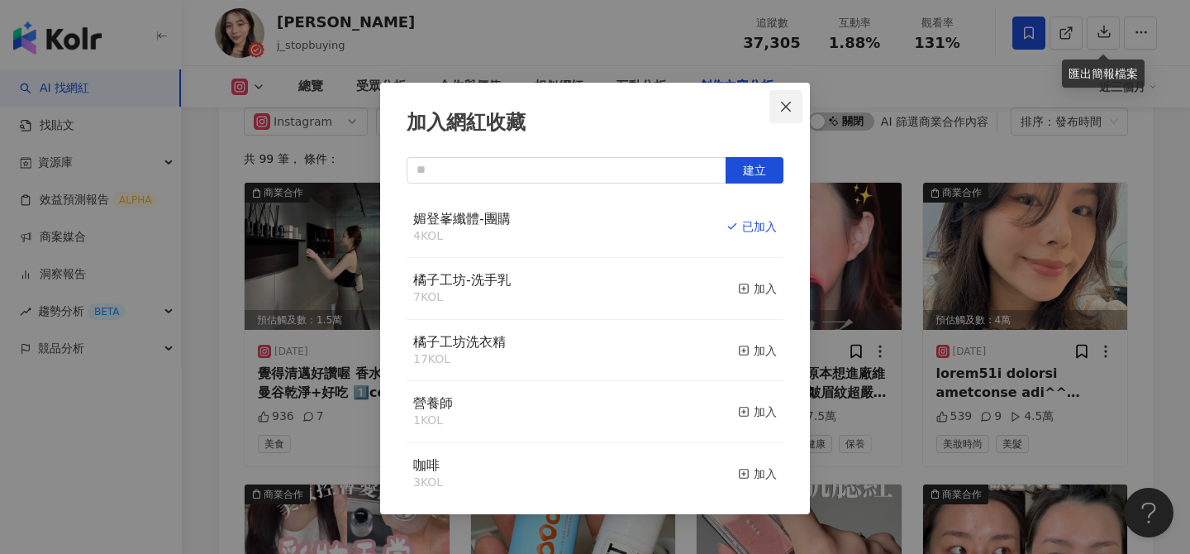
click at [794, 102] on span "Close" at bounding box center [786, 106] width 33 height 13
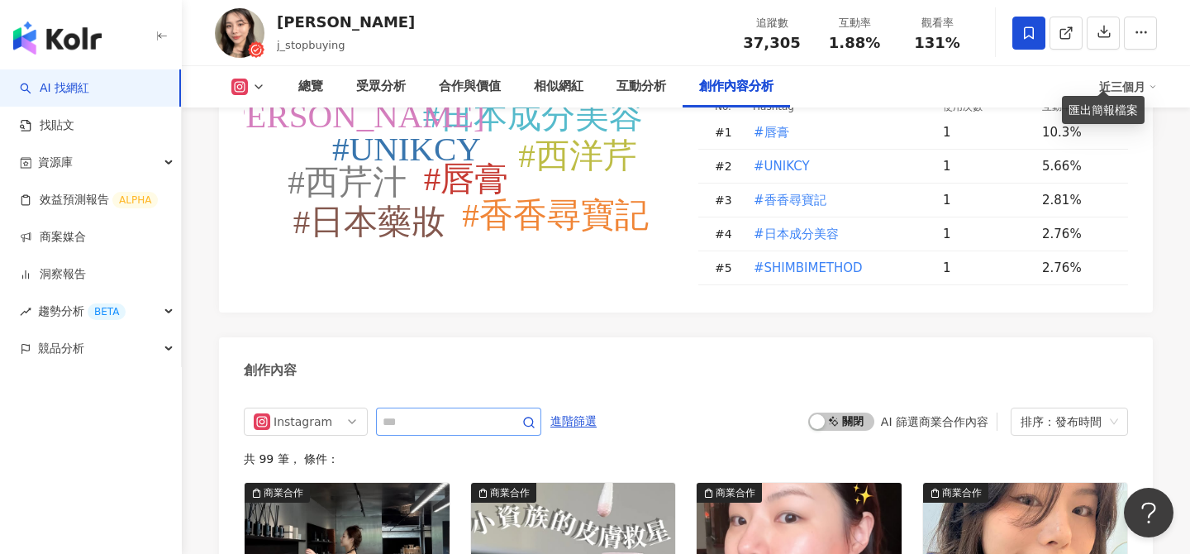
scroll to position [4989, 0]
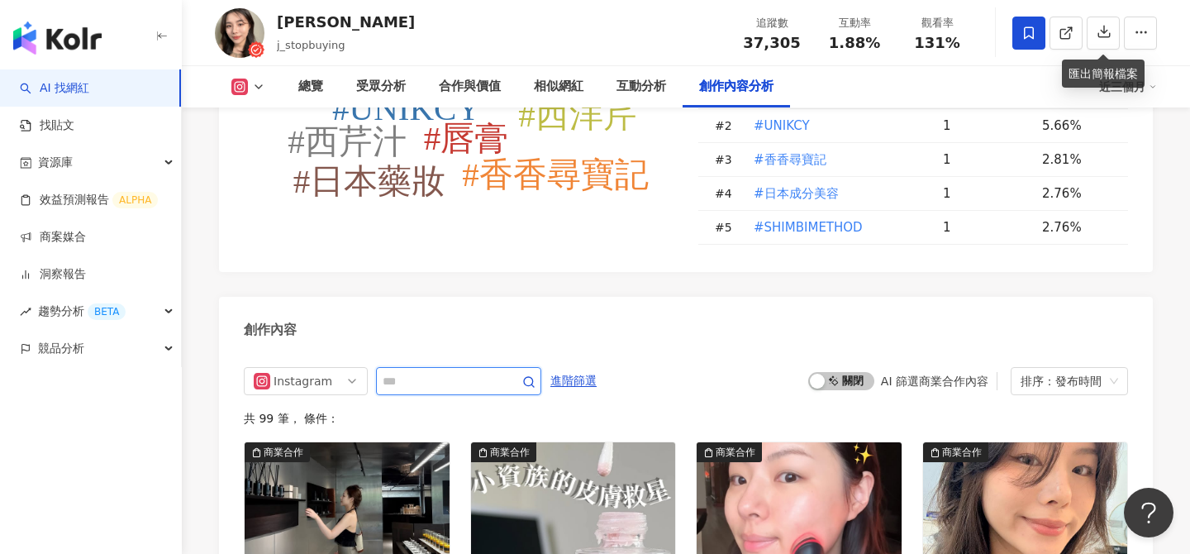
click at [464, 371] on input "text" at bounding box center [441, 381] width 116 height 20
type input "**"
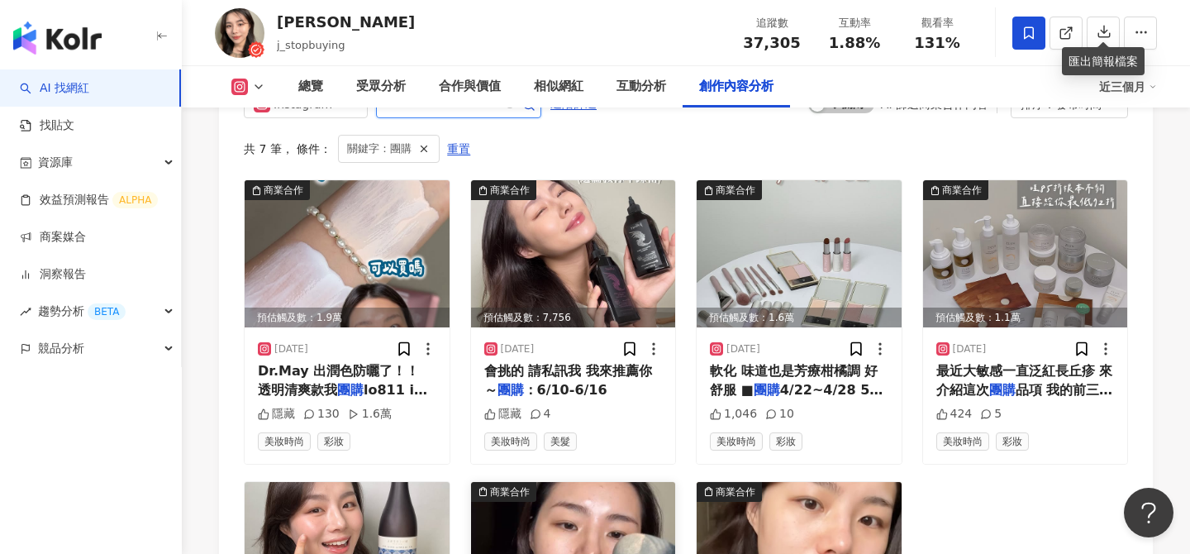
scroll to position [5227, 0]
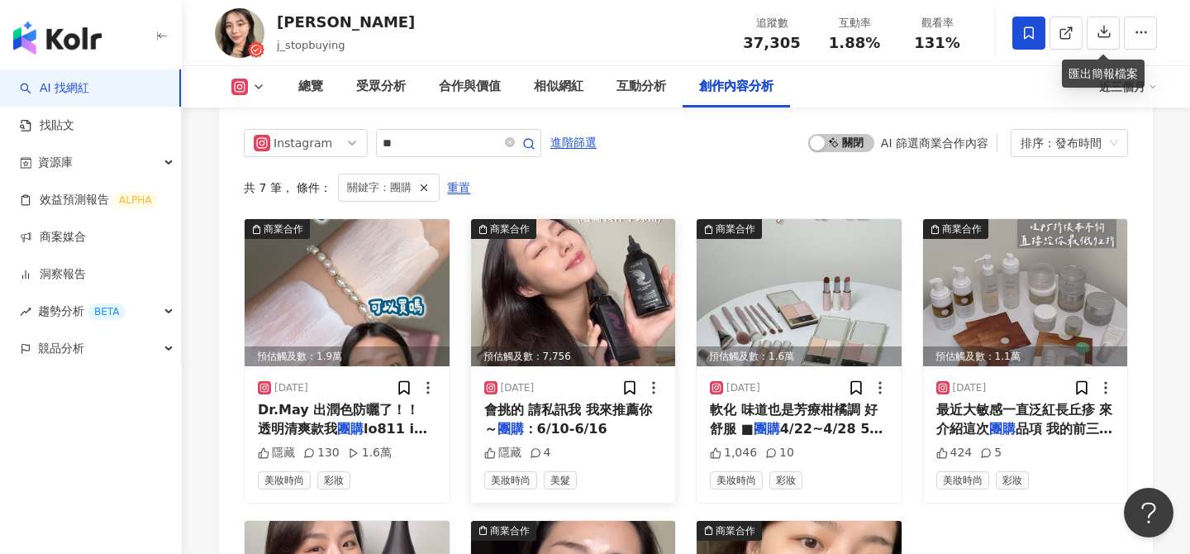
click at [617, 219] on img at bounding box center [573, 292] width 205 height 147
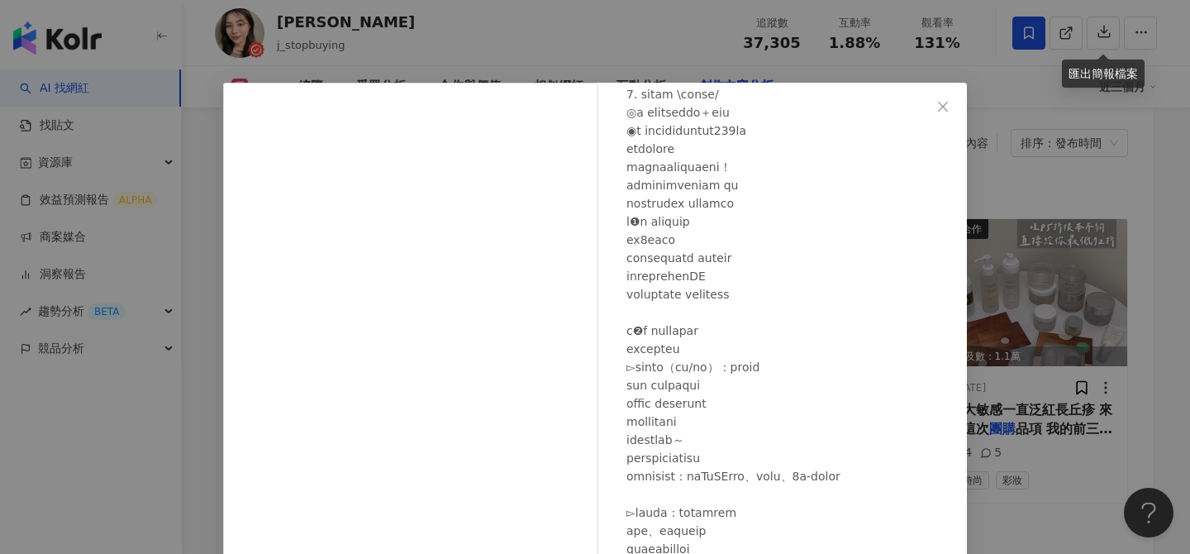
scroll to position [168, 0]
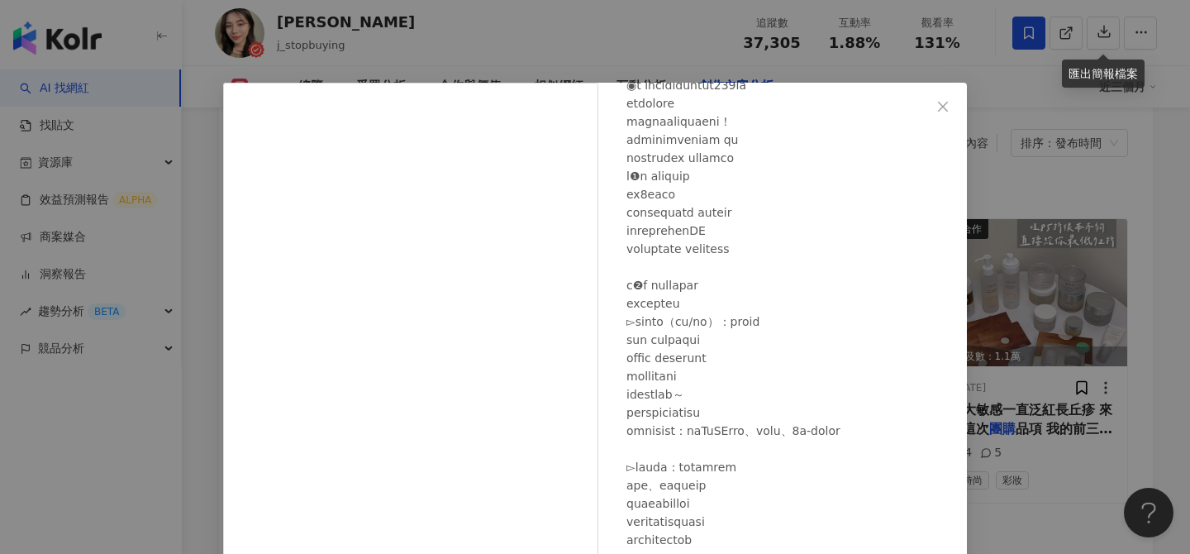
click at [1057, 464] on div "CJ香香 2025/6/9 隱藏 4 查看原始貼文" at bounding box center [595, 277] width 1190 height 554
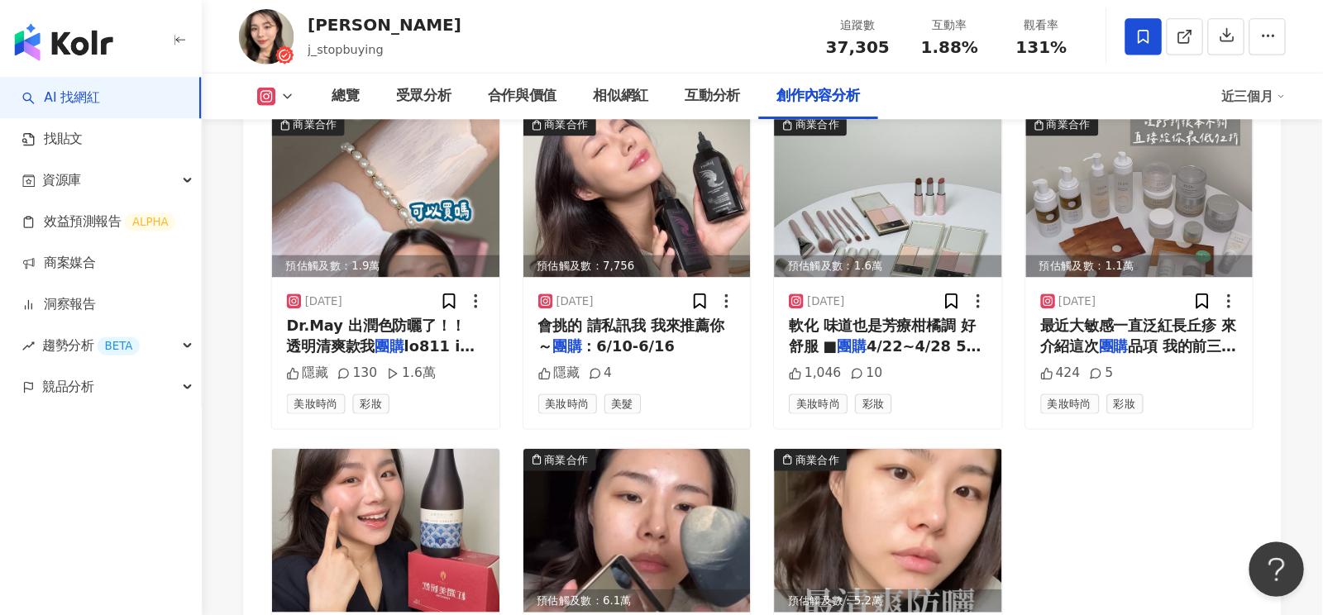
scroll to position [5344, 0]
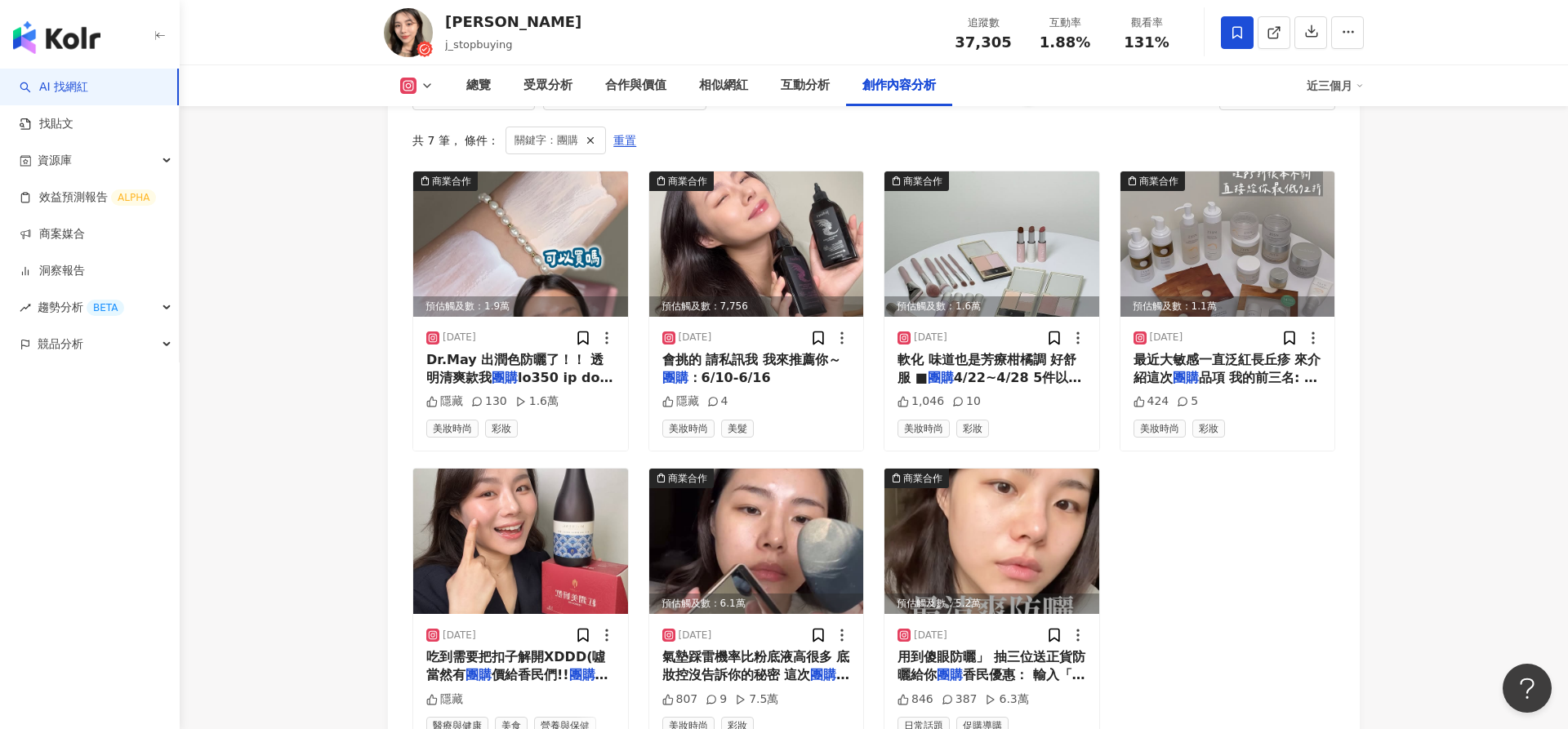
scroll to position [5177, 0]
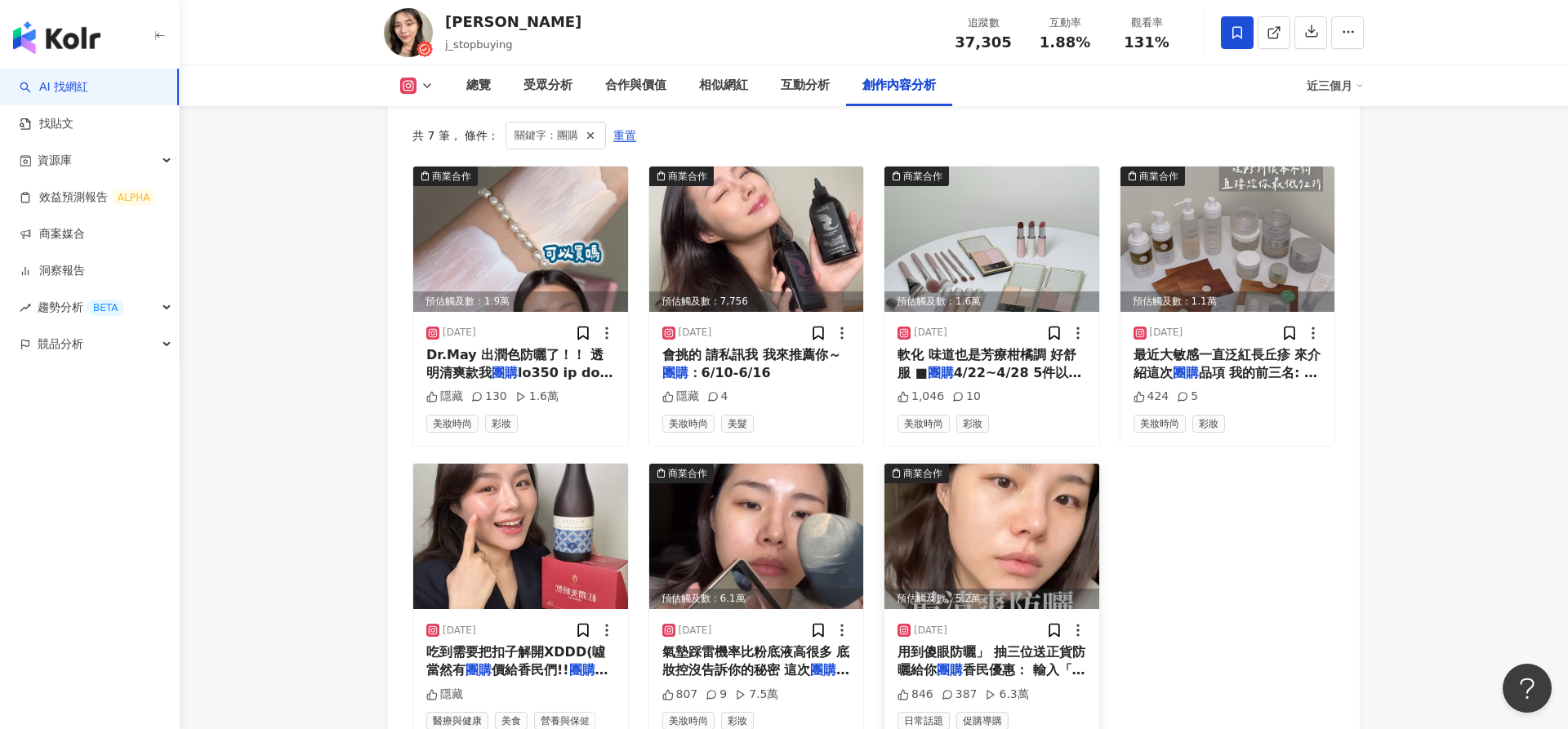
click at [993, 464] on img at bounding box center [991, 536] width 214 height 145
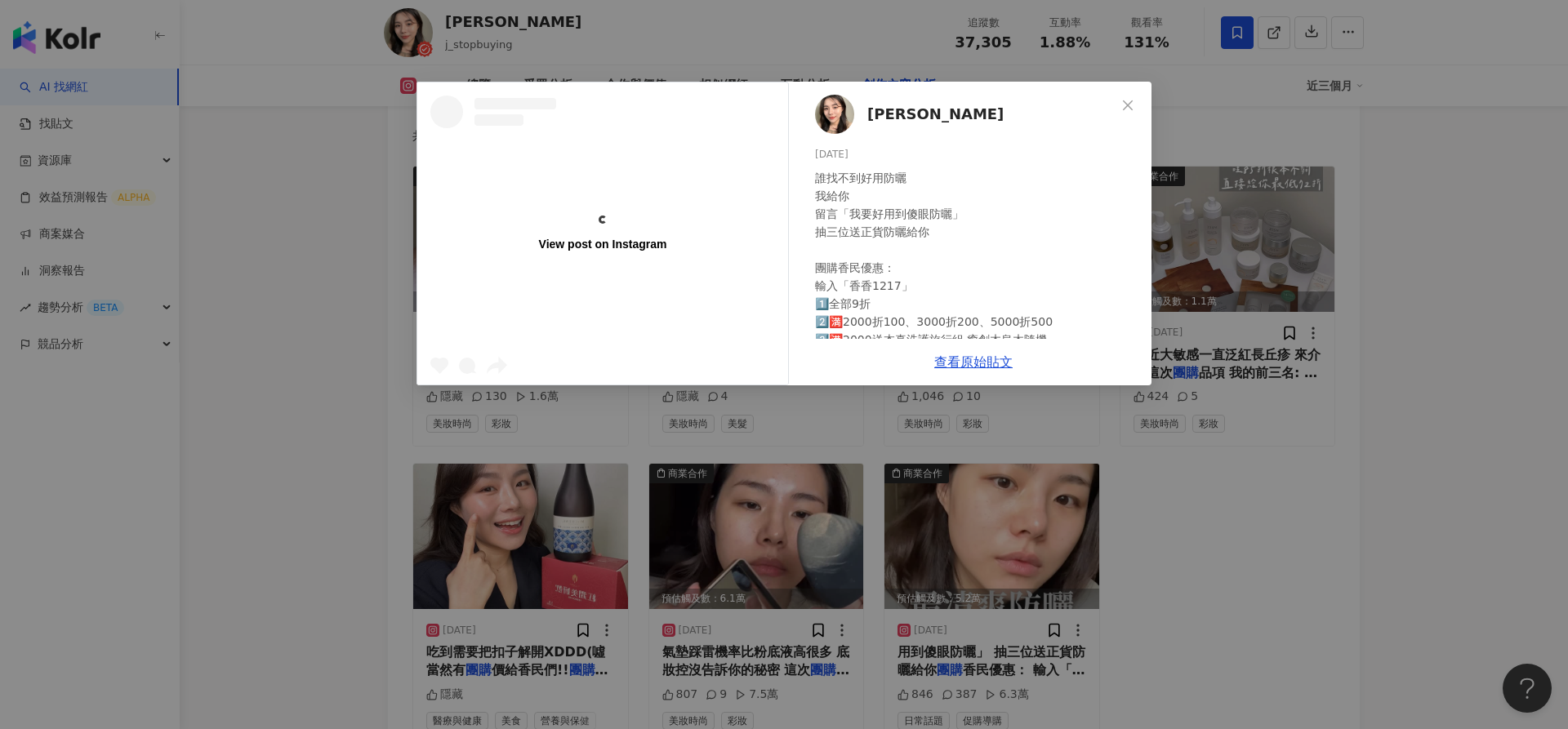
click at [1317, 427] on div "View post on Instagram [PERSON_NAME] [DATE] 誰找不到好用防曬 我給你 留言「我要好用到傻眼防曬」 抽三位送正貨防曬…" at bounding box center [784, 364] width 1568 height 729
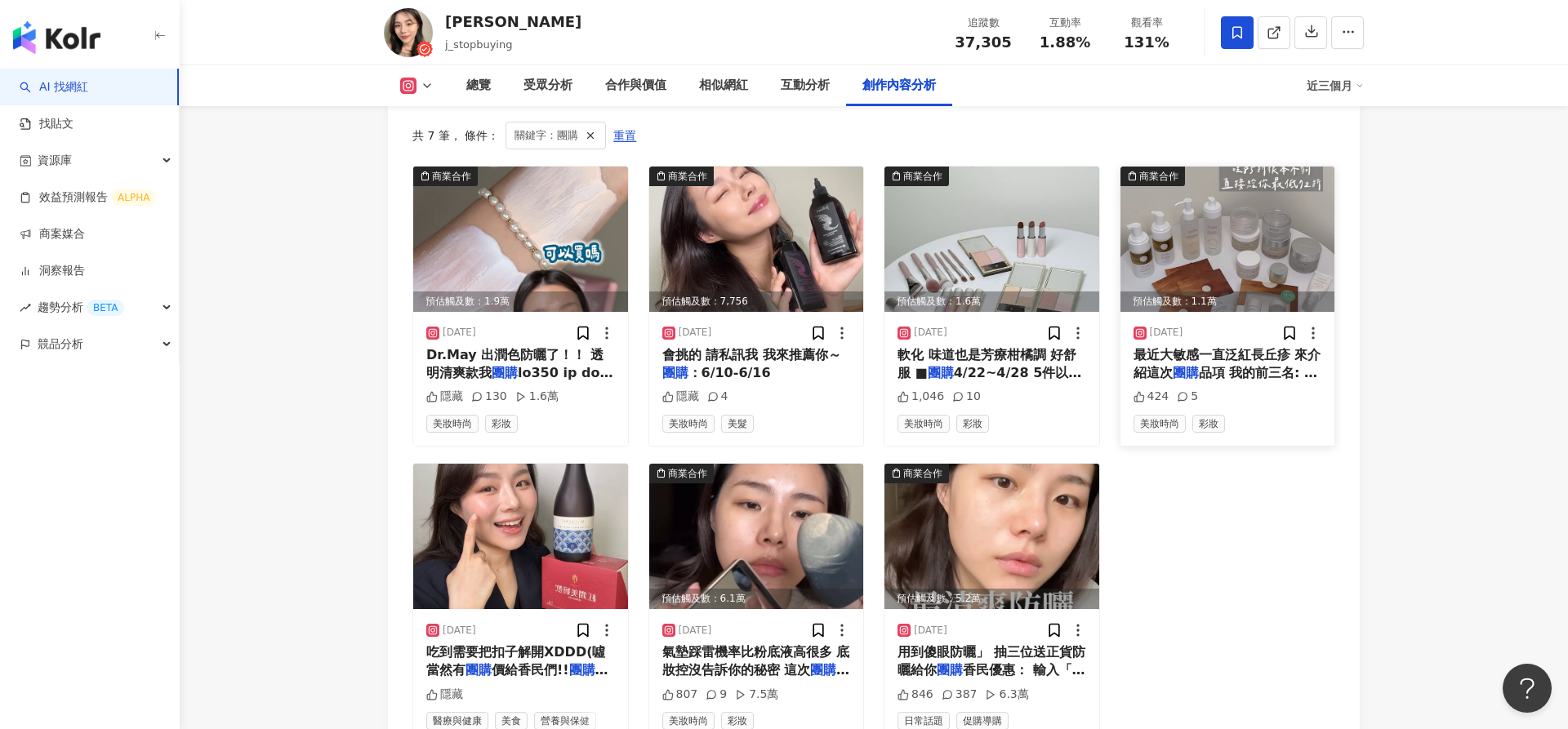
click at [1247, 215] on img at bounding box center [1227, 239] width 214 height 145
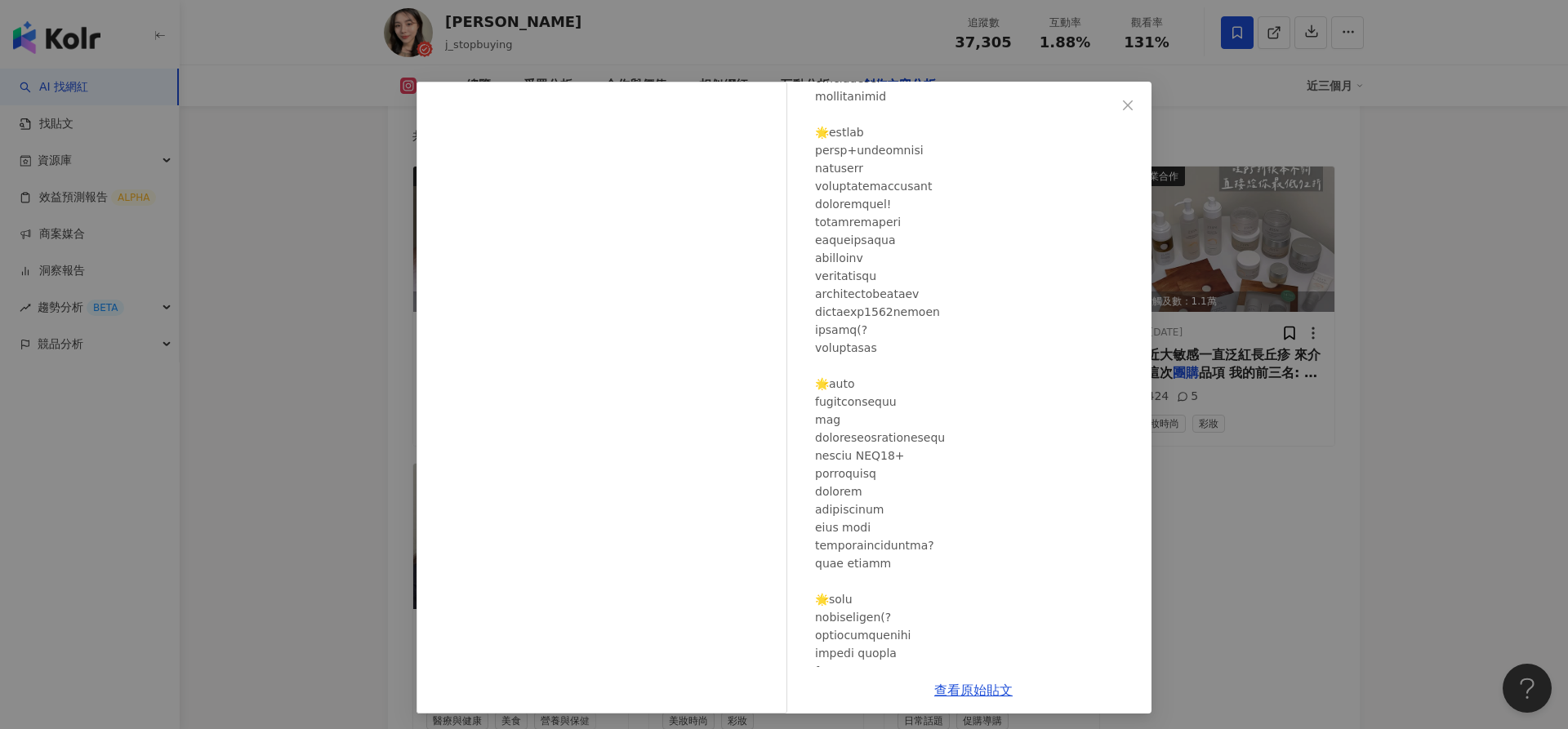
scroll to position [618, 0]
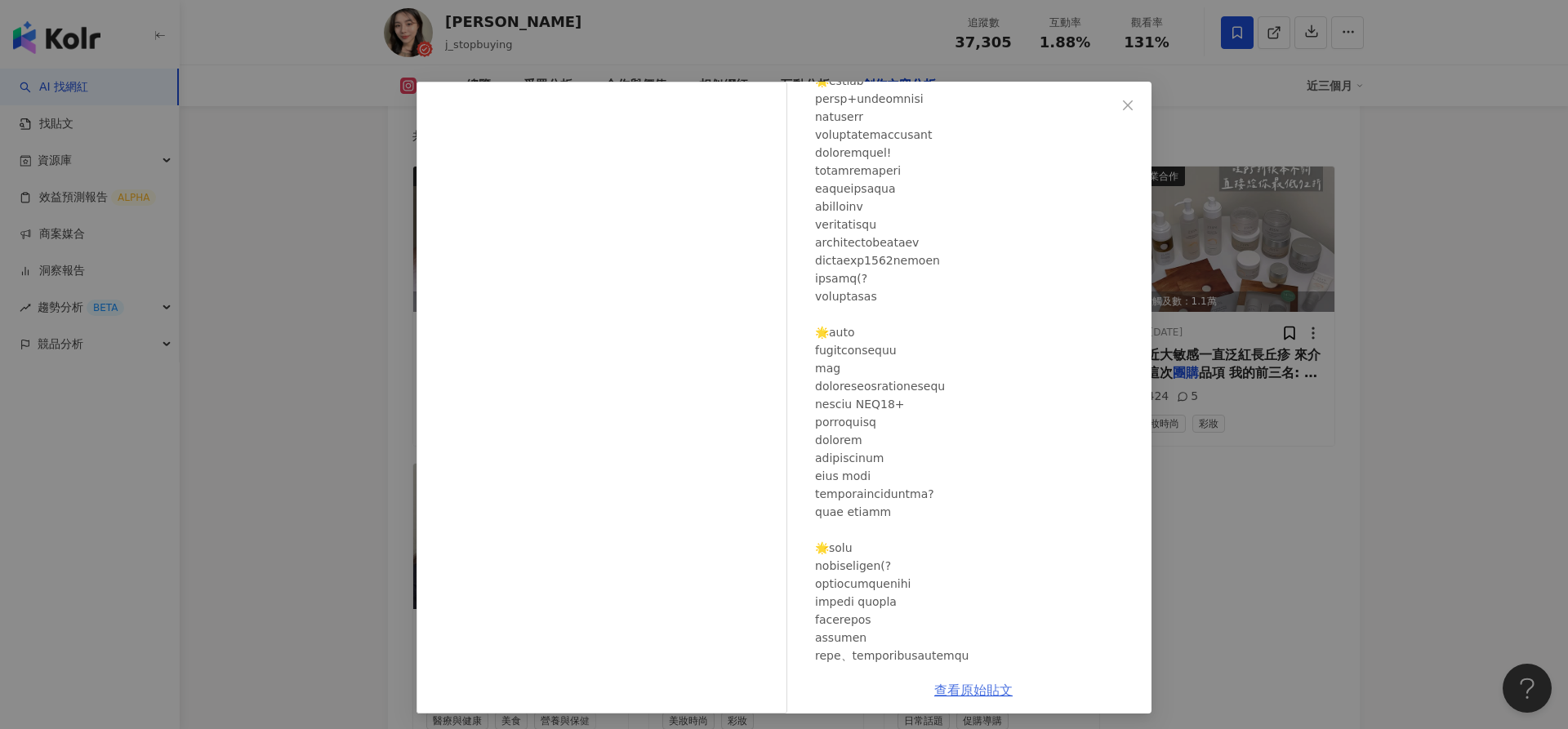
click at [969, 690] on link "查看原始貼文" at bounding box center [973, 690] width 78 height 16
click at [1247, 521] on div "[PERSON_NAME] [DATE] 424 5 查看原始貼文" at bounding box center [784, 364] width 1568 height 729
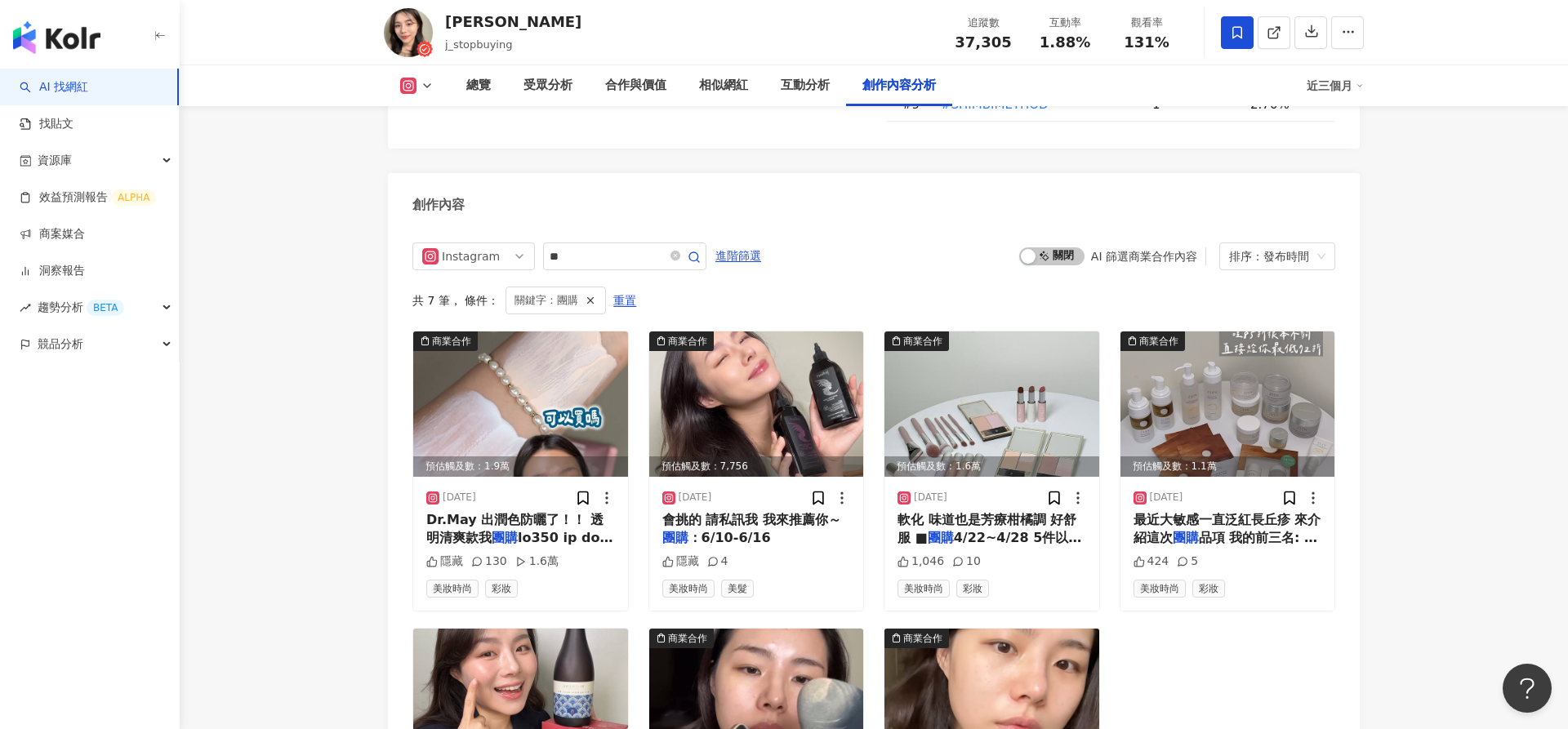
scroll to position [4991, 0]
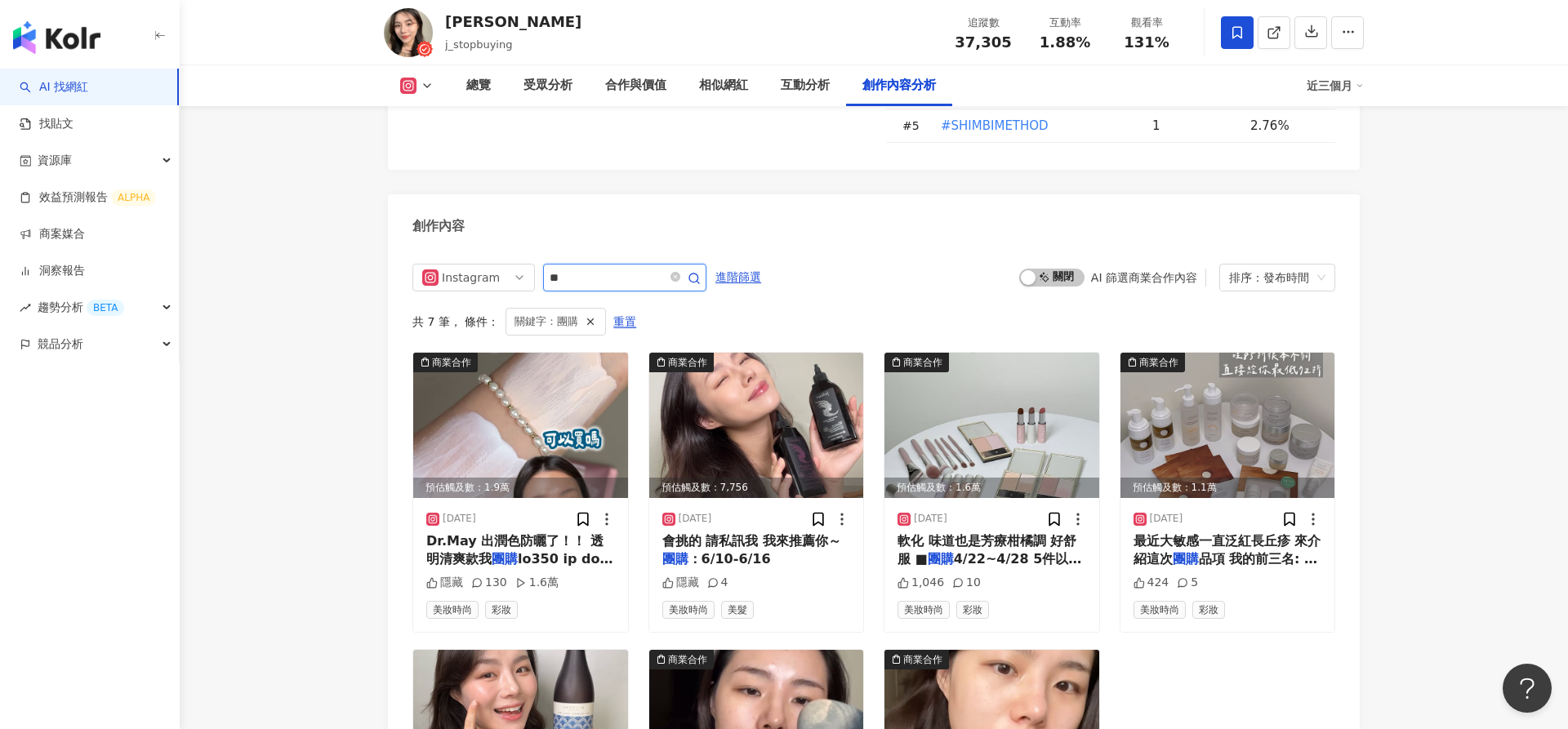
click at [622, 268] on input "**" at bounding box center [607, 278] width 115 height 20
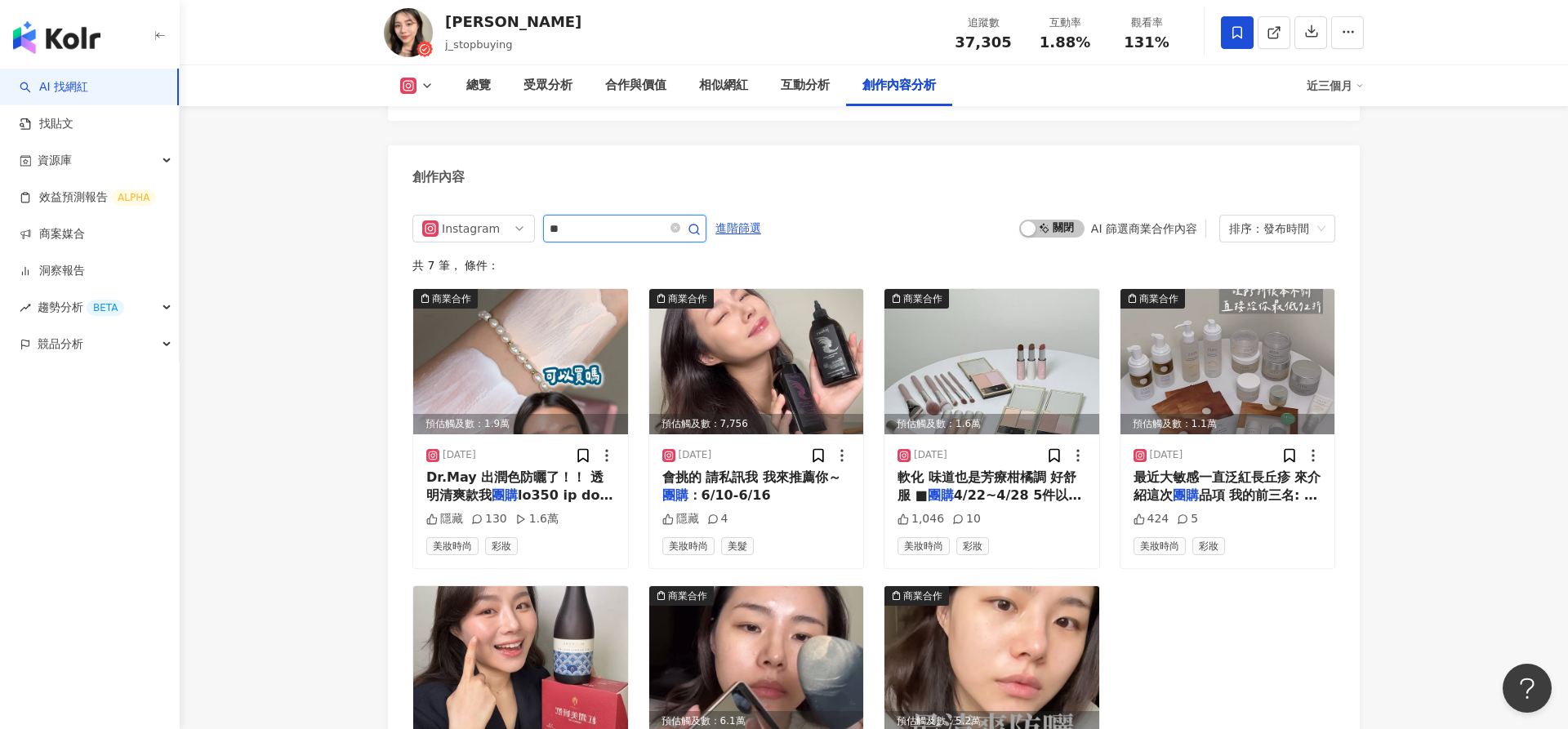
type input "*"
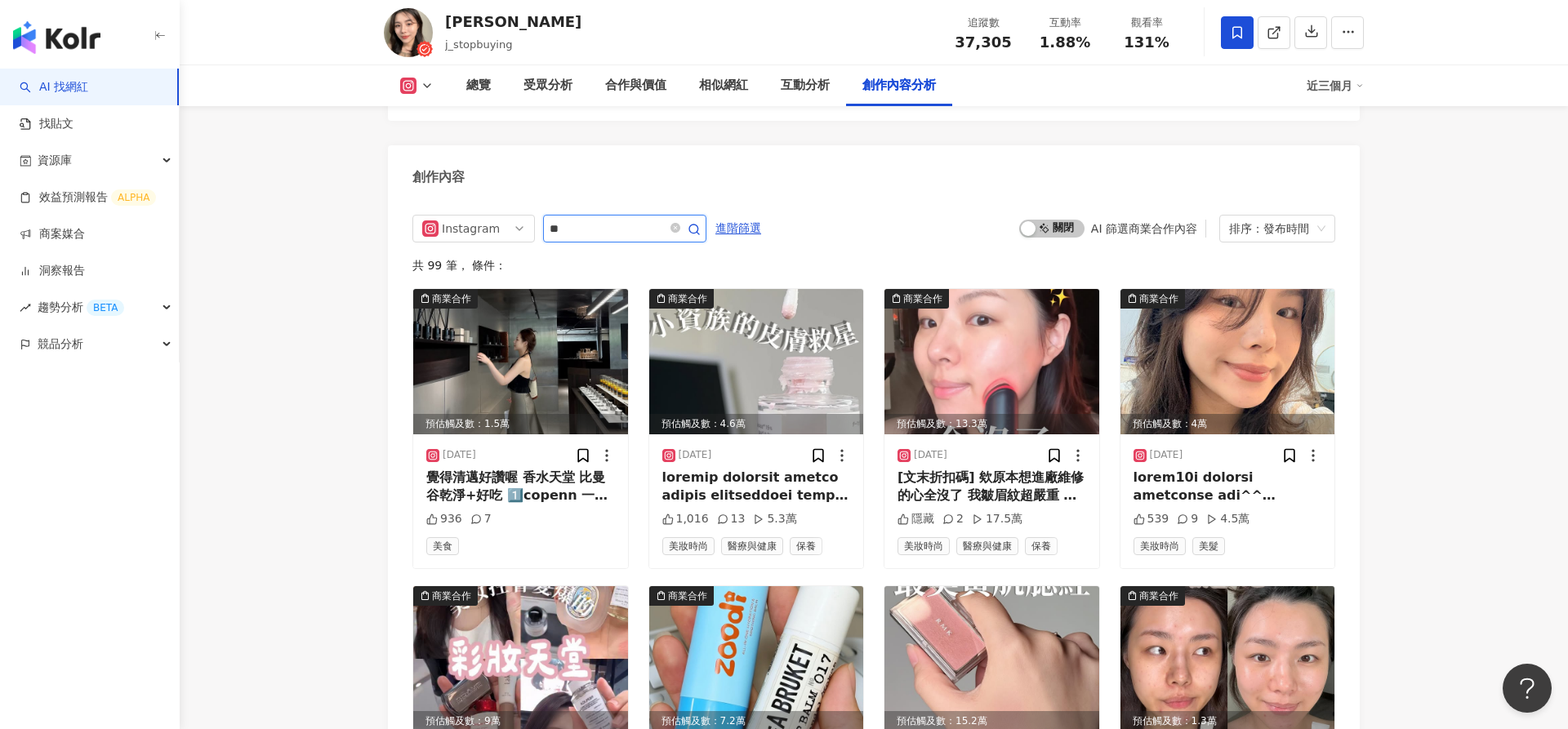
type input "**"
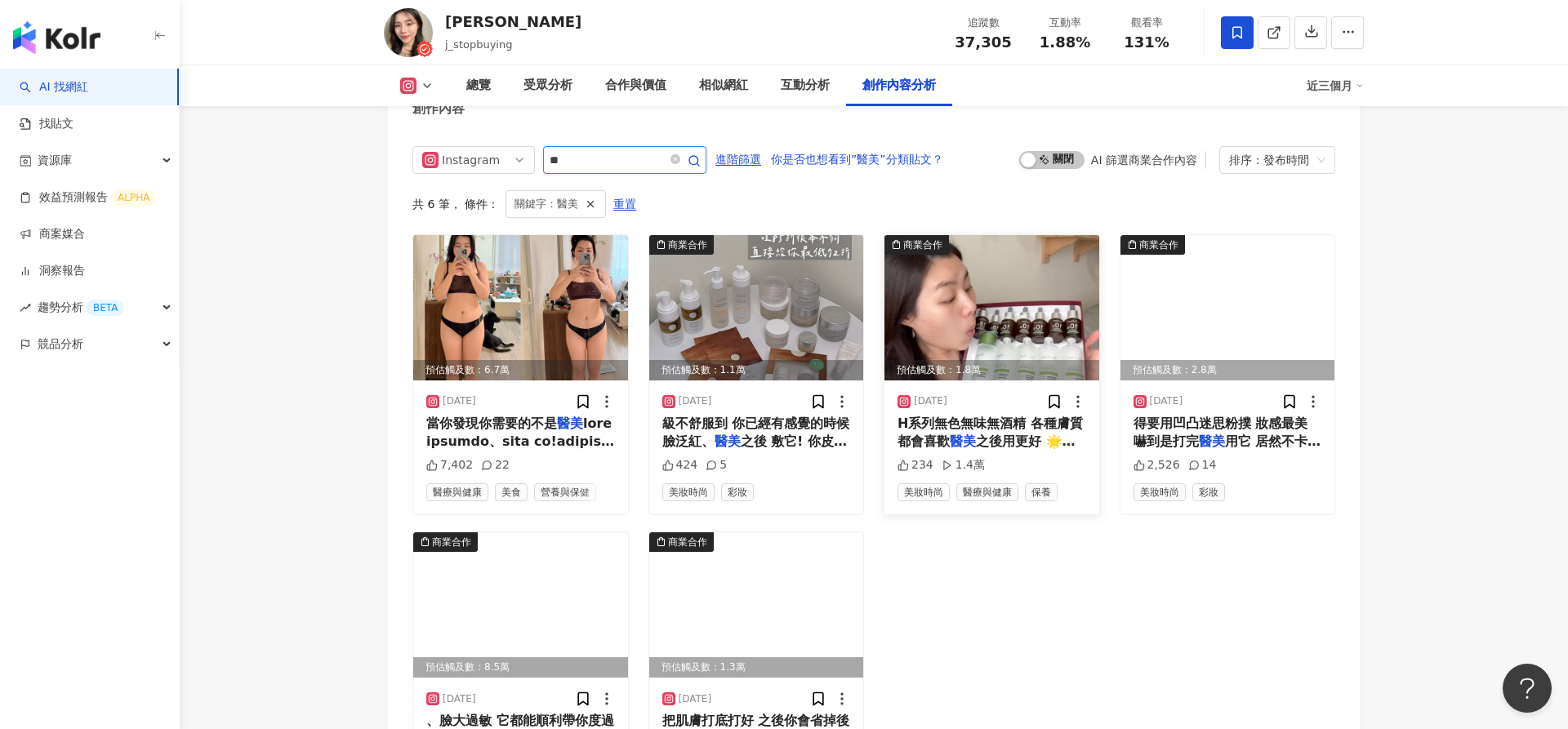
scroll to position [5112, 0]
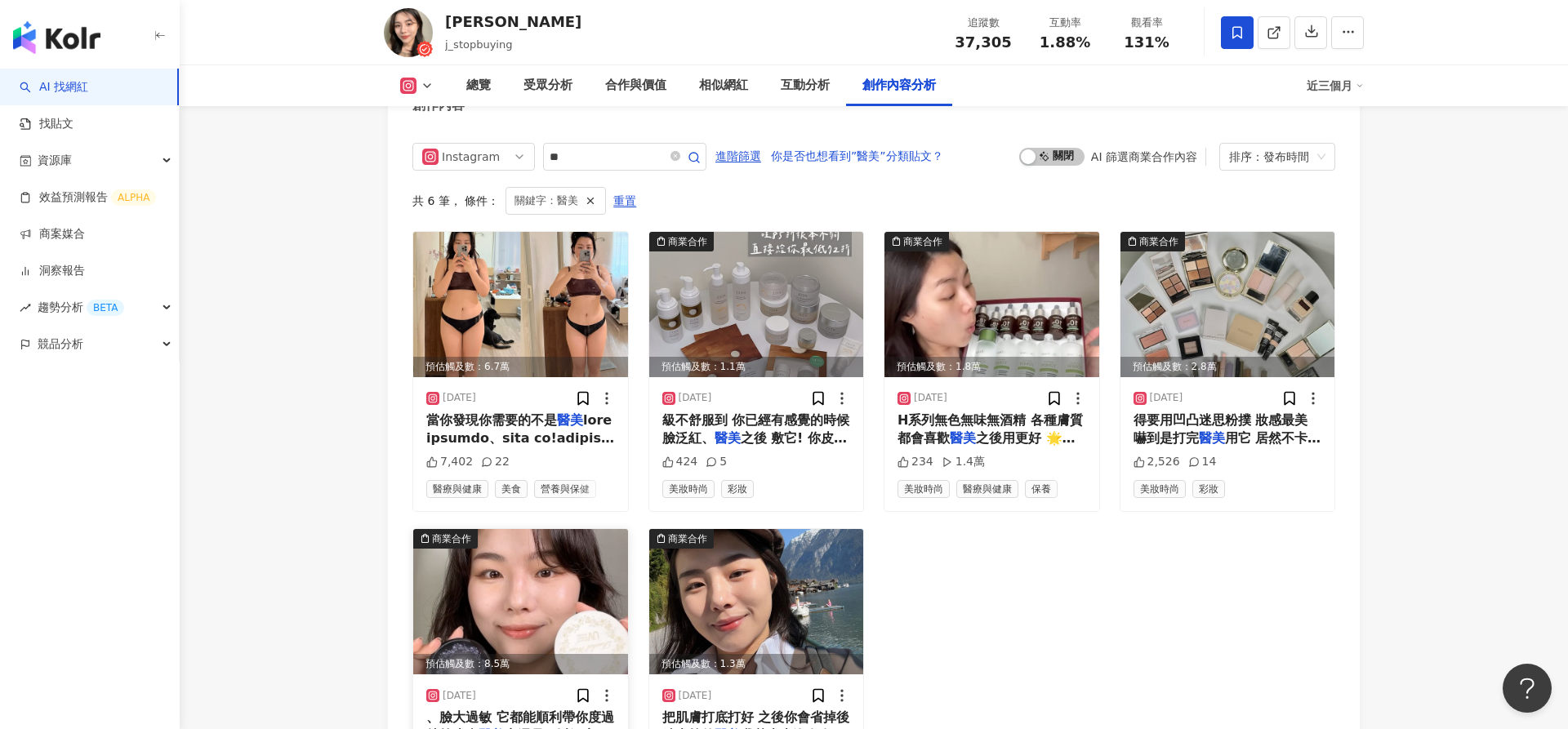
click at [556, 541] on img at bounding box center [520, 602] width 214 height 145
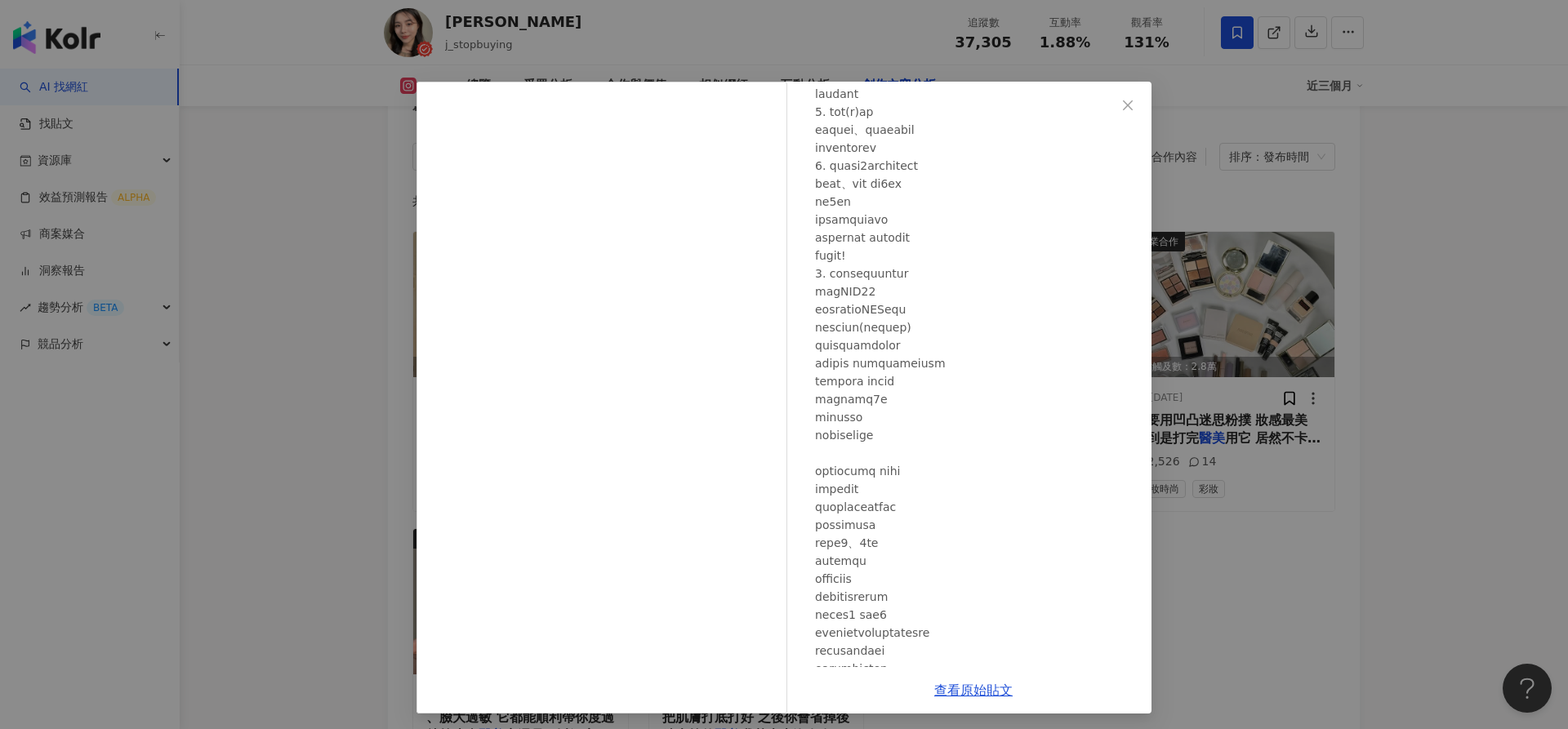
scroll to position [1017, 0]
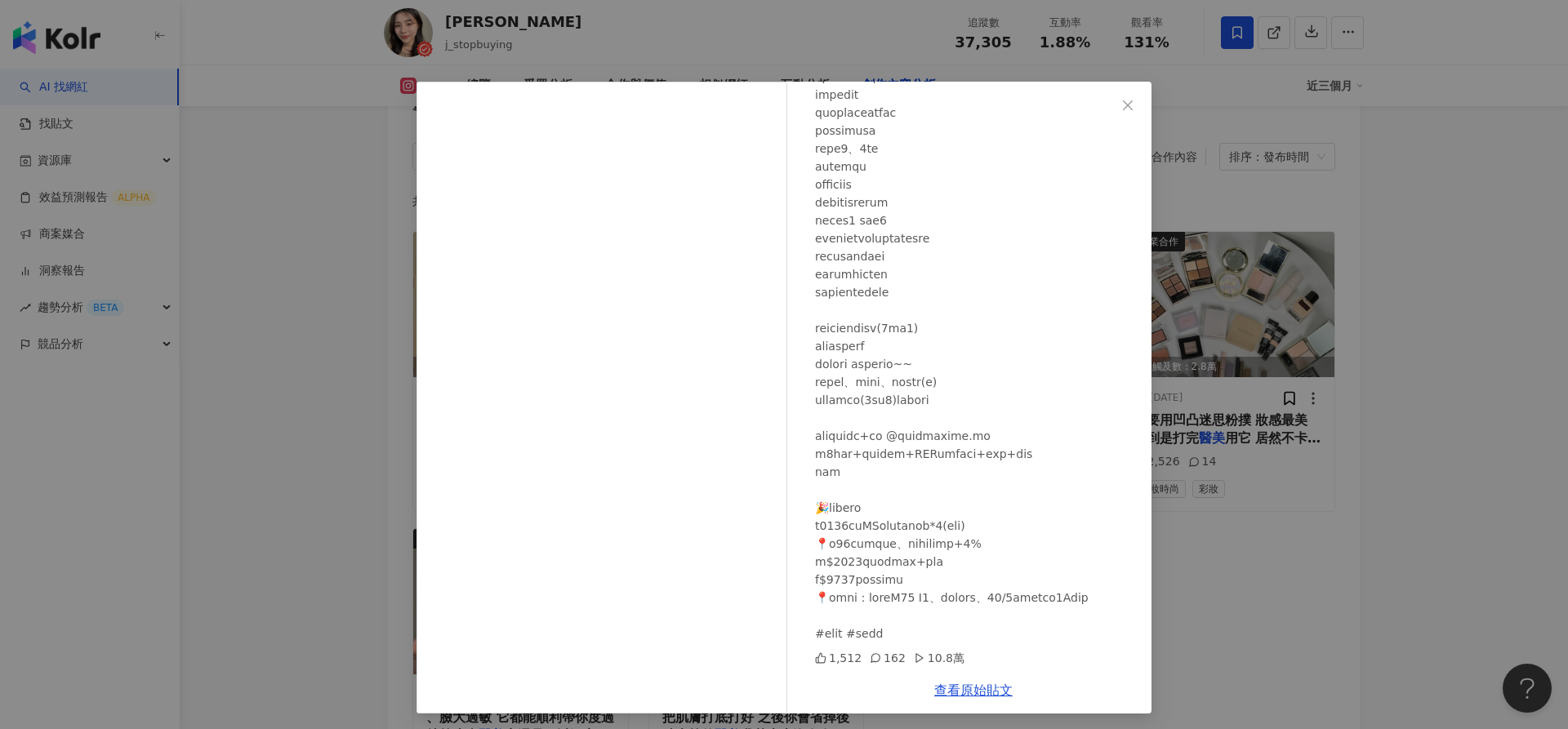
click at [1244, 502] on div "CJ香香 2024/11/10 1,512 162 10.8萬 查看原始貼文" at bounding box center [784, 364] width 1568 height 729
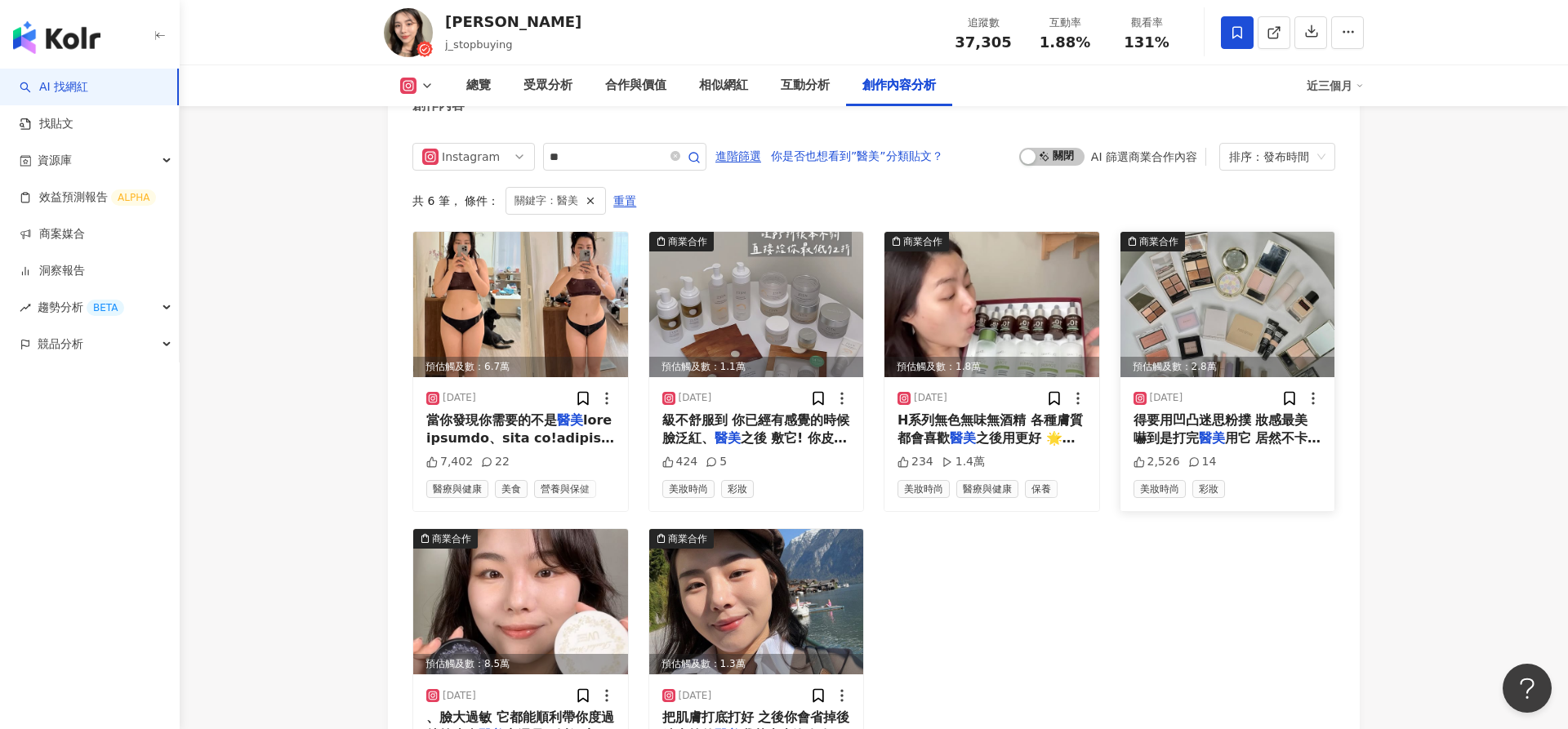
click at [1243, 305] on img at bounding box center [1227, 304] width 214 height 145
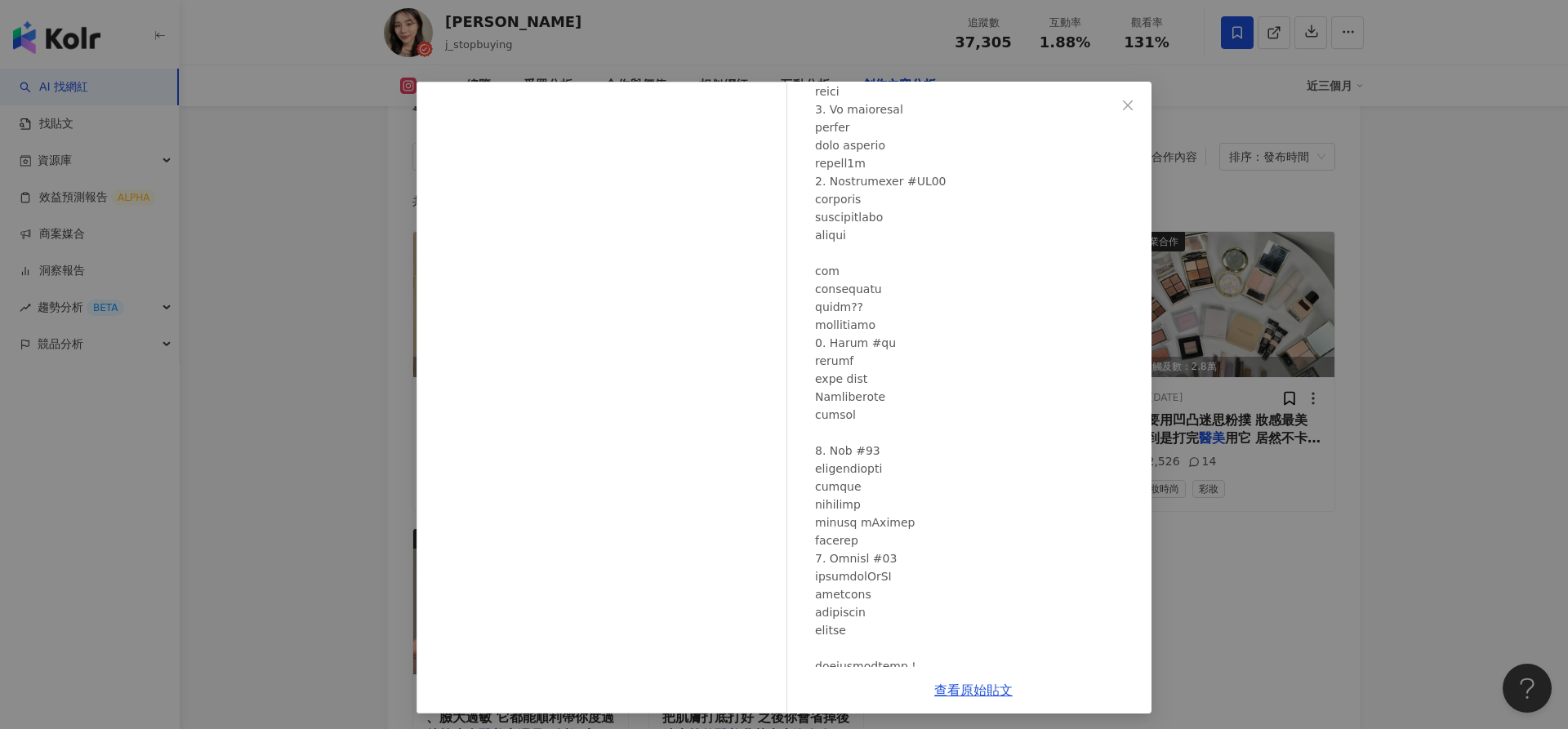
scroll to position [3084, 0]
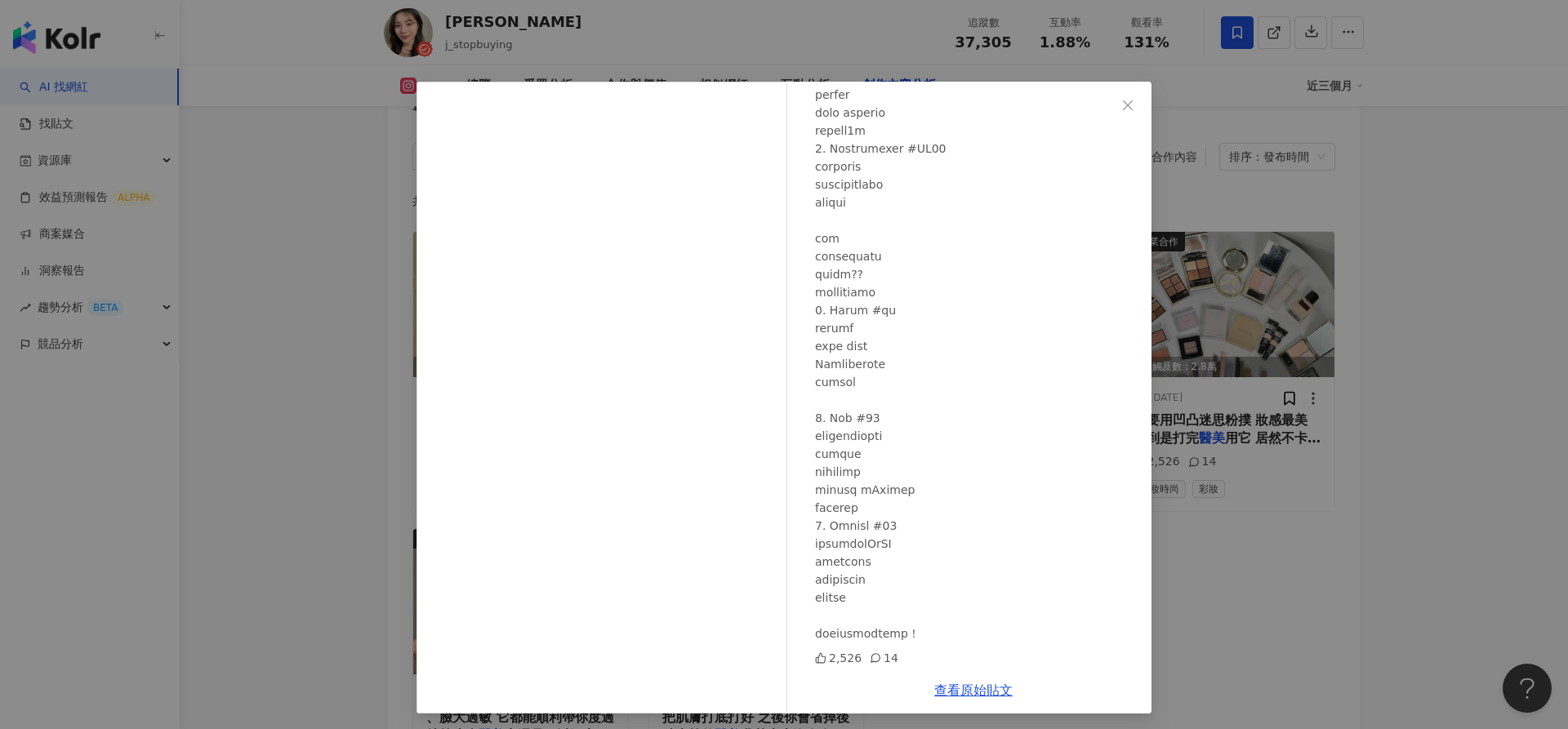
click at [1236, 525] on div "CJ香香 2025/1/24 2,526 14 查看原始貼文" at bounding box center [784, 364] width 1568 height 729
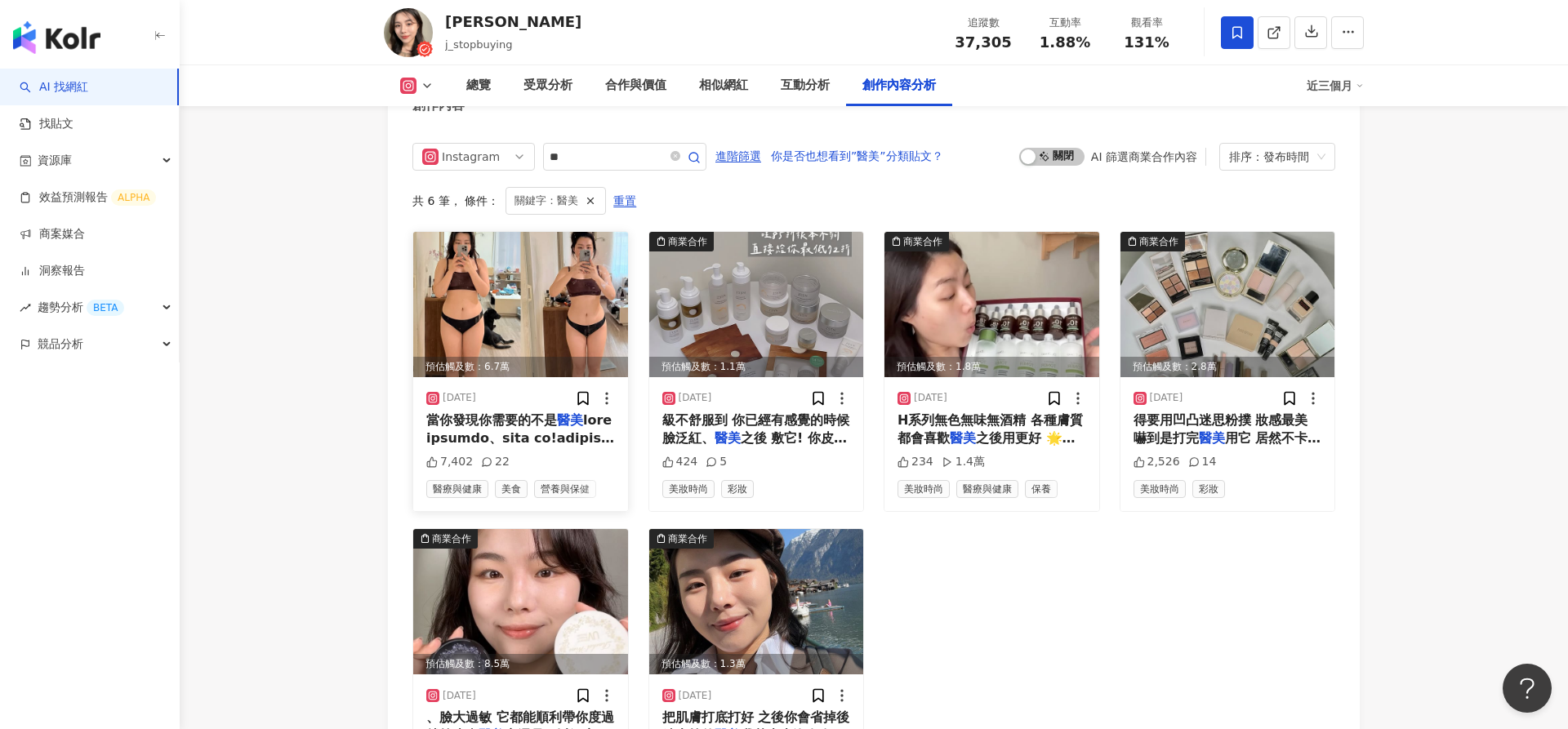
click at [576, 283] on img at bounding box center [520, 304] width 214 height 145
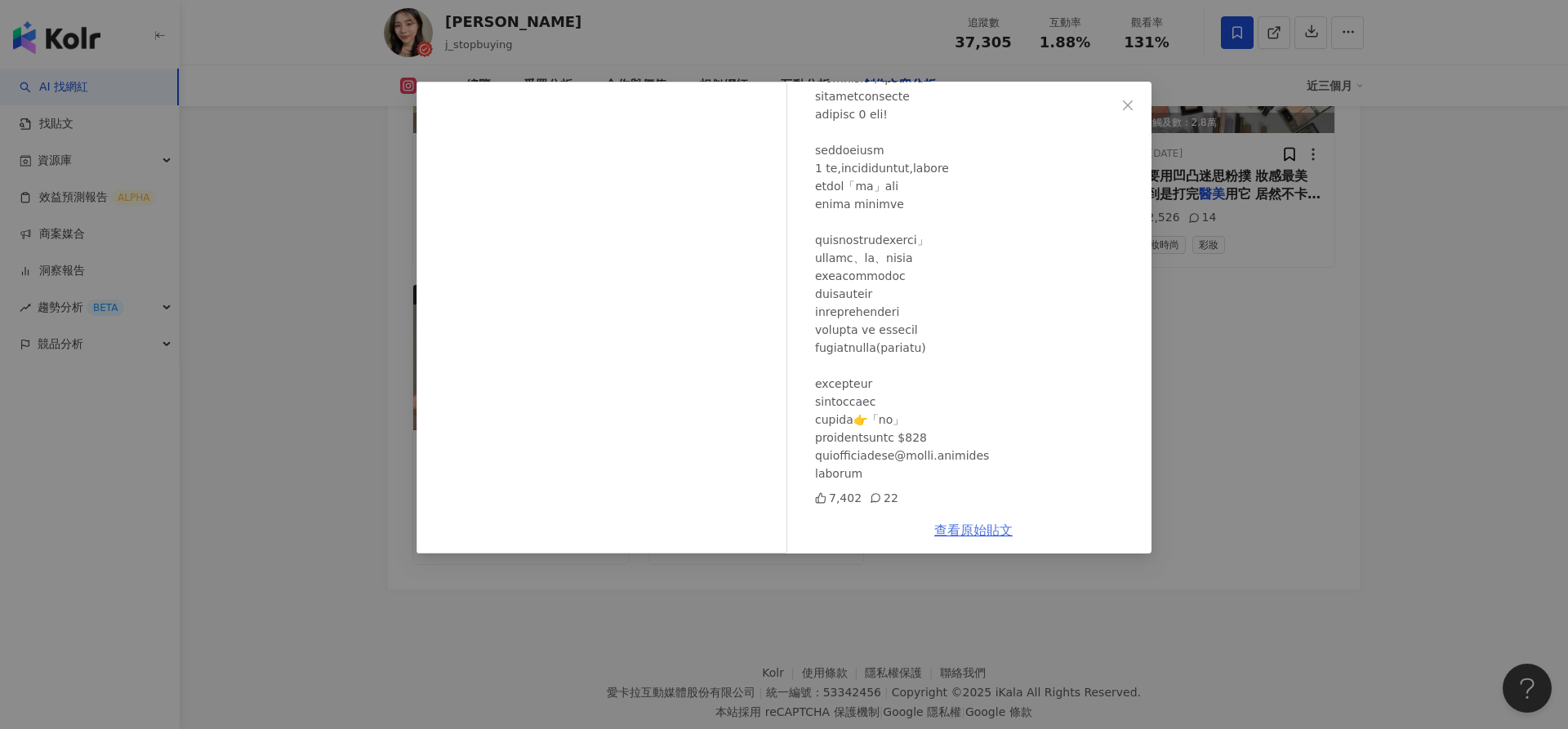
scroll to position [5355, 0]
click at [994, 522] on div "查看原始貼文" at bounding box center [973, 529] width 356 height 46
click at [987, 533] on link "查看原始貼文" at bounding box center [973, 530] width 78 height 16
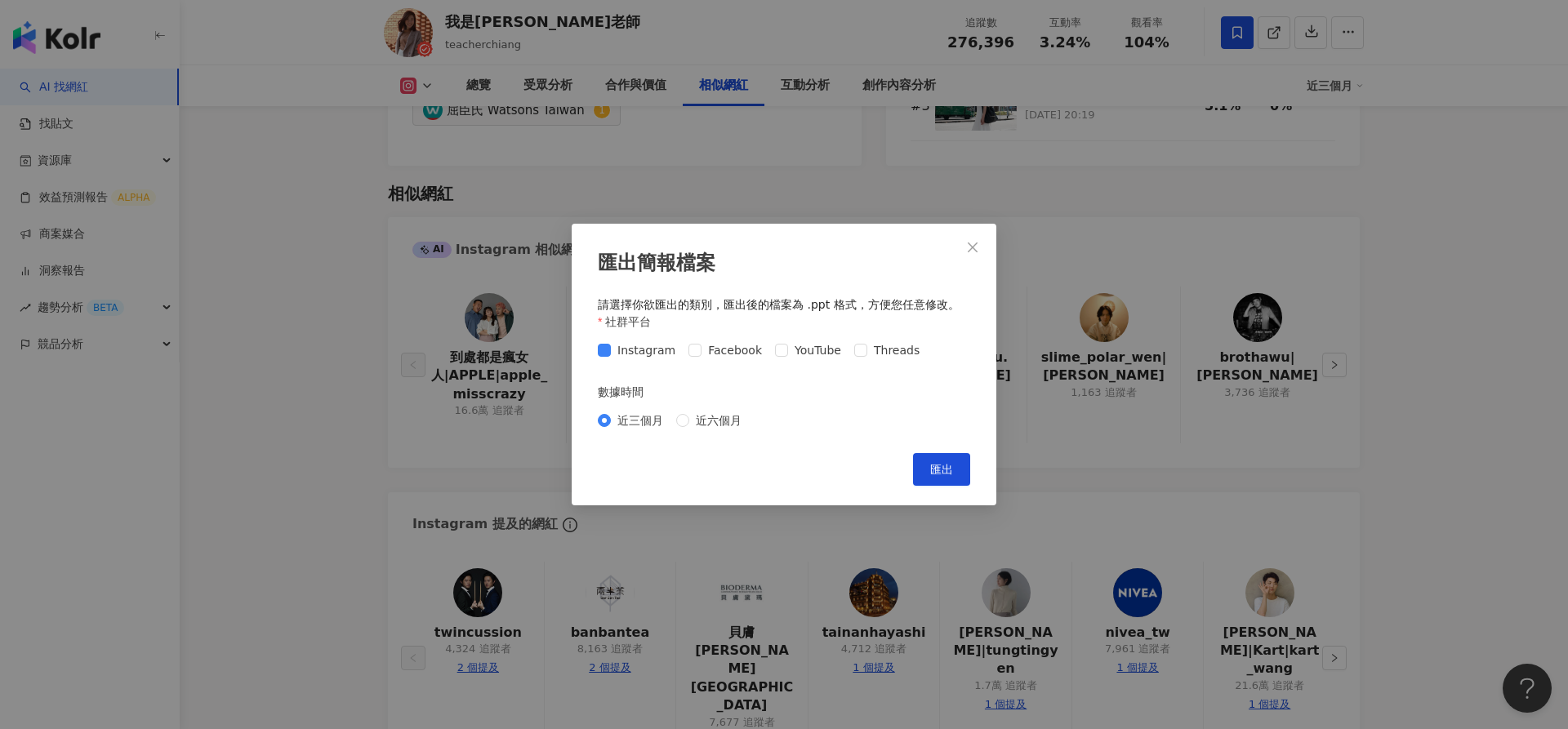
click at [321, 544] on div "匯出簡報檔案 請選擇你欲匯出的類別，匯出後的檔案為 .ppt 格式，方便您任意修改。 社群平台 Instagram Facebook YouTube Thre…" at bounding box center [784, 364] width 1568 height 729
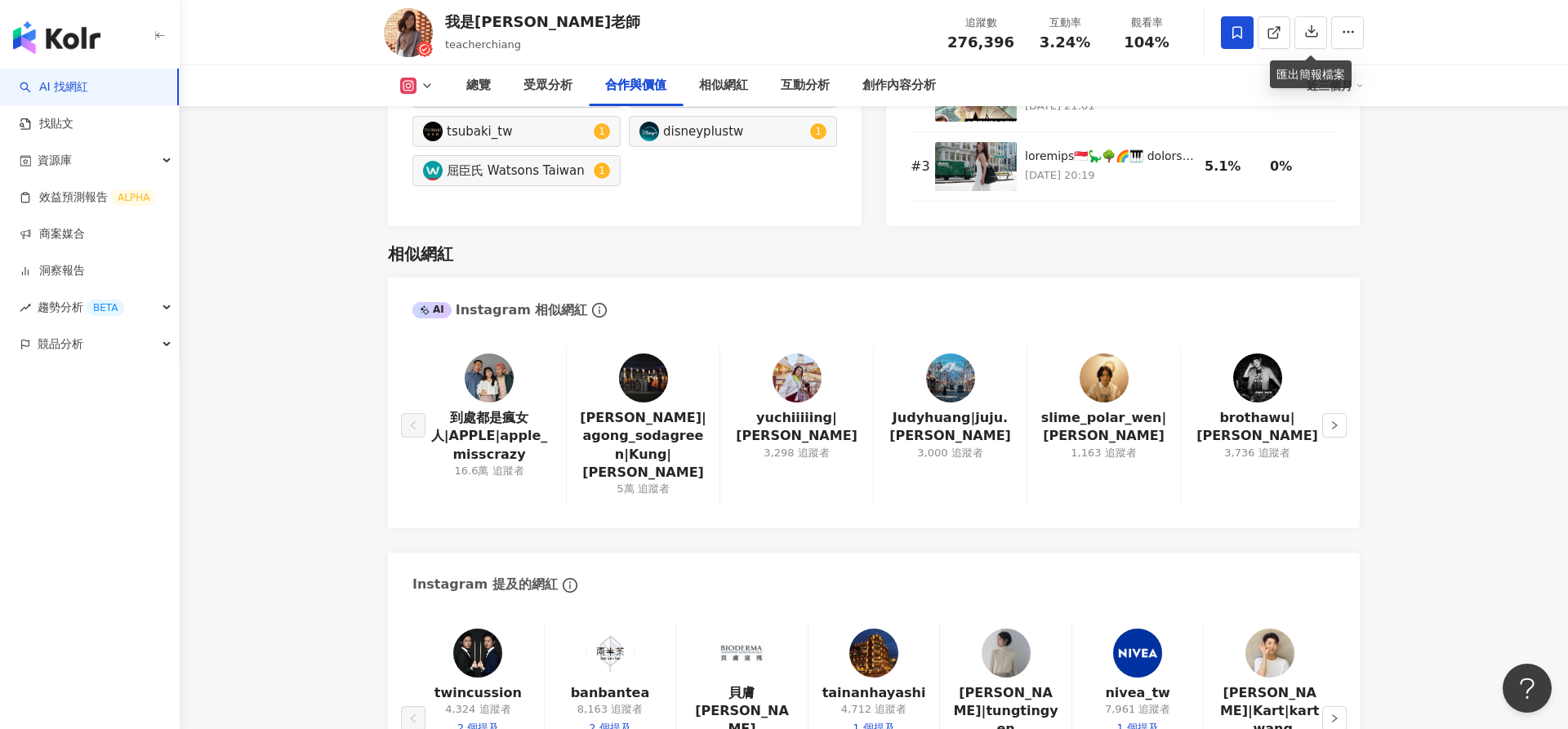
scroll to position [2542, 0]
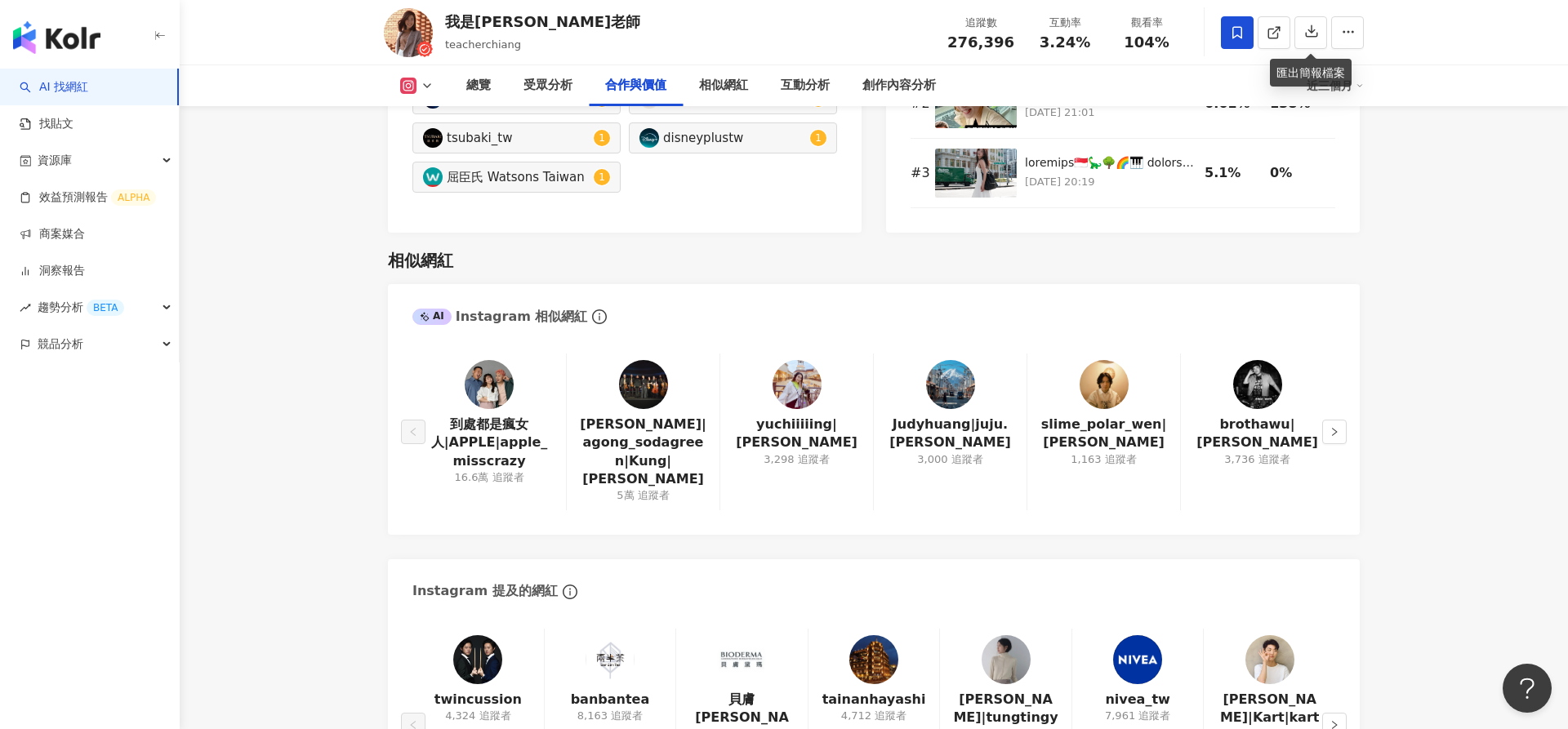
click at [489, 361] on img at bounding box center [489, 385] width 49 height 49
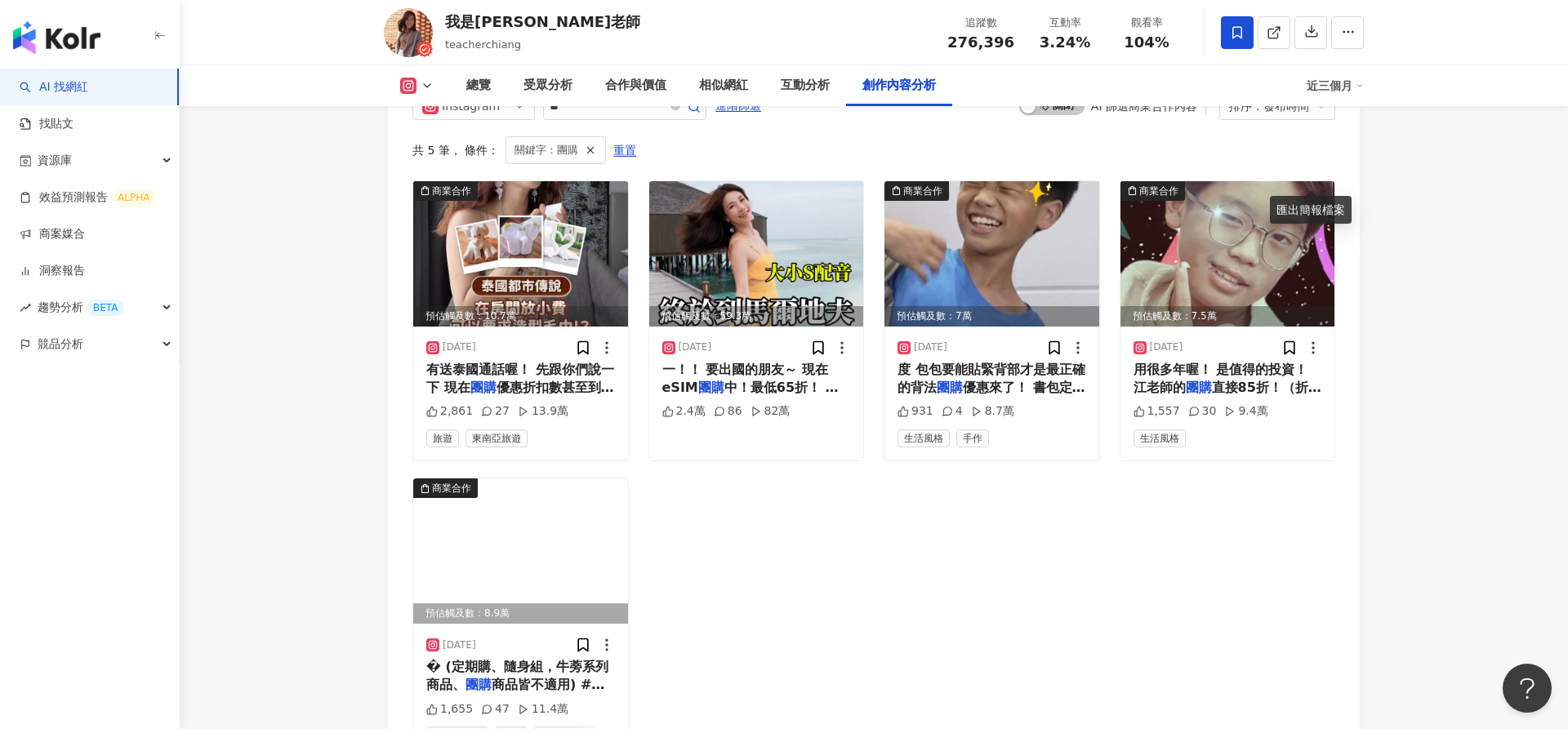
scroll to position [5053, 0]
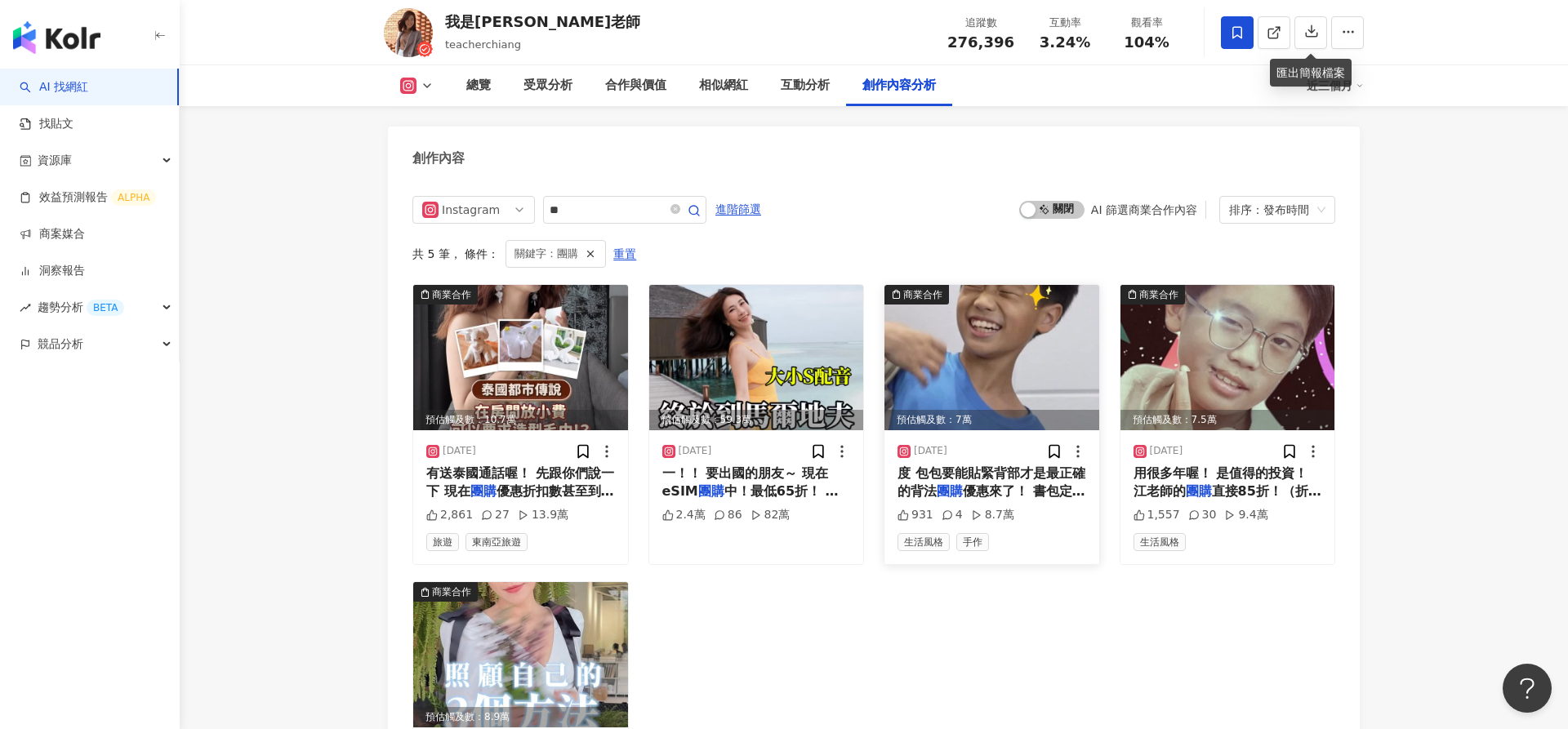
click at [1028, 285] on img at bounding box center [991, 358] width 214 height 145
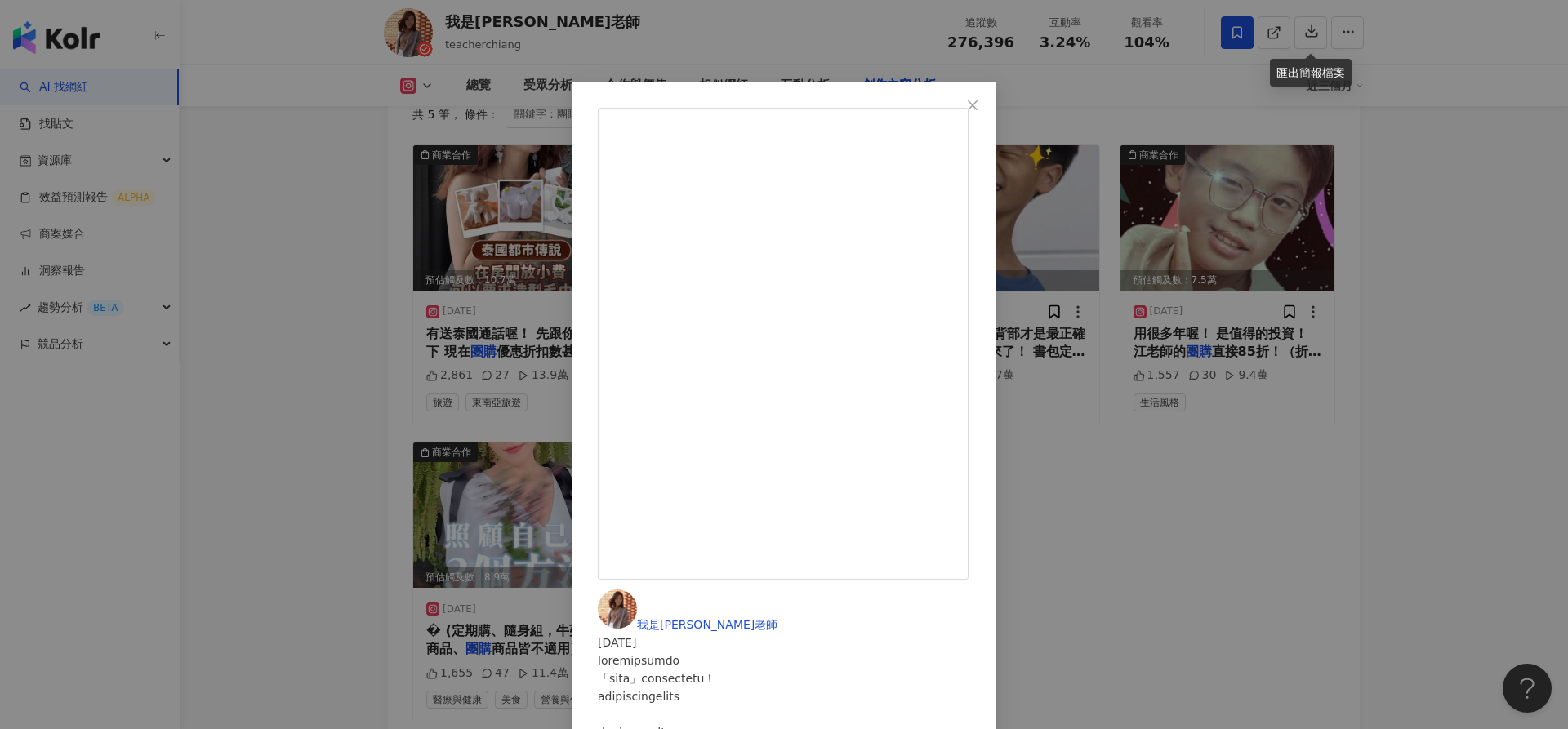
scroll to position [5294, 0]
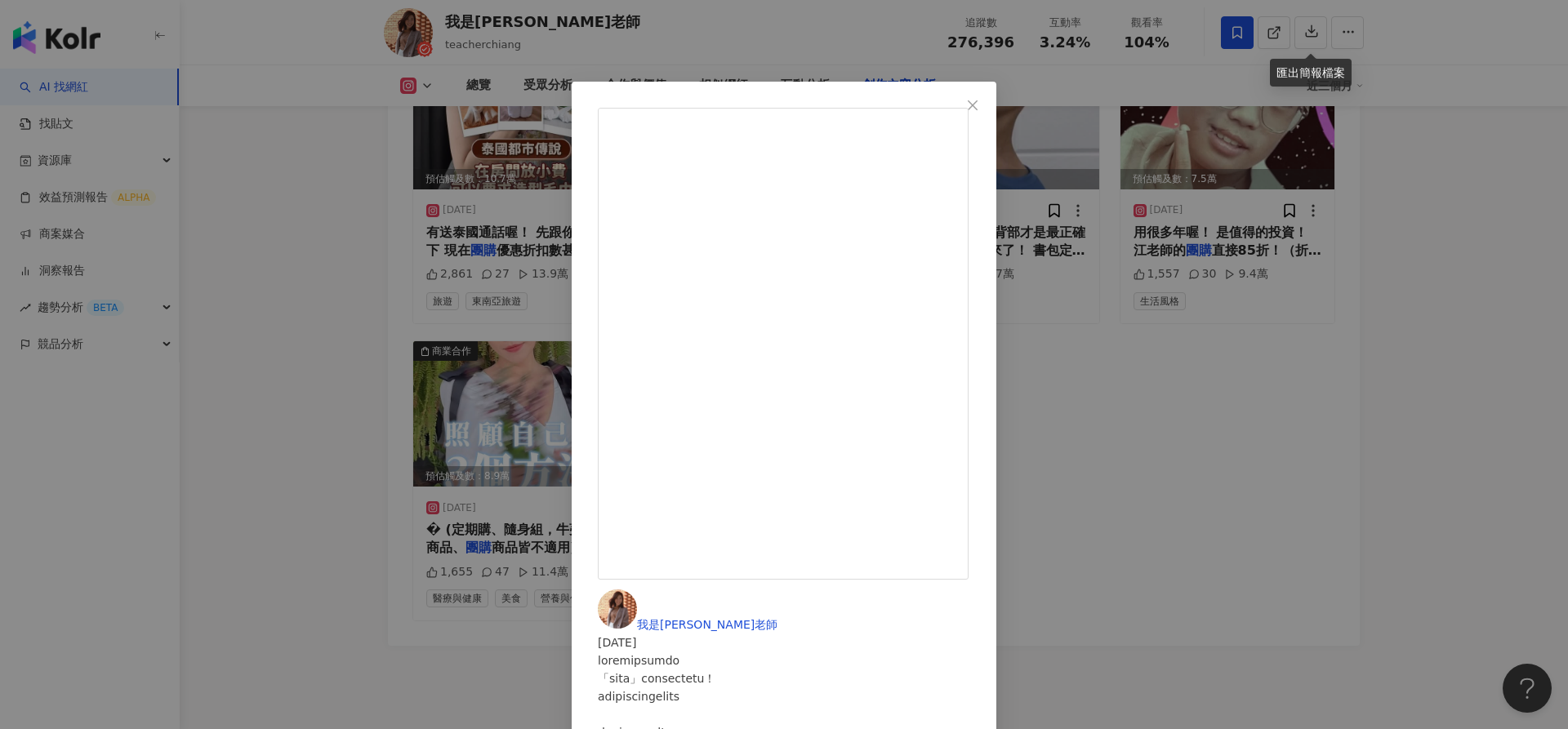
click at [1178, 394] on div "我是江老師 [DATE] 931 4 8.7萬 查看原始貼文" at bounding box center [784, 364] width 1568 height 729
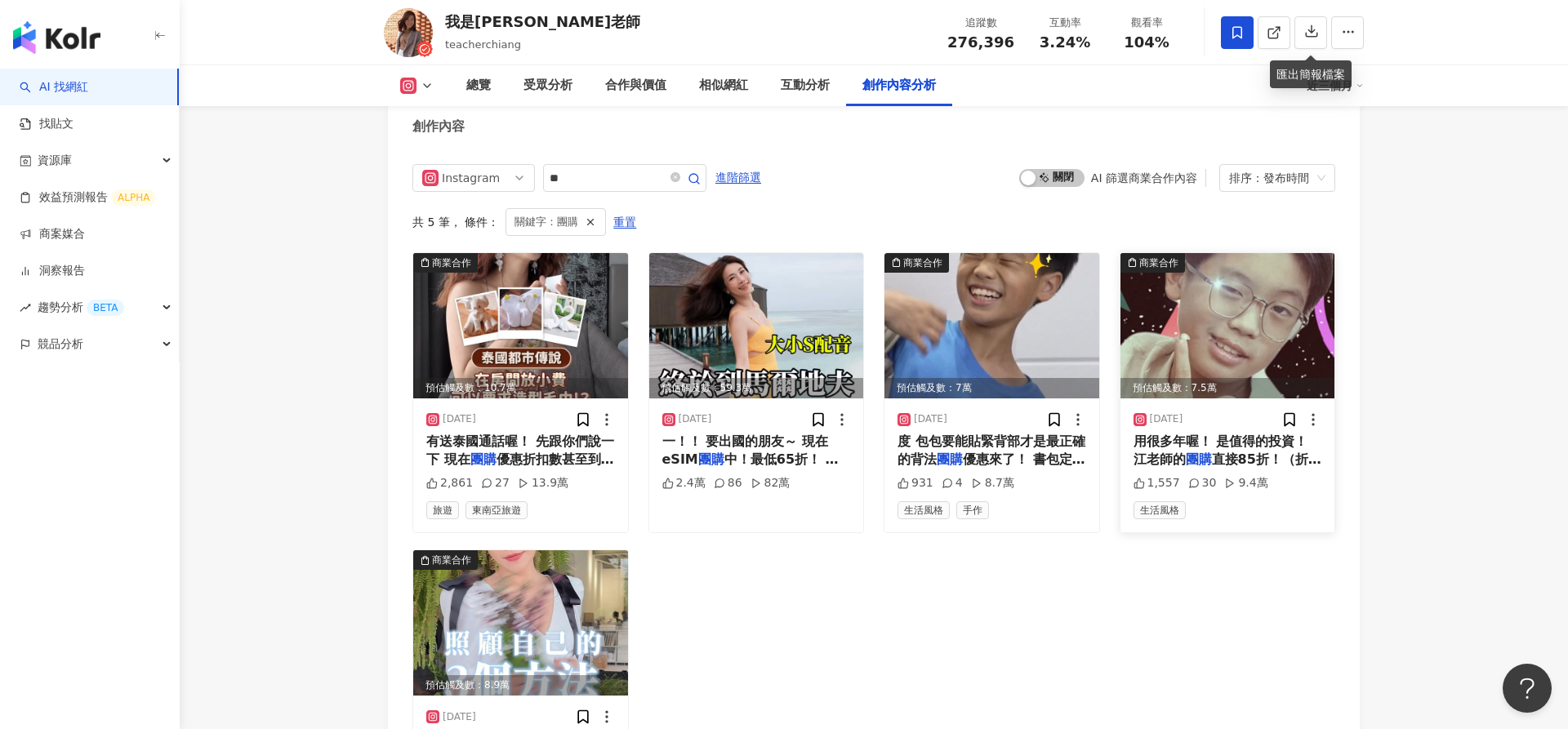
scroll to position [5086, 0]
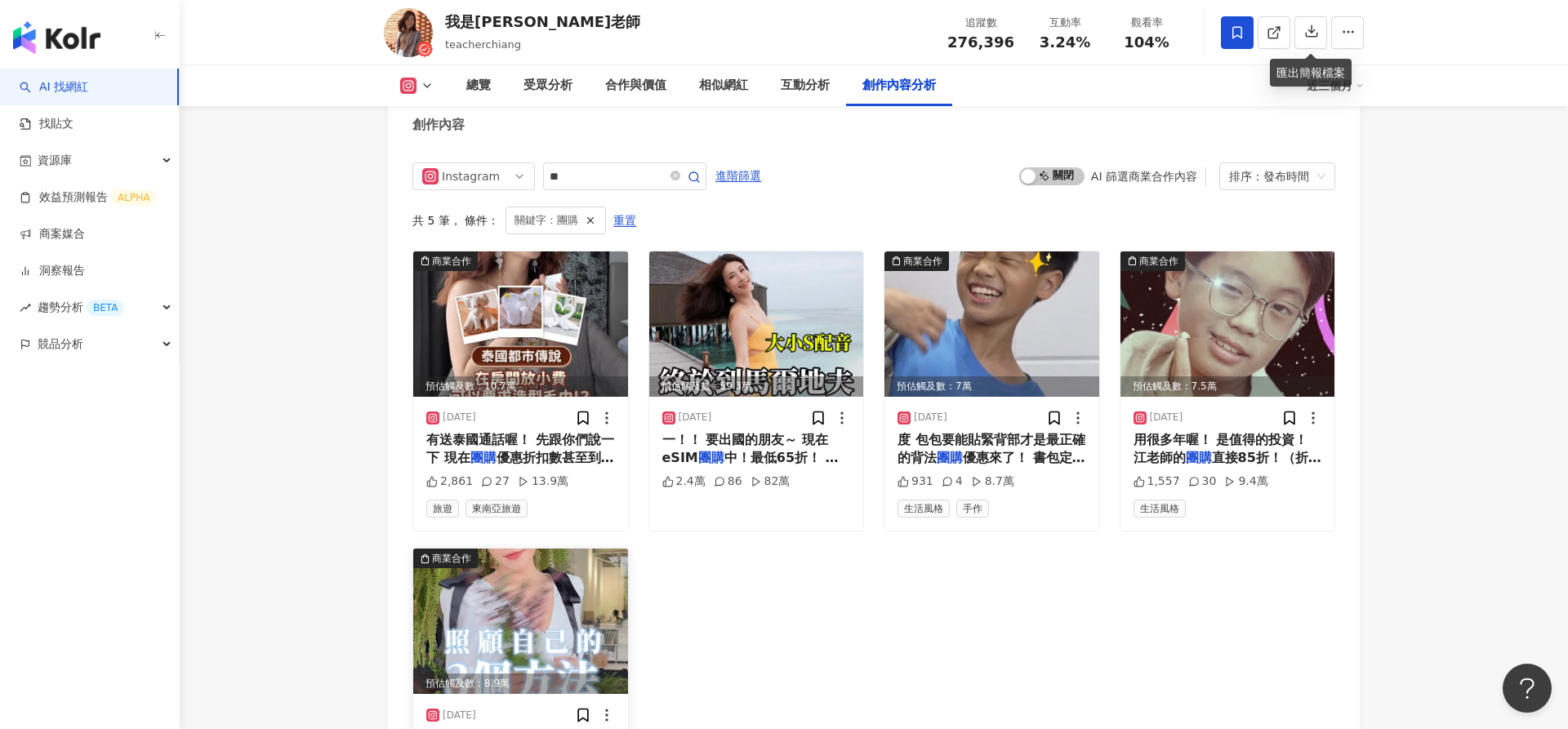
click at [551, 549] on img at bounding box center [520, 621] width 214 height 145
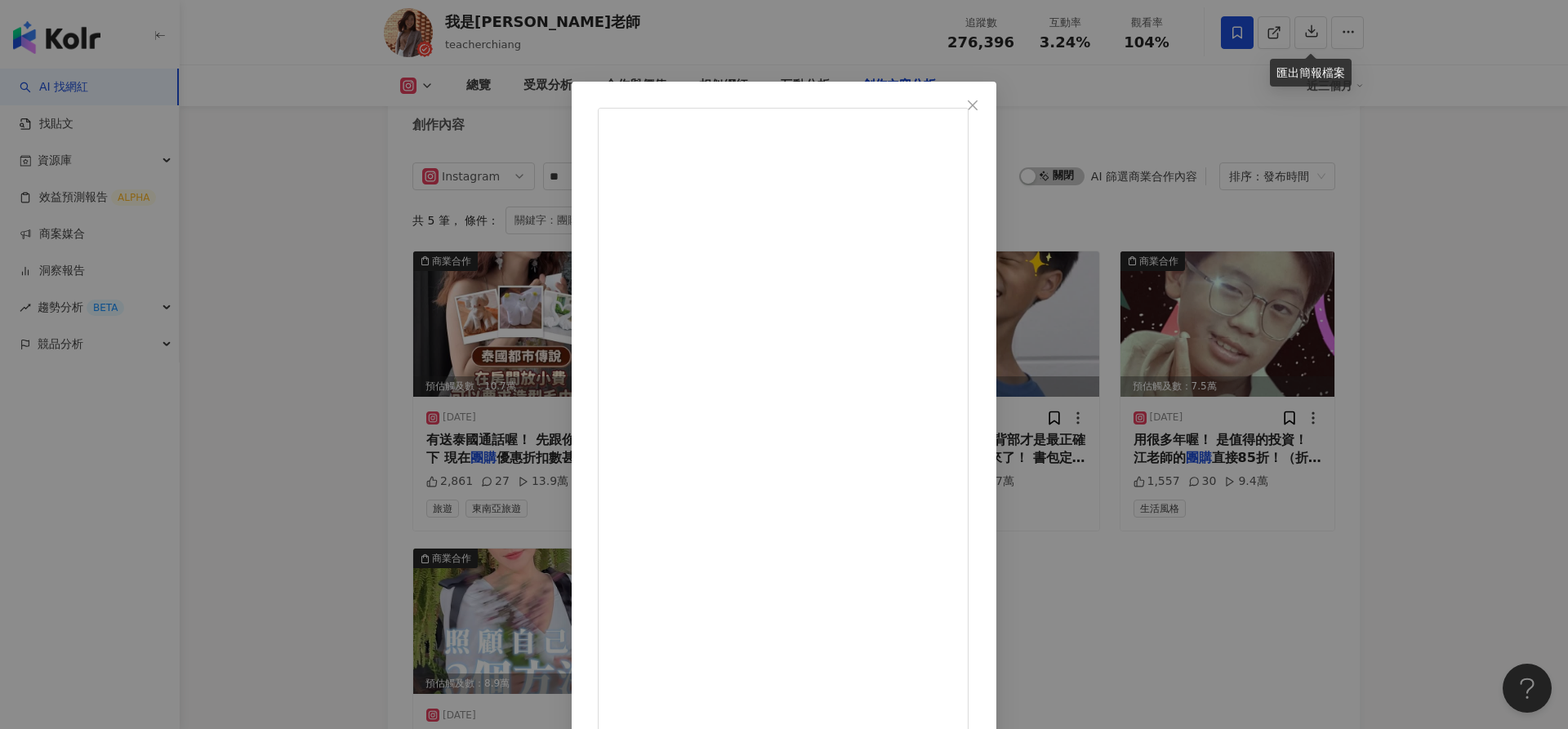
click at [1223, 489] on div "我是江老師 2025/4/11 1,655 47 11.4萬 查看原始貼文" at bounding box center [784, 364] width 1568 height 729
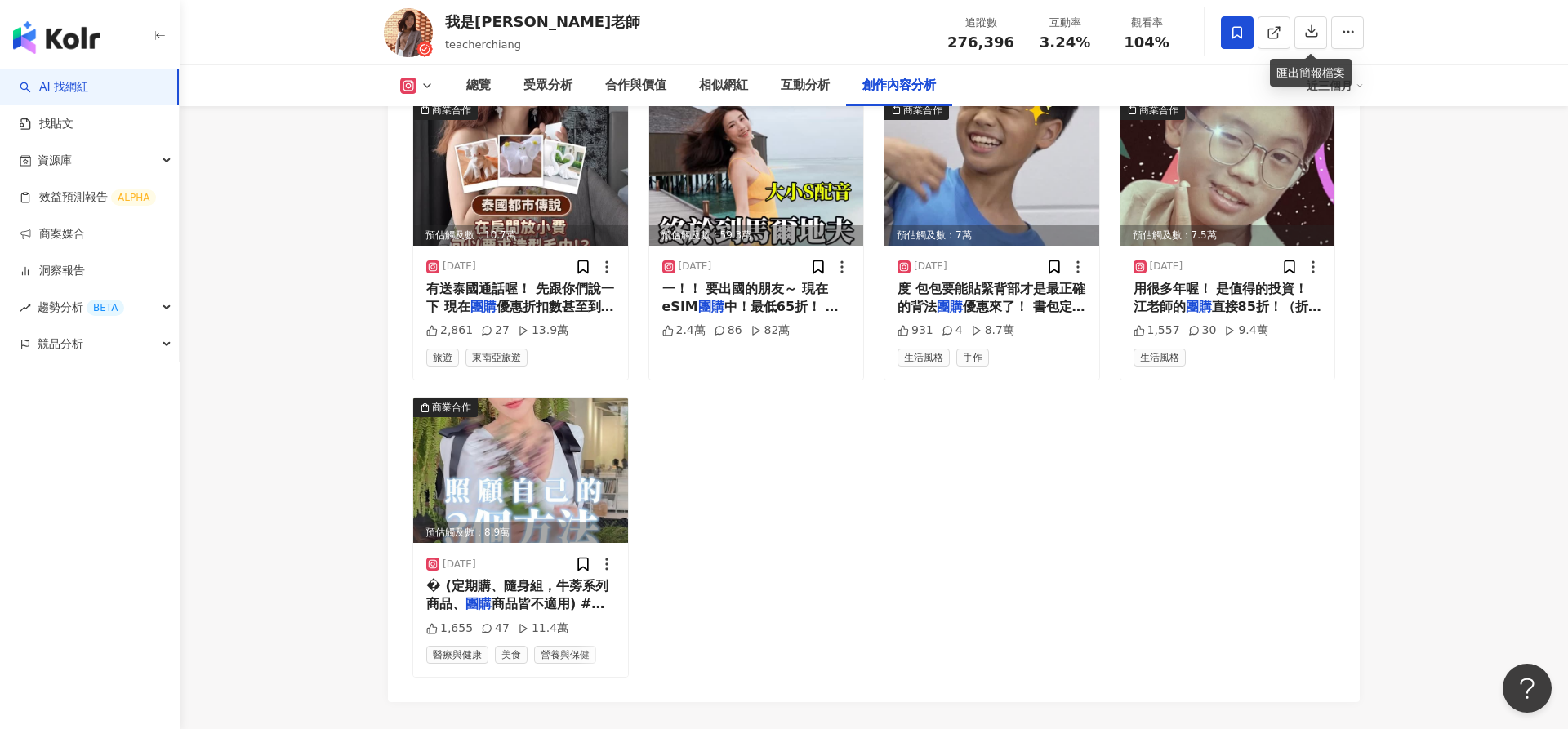
scroll to position [5252, 0]
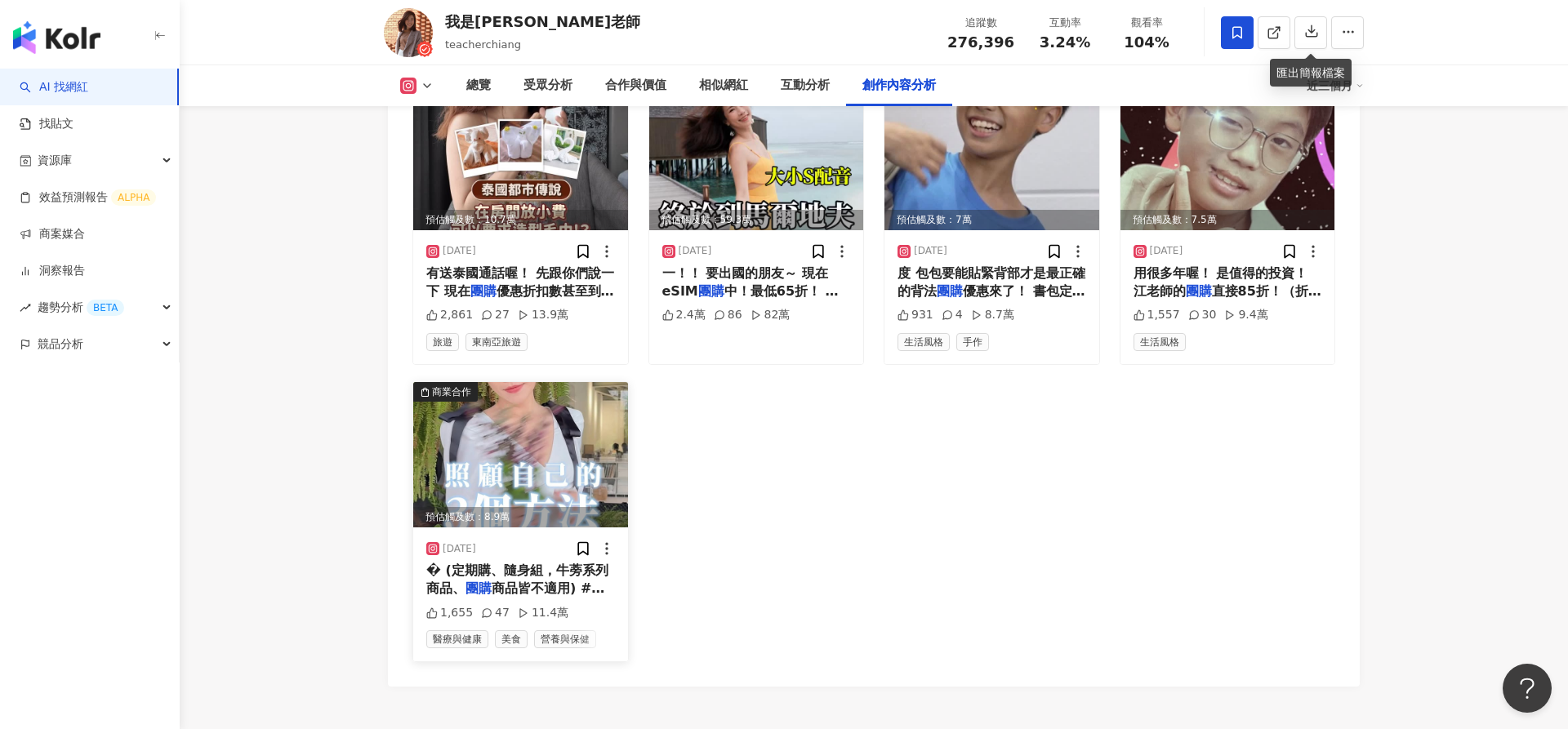
click at [503, 382] on img at bounding box center [520, 454] width 214 height 145
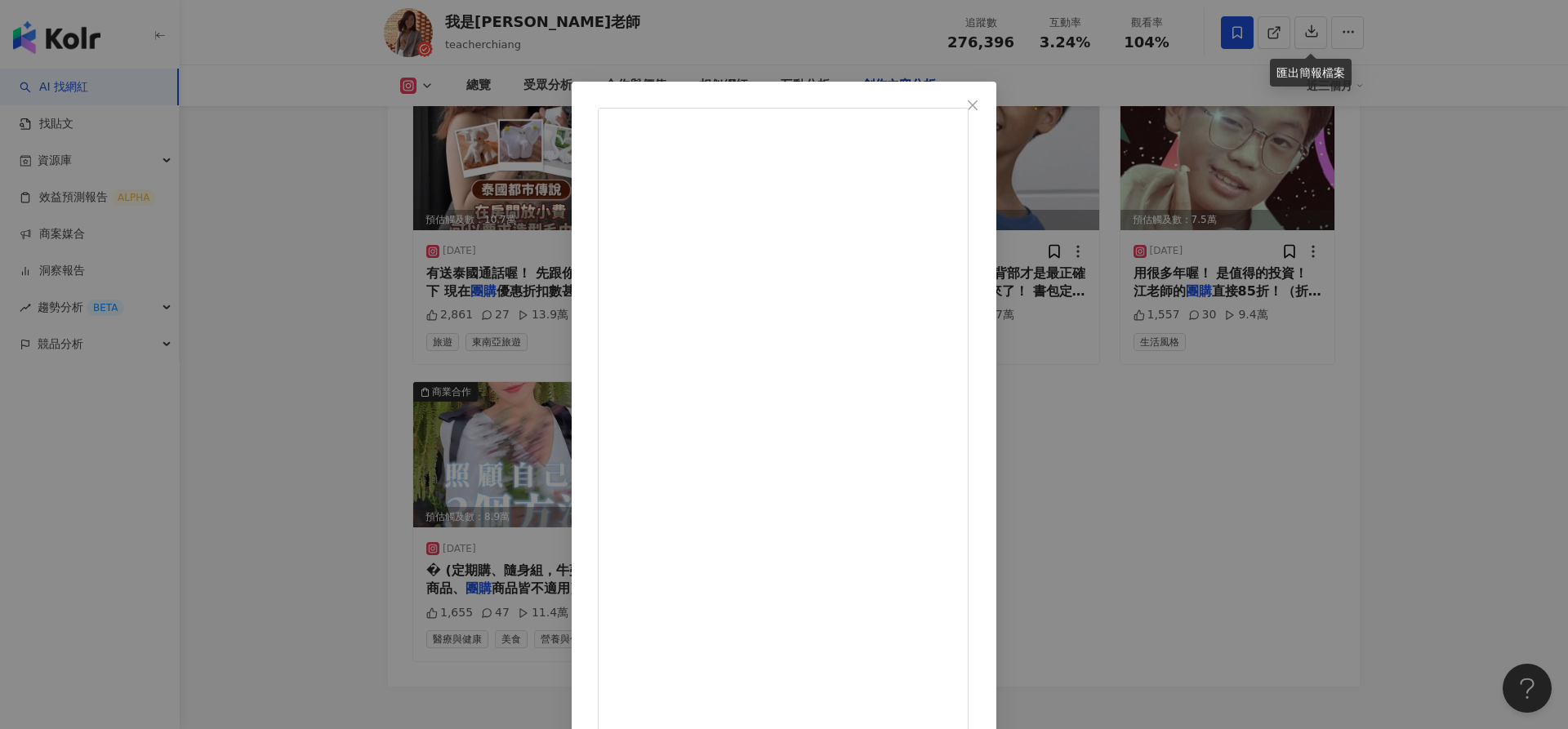
scroll to position [3, 0]
click at [1437, 183] on div "我是江老師 2025/4/11 1,655 47 11.4萬 查看原始貼文" at bounding box center [784, 364] width 1568 height 729
click at [1350, 49] on div at bounding box center [1292, 33] width 143 height 49
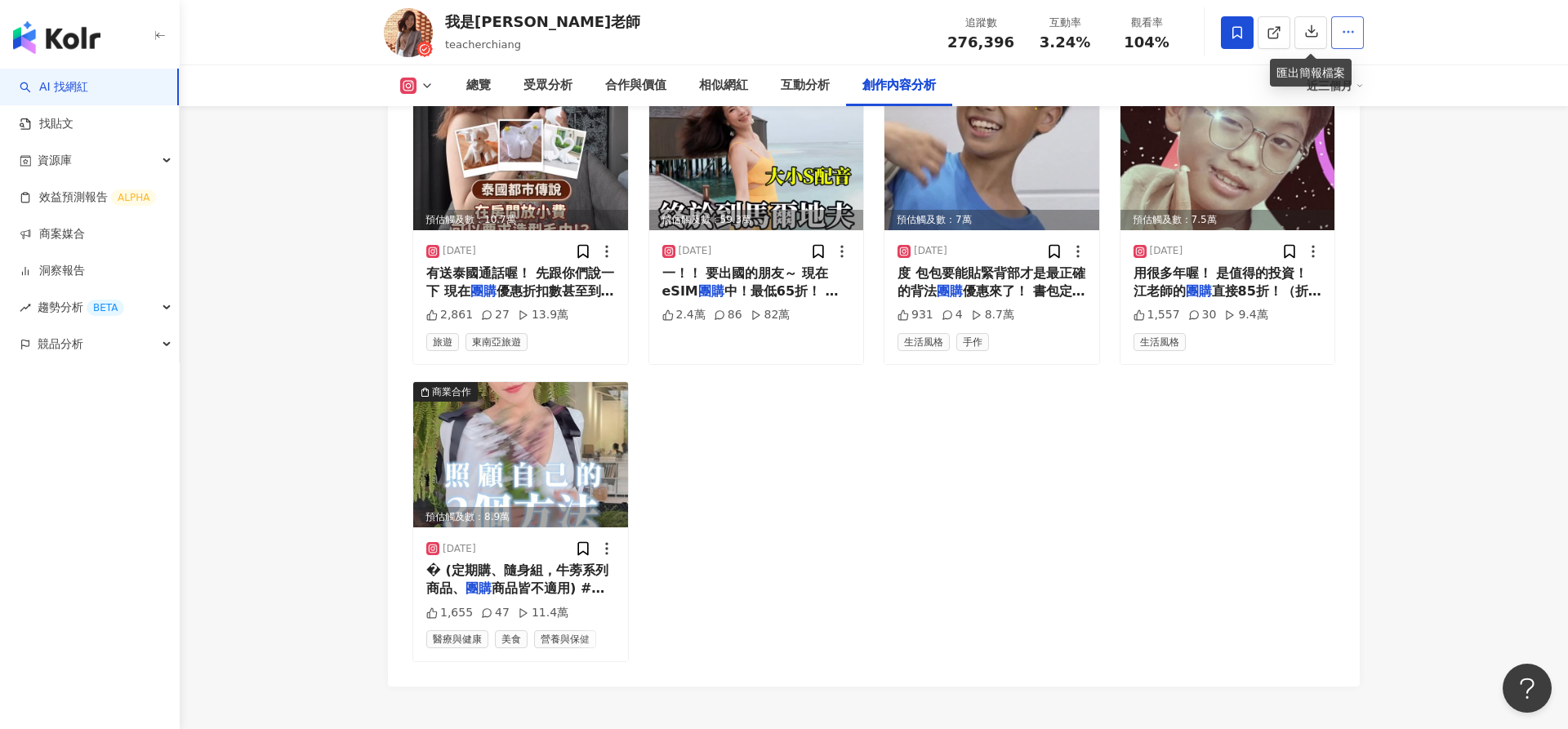
click at [1350, 26] on icon "button" at bounding box center [1348, 32] width 15 height 15
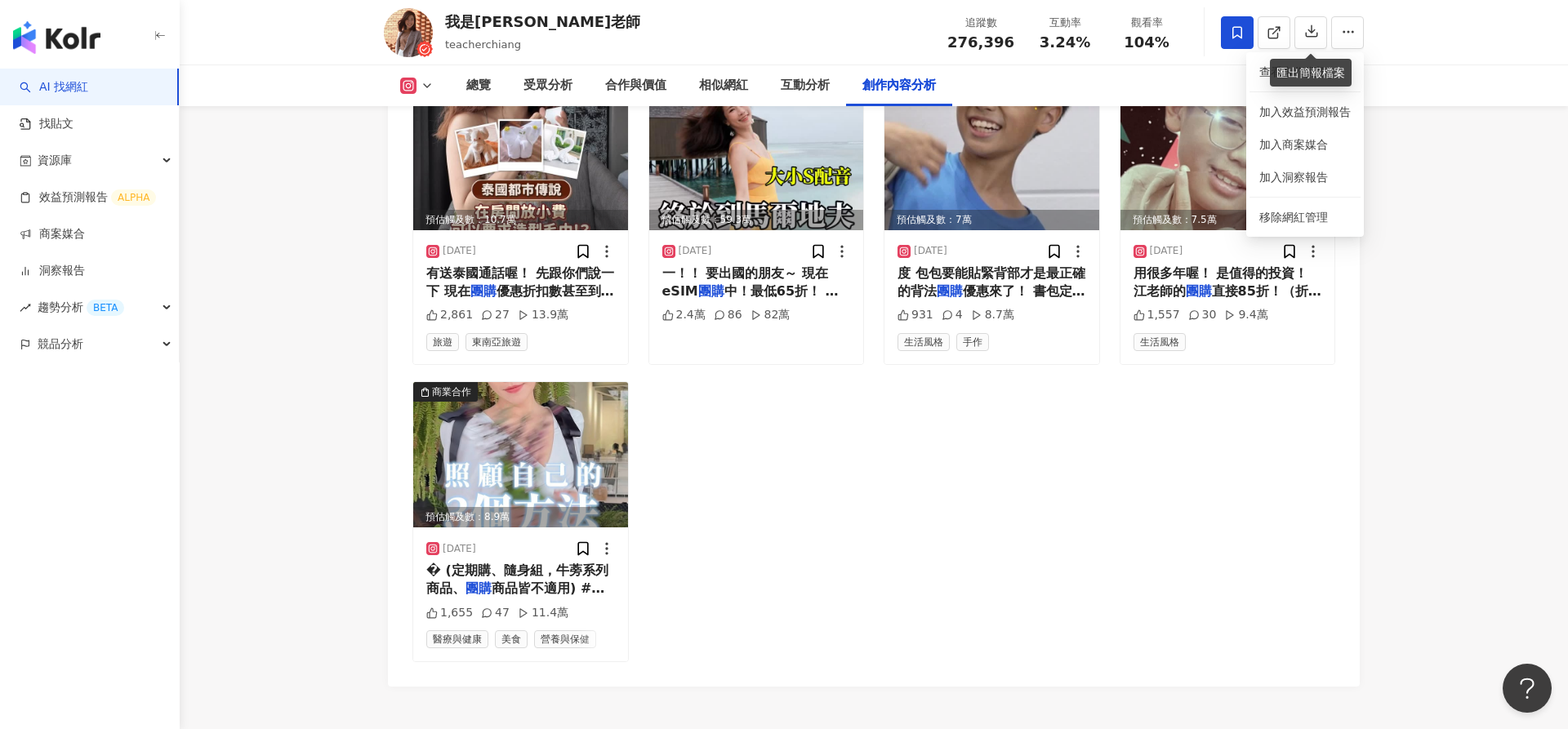
click at [1345, 71] on div "匯出簡報檔案" at bounding box center [1310, 73] width 82 height 28
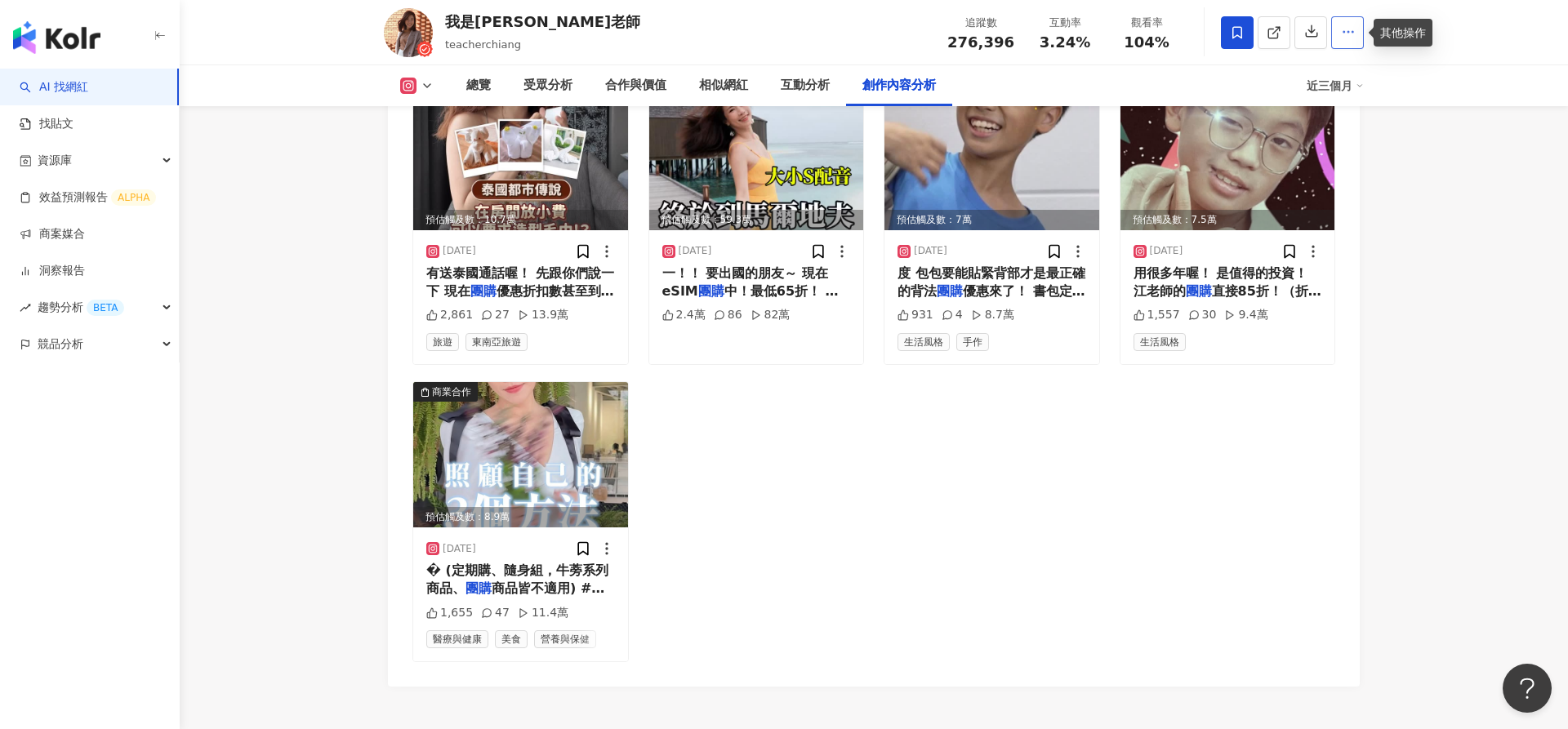
click at [1350, 36] on icon "button" at bounding box center [1348, 32] width 15 height 15
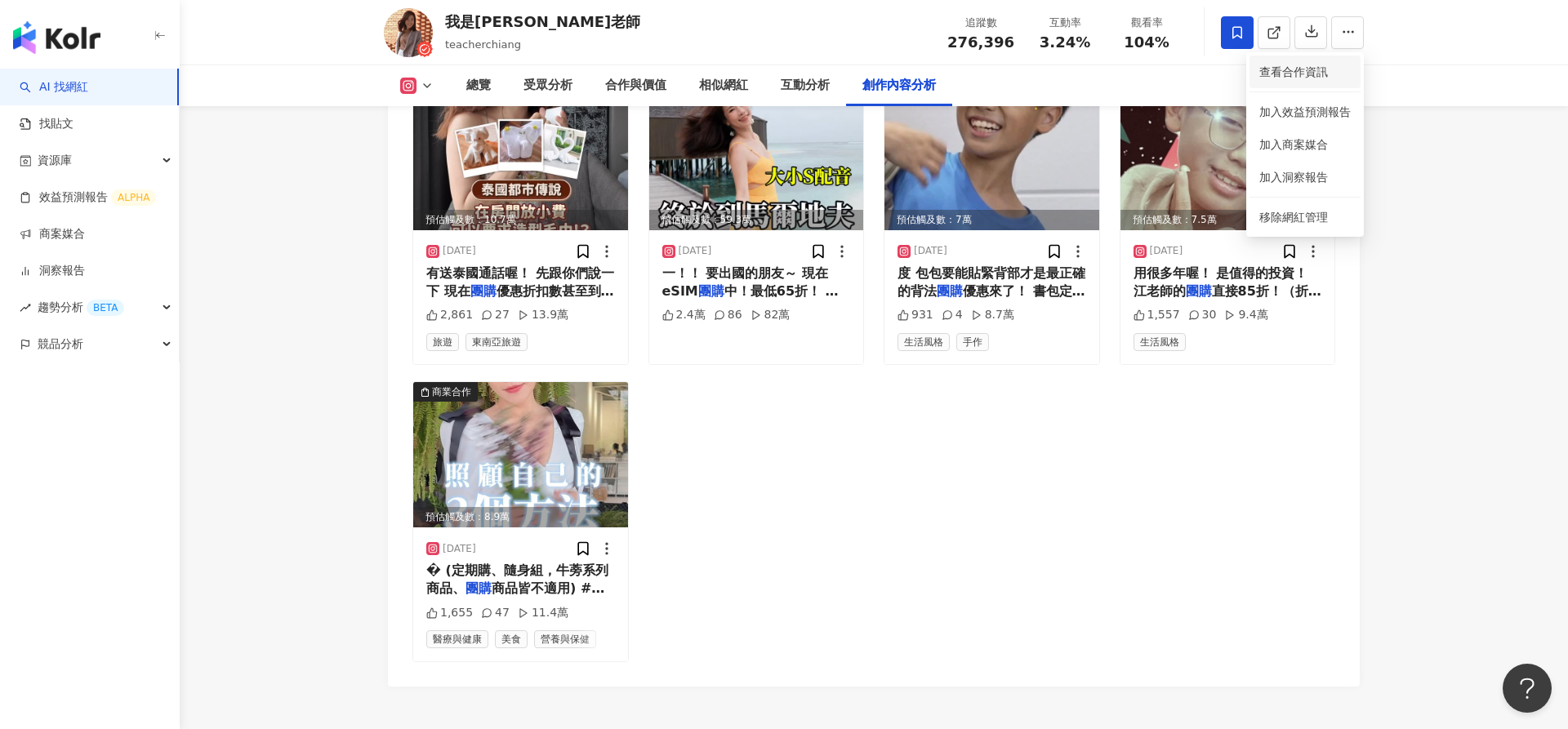
click at [1319, 72] on span "查看合作資訊" at bounding box center [1305, 72] width 92 height 18
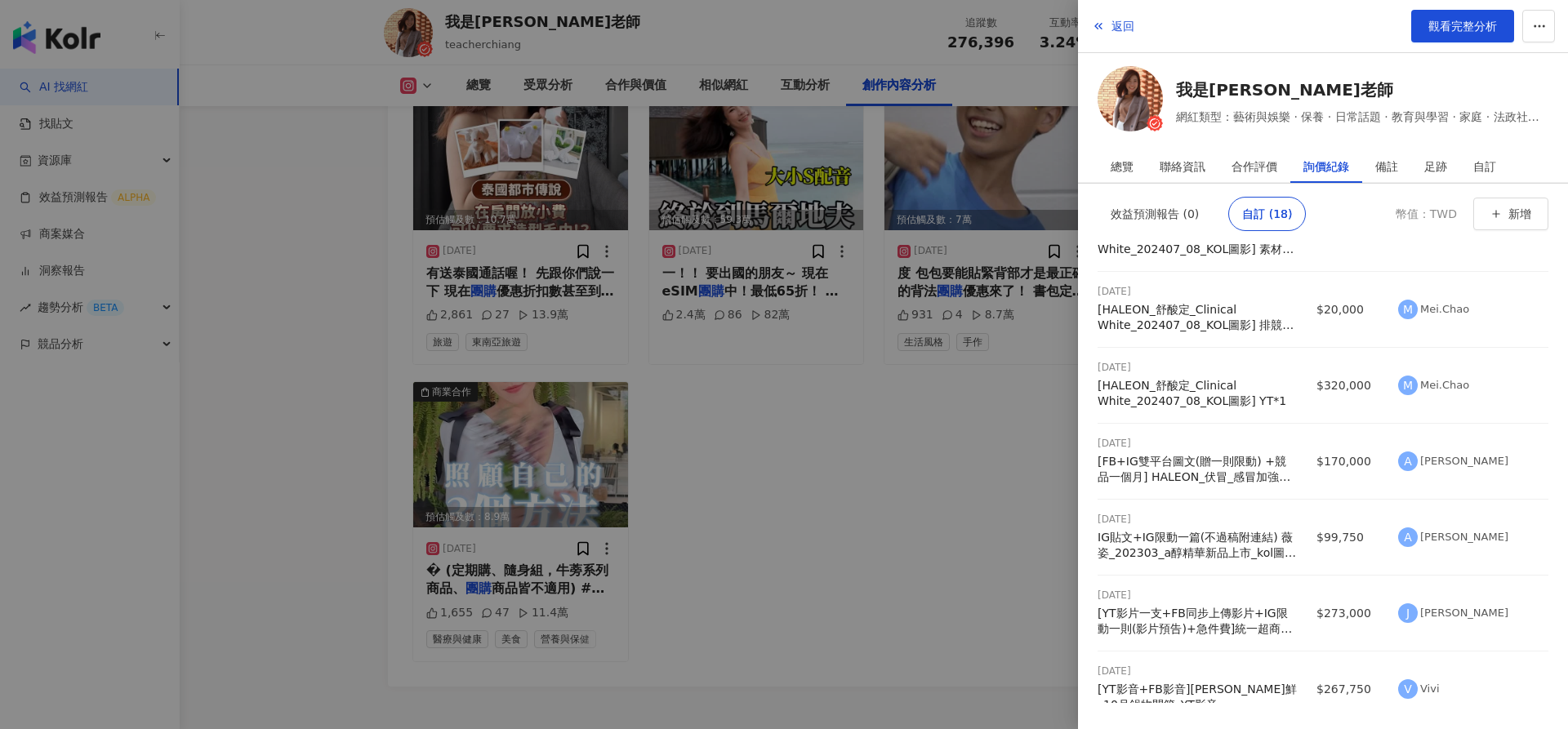
scroll to position [0, 0]
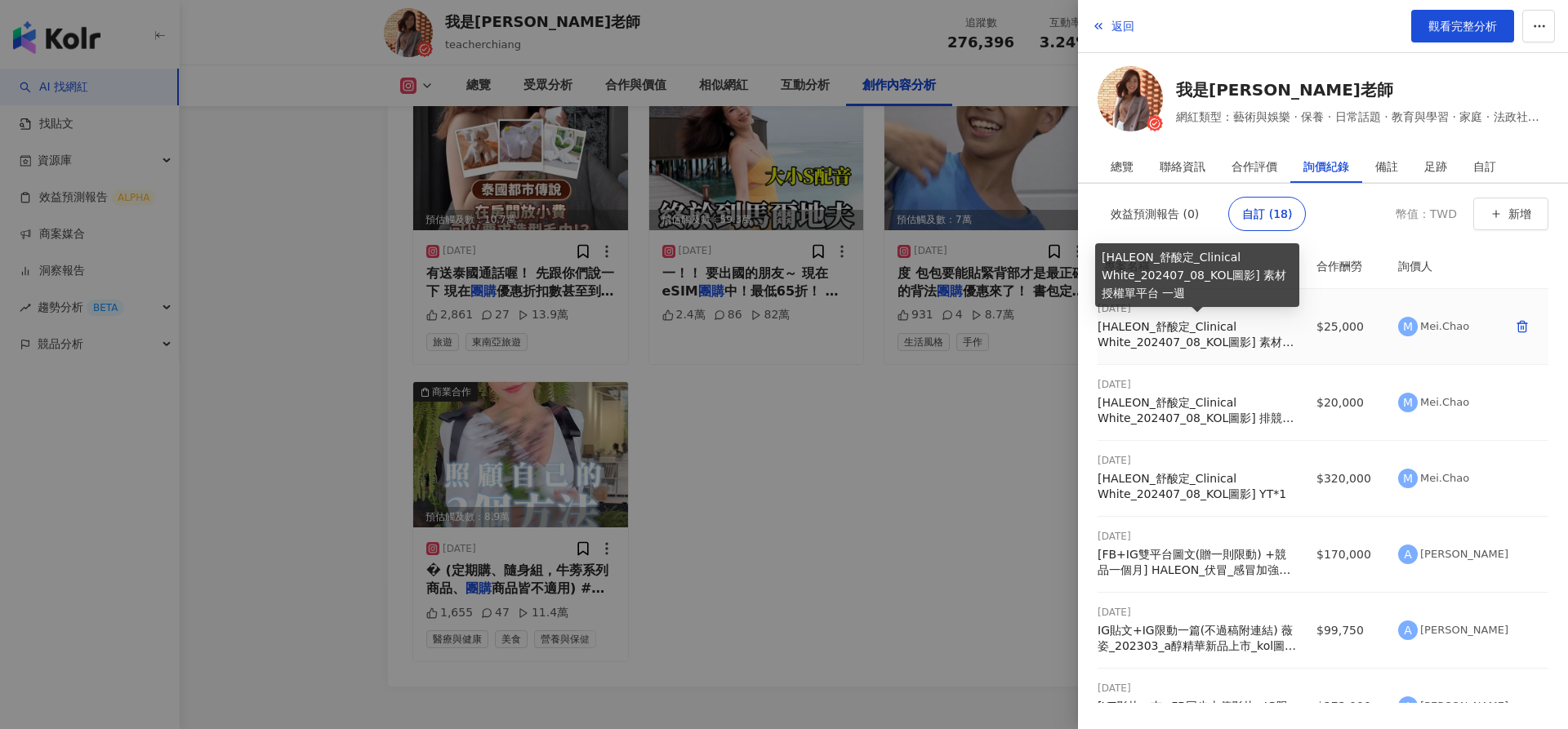
click at [1240, 336] on div "[HALEON_舒酸定_Clinical White_202407_08_KOL圖影] 素材授權單平台 一週" at bounding box center [1197, 335] width 200 height 32
click at [1176, 339] on div "[HALEON_舒酸定_Clinical White_202407_08_KOL圖影] 素材授權單平台 一週" at bounding box center [1197, 335] width 200 height 32
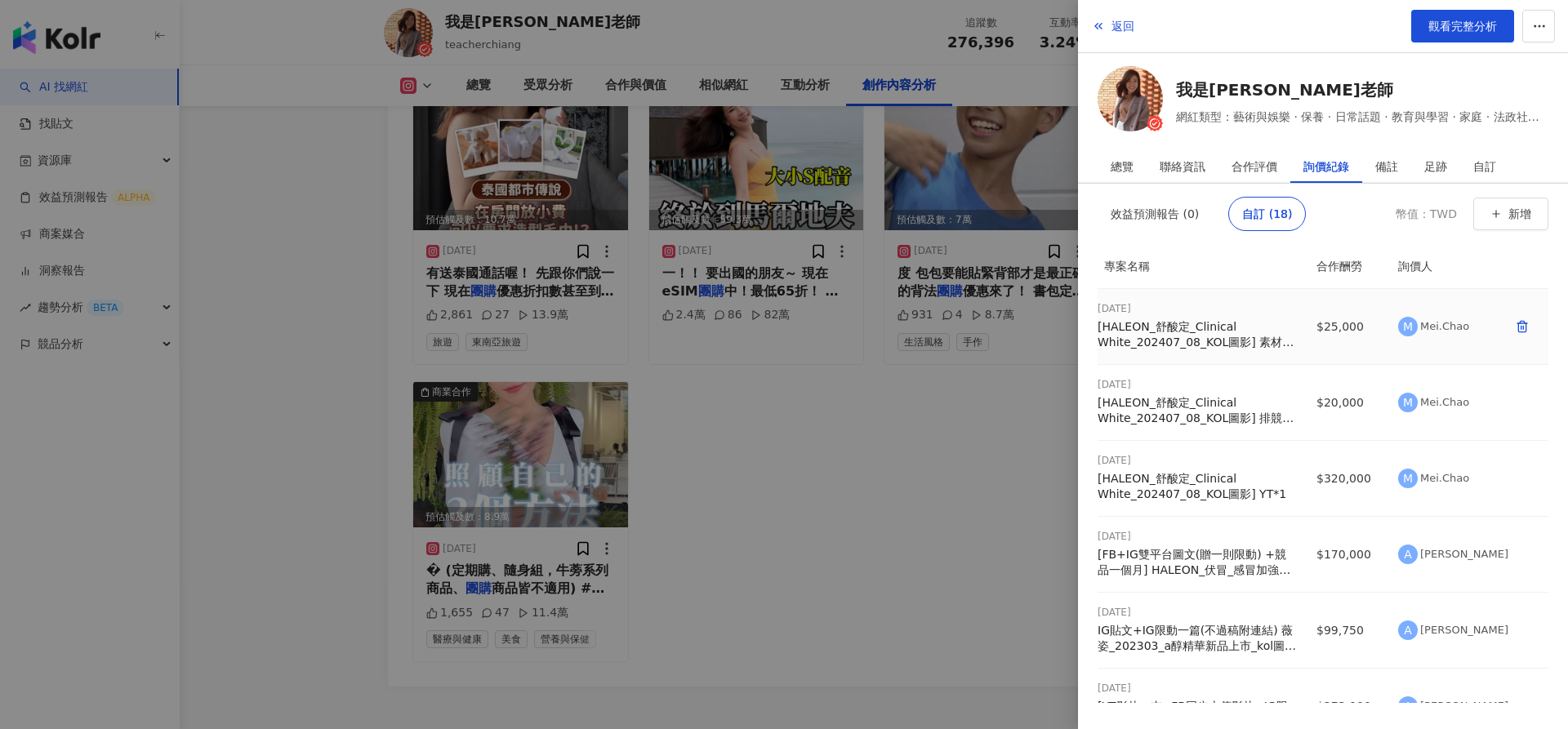
click at [1216, 332] on div "[HALEON_舒酸定_Clinical White_202407_08_KOL圖影] 素材授權單平台 一週" at bounding box center [1197, 335] width 200 height 32
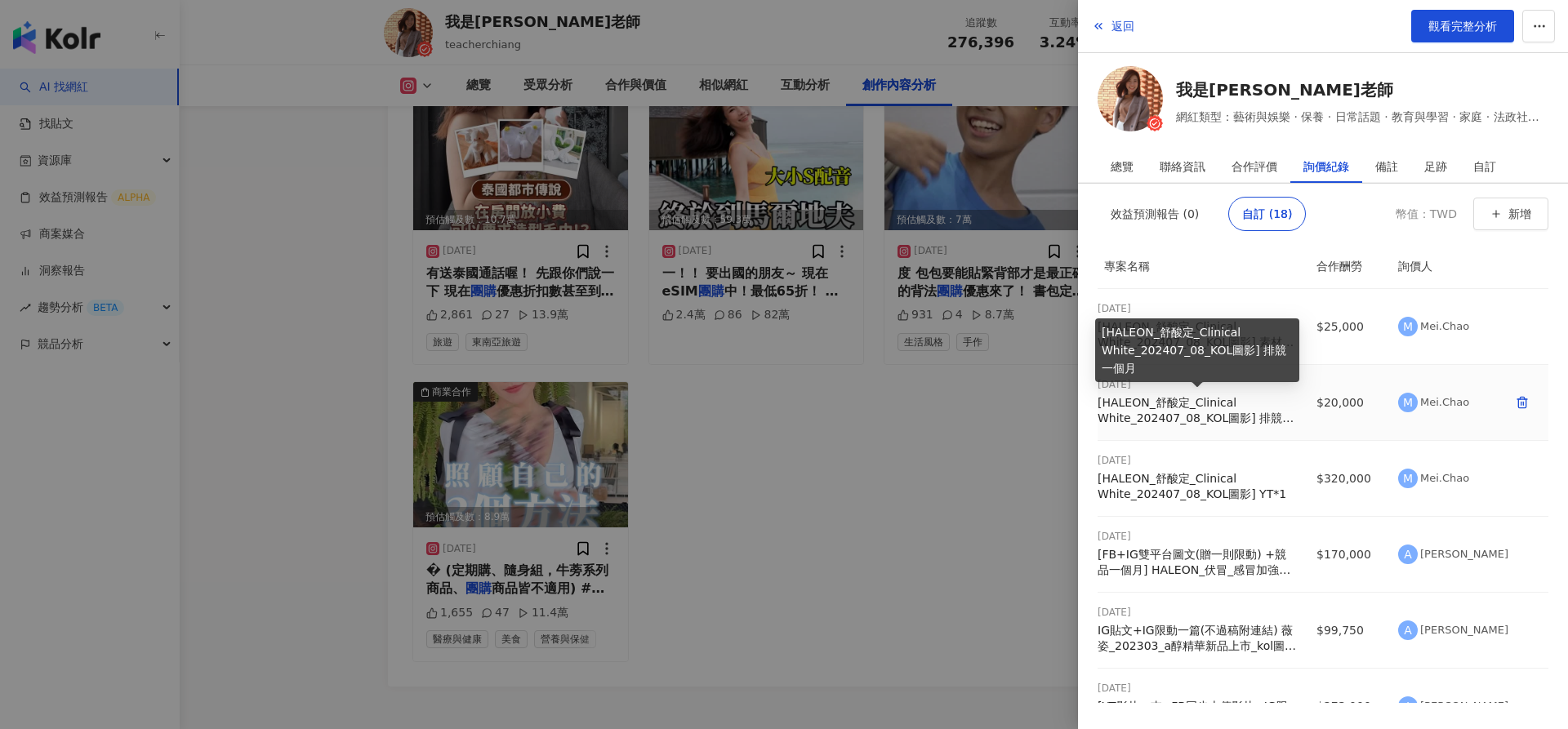
click at [1241, 404] on div "[HALEON_舒酸定_Clinical White_202407_08_KOL圖影] 排競一個月" at bounding box center [1197, 411] width 200 height 32
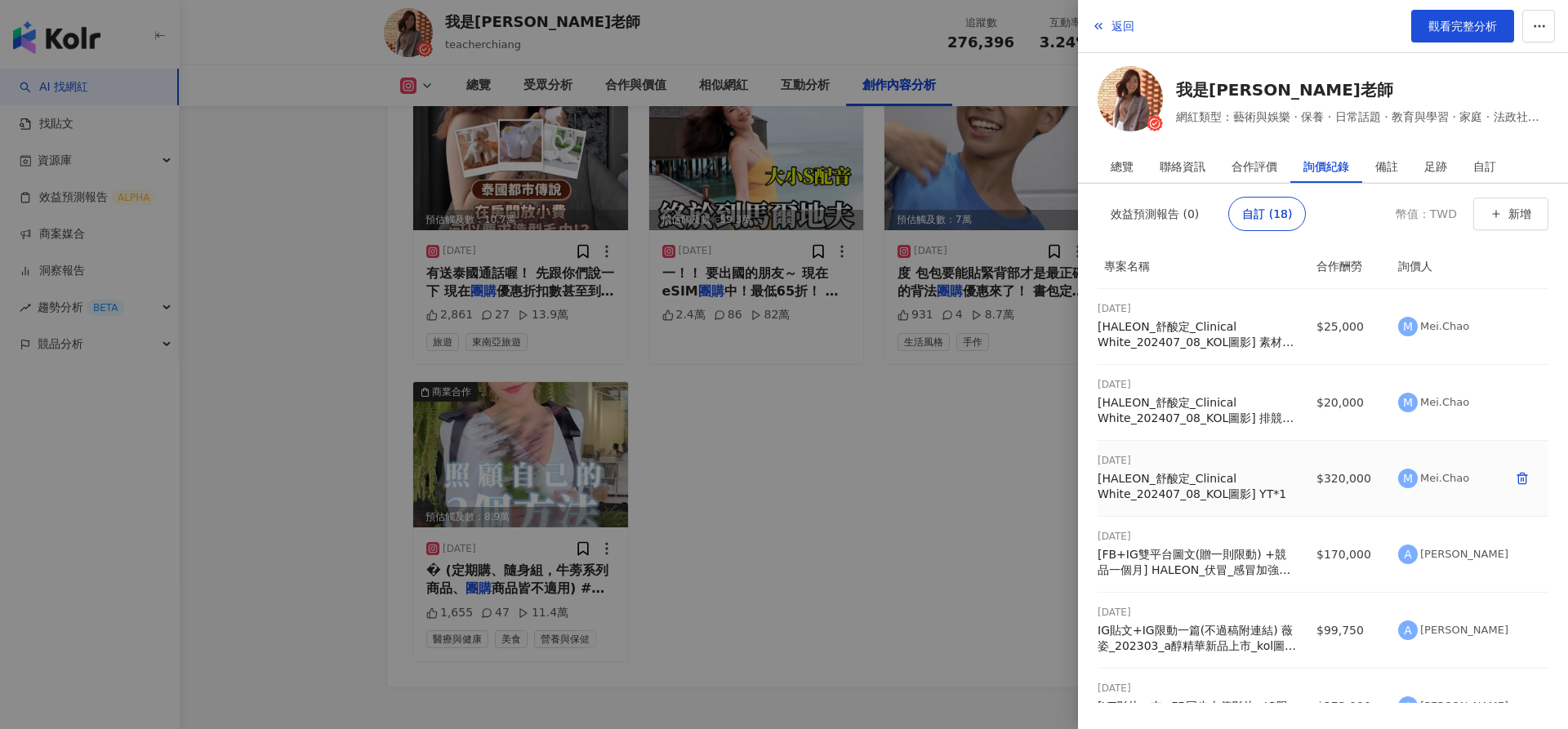
click at [1234, 501] on td "2024/11/3 [HALEON_舒酸定_Clinical White_202407_08_KOL圖影] YT*1" at bounding box center [1200, 478] width 206 height 76
click at [1188, 471] on div "[HALEON_舒酸定_Clinical White_202407_08_KOL圖影] YT*1" at bounding box center [1197, 487] width 200 height 32
click at [1350, 478] on td "$320,000" at bounding box center [1344, 478] width 82 height 76
click at [1167, 481] on div "[HALEON_舒酸定_Clinical White_202407_08_KOL圖影] YT*1" at bounding box center [1197, 487] width 200 height 32
click at [1227, 492] on div "[HALEON_舒酸定_Clinical White_202407_08_KOL圖影] YT*1" at bounding box center [1197, 487] width 200 height 32
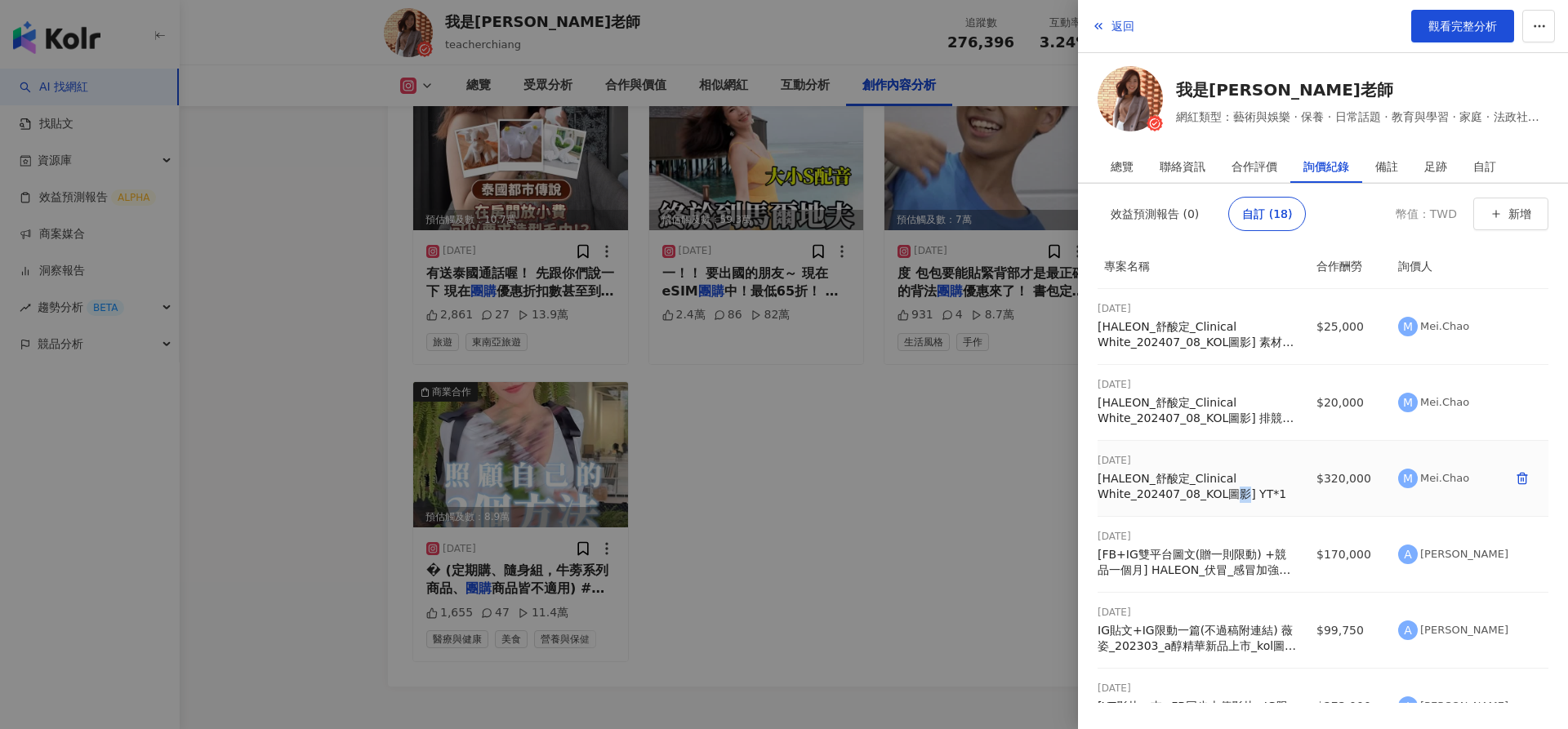
click at [1227, 492] on div "[HALEON_舒酸定_Clinical White_202407_08_KOL圖影] YT*1" at bounding box center [1197, 487] width 200 height 32
click at [1265, 491] on div "[HALEON_舒酸定_Clinical White_202407_08_KOL圖影] YT*1" at bounding box center [1197, 487] width 200 height 32
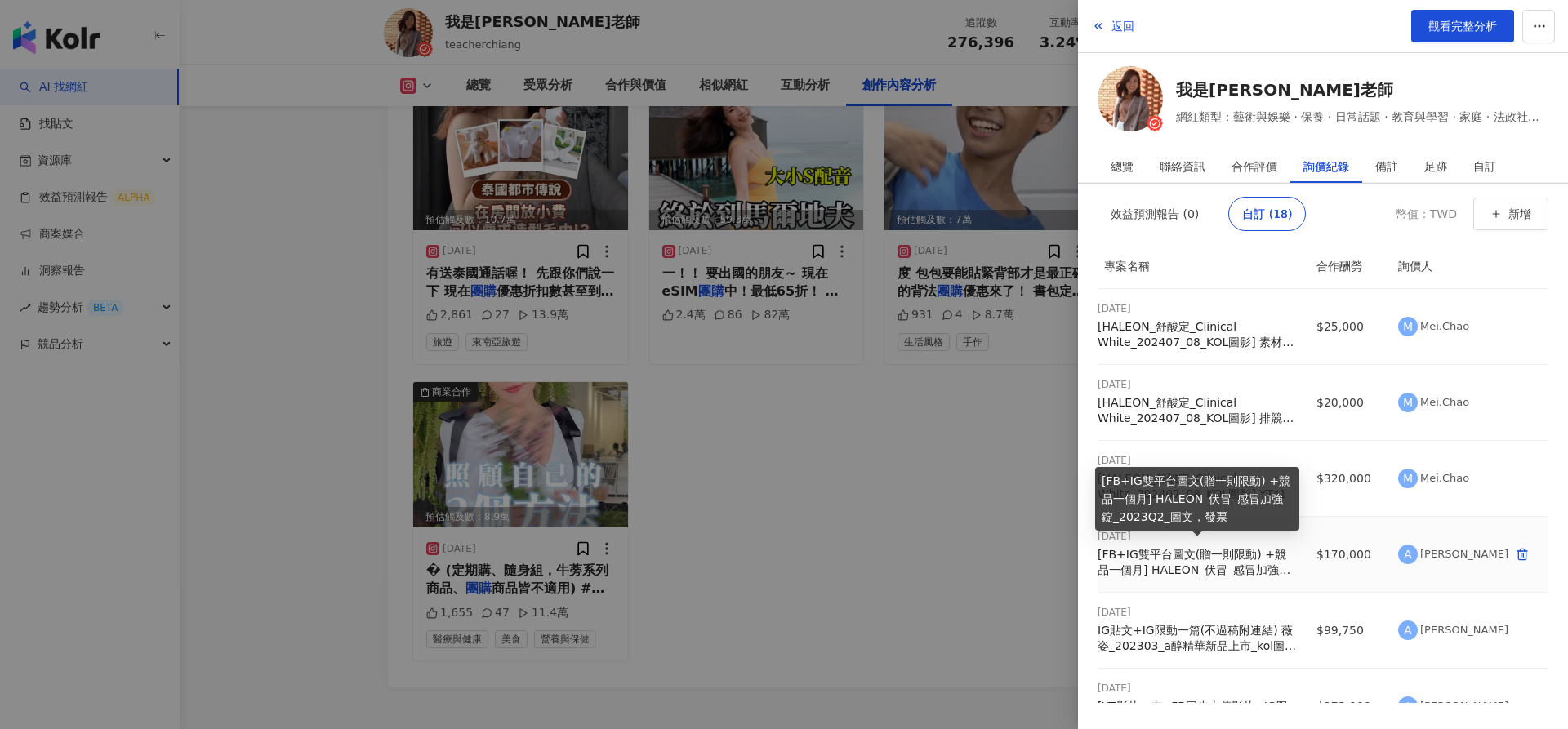
scroll to position [17, 0]
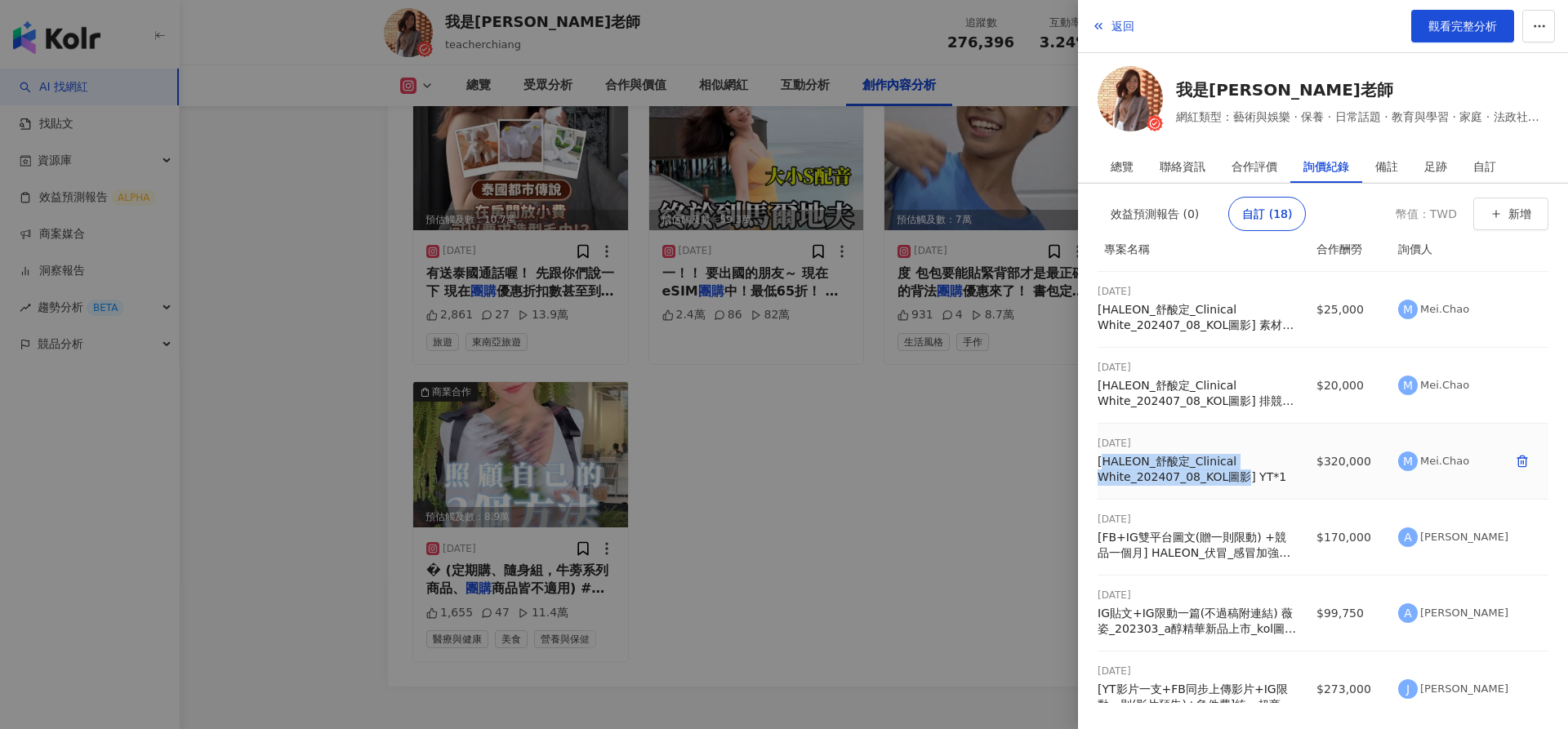
drag, startPoint x: 1100, startPoint y: 459, endPoint x: 1235, endPoint y: 476, distance: 136.1
click at [1236, 477] on div "[HALEON_舒酸定_Clinical White_202407_08_KOL圖影] YT*1" at bounding box center [1197, 470] width 200 height 32
copy div "HALEON_舒酸定_Clinical White_202407_08_KOL圖影"
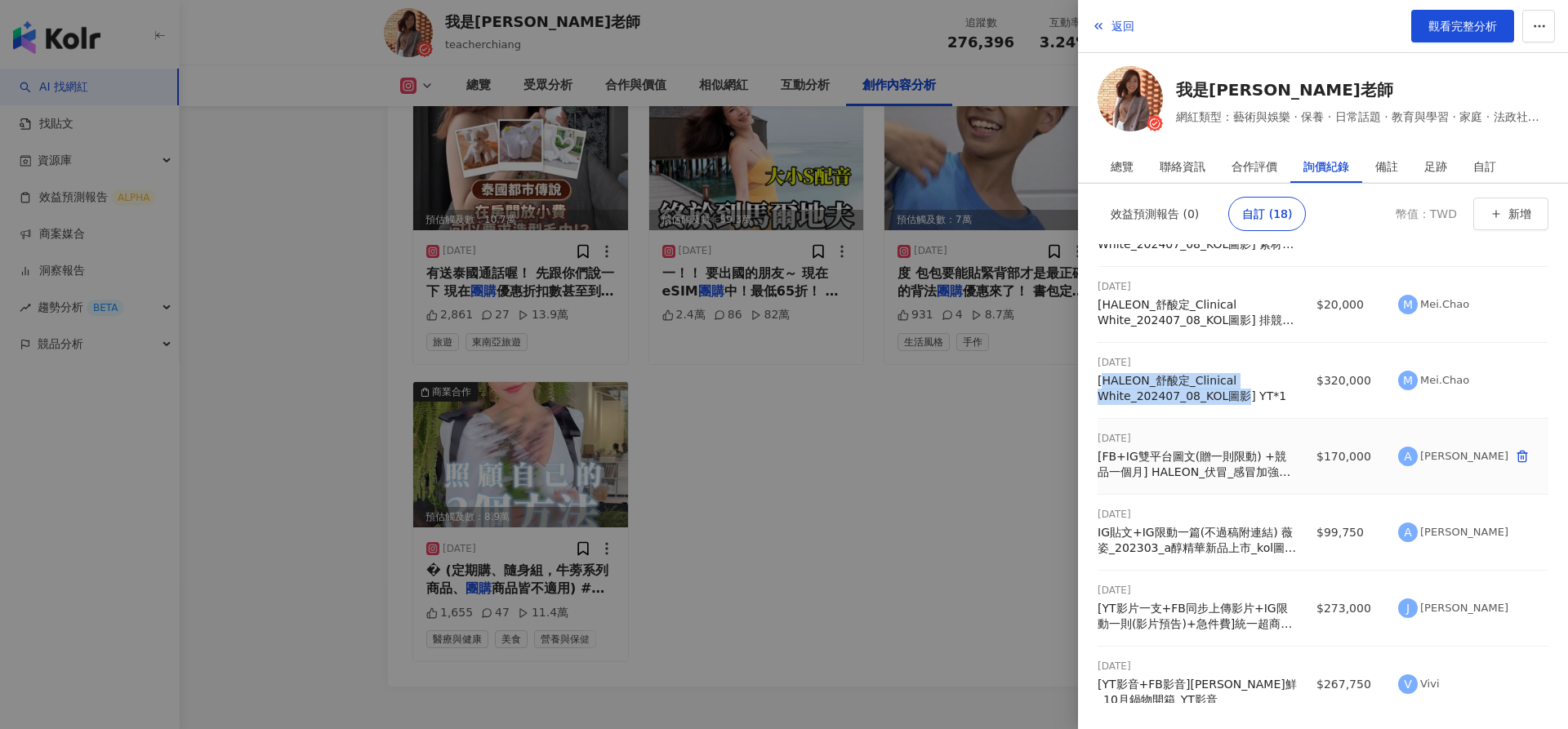
scroll to position [103, 0]
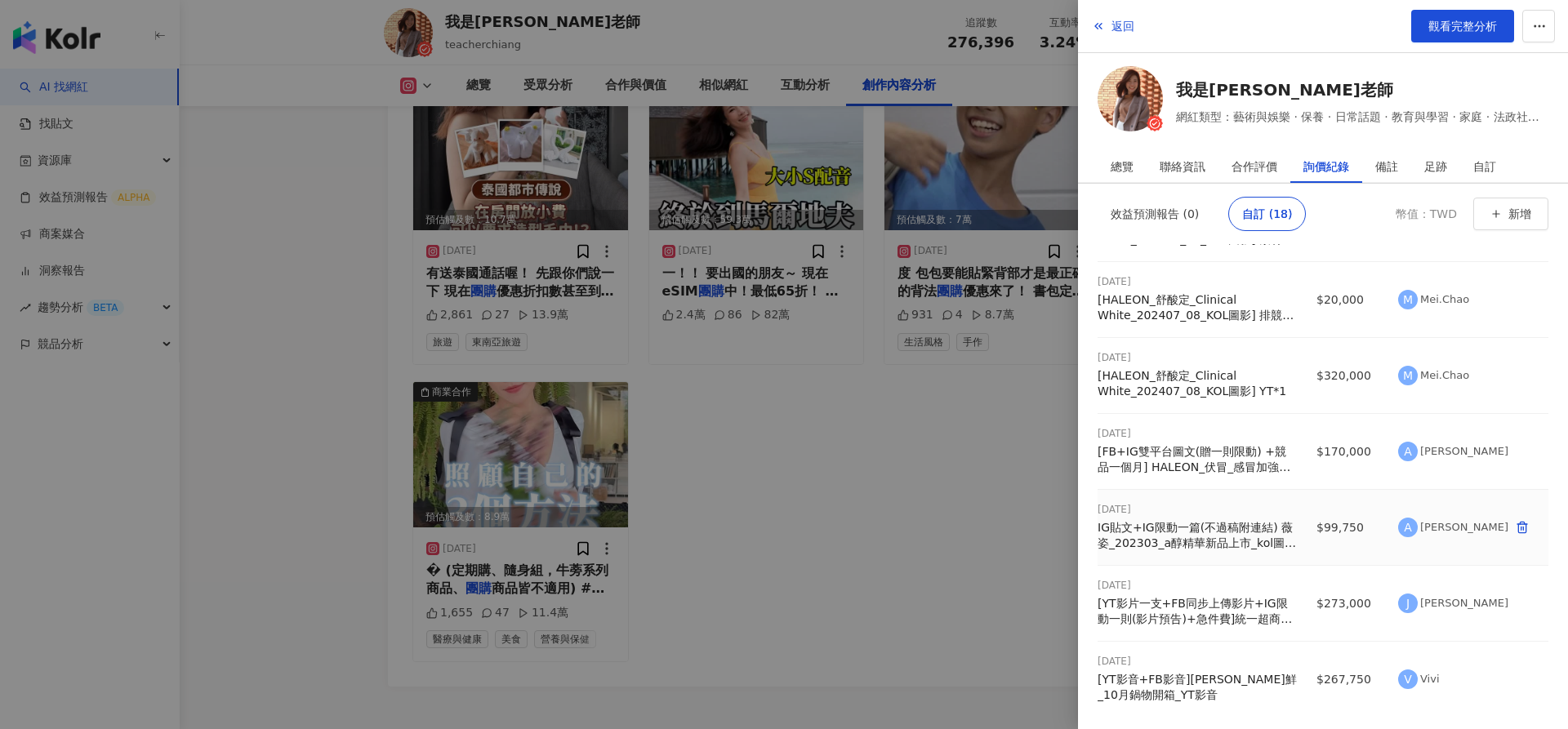
click at [1243, 534] on div "IG貼文+IG限動一篇(不過稿附連結) 薇姿_202303_a醇精華新品上市_kol圖文 發票" at bounding box center [1197, 536] width 200 height 32
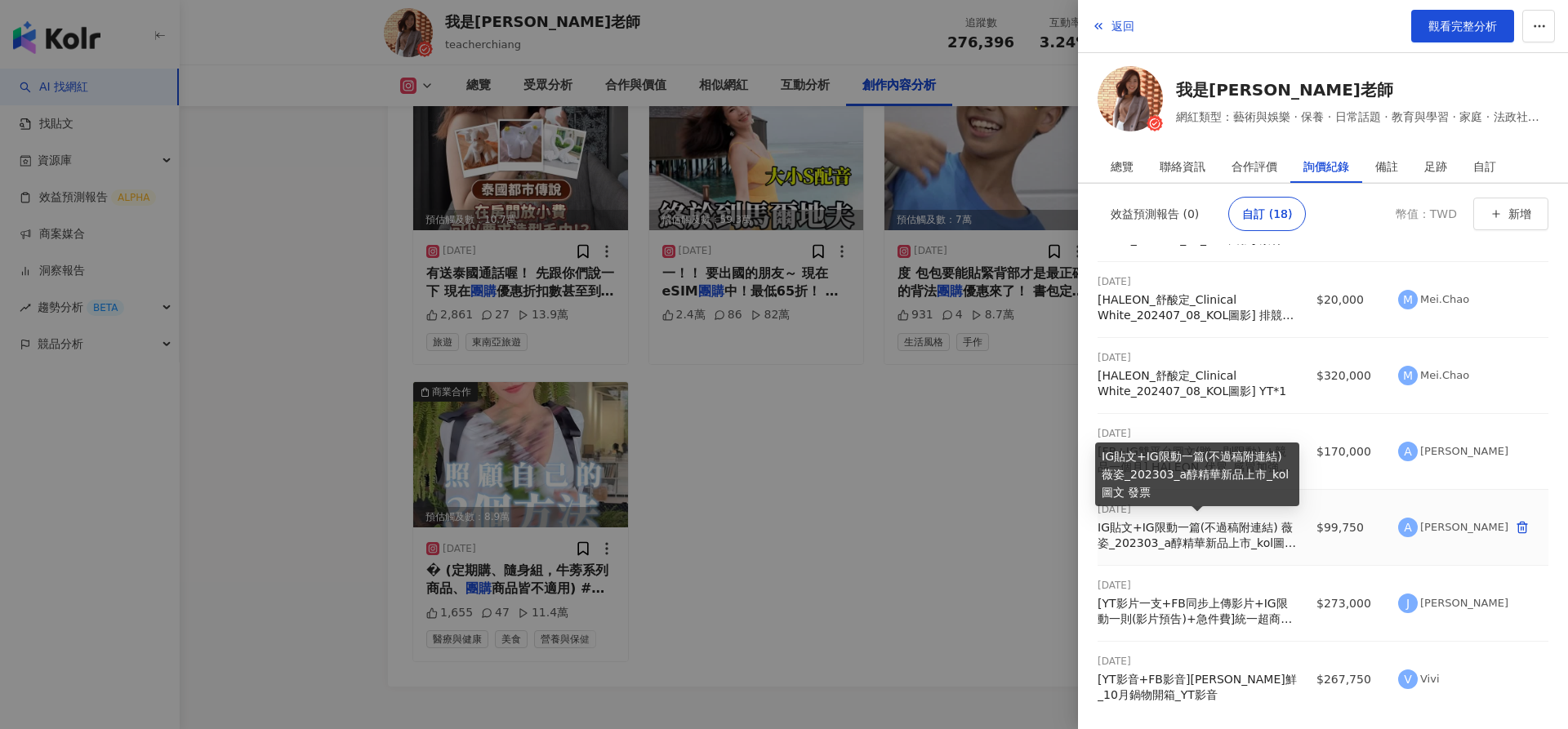
click at [1213, 521] on div "IG貼文+IG限動一篇(不過稿附連結) 薇姿_202303_a醇精華新品上市_kol圖文 發票" at bounding box center [1197, 536] width 200 height 32
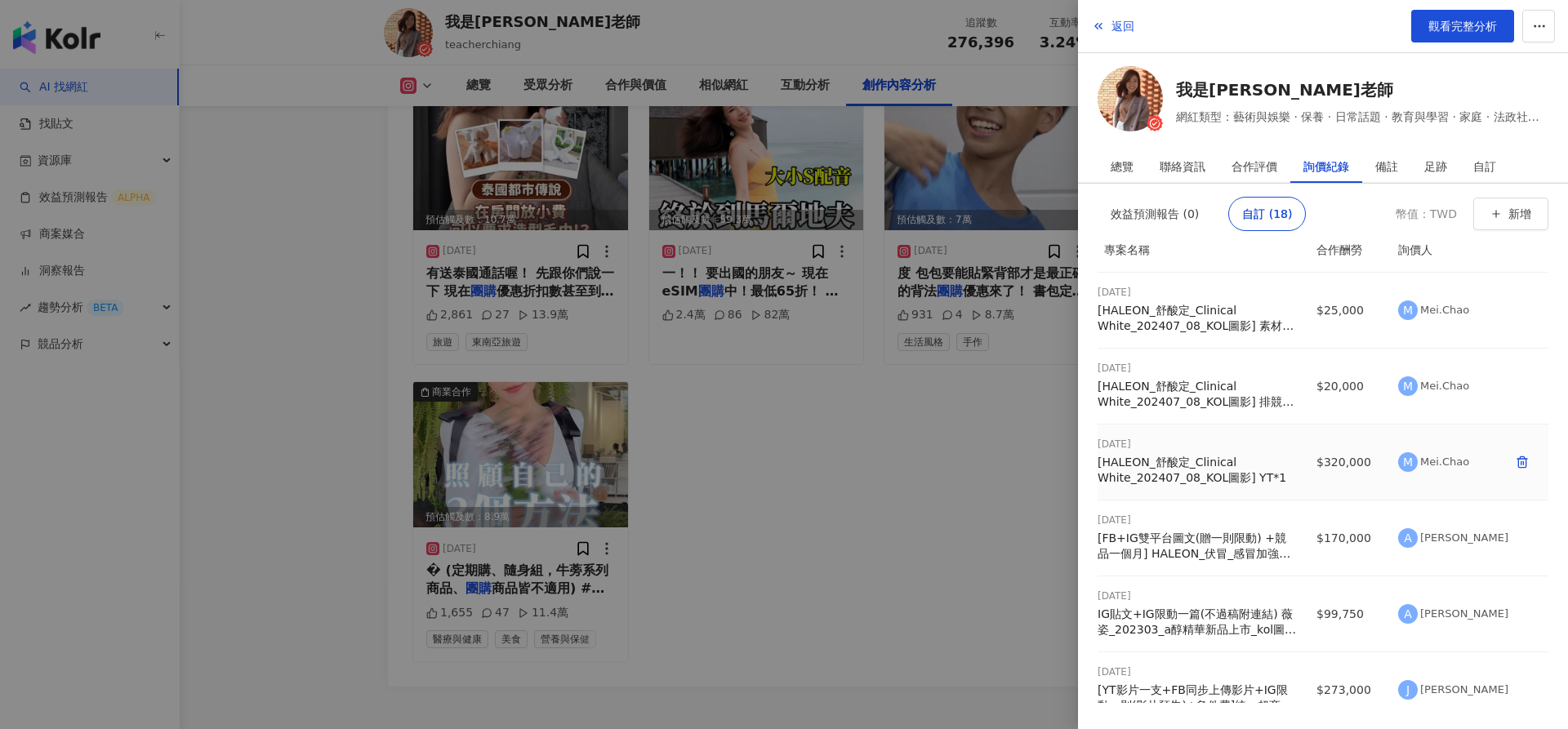
scroll to position [21, 0]
click at [1230, 461] on div "[HALEON_舒酸定_Clinical White_202407_08_KOL圖影] YT*1" at bounding box center [1197, 466] width 200 height 32
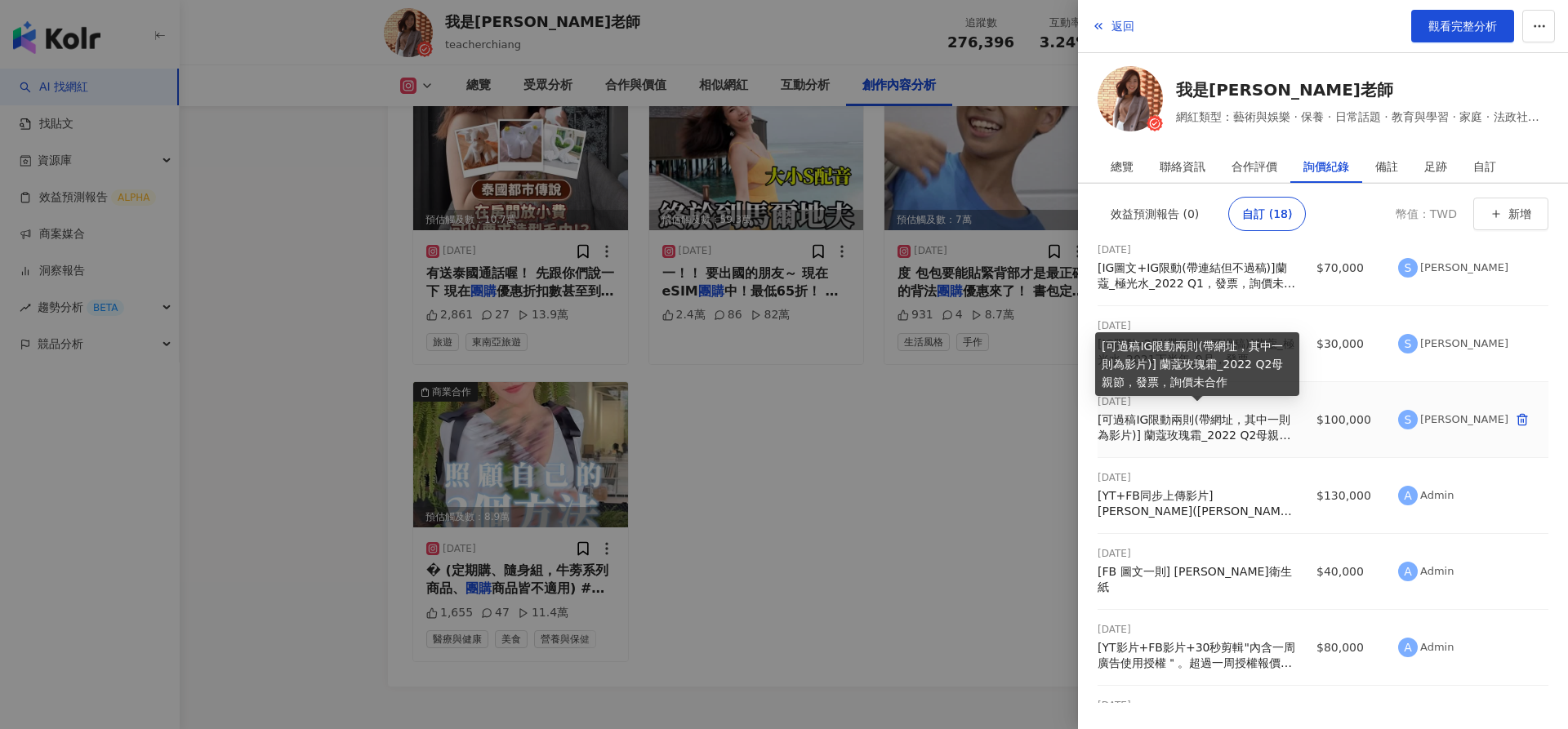
scroll to position [5294, 0]
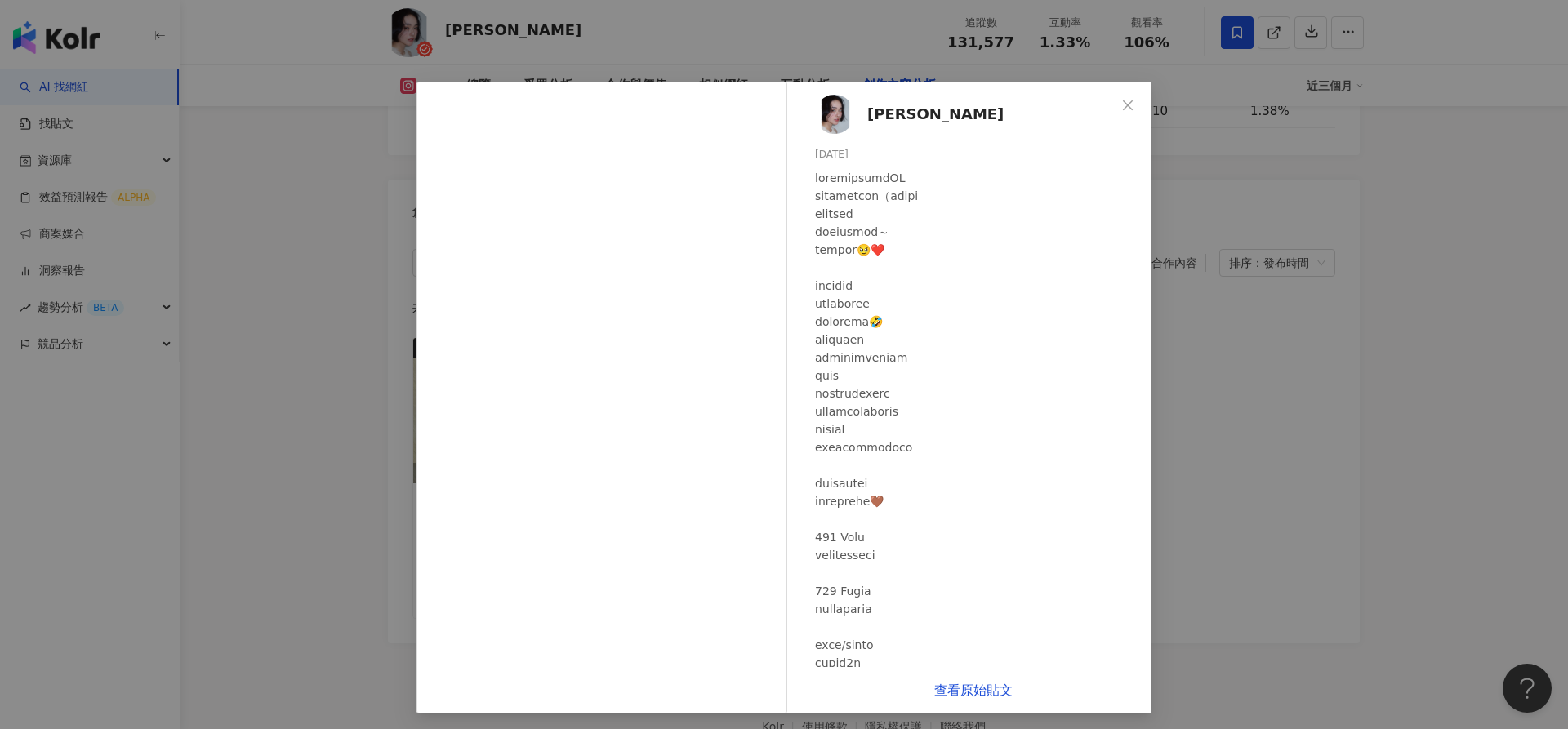
scroll to position [5044, 0]
click at [1243, 388] on div "[PERSON_NAME] [DATE] 3,192 43 99.4萬 查看原始貼文" at bounding box center [784, 364] width 1568 height 729
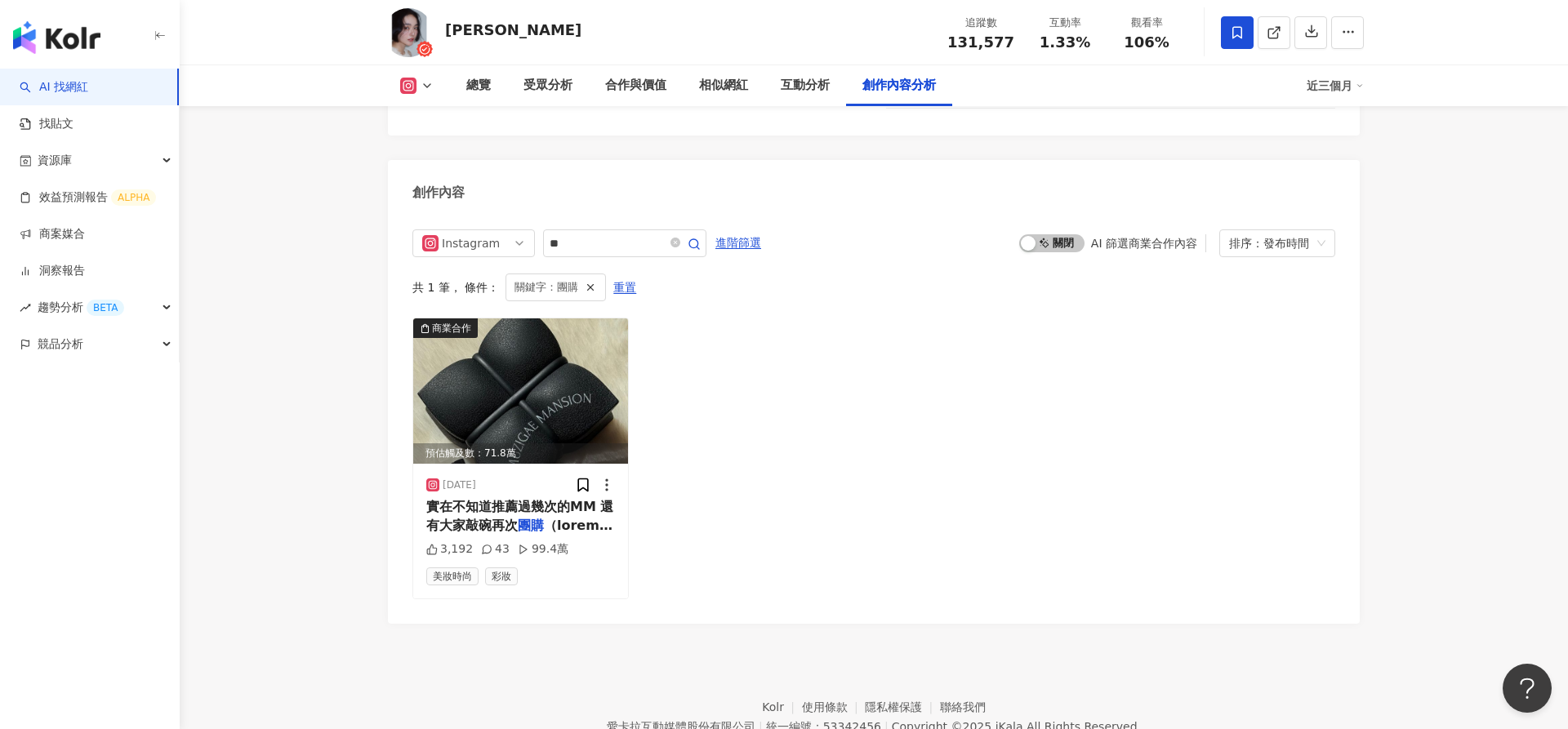
scroll to position [4950, 0]
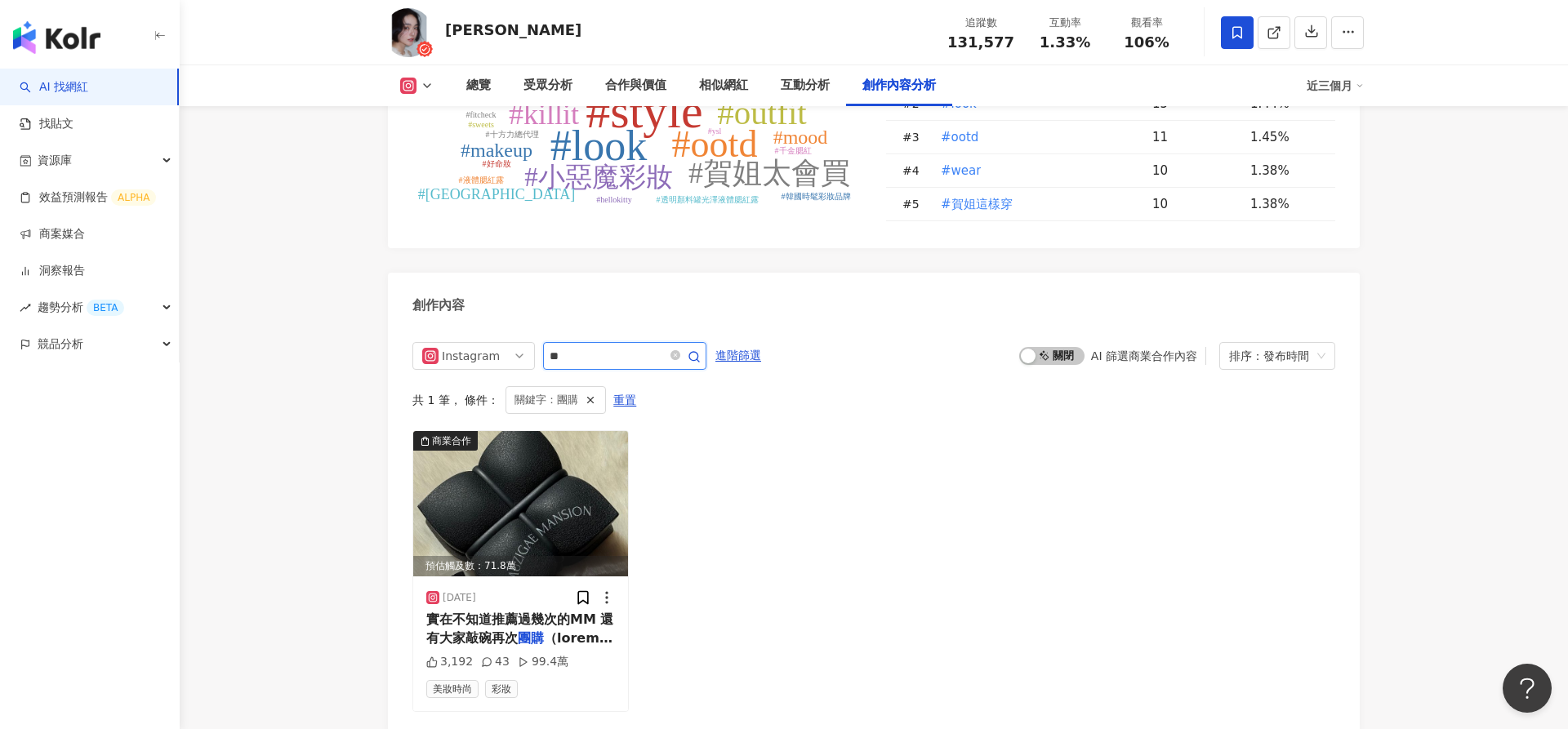
click at [626, 347] on input "**" at bounding box center [607, 357] width 115 height 20
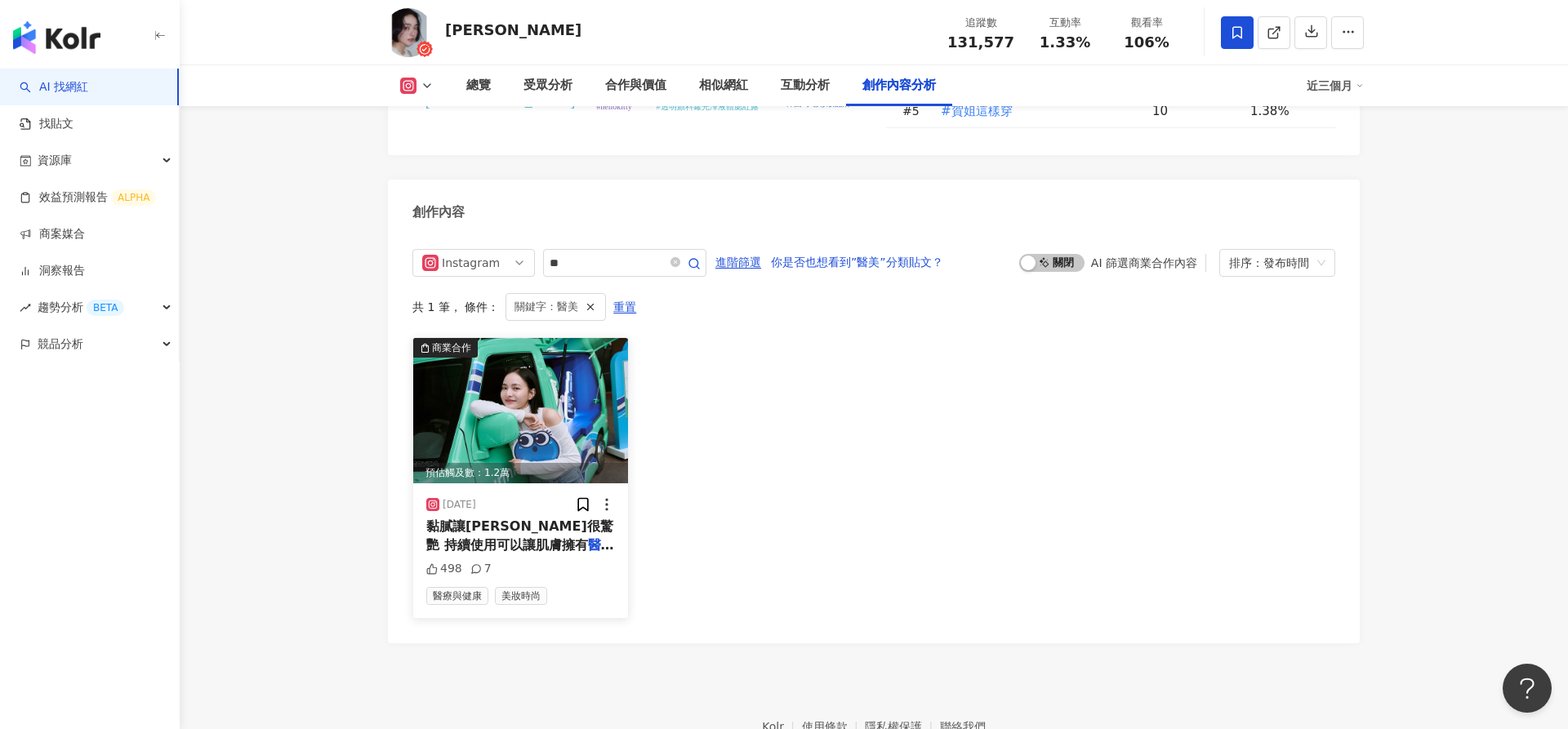
click at [576, 345] on img at bounding box center [520, 410] width 214 height 145
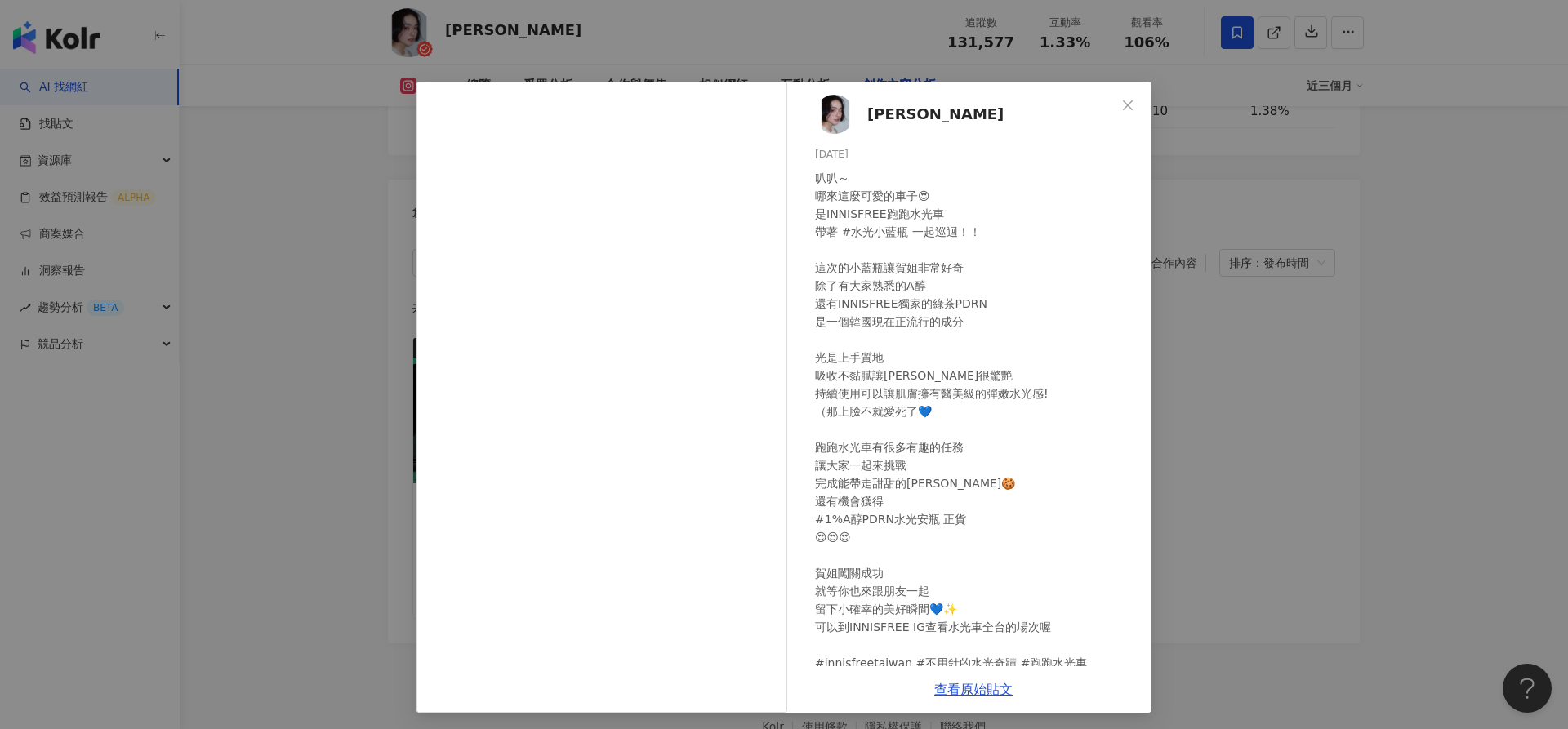
scroll to position [30, 0]
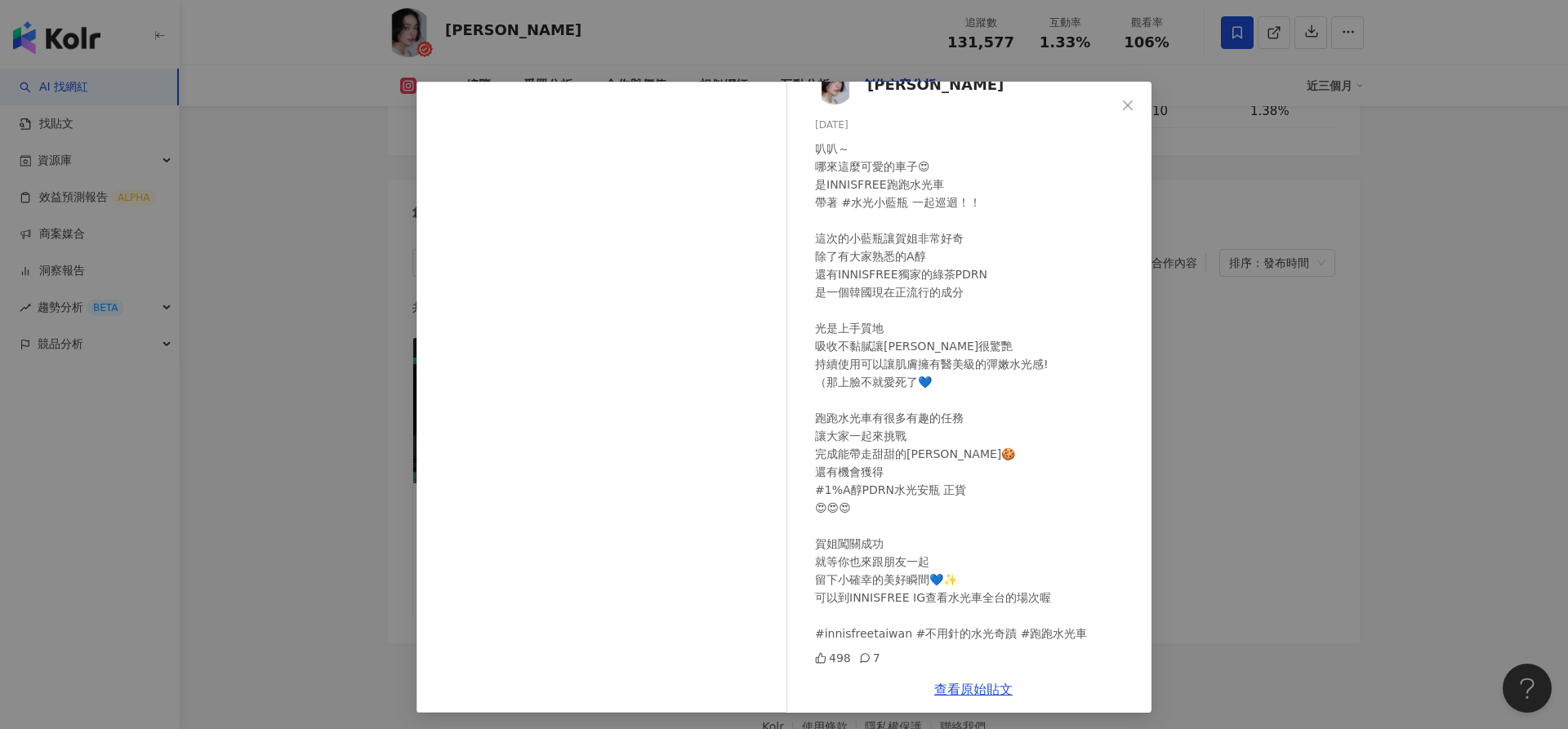
click at [1195, 337] on div "小賀 Joanna 2025/1/8 叭叭～ 哪來這麼可愛的車子😍 是INNISFREE跑跑水光車 帶著 #水光小藍瓶 一起巡迴！！ 這次的小藍瓶讓賀姐非常好…" at bounding box center [784, 364] width 1568 height 729
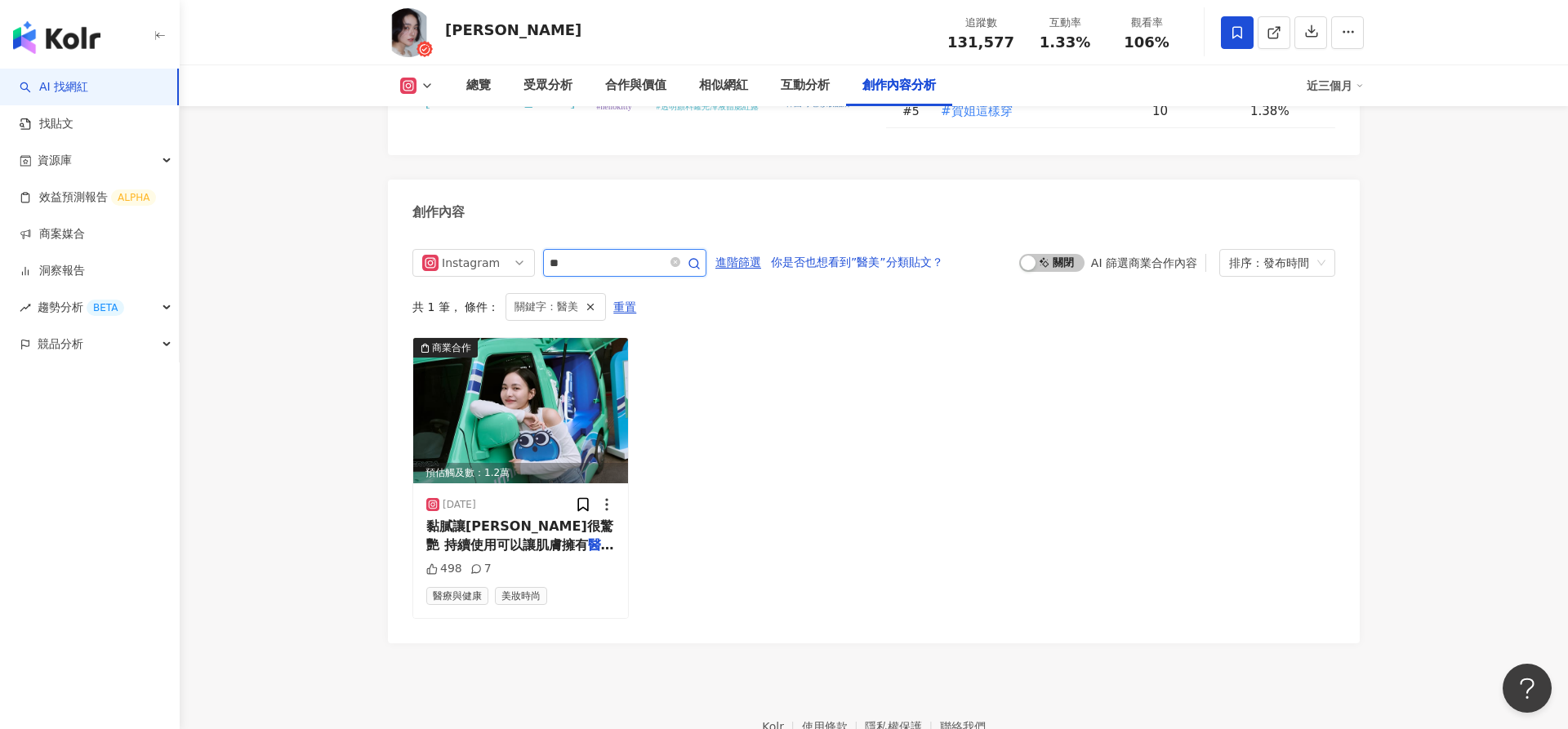
click at [624, 253] on input "**" at bounding box center [607, 263] width 115 height 20
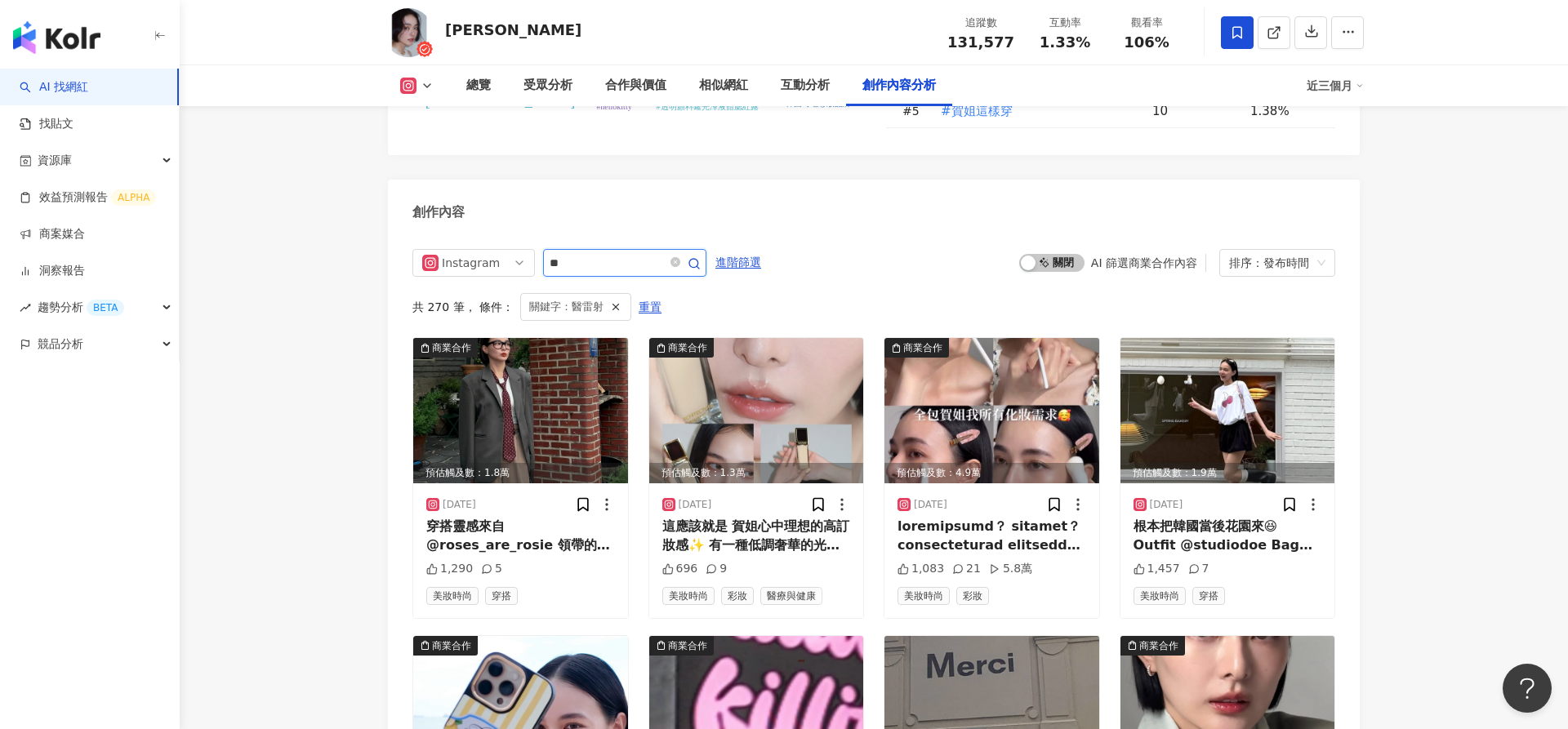
scroll to position [4897, 0]
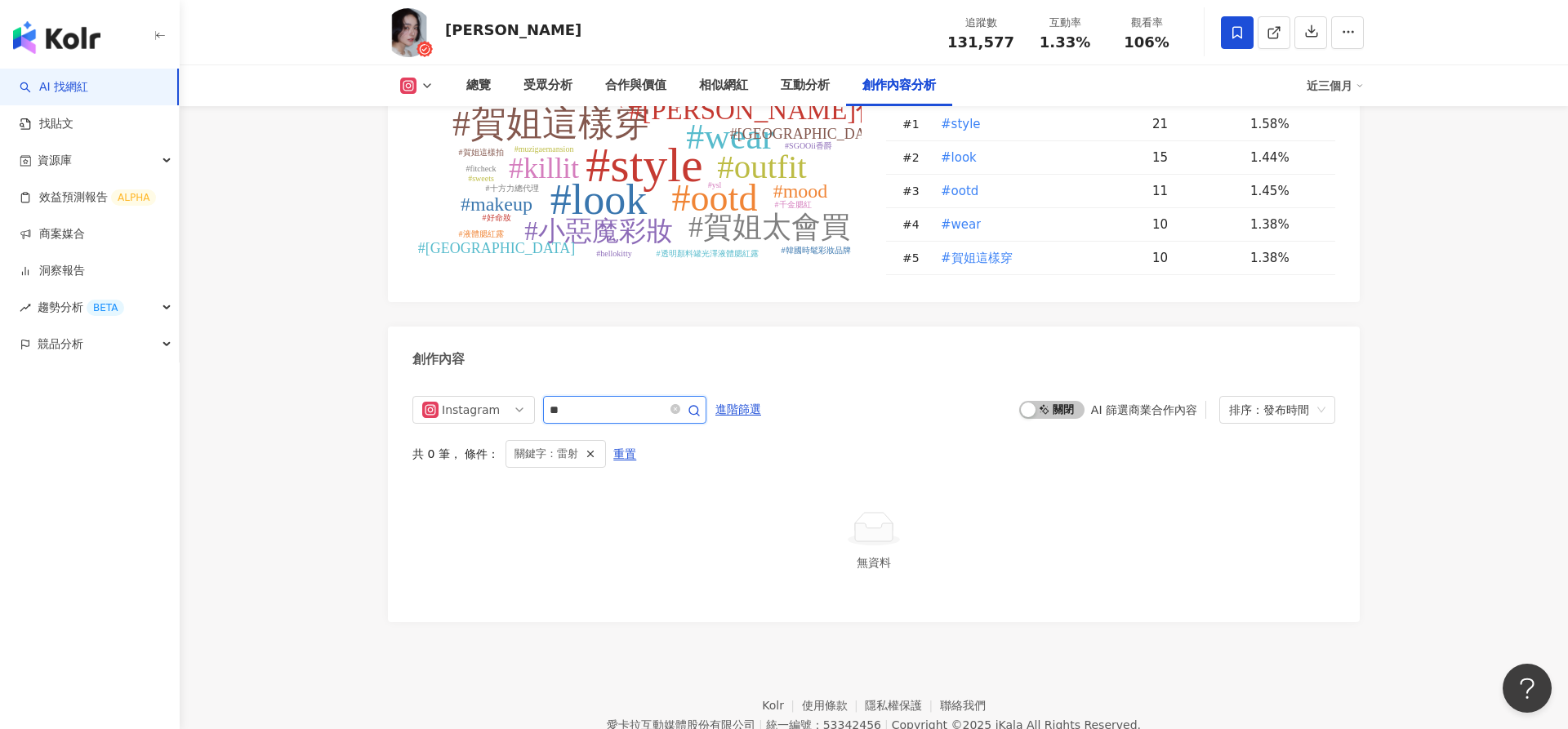
click at [621, 400] on input "**" at bounding box center [607, 410] width 115 height 20
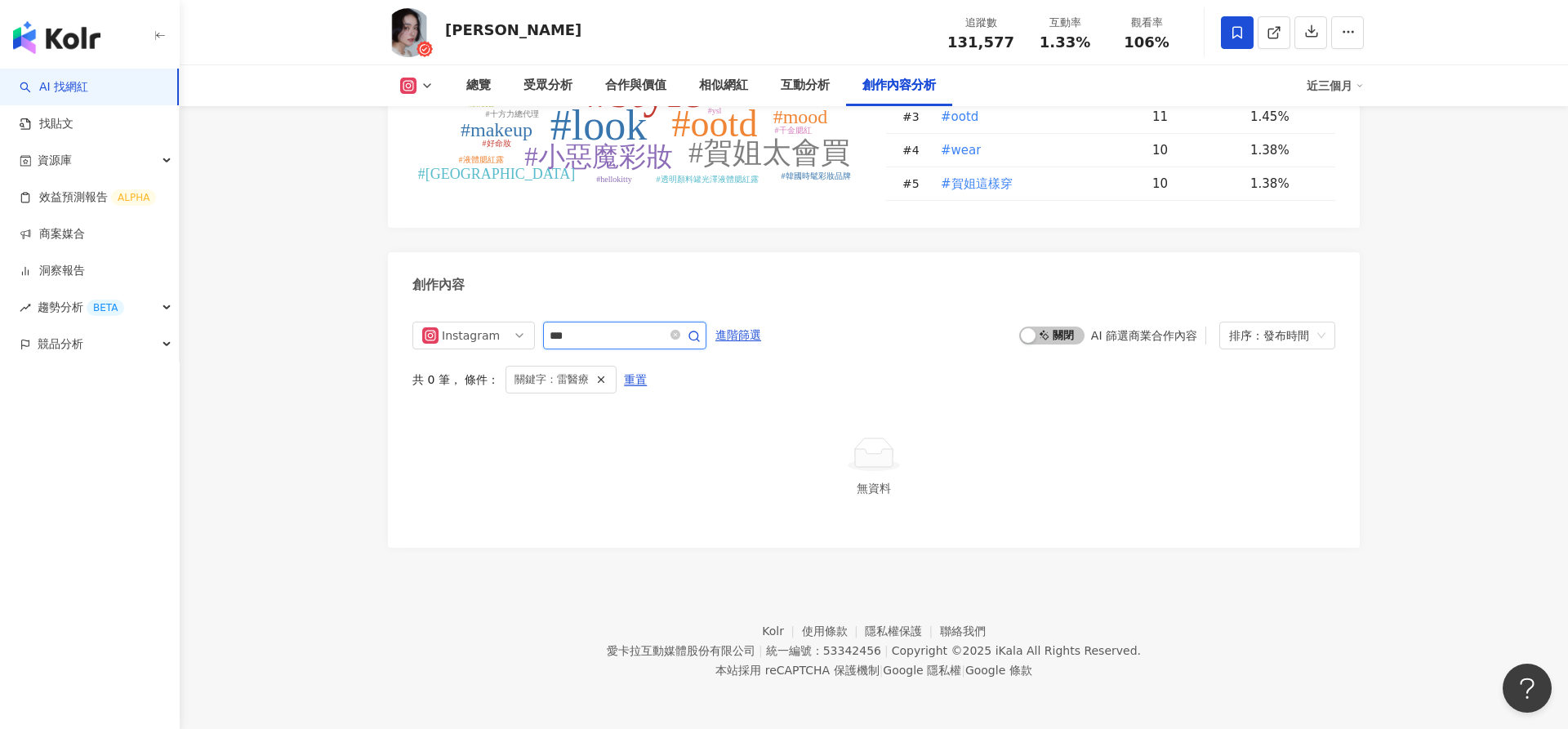
scroll to position [4897, 0]
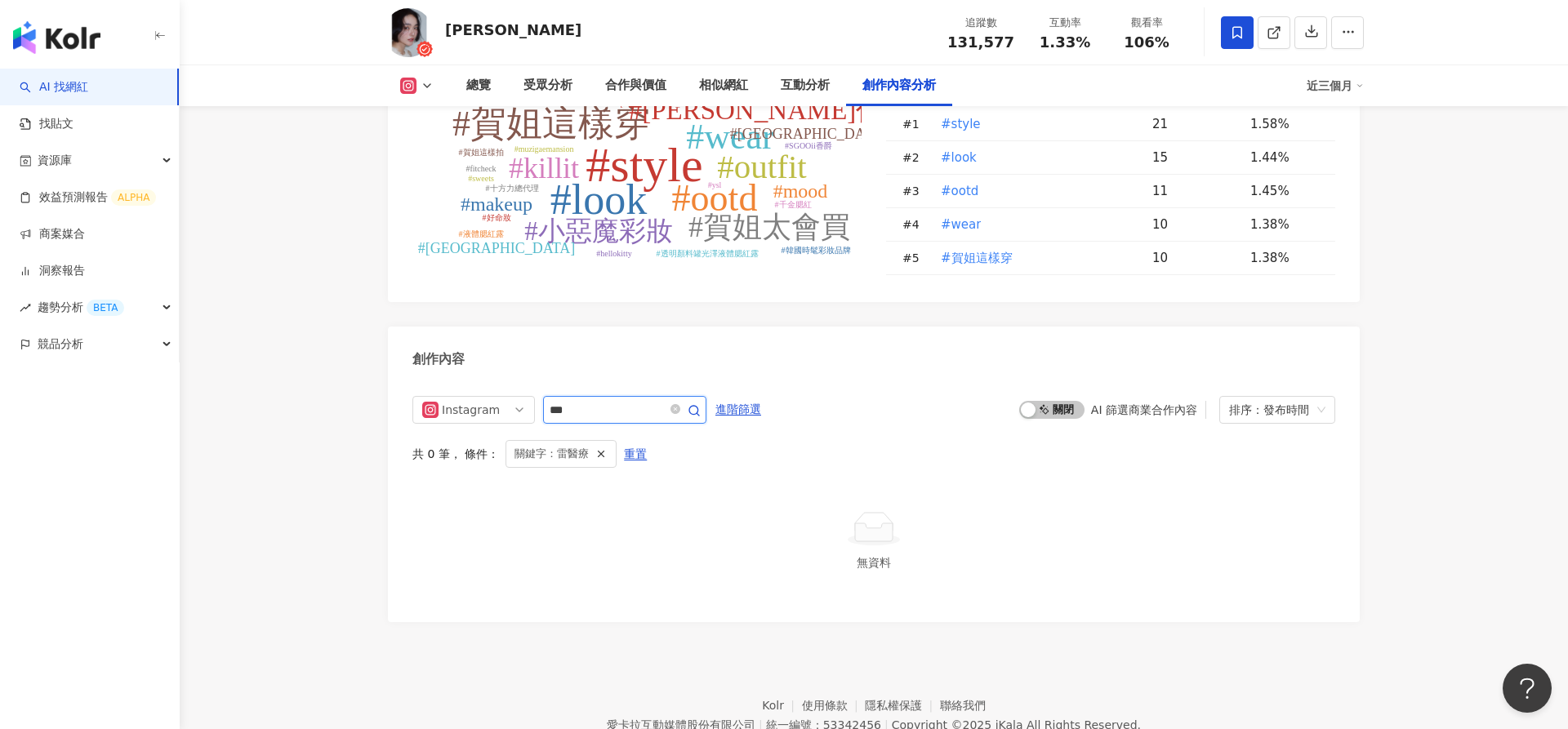
click at [626, 400] on input "***" at bounding box center [607, 410] width 115 height 20
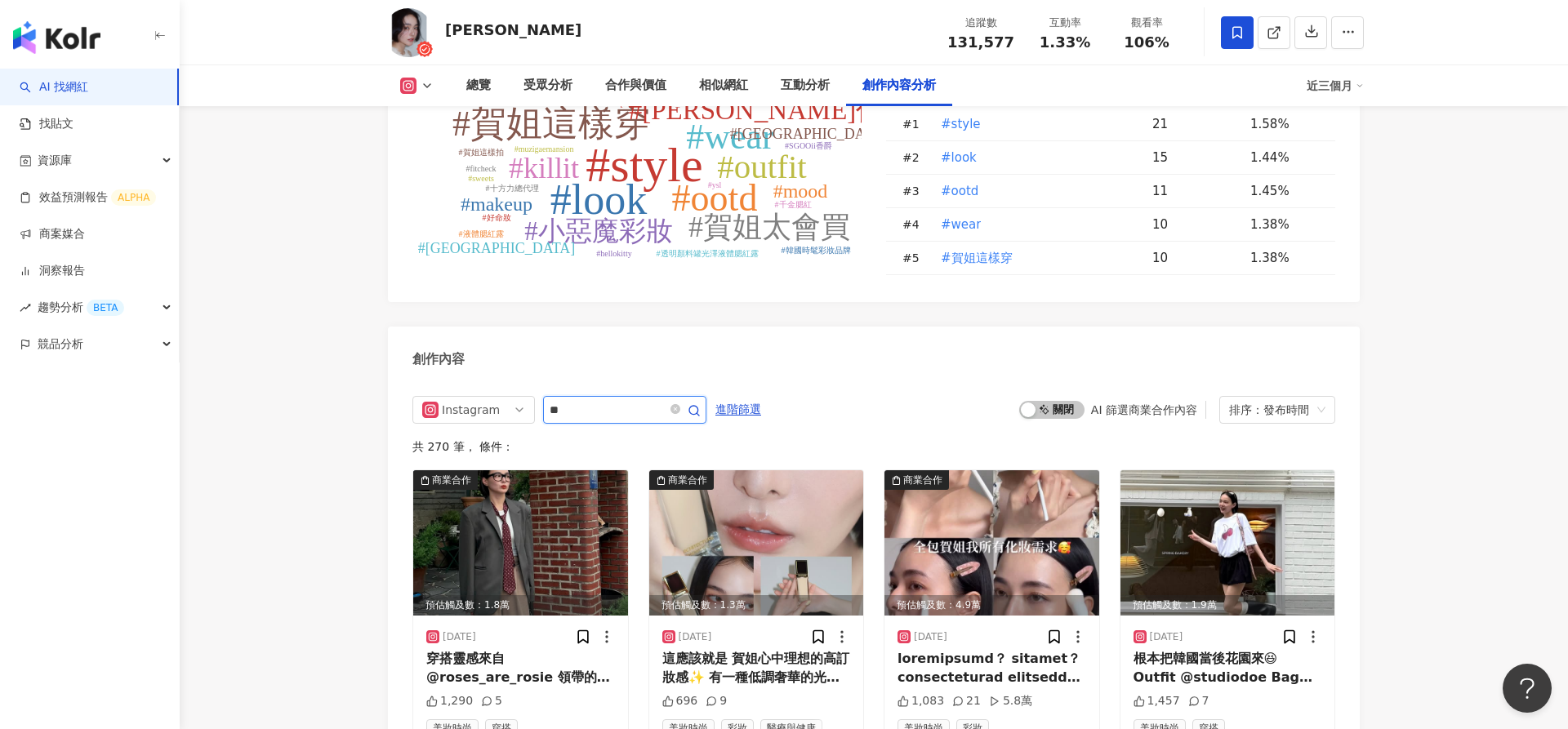
scroll to position [5044, 0]
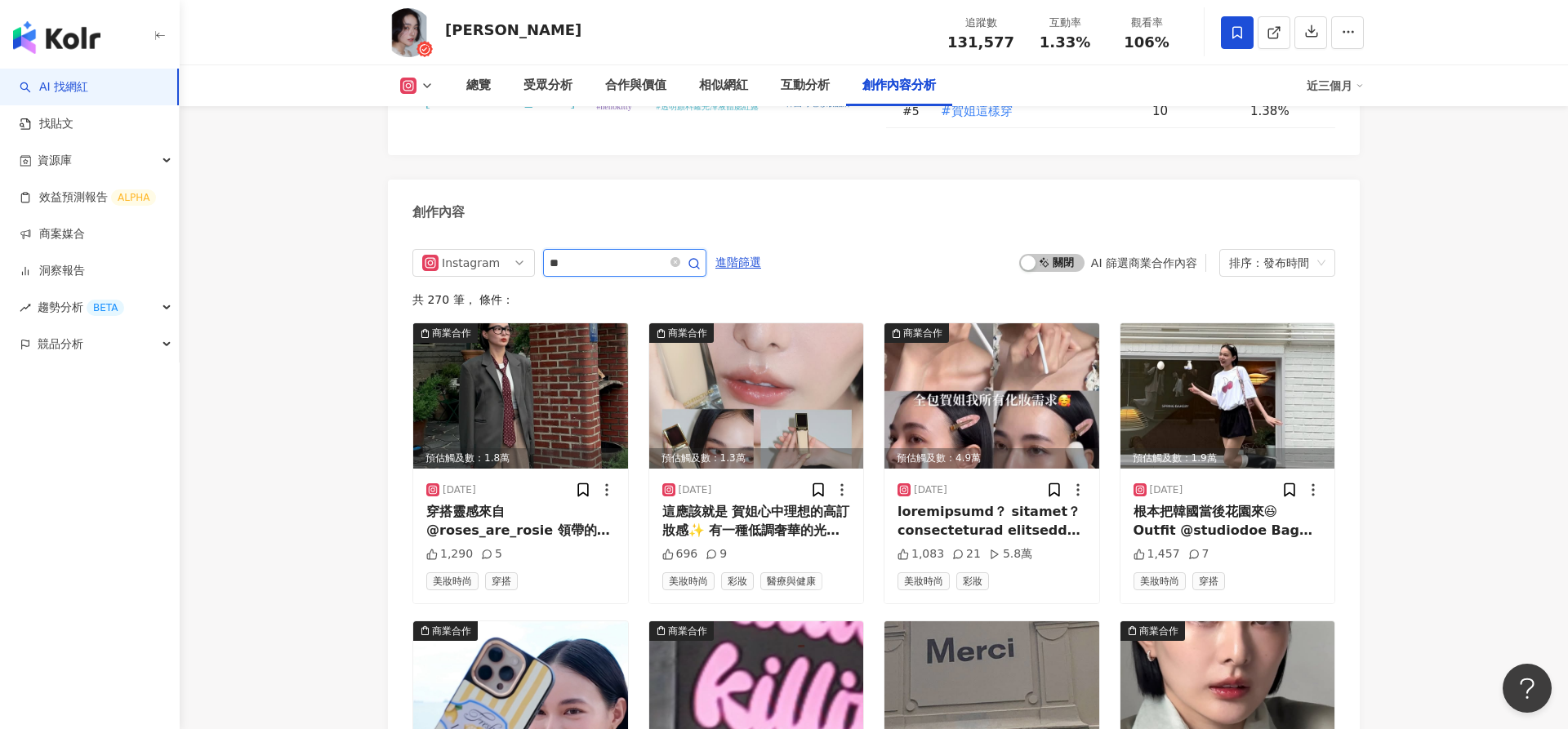
type input "*"
click at [1283, 250] on div "排序：發布時間" at bounding box center [1270, 263] width 82 height 26
click at [1269, 257] on div "互動數" at bounding box center [1277, 252] width 90 height 18
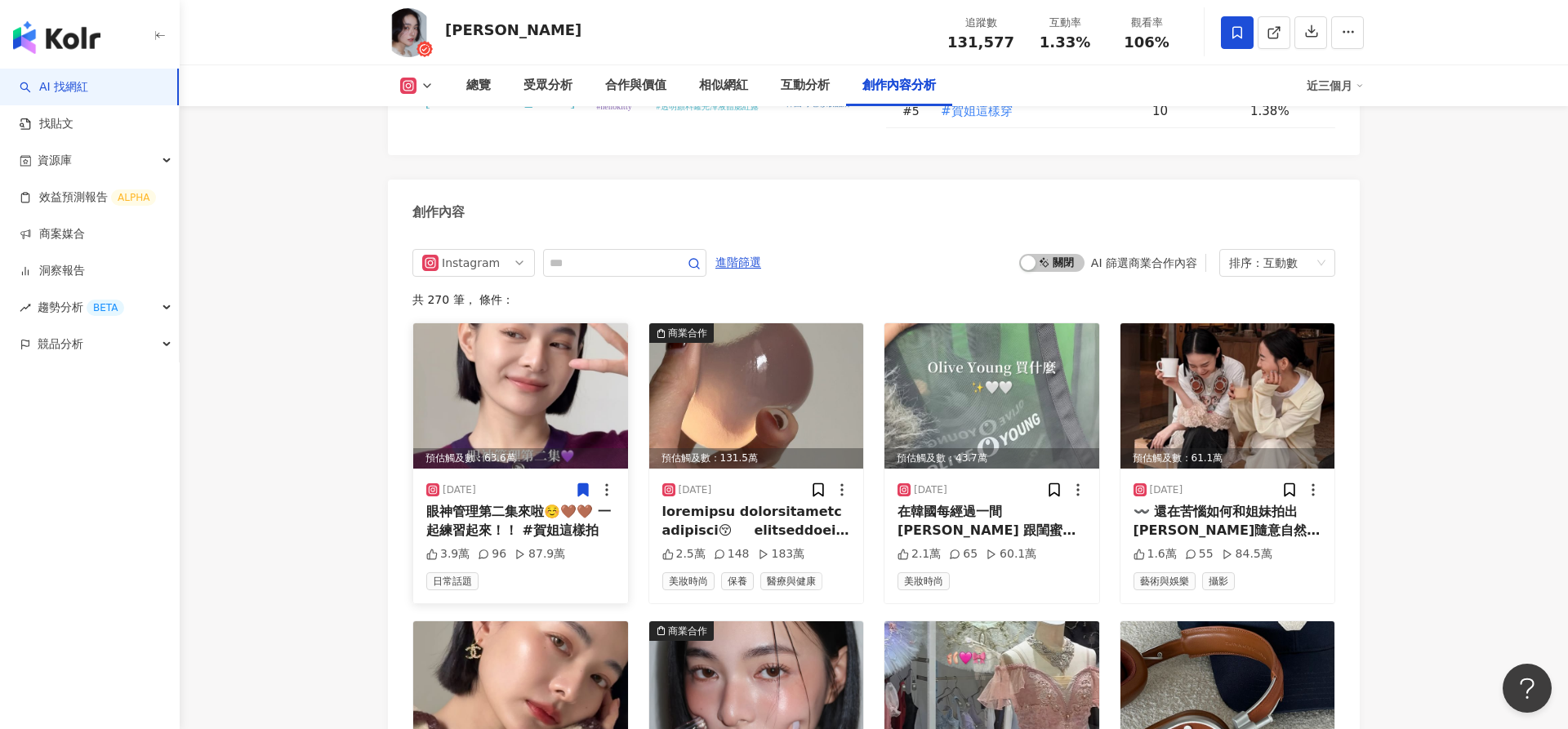
click at [566, 335] on img at bounding box center [520, 395] width 214 height 145
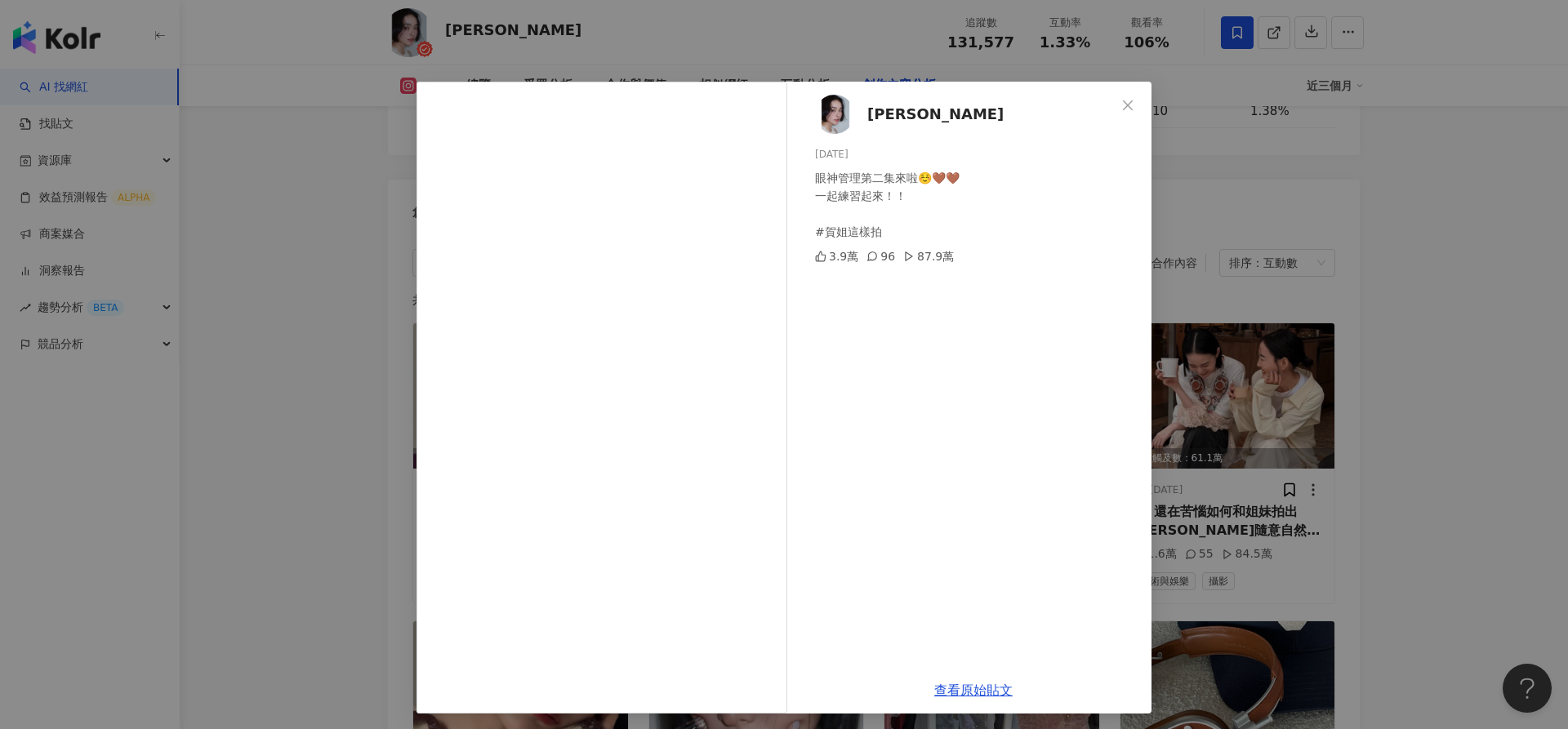
click at [1402, 460] on div "小賀 Joanna 2025/3/26 眼神管理第二集來啦☺️🤎🤎 一起練習起來！！ #賀姐這樣拍 3.9萬 96 87.9萬 查看原始貼文" at bounding box center [784, 364] width 1568 height 729
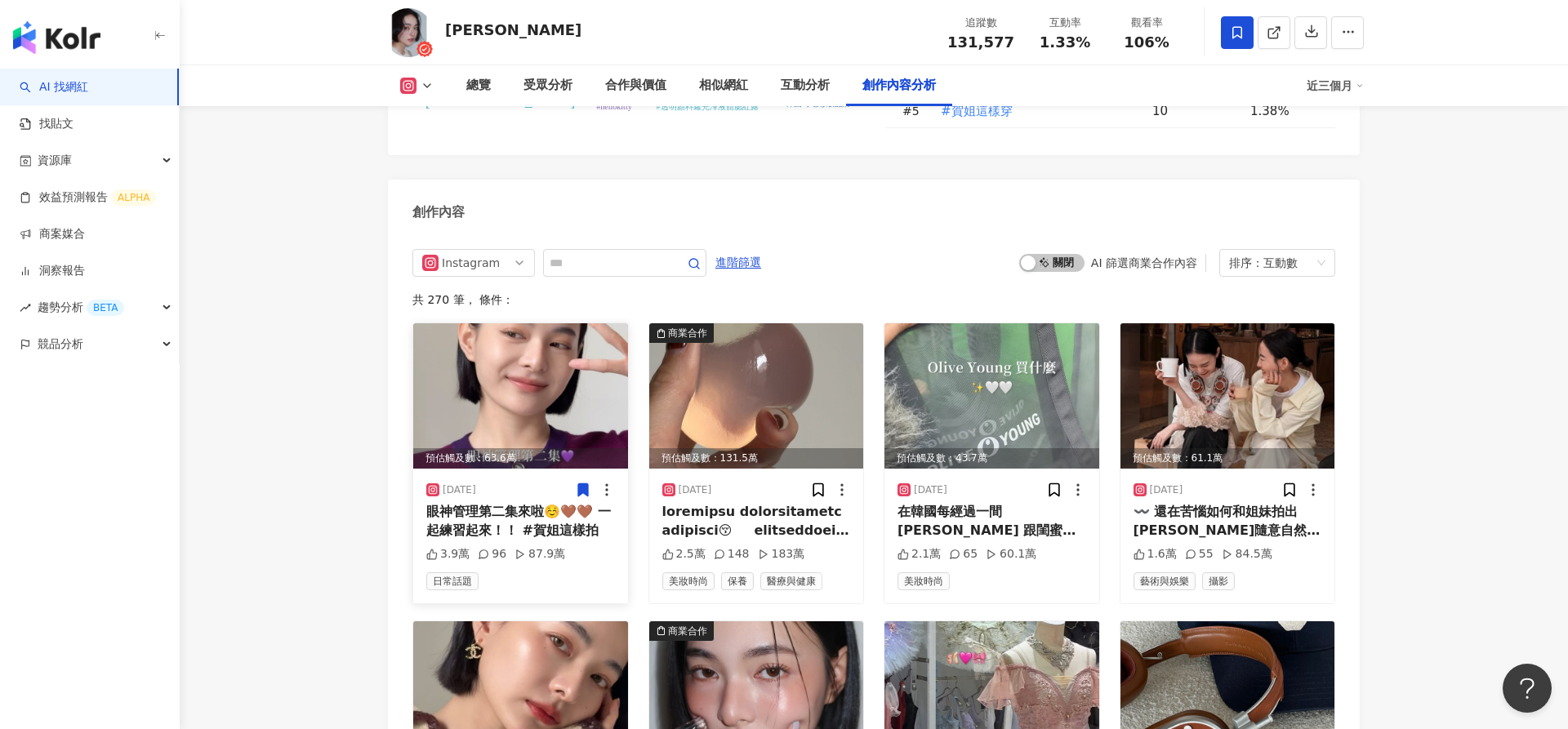
click at [546, 334] on img at bounding box center [520, 395] width 214 height 145
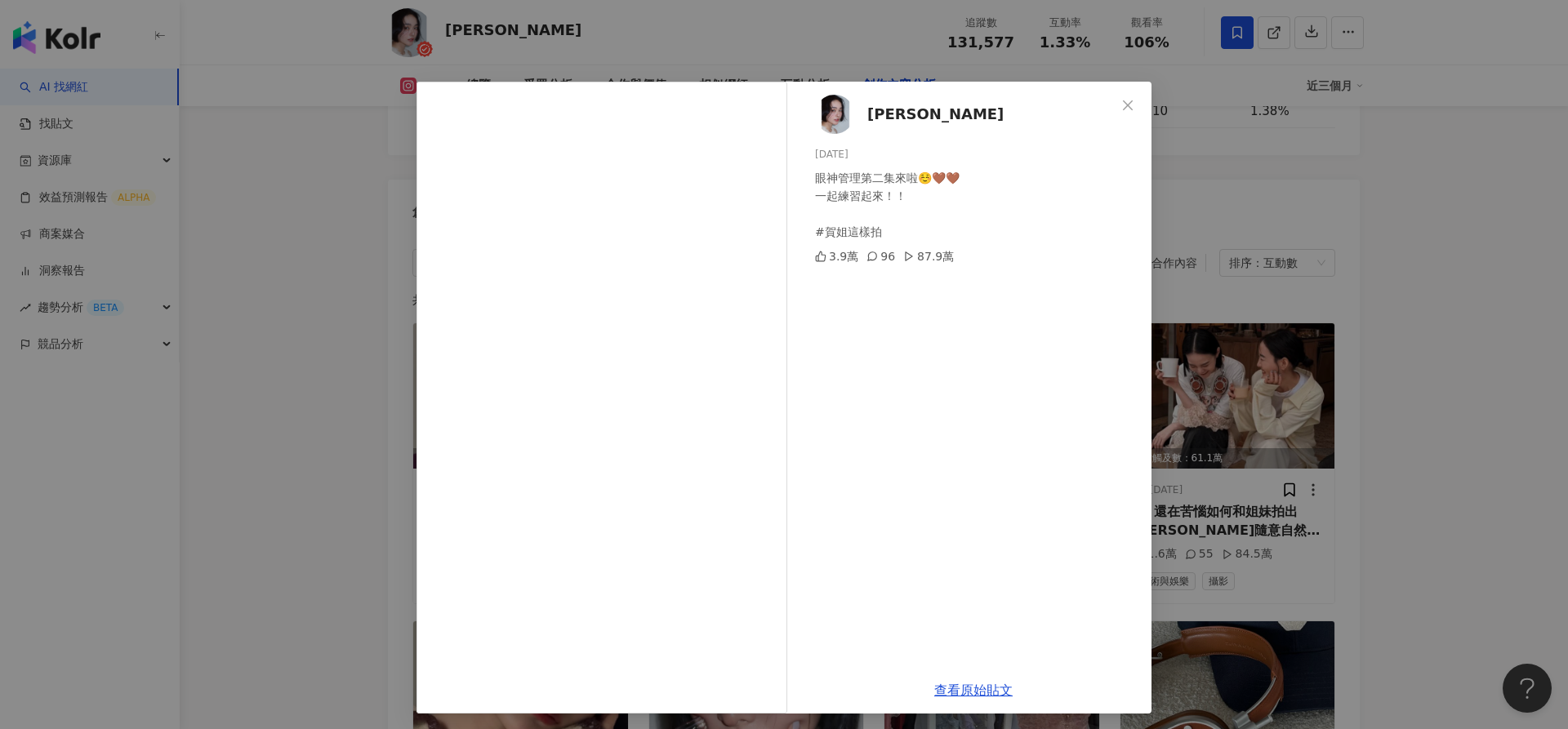
click at [1530, 366] on div "小賀 Joanna 2025/3/26 眼神管理第二集來啦☺️🤎🤎 一起練習起來！！ #賀姐這樣拍 3.9萬 96 87.9萬 查看原始貼文" at bounding box center [784, 364] width 1568 height 729
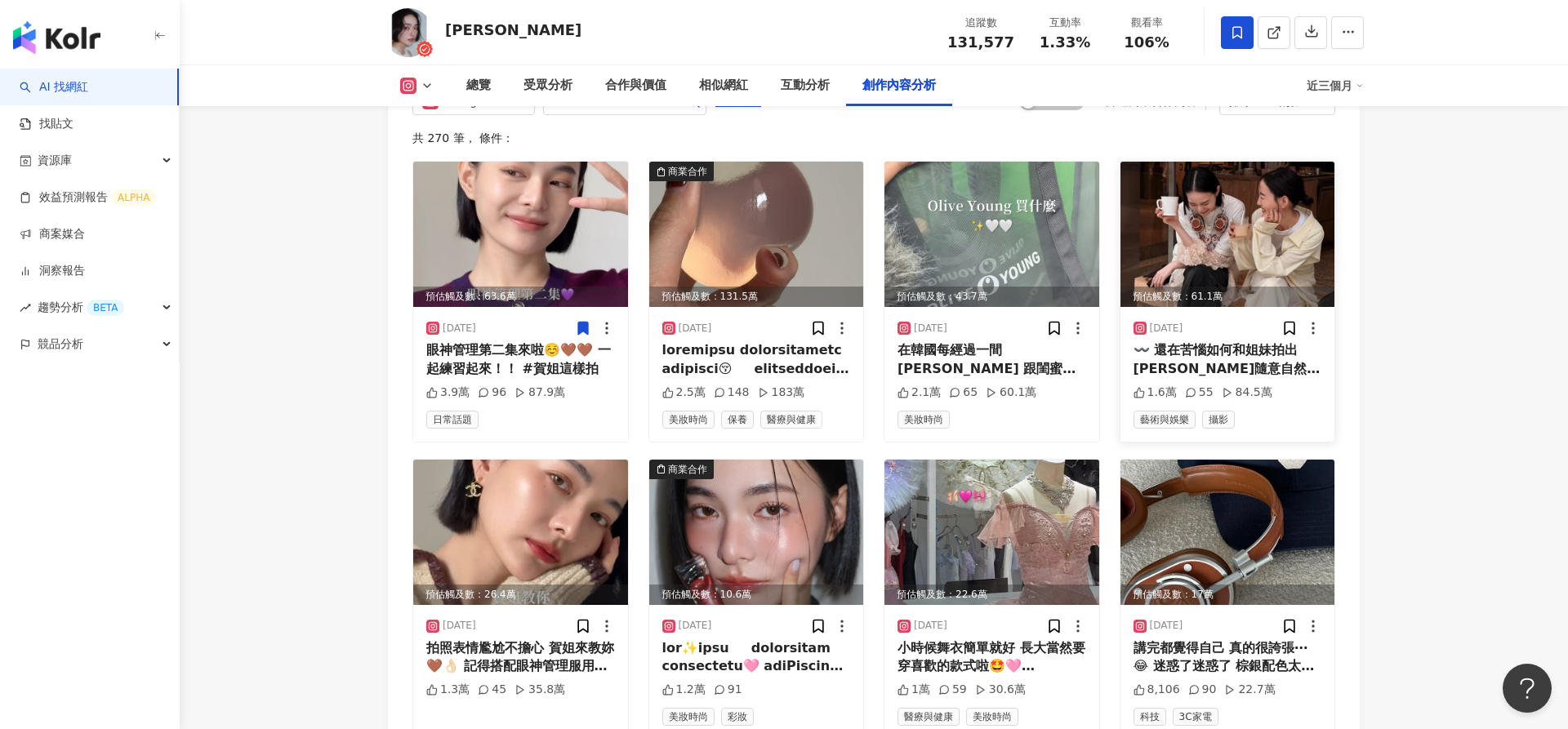
scroll to position [5232, 0]
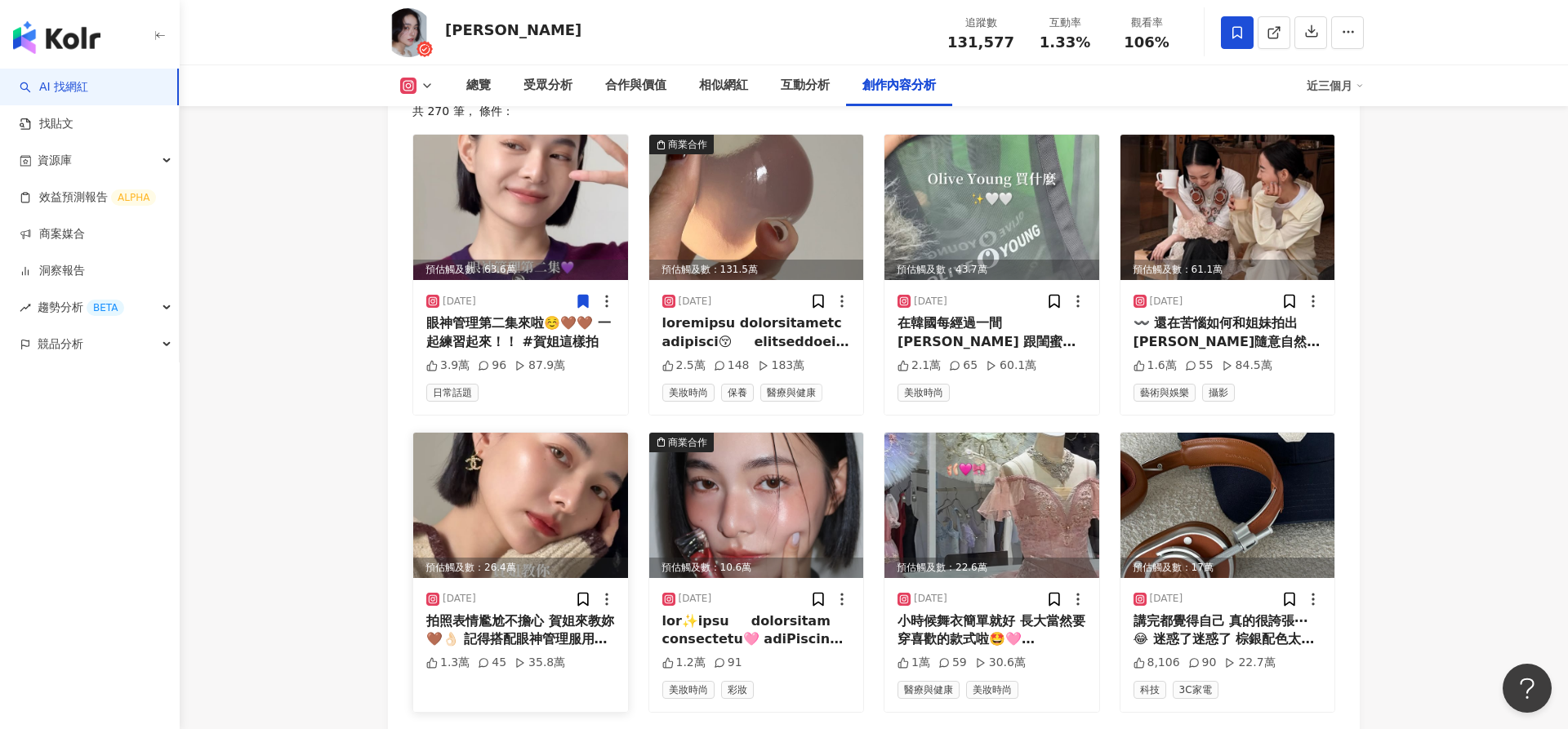
click at [538, 433] on img at bounding box center [520, 505] width 214 height 145
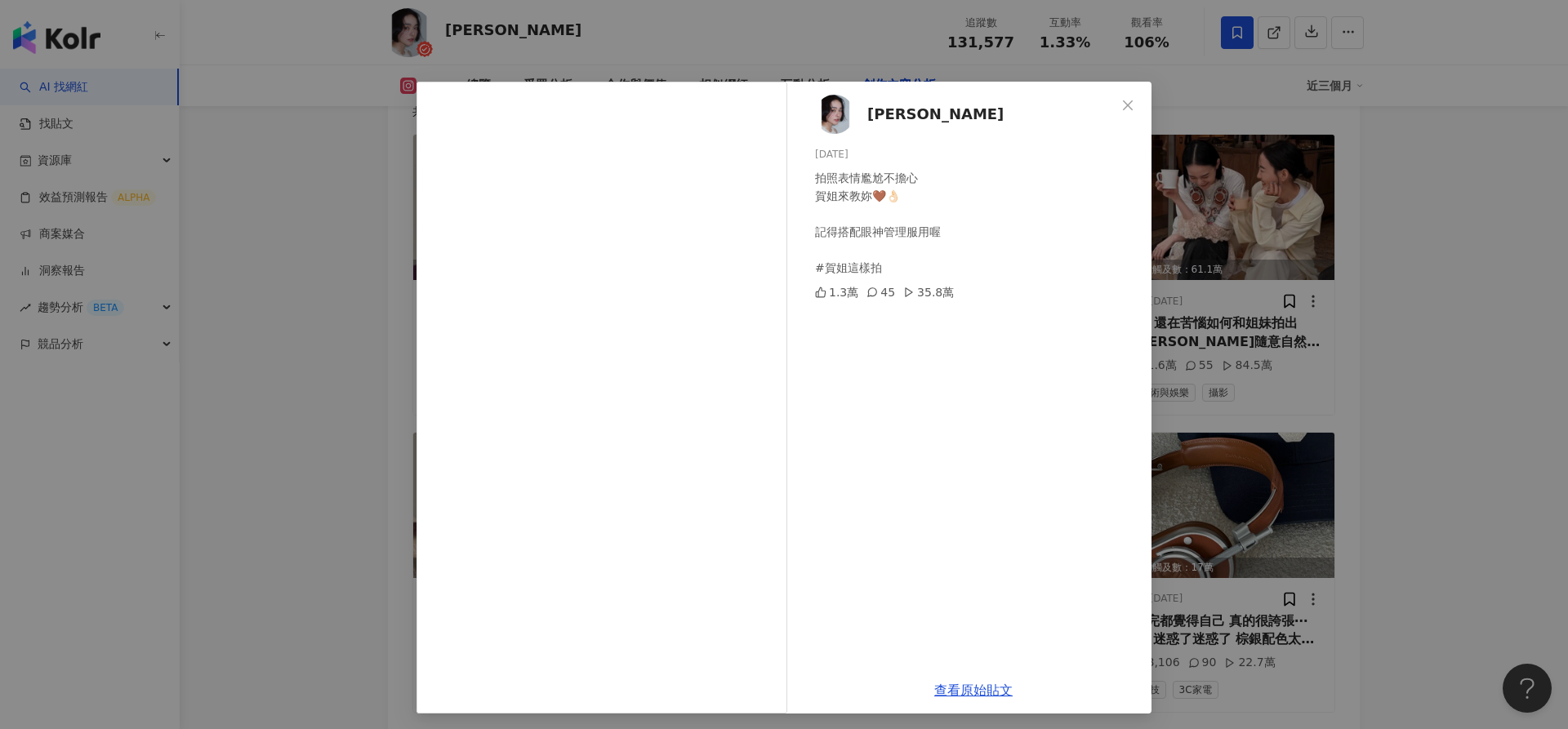
click at [339, 332] on div "小賀 Joanna 2024/12/29 拍照表情尷尬不擔心 賀姐來教妳🤎👌🏻 記得搭配眼神管理服用喔 #賀姐這樣拍 1.3萬 45 35.8萬 查看原始貼文" at bounding box center [784, 364] width 1568 height 729
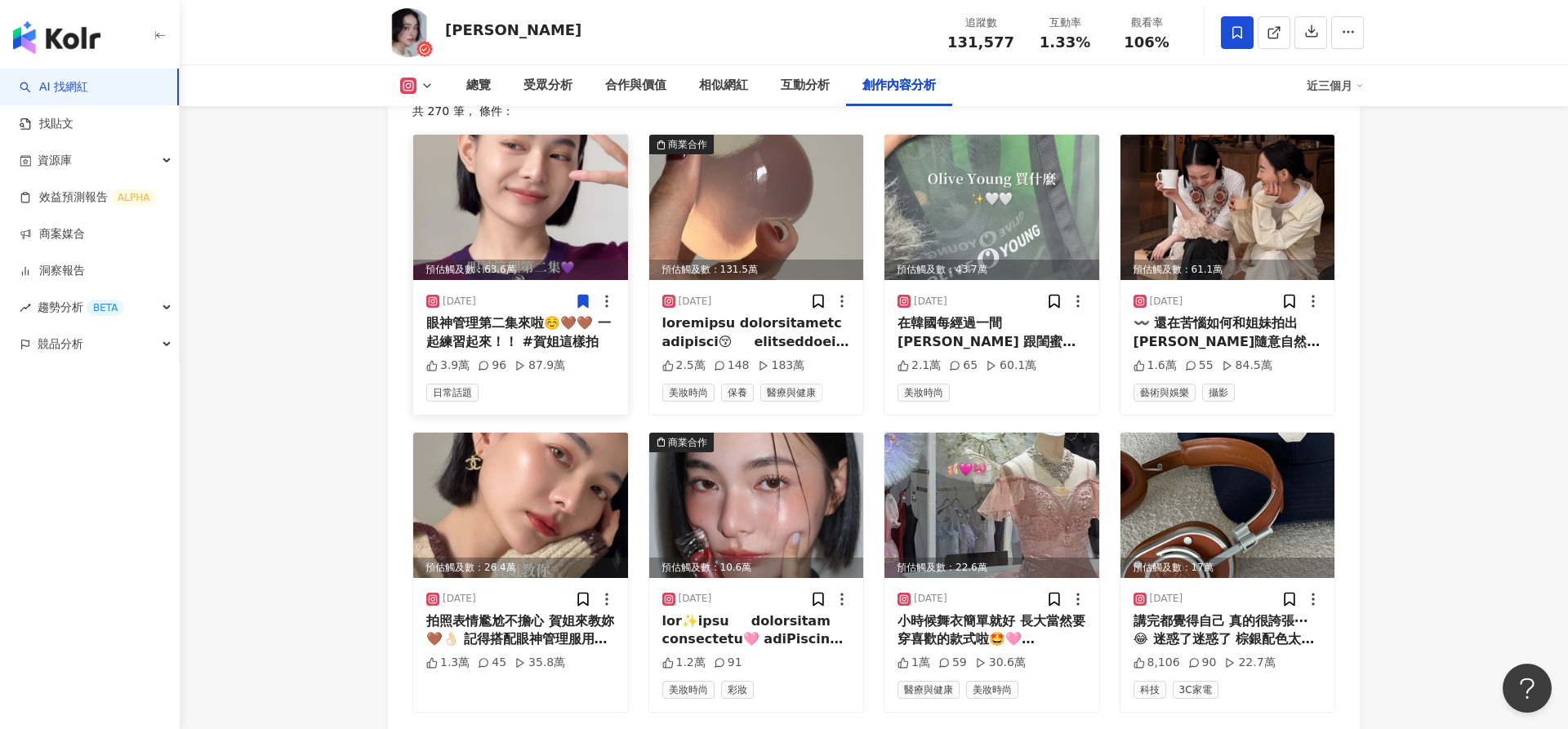
click at [568, 165] on img at bounding box center [520, 206] width 214 height 145
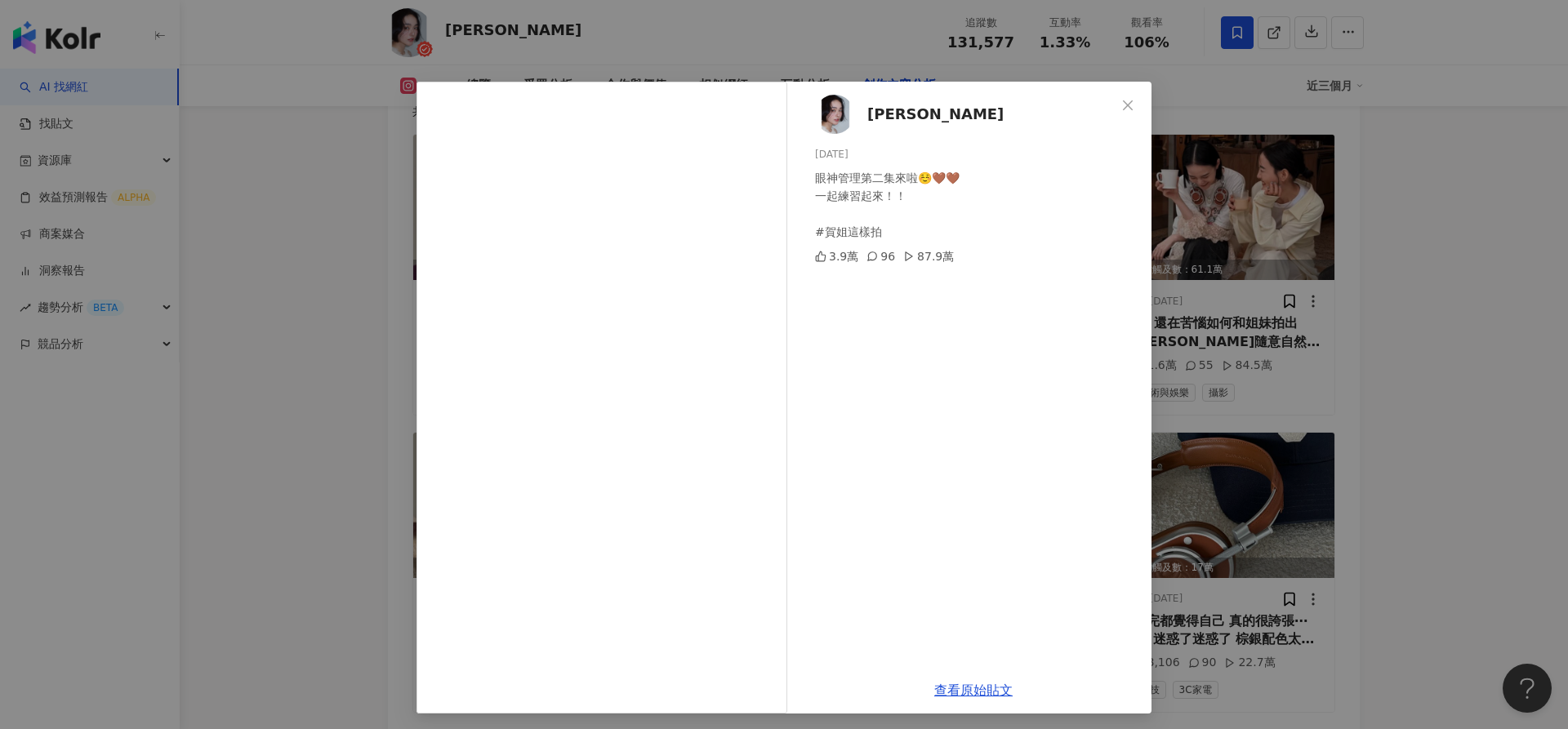
click at [1454, 549] on div "小賀 Joanna 2025/3/26 眼神管理第二集來啦☺️🤎🤎 一起練習起來！！ #賀姐這樣拍 3.9萬 96 87.9萬 查看原始貼文" at bounding box center [784, 364] width 1568 height 729
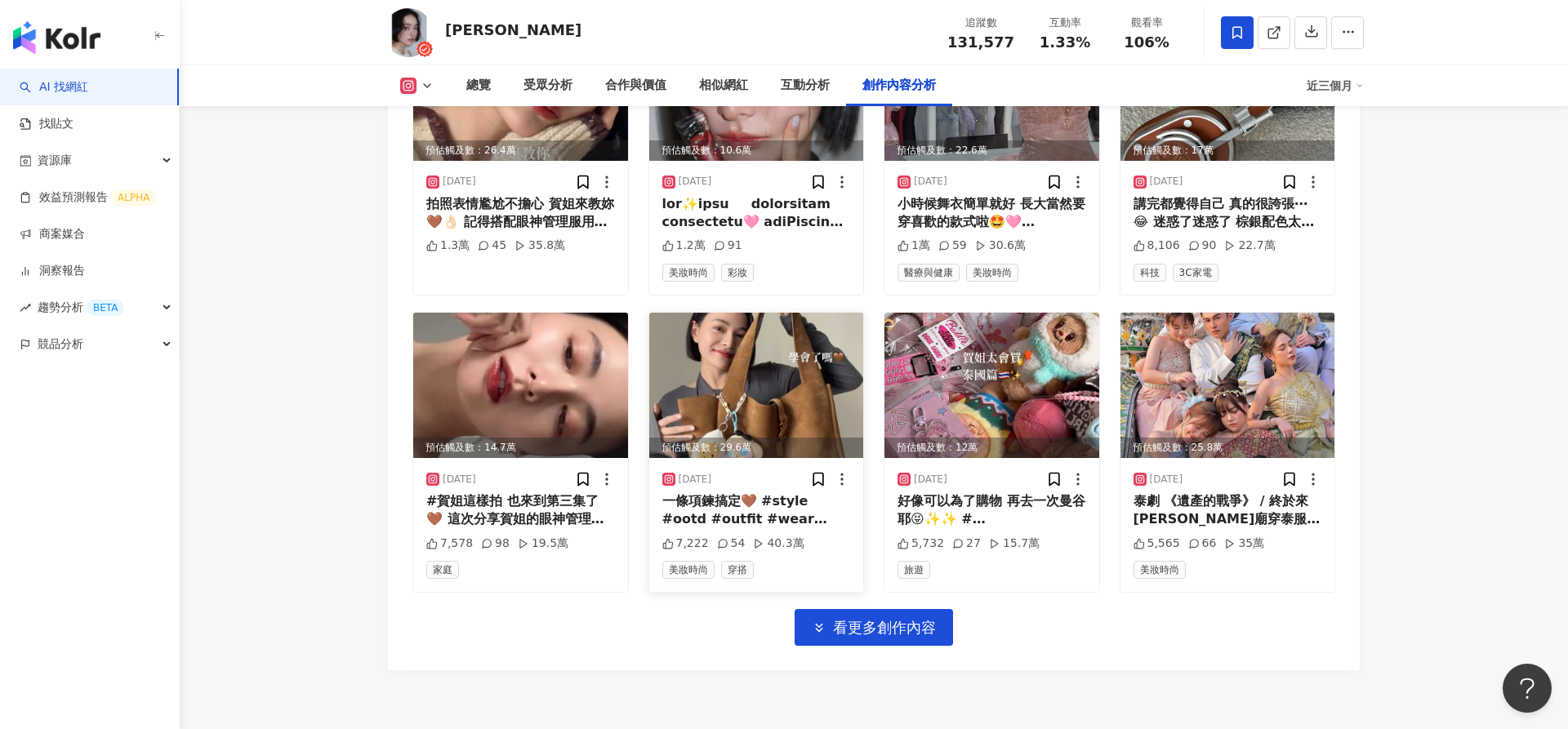
scroll to position [5647, 0]
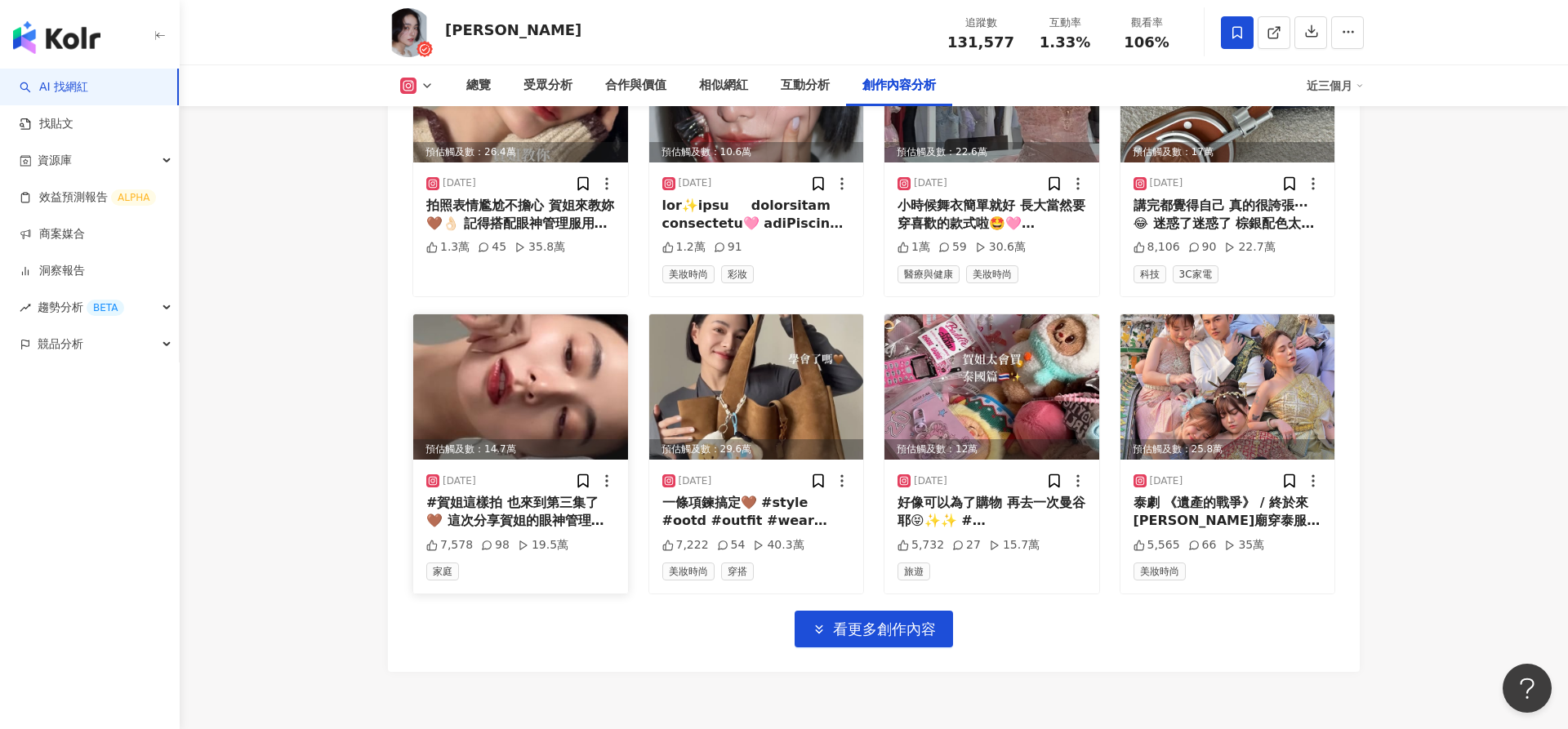
click at [523, 314] on img at bounding box center [520, 386] width 214 height 145
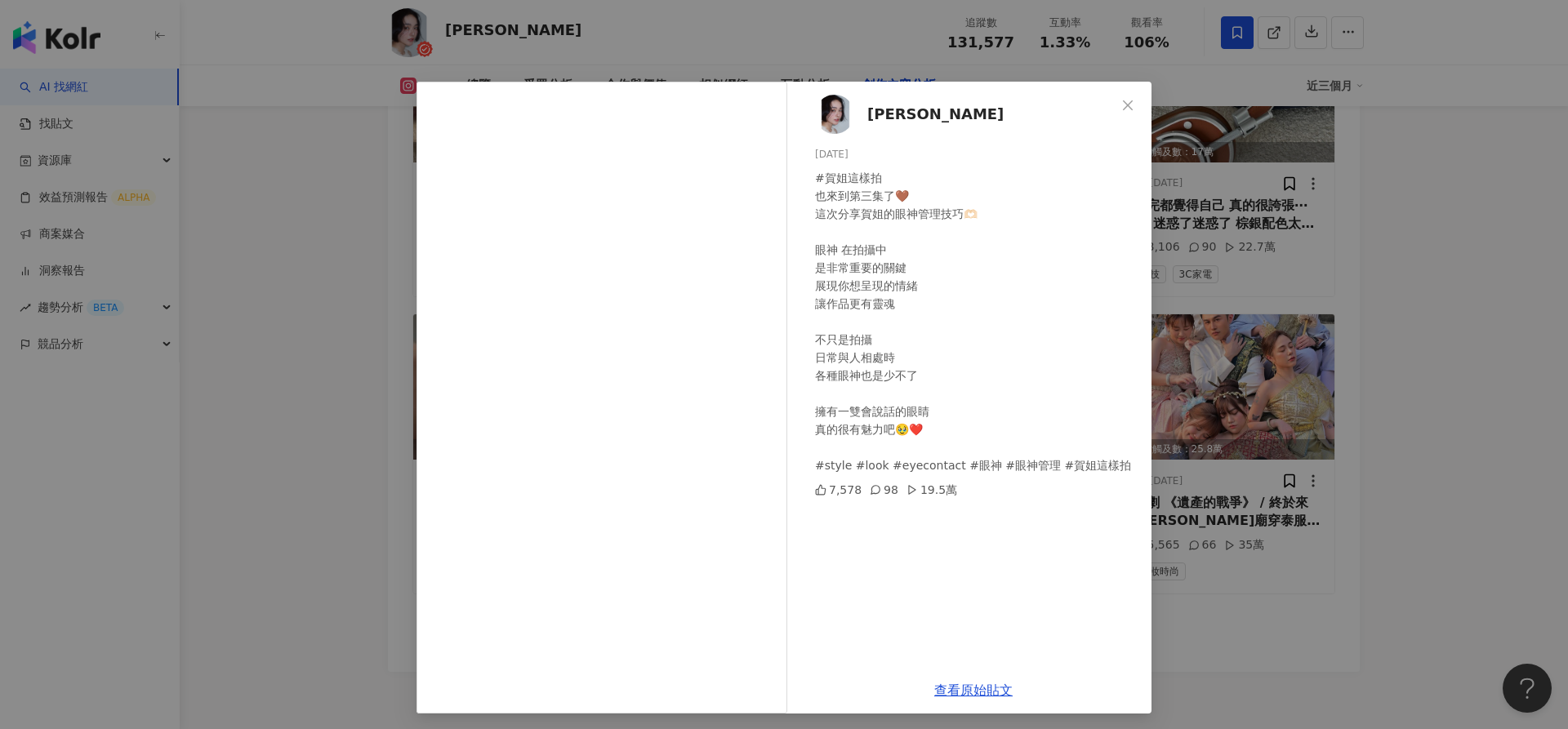
scroll to position [3, 0]
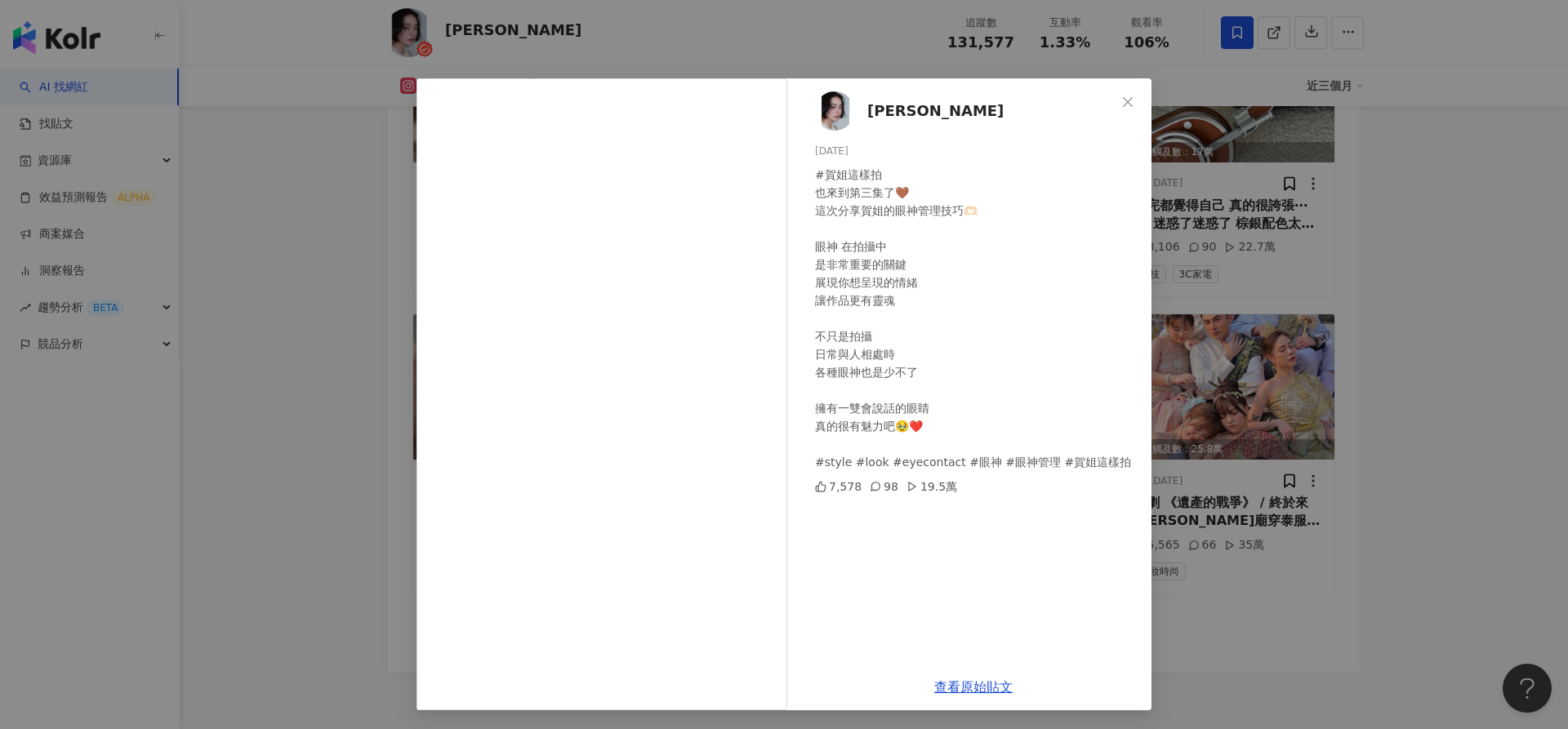
click at [1351, 308] on div "小賀 Joanna 2024/9/17 #賀姐這樣拍 也來到第三集了🤎 這次分享賀姐的眼神管理技巧🫶🏻 眼神 在拍攝中 是非常重要的關鍵 展現你想呈現的情緒 …" at bounding box center [784, 364] width 1568 height 729
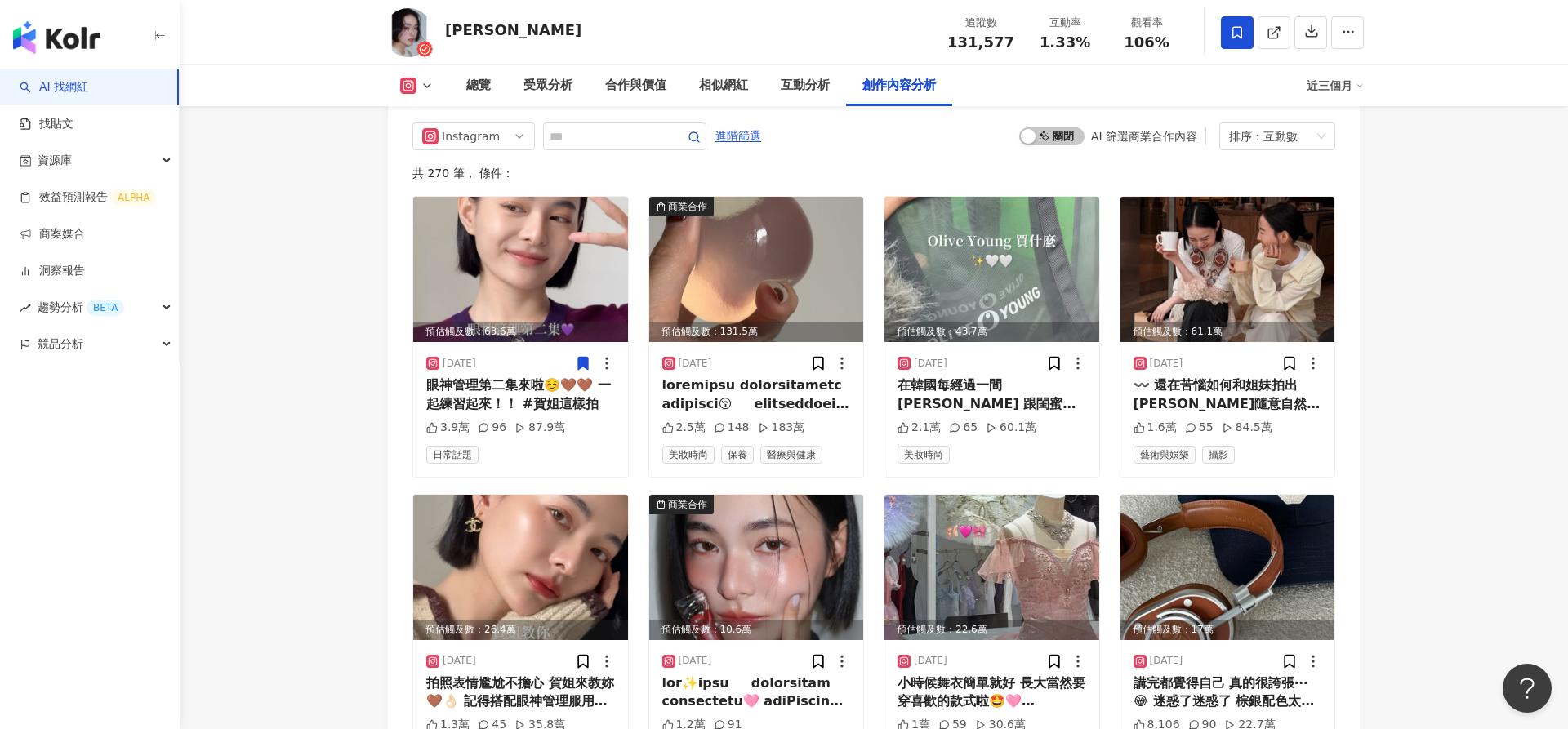
scroll to position [5095, 0]
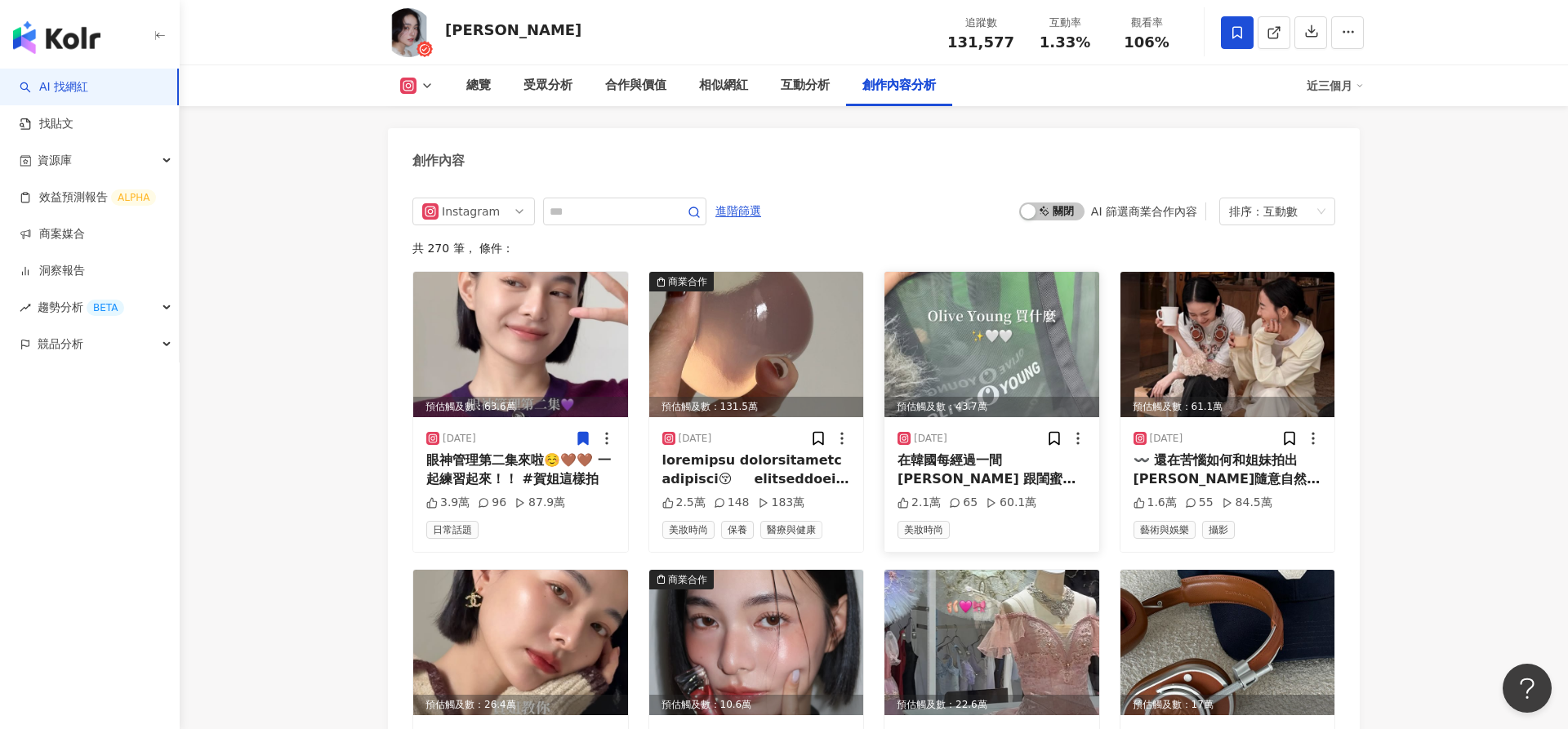
click at [1061, 272] on img at bounding box center [991, 344] width 214 height 145
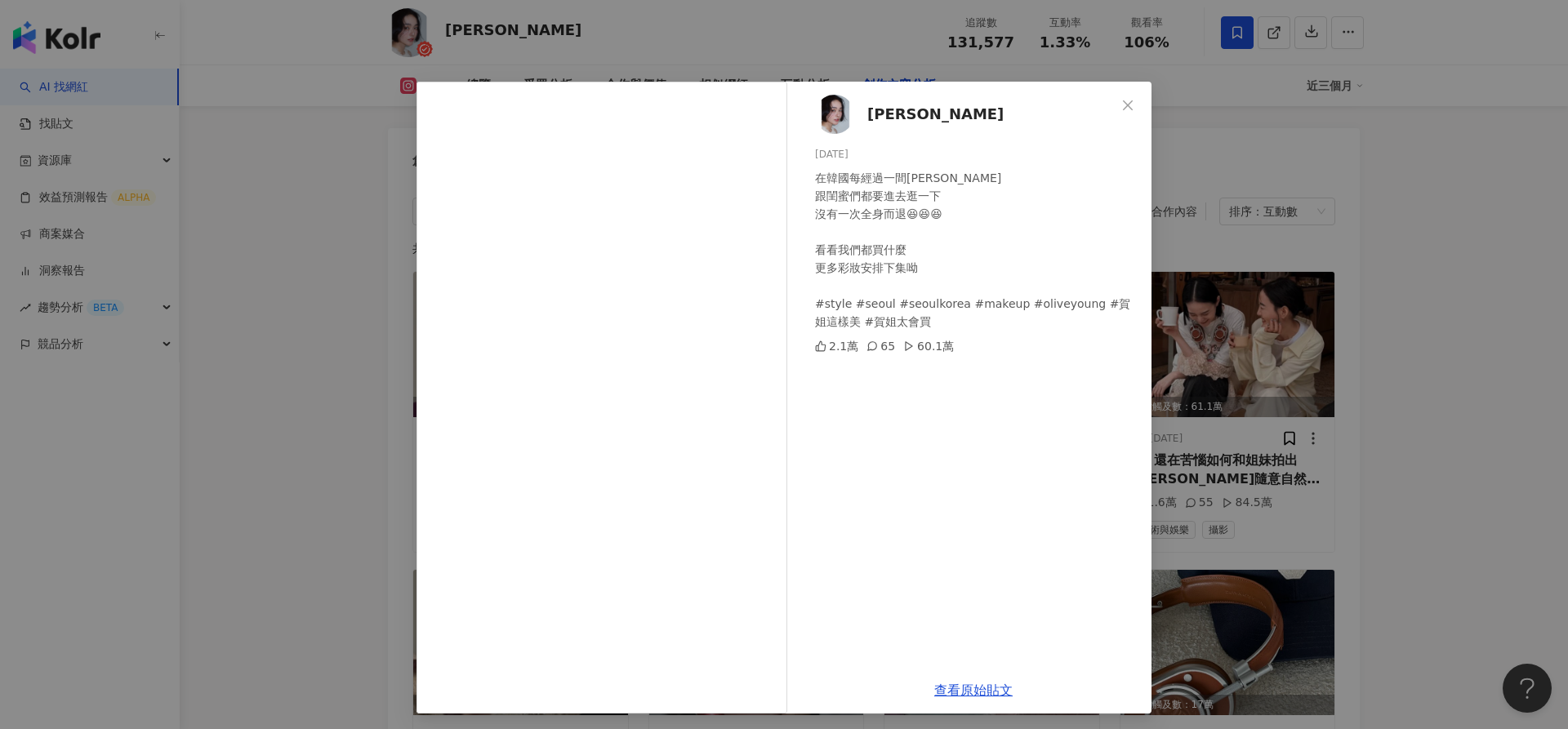
click at [1400, 319] on div "小賀 Joanna 2025/4/8 在韓國每經過一間Olive Young 跟閨蜜們都要進去逛一下 沒有一次全身而退😆😆😆 看看我們都買什麼 更多彩妝安排下…" at bounding box center [784, 364] width 1568 height 729
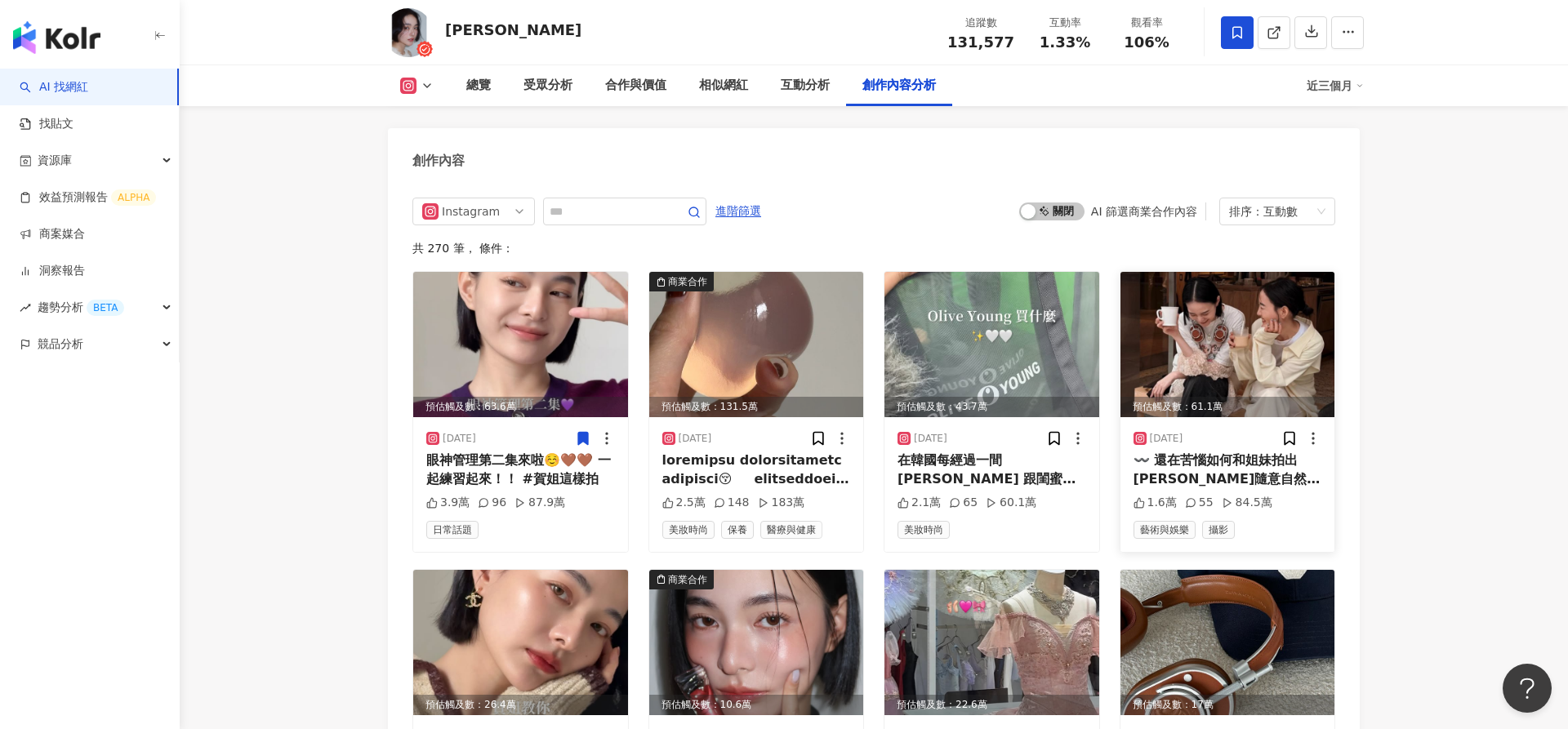
click at [1228, 272] on img at bounding box center [1227, 344] width 214 height 145
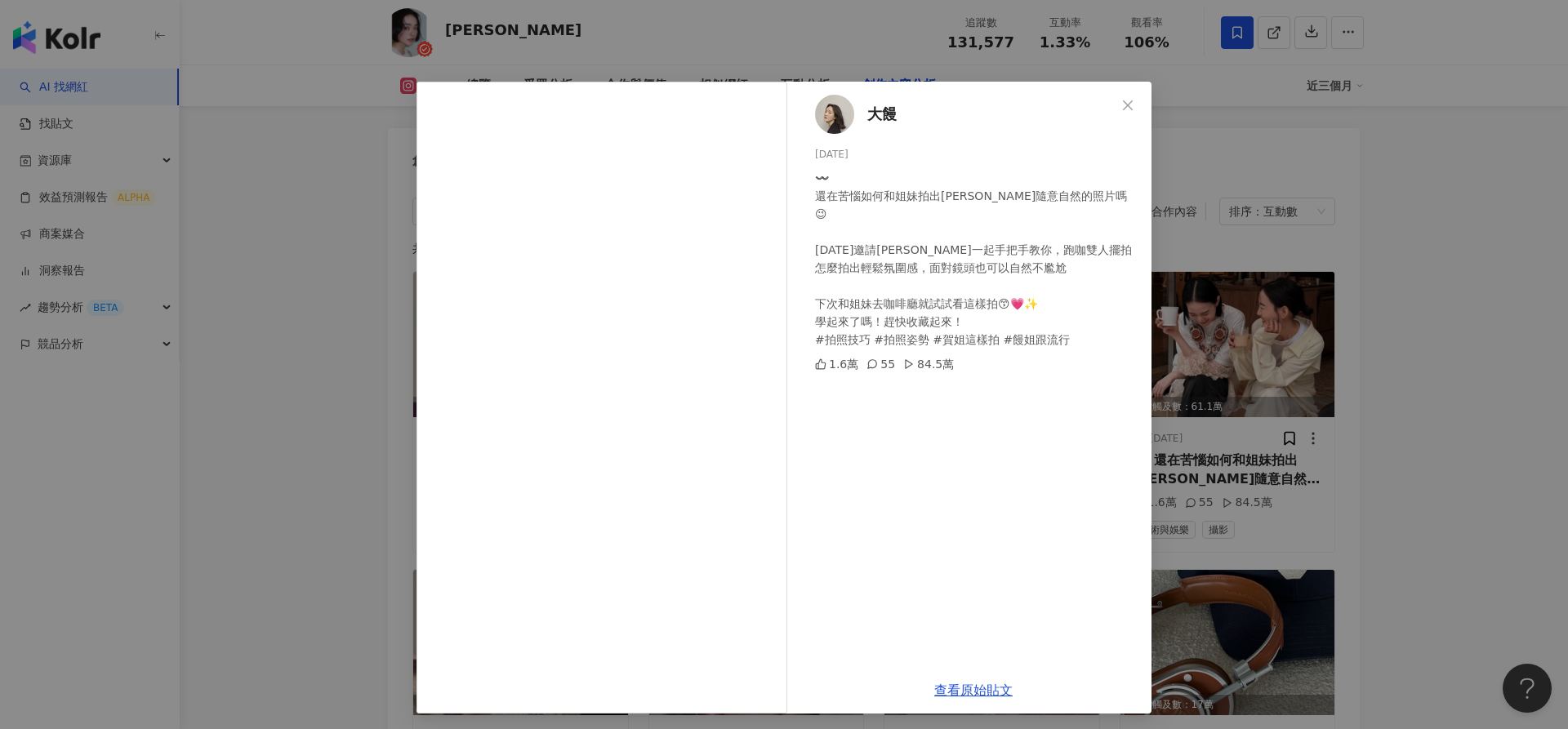
click at [1369, 309] on div "大饅 2024/11/9 〰️ 還在苦惱如何和姐妹拍出韓妞隨意自然的照片嗎😉 今天邀請賀姐一起手把手教你，跑咖雙人擺拍怎麼拍出輕鬆氛圍感，面對鏡頭也可以自然不…" at bounding box center [784, 364] width 1568 height 729
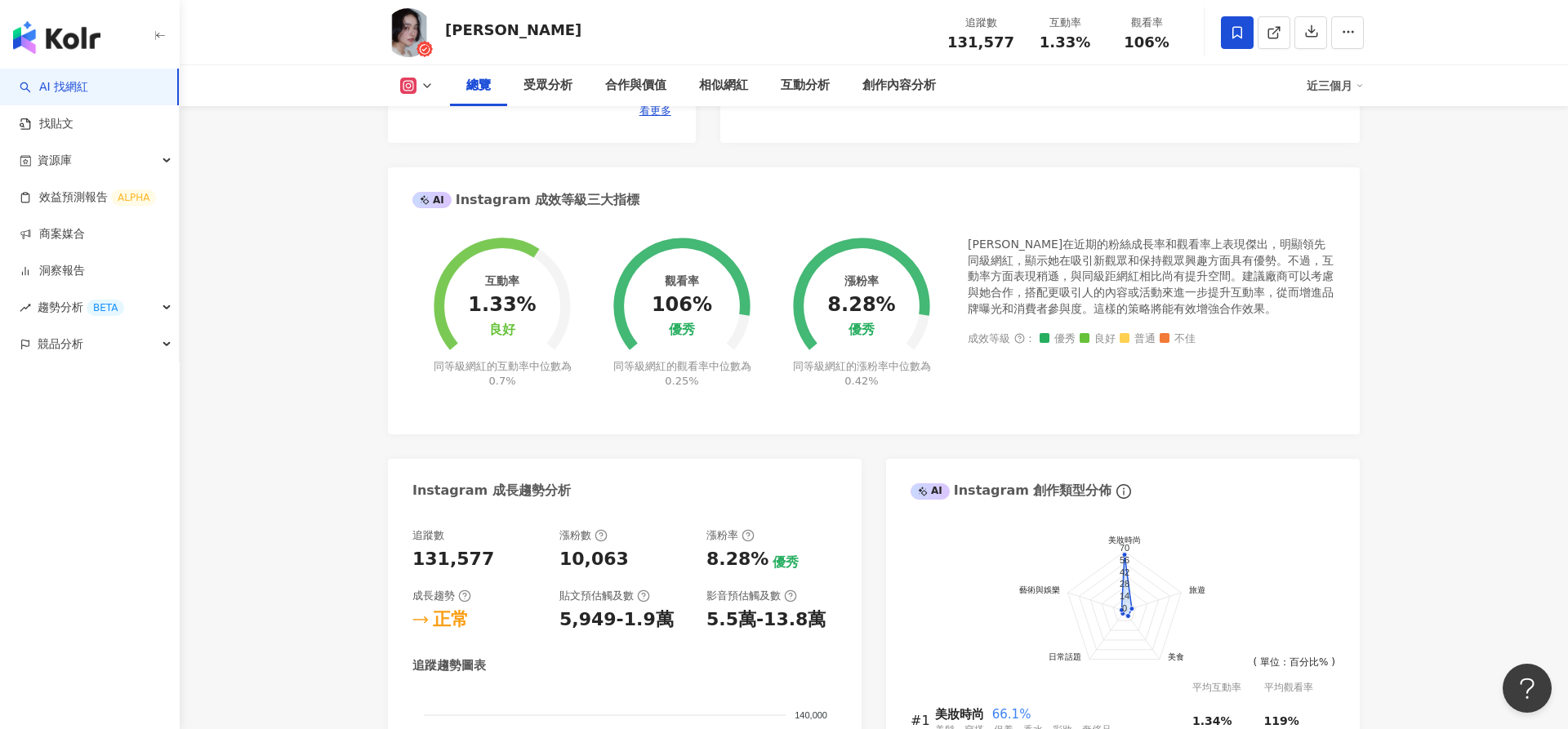
scroll to position [0, 0]
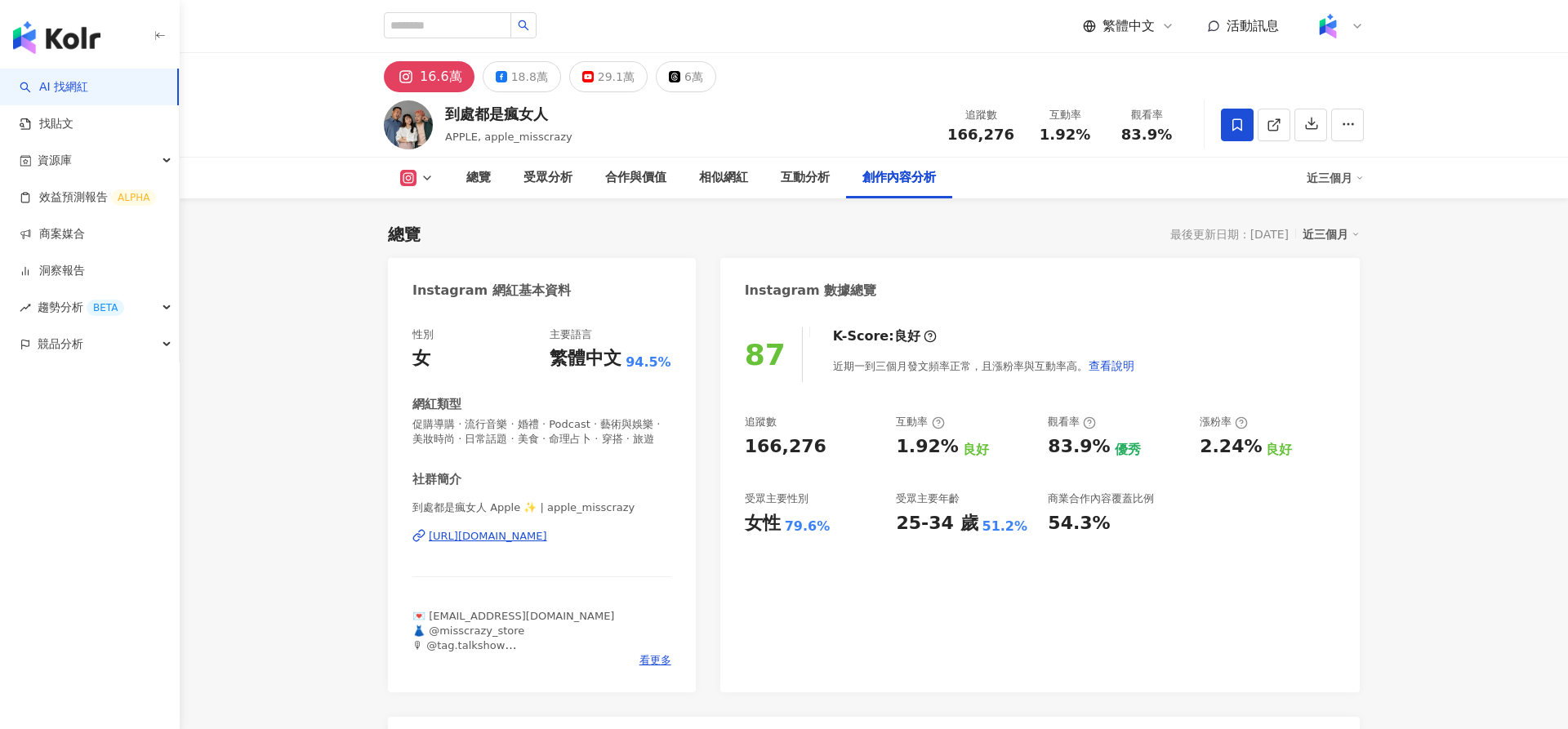
scroll to position [5081, 0]
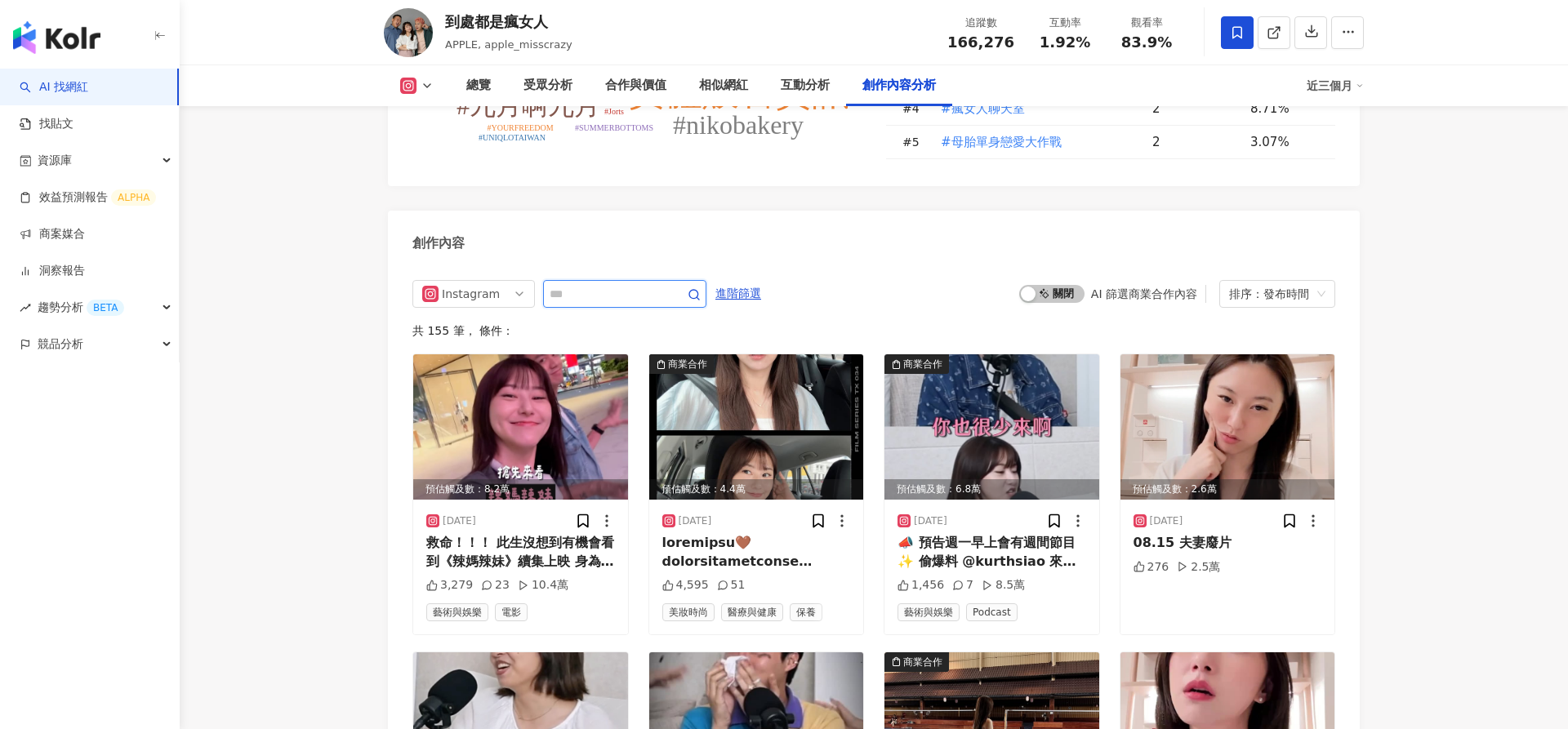
click at [632, 284] on input "text" at bounding box center [607, 294] width 115 height 20
type input "**"
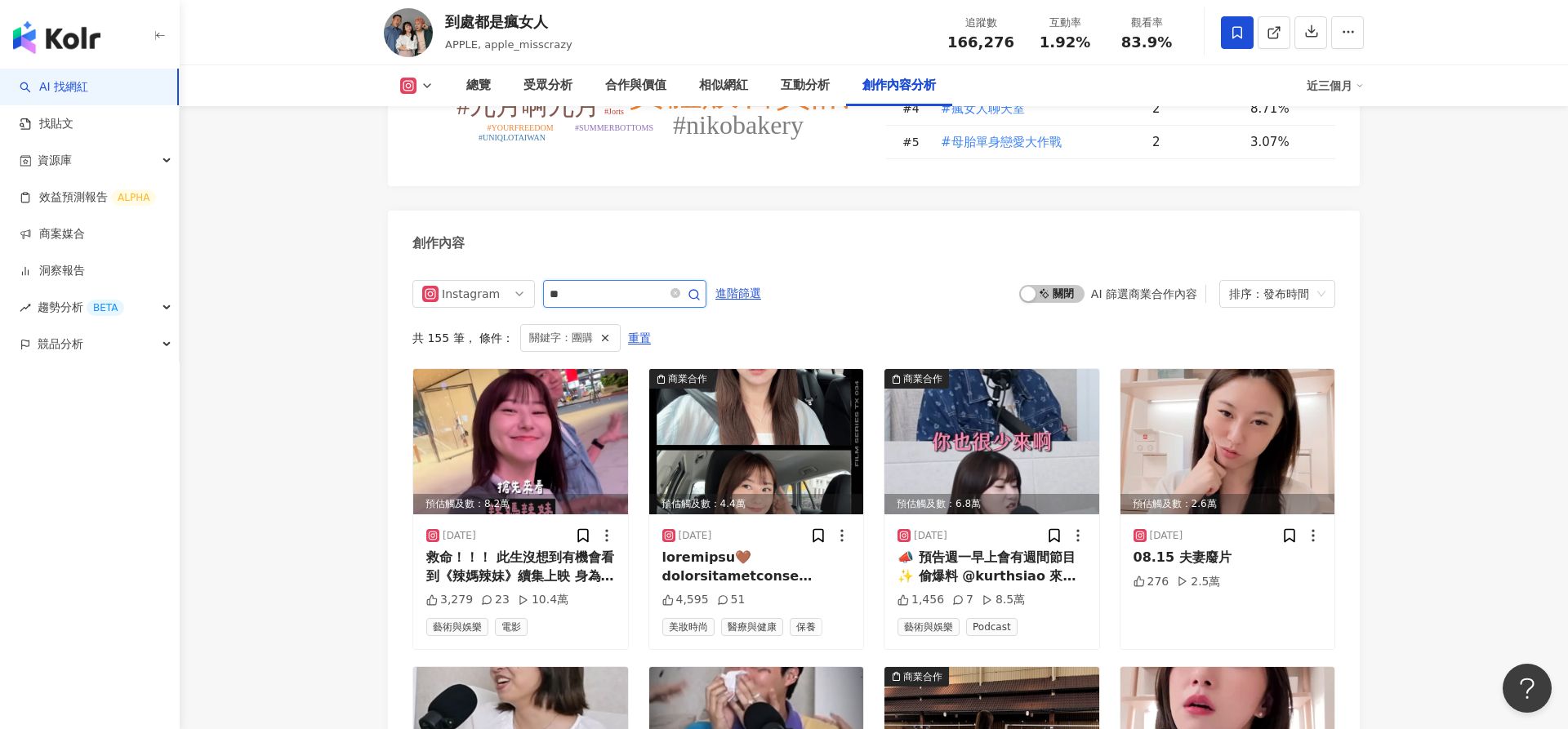
scroll to position [5095, 0]
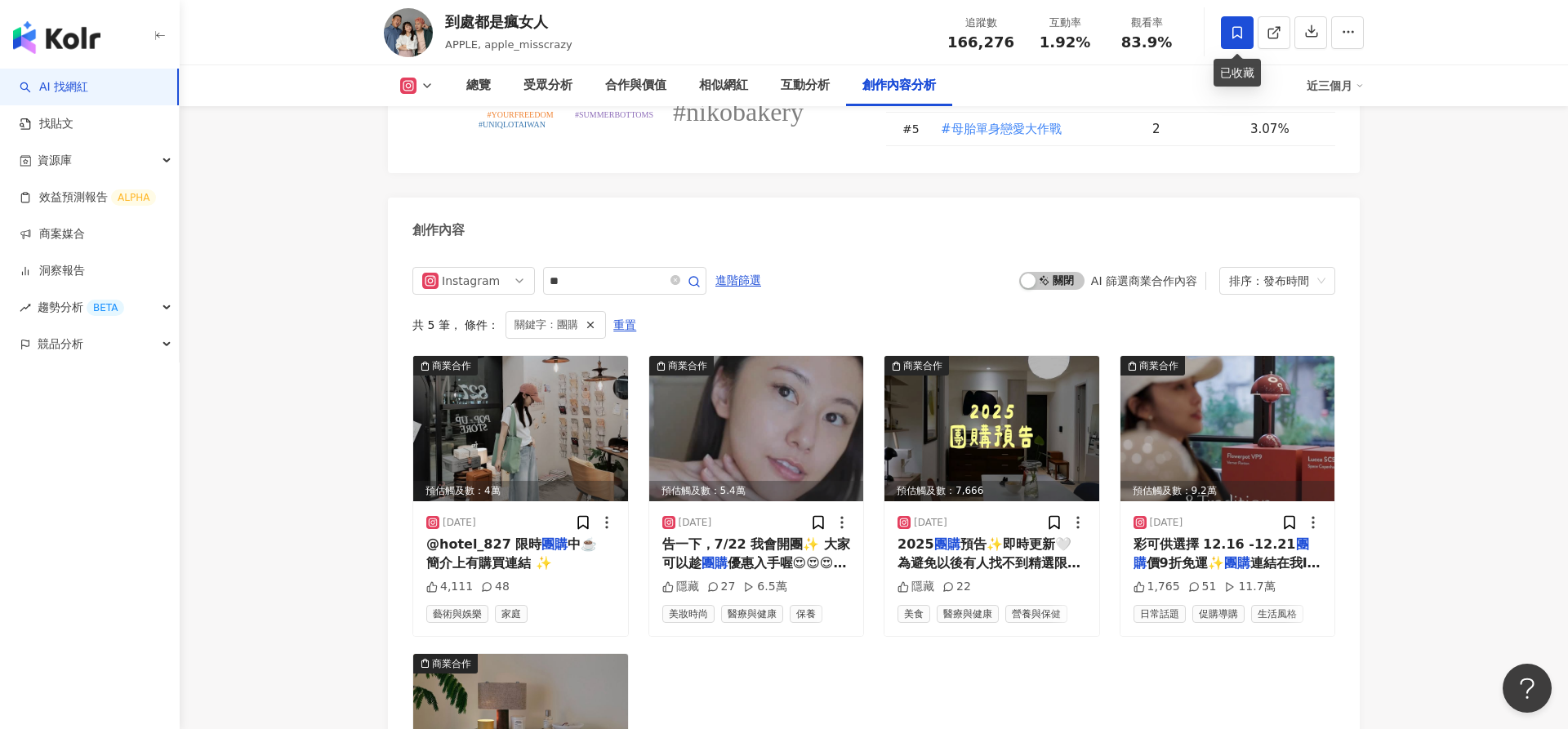
click at [1227, 27] on span at bounding box center [1237, 33] width 33 height 33
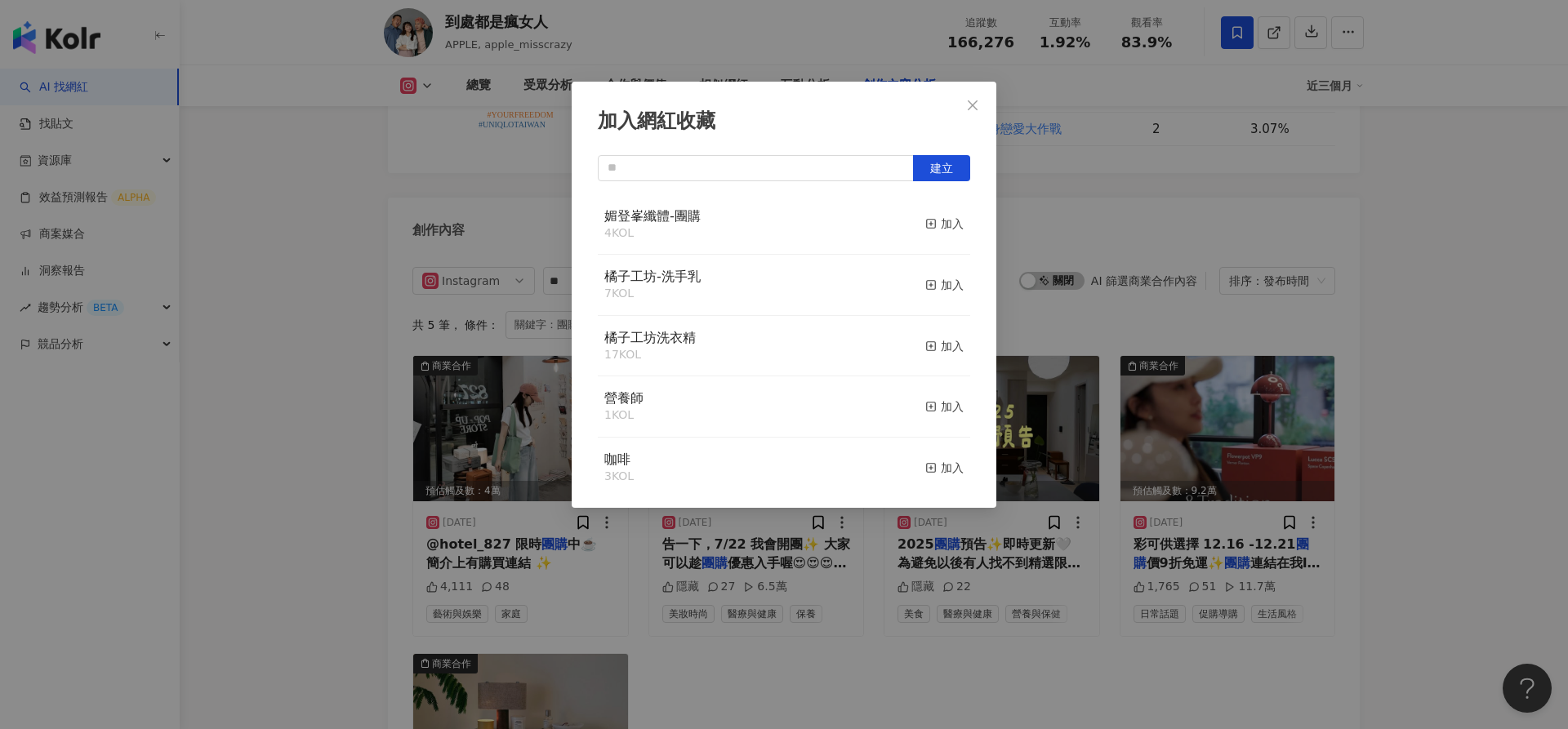
click at [1176, 145] on div "加入網紅收藏 建立 媚登峯纖體-團購 4 KOL 加入 橘子工坊-洗手乳 7 KOL 加入 橘子工坊洗衣精 17 KOL 加入 營養師 1 KOL 加入 咖啡…" at bounding box center [784, 364] width 1568 height 729
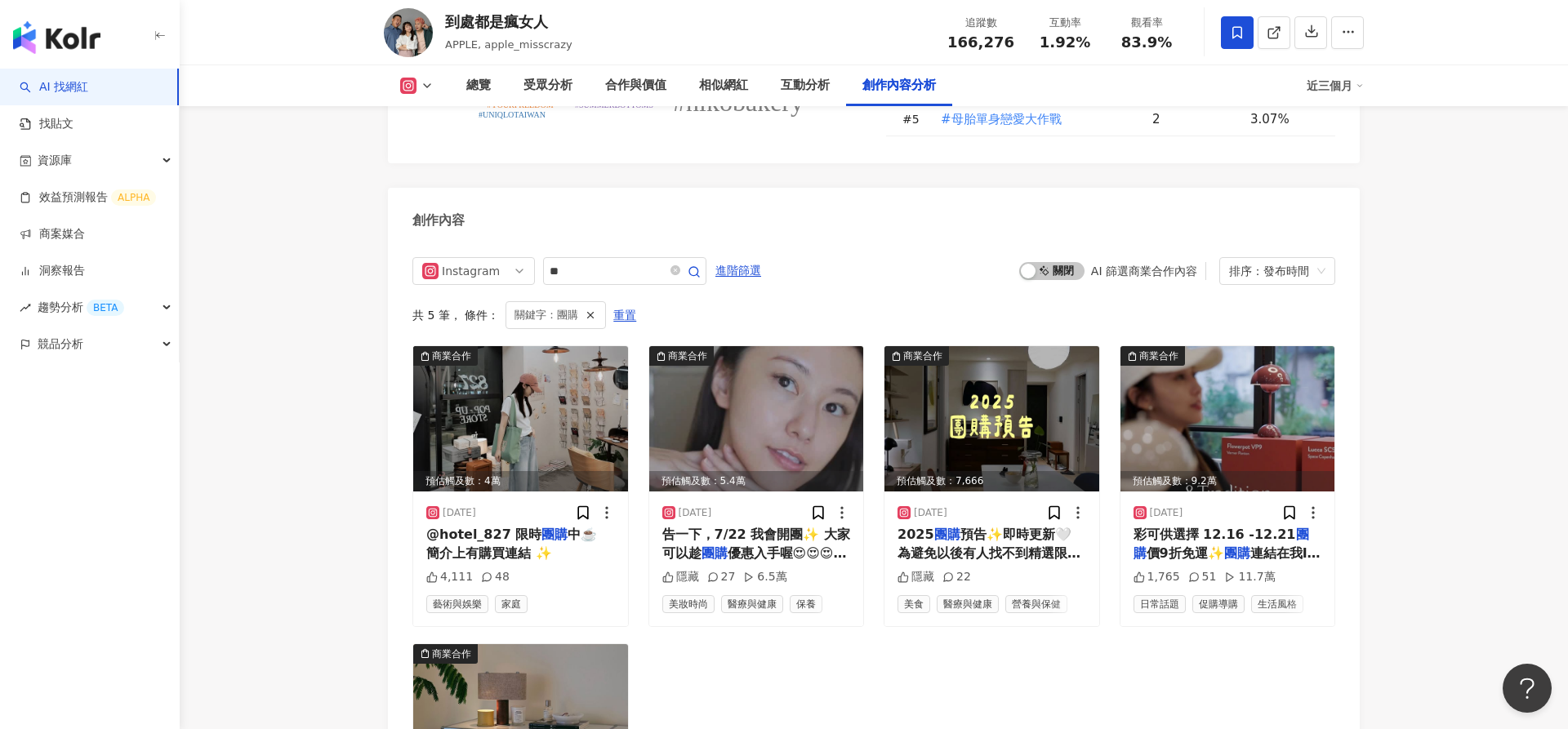
scroll to position [5108, 0]
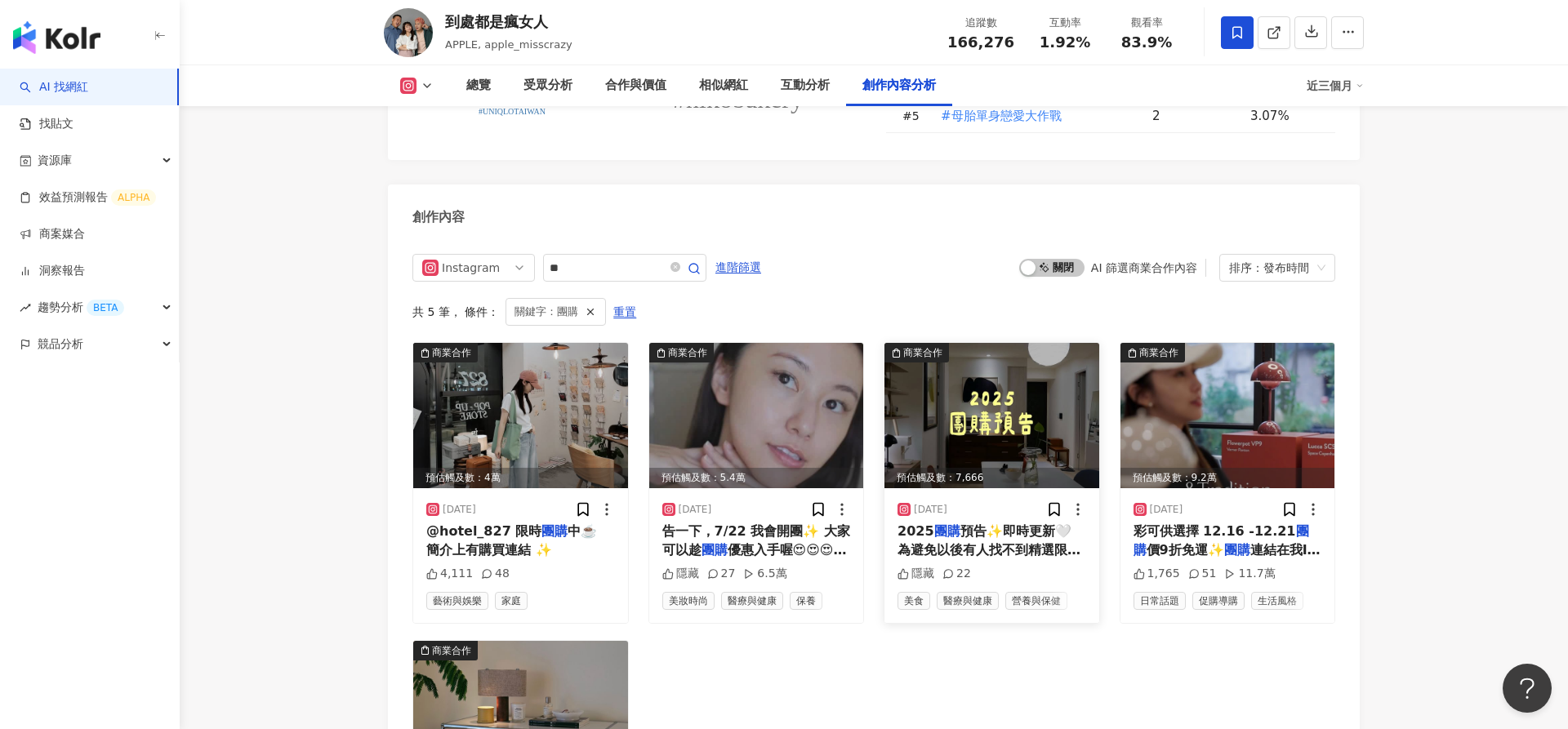
click at [994, 353] on img at bounding box center [991, 415] width 214 height 145
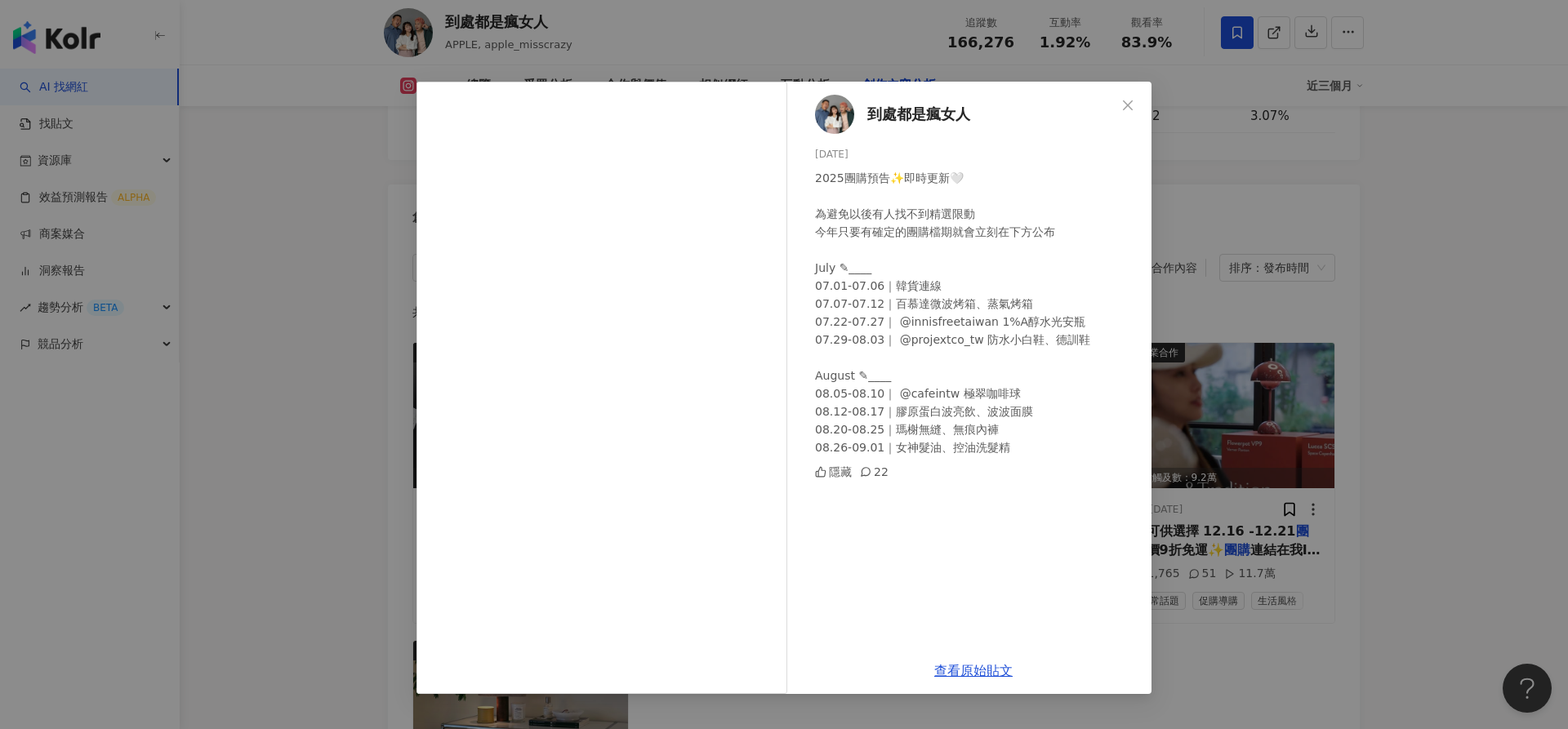
click at [1197, 587] on div "到處都是瘋女人 [DATE] 2025團購預告✨即時更新🤍 為避免以後有人找不到精選限動 今年只要有確定的團購檔期就會立刻在下方公布 July ✎____ 0…" at bounding box center [784, 364] width 1568 height 729
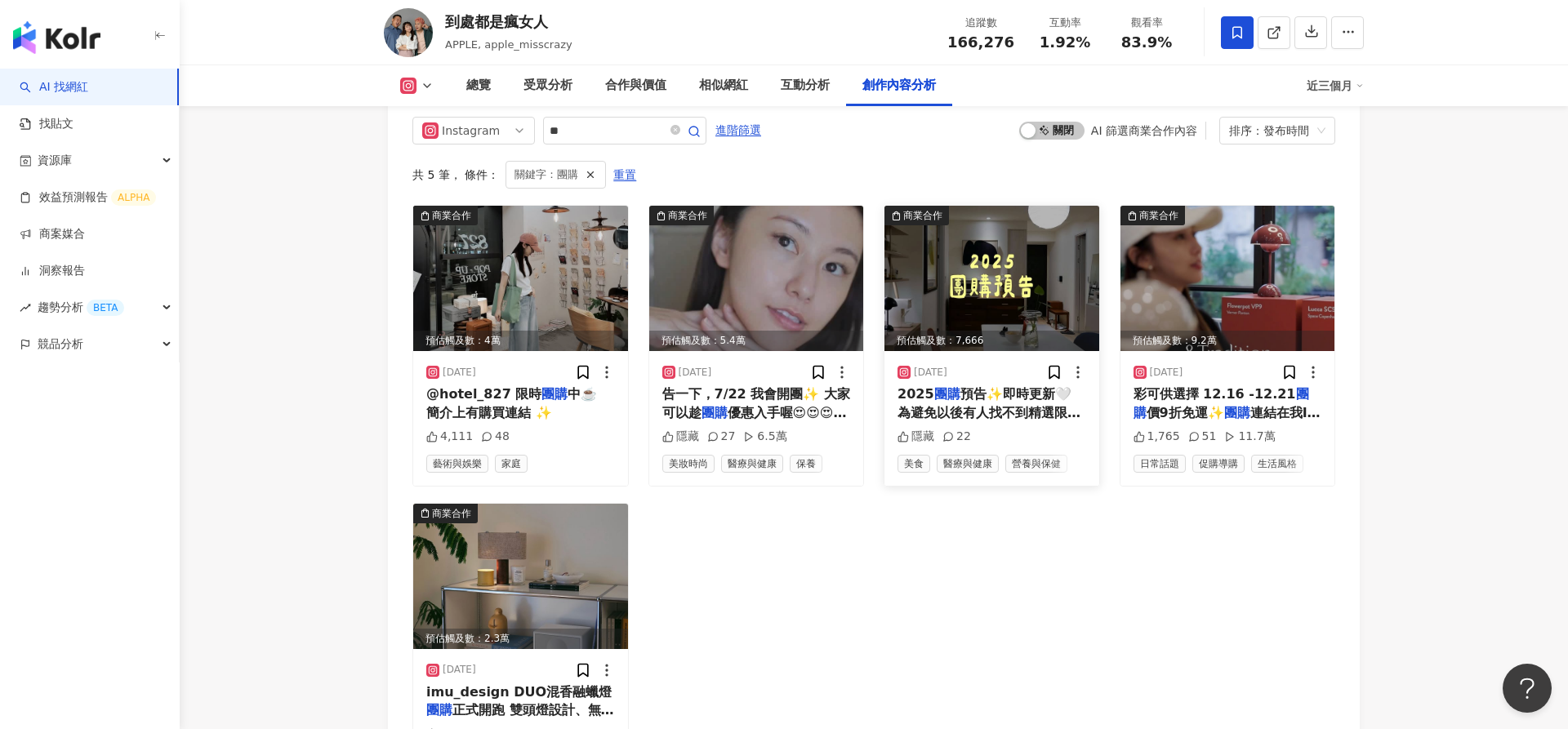
scroll to position [4932, 0]
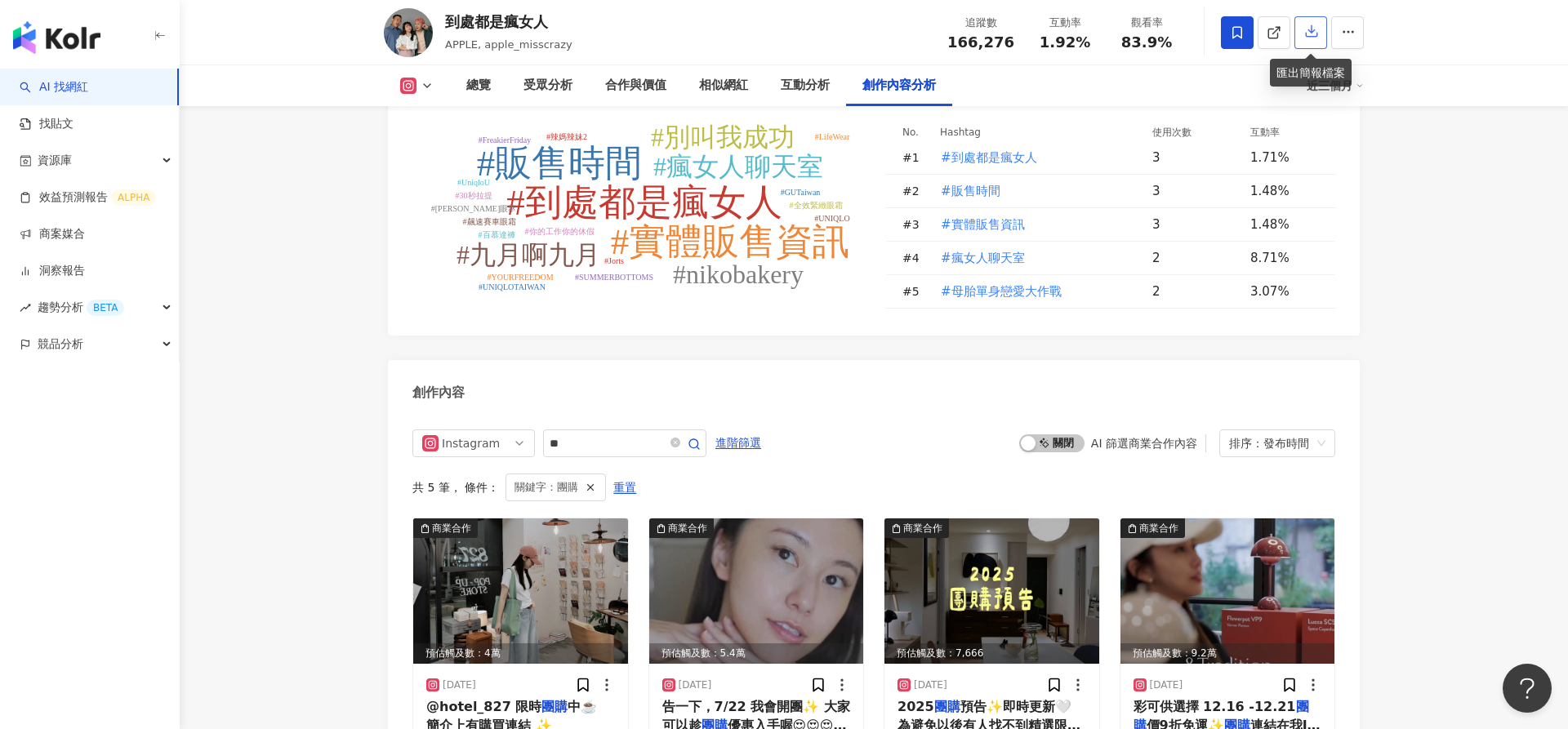
click at [1304, 30] on icon "button" at bounding box center [1311, 31] width 15 height 15
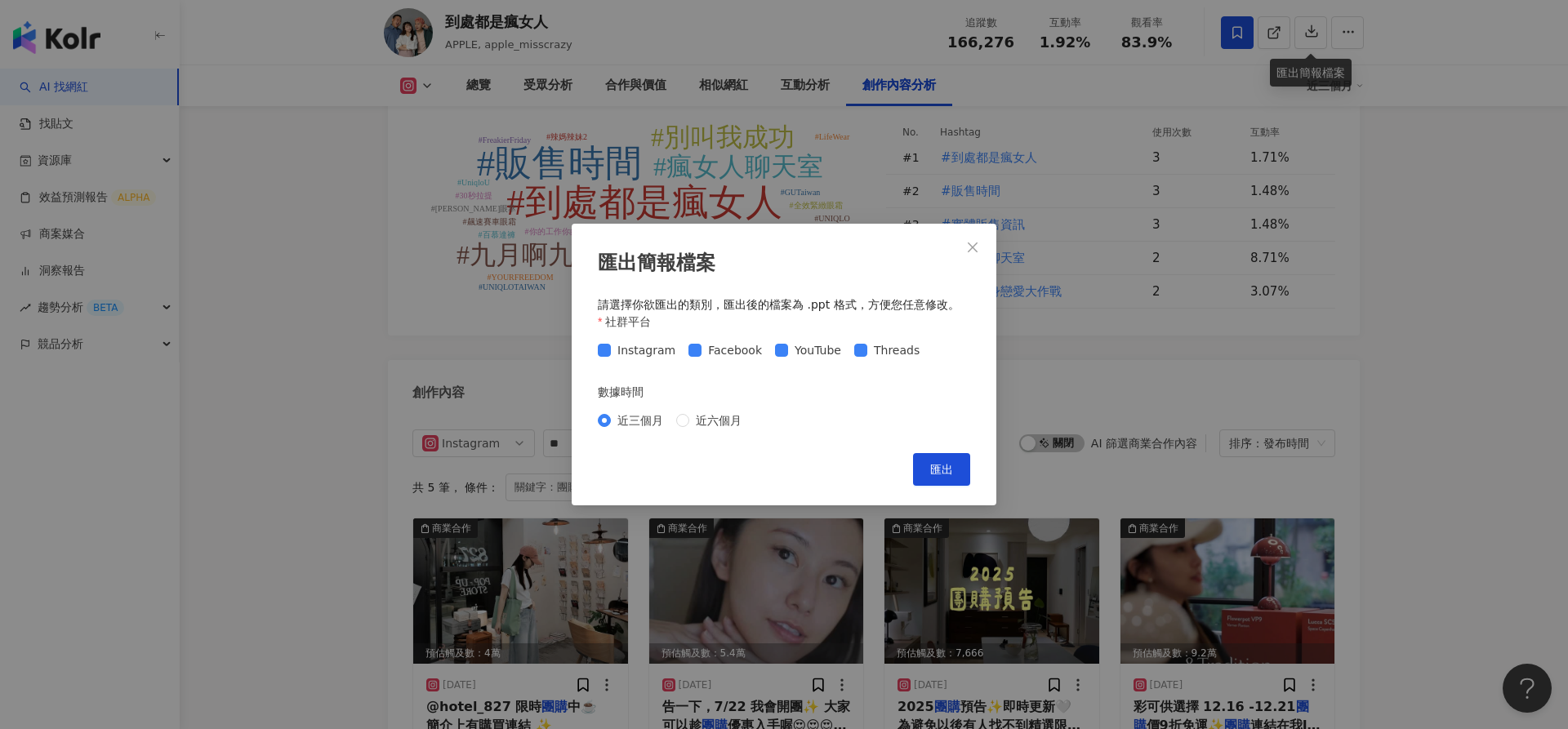
click at [723, 361] on div "Instagram Facebook YouTube Threads" at bounding box center [784, 350] width 372 height 26
click at [734, 353] on span "Facebook" at bounding box center [735, 351] width 67 height 18
click at [801, 353] on span "YouTube" at bounding box center [818, 351] width 59 height 18
click at [867, 353] on span "Threads" at bounding box center [897, 351] width 59 height 18
click at [954, 473] on button "匯出" at bounding box center [942, 469] width 57 height 33
